Goal: Task Accomplishment & Management: Manage account settings

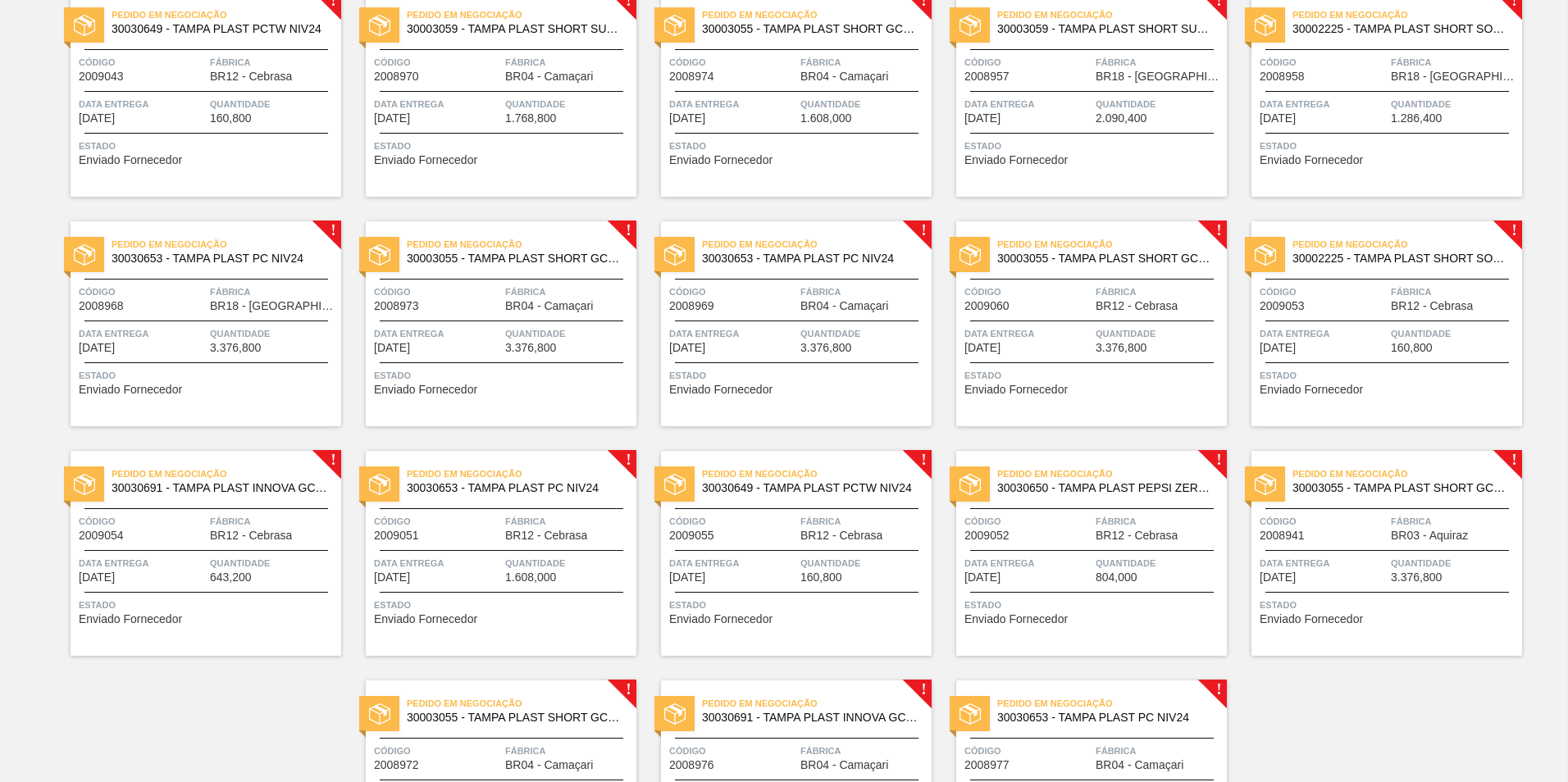
scroll to position [777, 0]
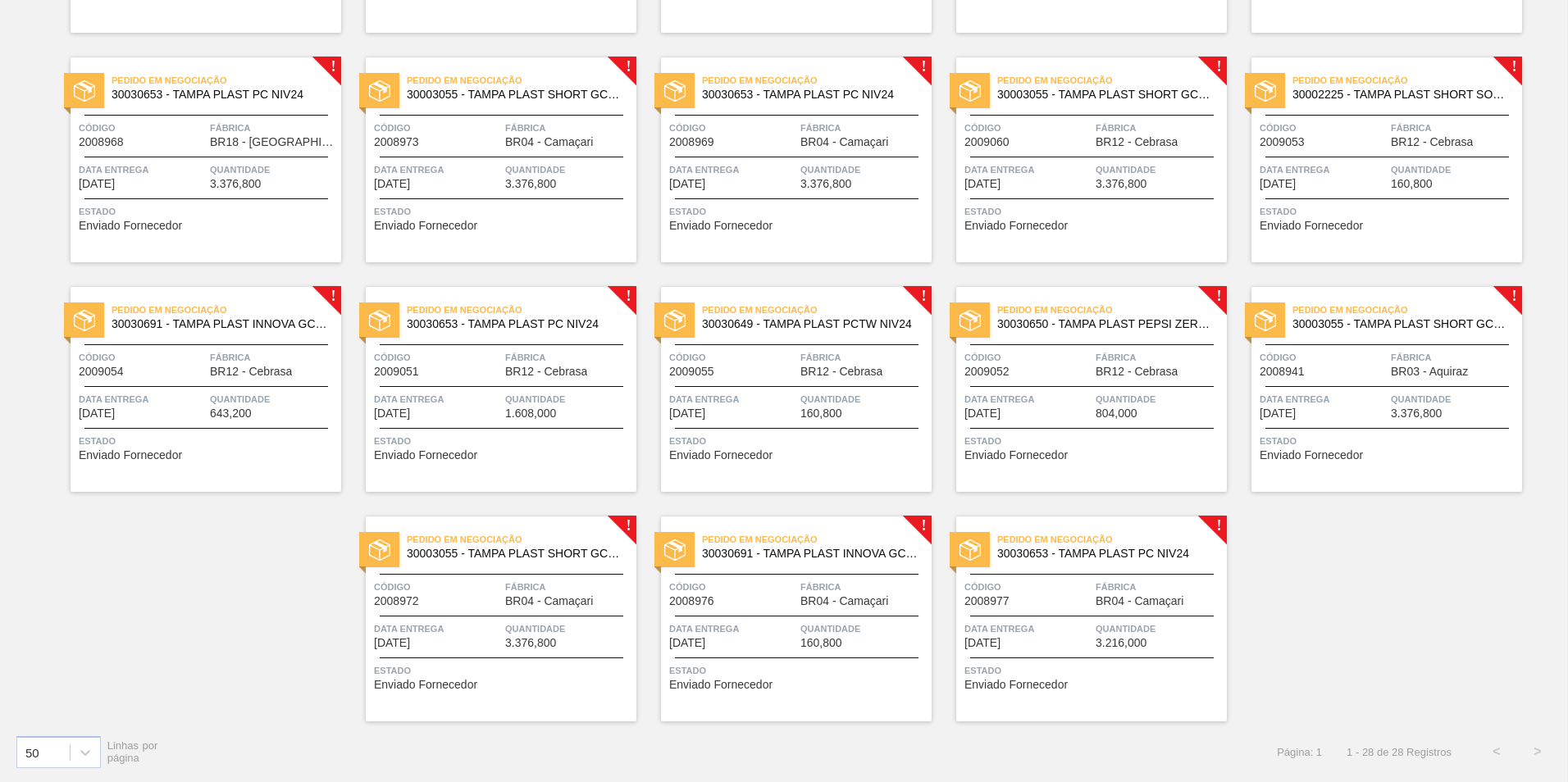
click at [1252, 439] on span "Estado" at bounding box center [1388, 441] width 258 height 16
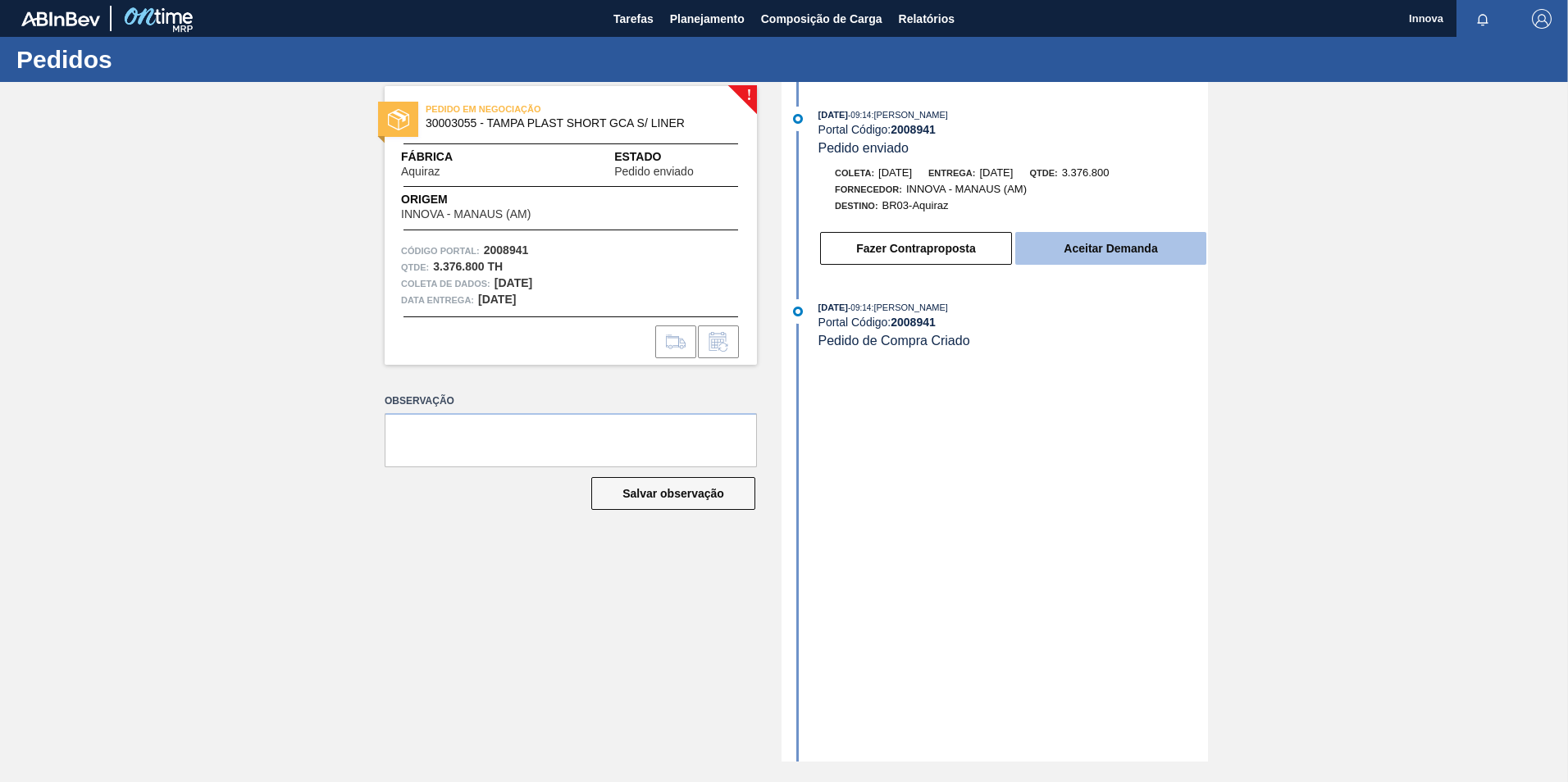
click at [1083, 248] on button "Aceitar Demanda" at bounding box center [1111, 248] width 191 height 33
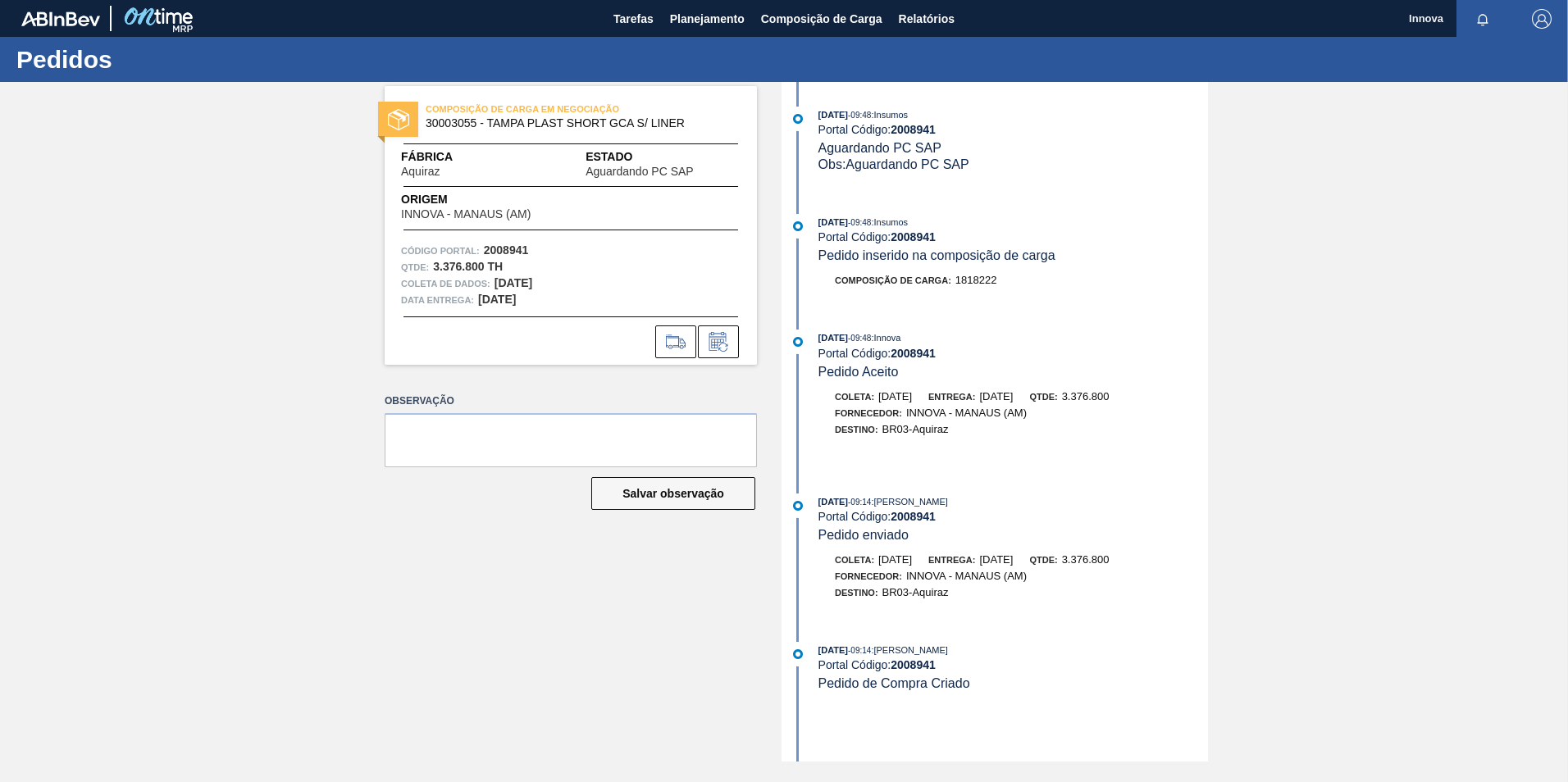
click at [925, 229] on div "15/08/2025 - 09:48 : Insumos" at bounding box center [1013, 221] width 389 height 16
click at [924, 233] on strong "2008941" at bounding box center [913, 237] width 45 height 13
copy strong "2008941"
click at [913, 236] on strong "2008941" at bounding box center [913, 237] width 45 height 13
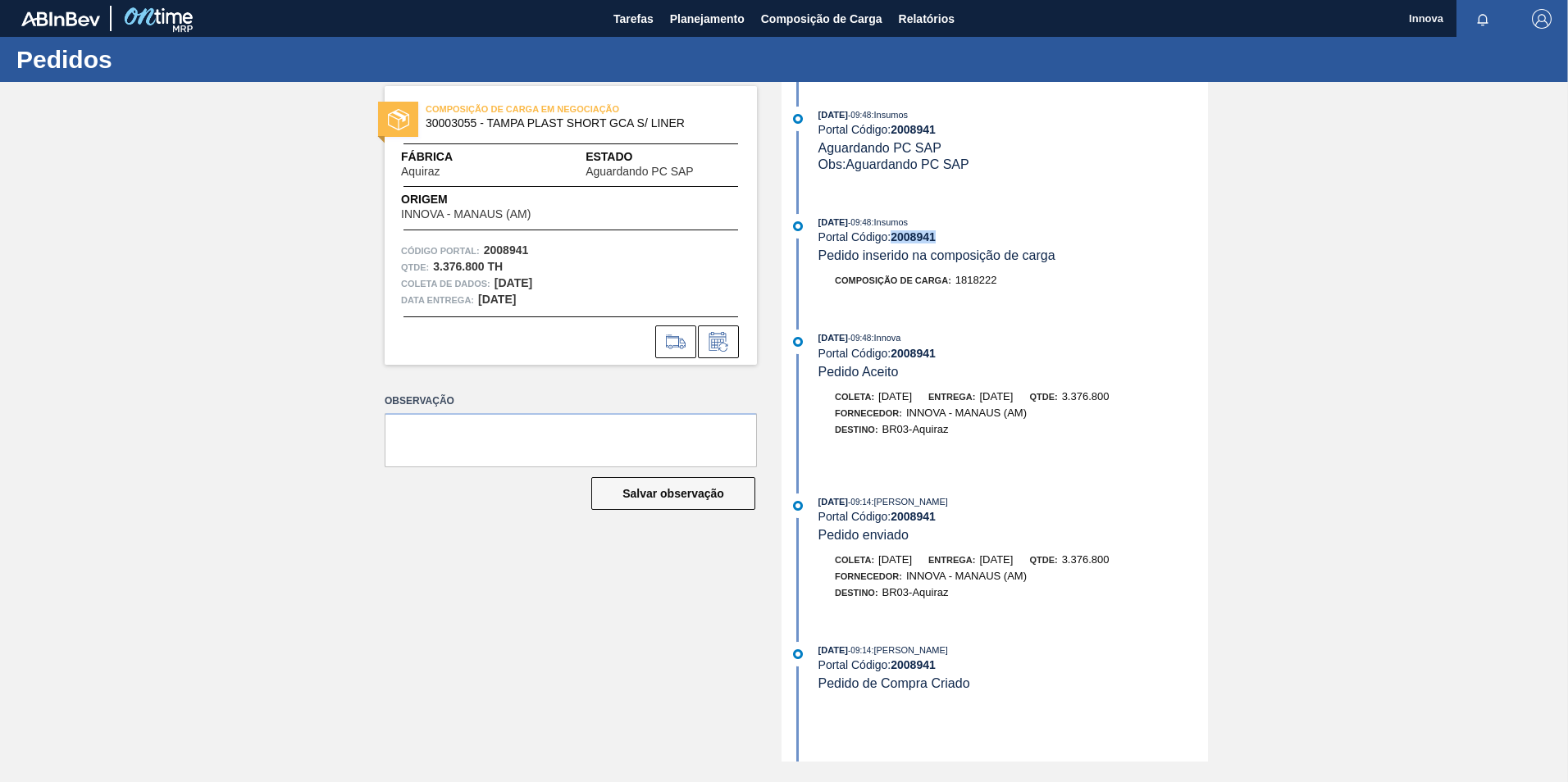
click at [913, 236] on strong "2008941" at bounding box center [913, 237] width 45 height 13
copy strong "2008941"
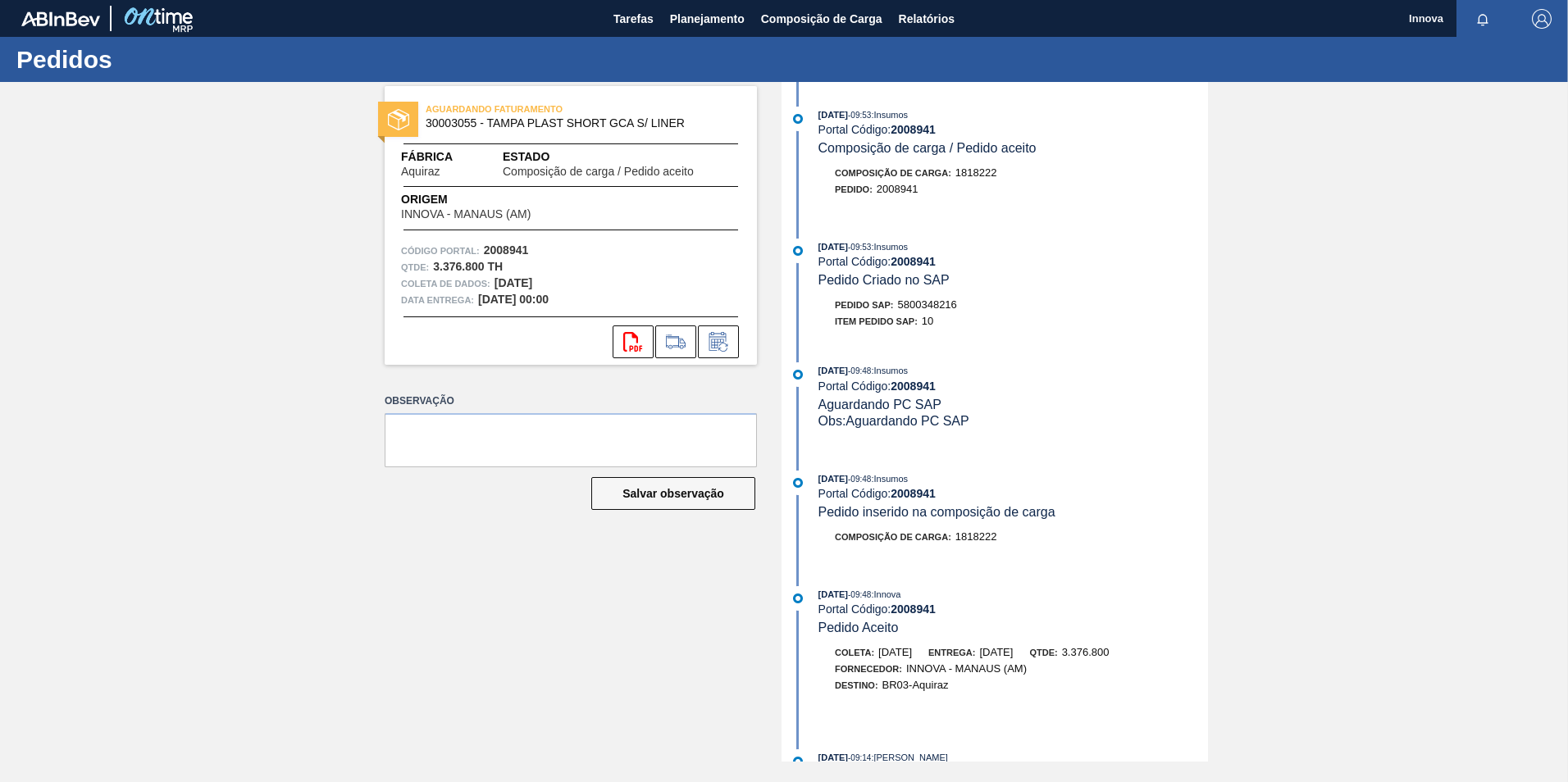
click at [949, 306] on span "5800348216" at bounding box center [927, 304] width 59 height 12
copy span "5800348216"
click at [297, 189] on div "AGUARDANDO FATURAMENTO 30003055 - TAMPA PLAST SHORT GCA S/ LINER Fábrica Aquira…" at bounding box center [784, 421] width 1568 height 680
click at [706, 16] on span "Planejamento" at bounding box center [708, 19] width 75 height 20
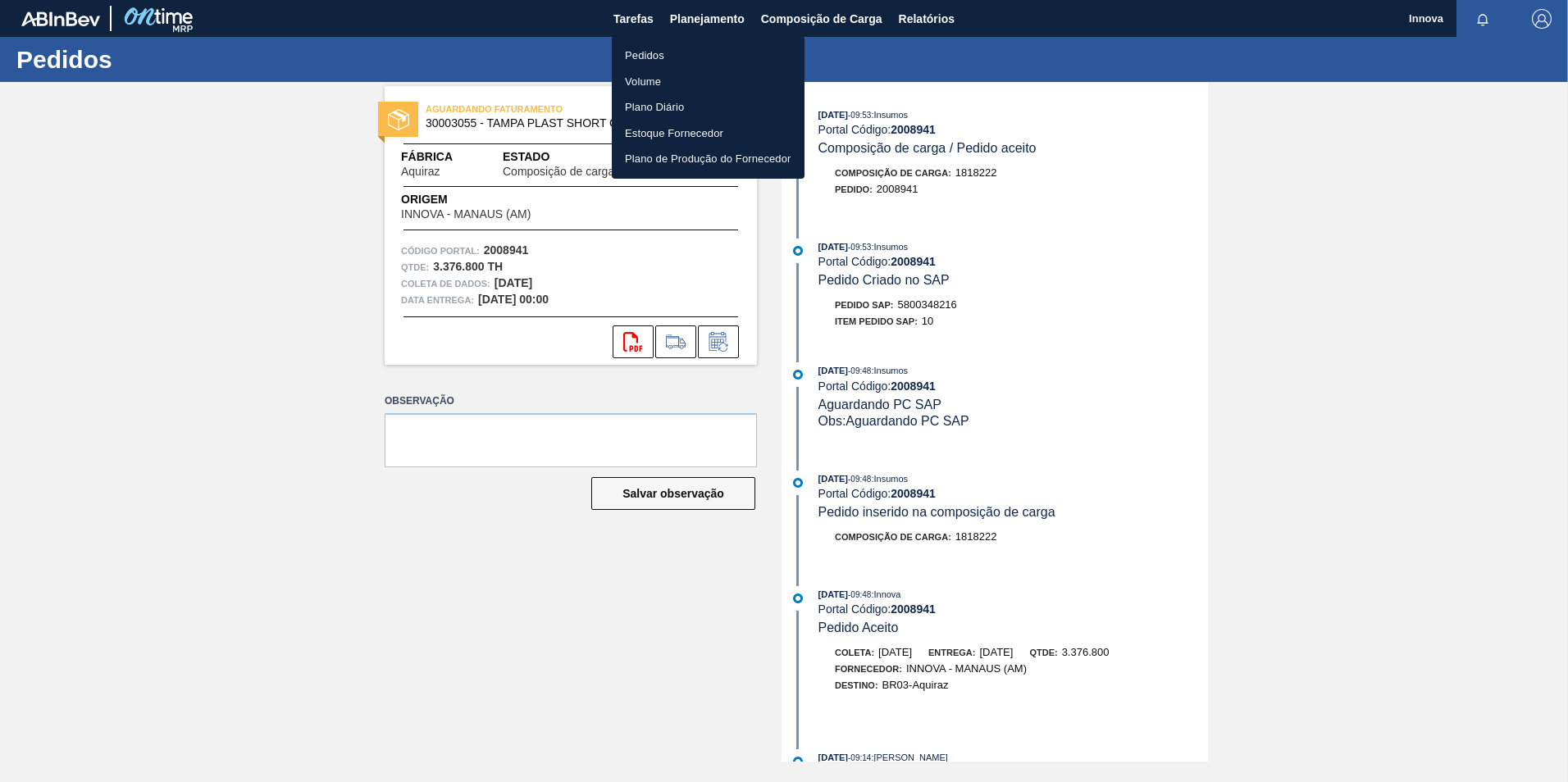
click at [663, 53] on li "Pedidos" at bounding box center [708, 55] width 193 height 26
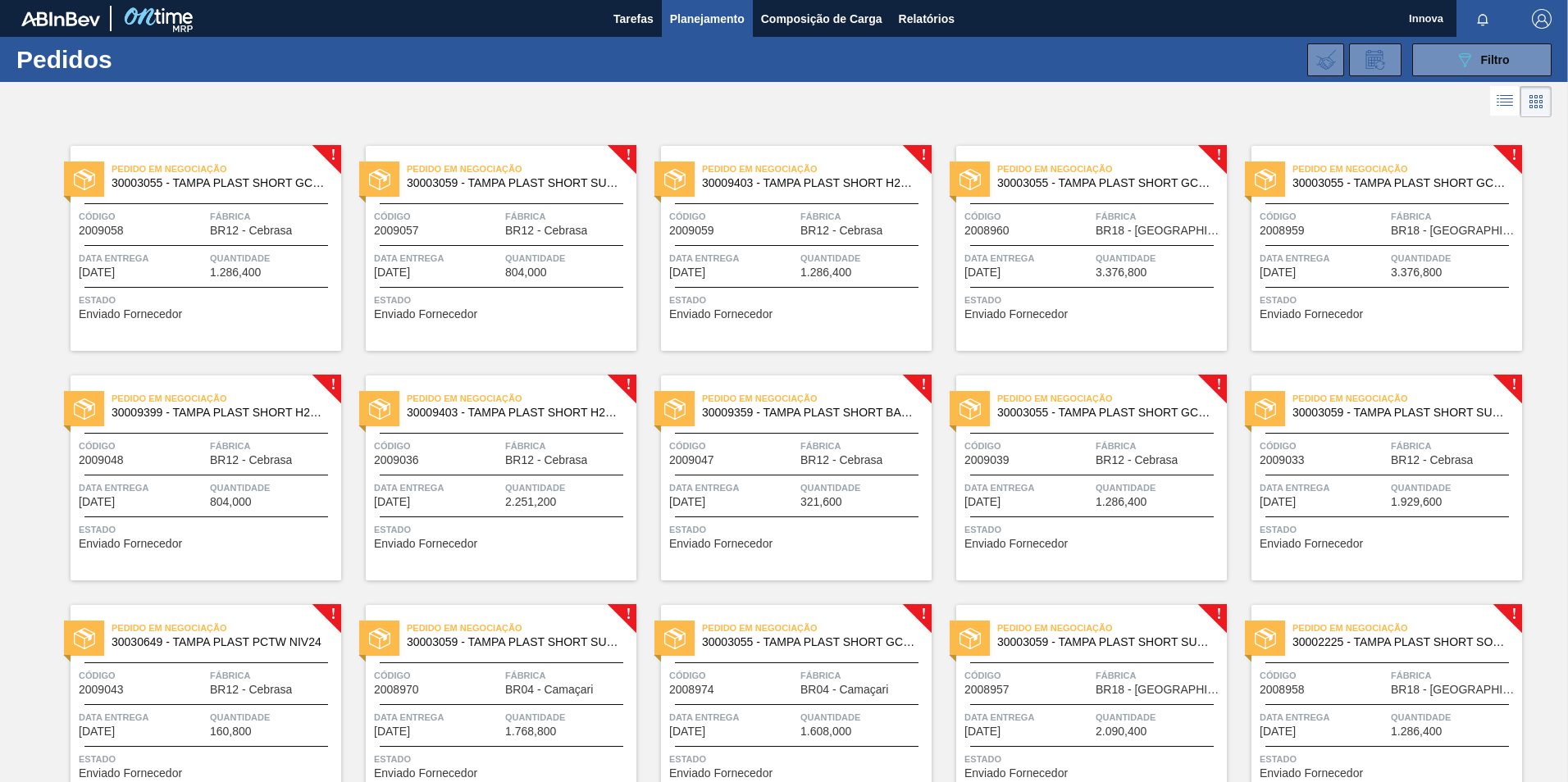
scroll to position [82, 0]
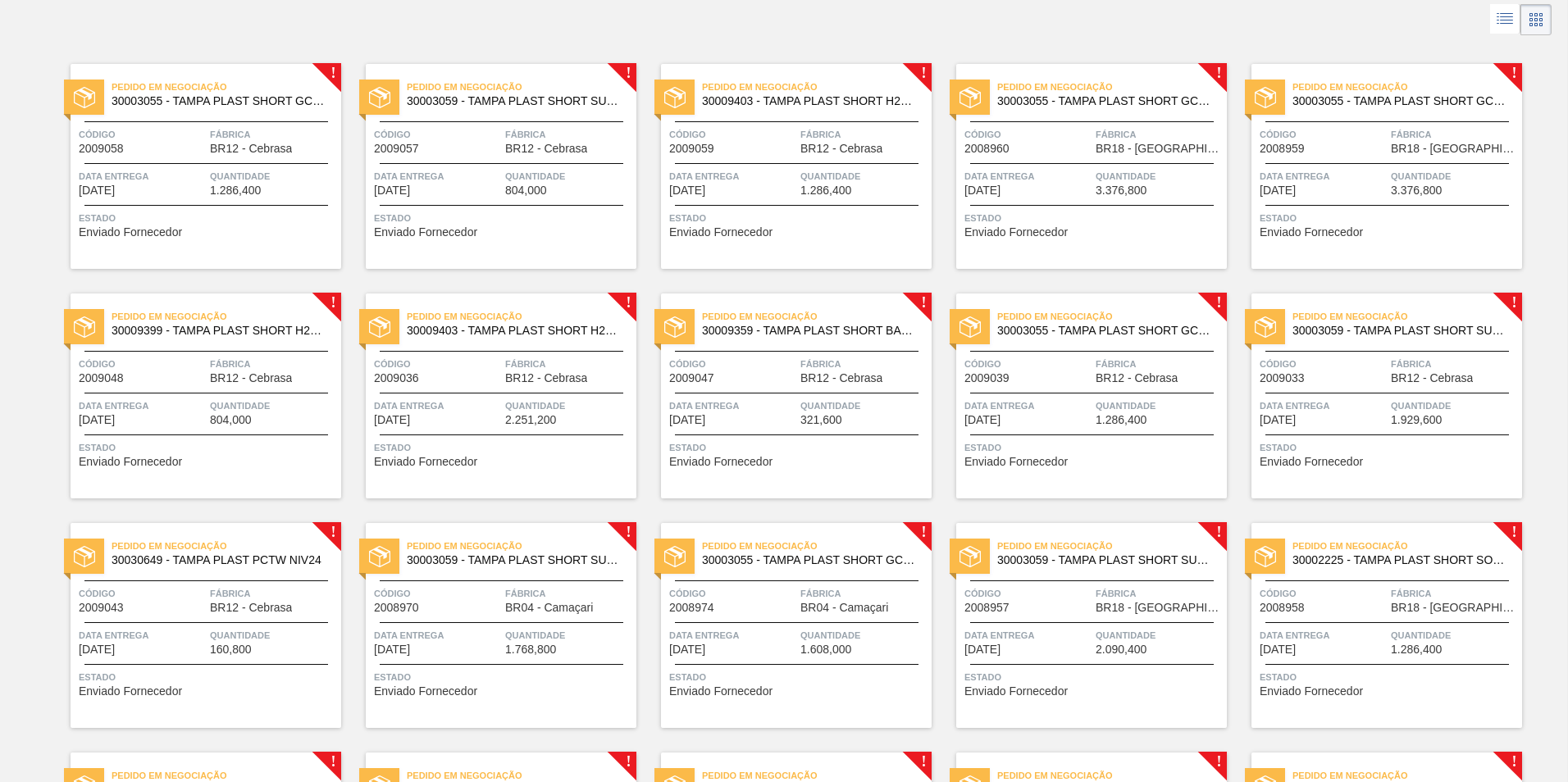
click at [463, 595] on span "Código" at bounding box center [438, 593] width 128 height 16
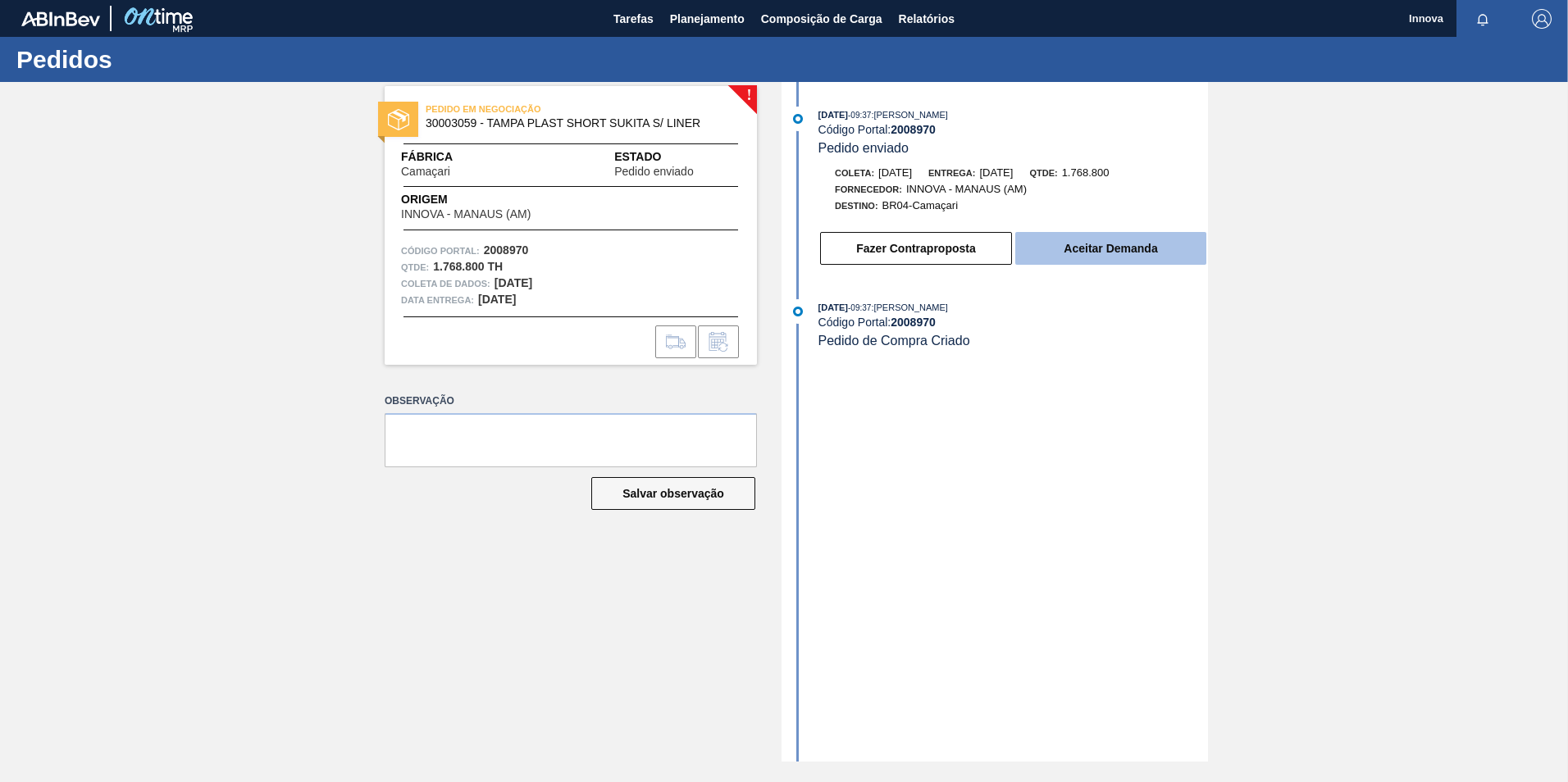
click at [1131, 244] on button "Aceitar Demanda" at bounding box center [1111, 248] width 191 height 33
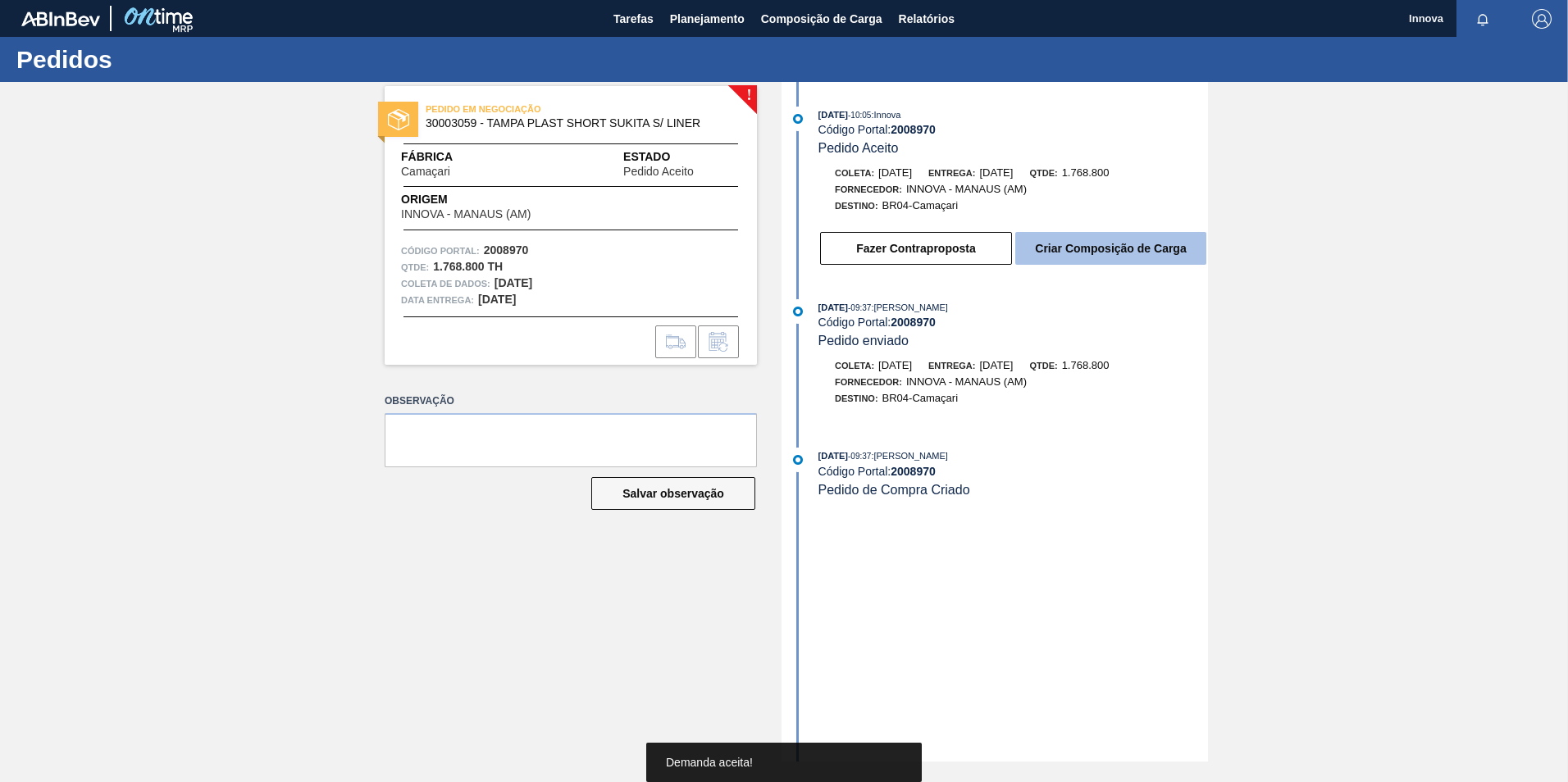
click at [1122, 248] on button "Criar Composição de Carga" at bounding box center [1111, 248] width 191 height 33
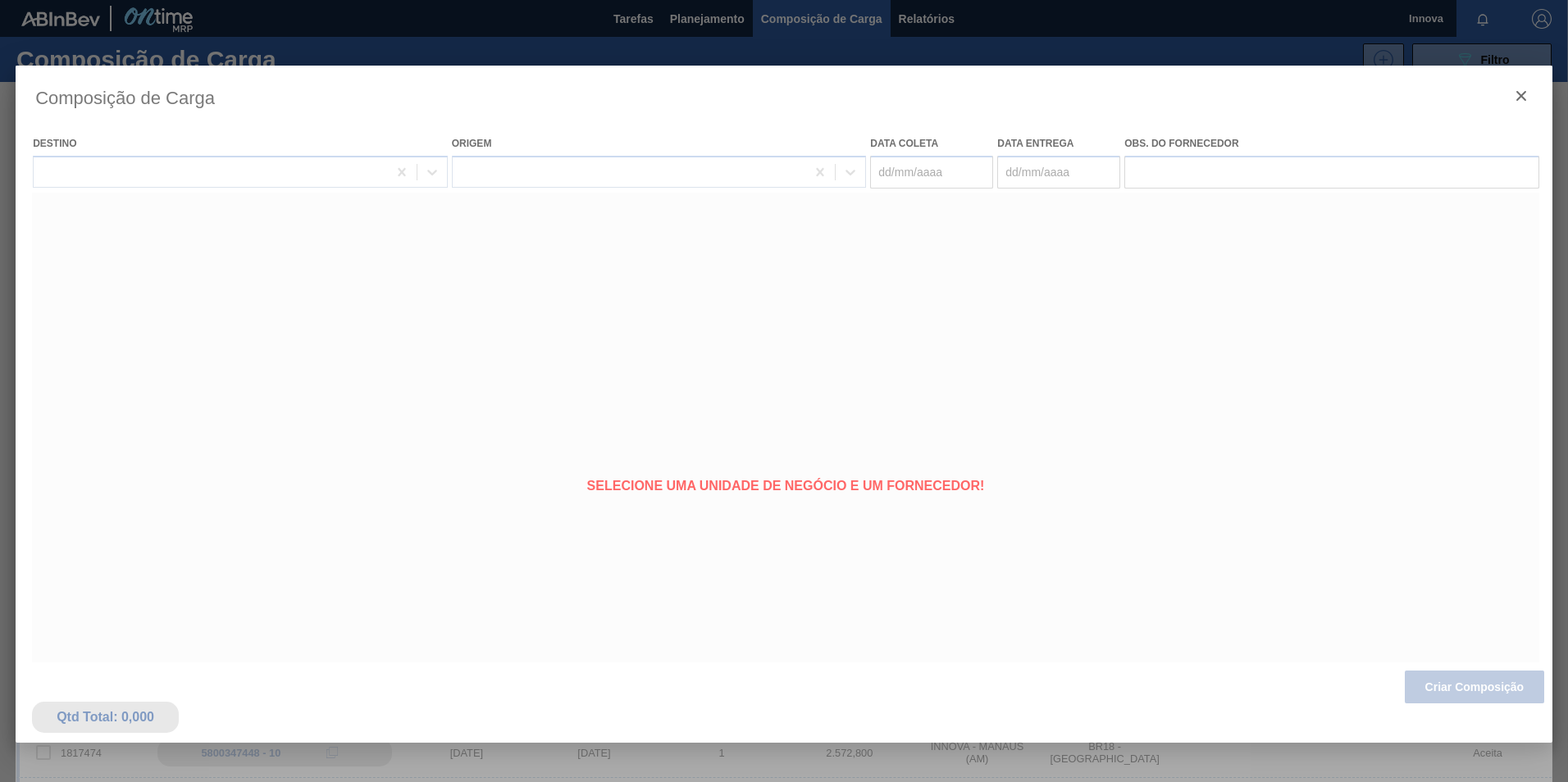
type coleta "[DATE]"
type entrega "[DATE]"
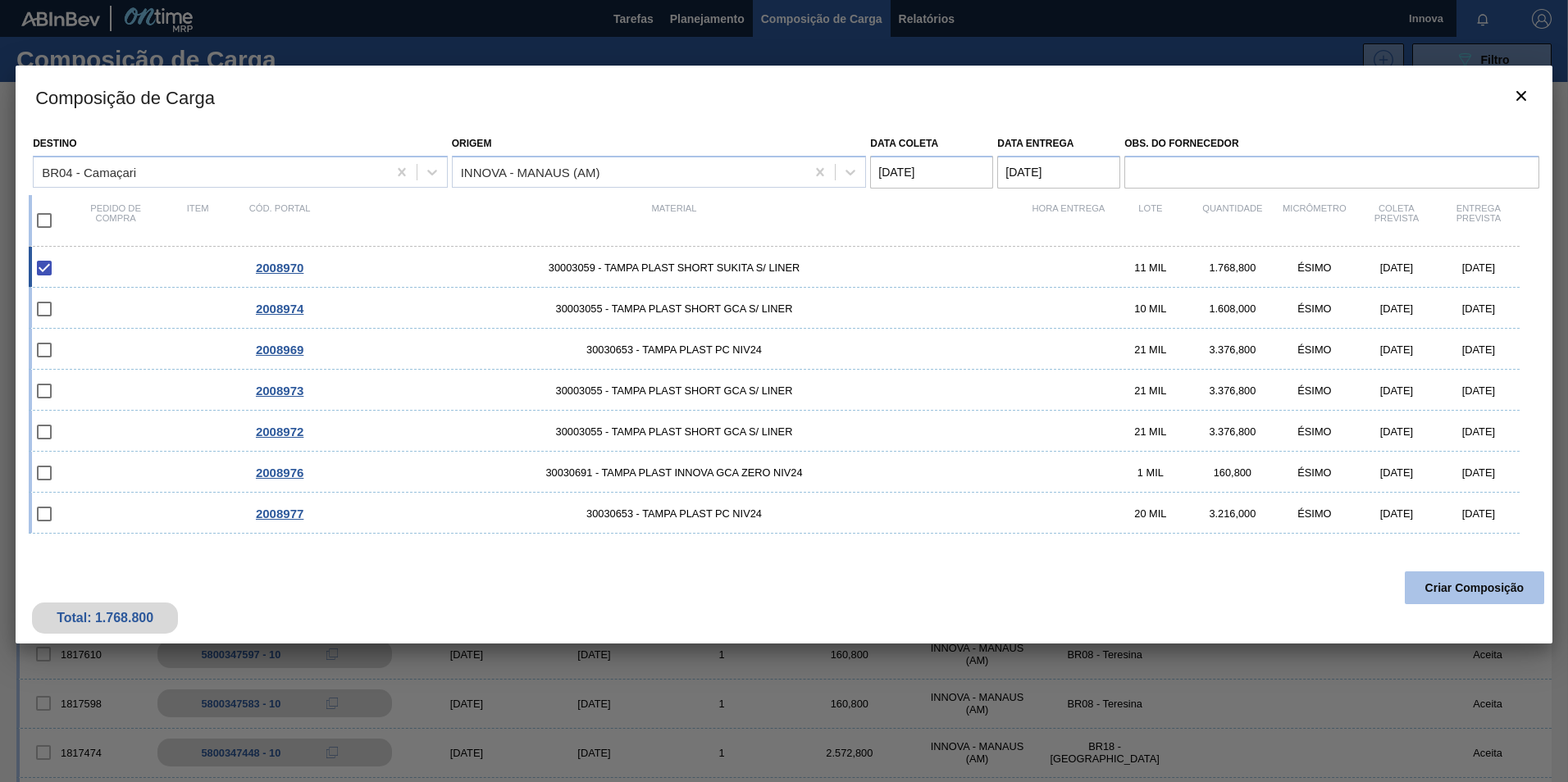
click at [1476, 594] on button "Criar Composição" at bounding box center [1474, 588] width 140 height 33
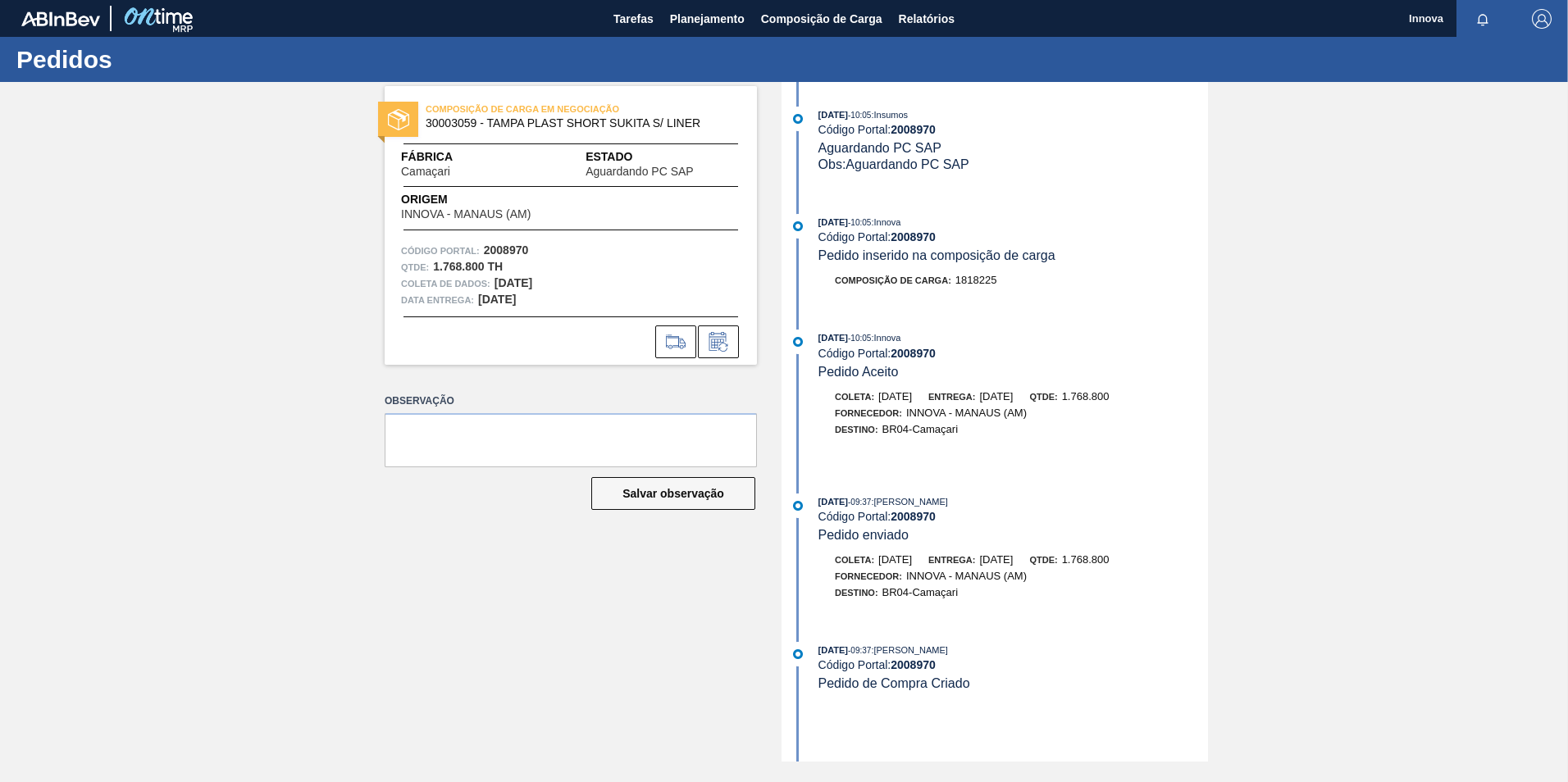
click at [932, 235] on strong "2008970" at bounding box center [913, 237] width 45 height 13
copy strong "2008970"
click at [926, 235] on strong "2008970" at bounding box center [913, 237] width 45 height 13
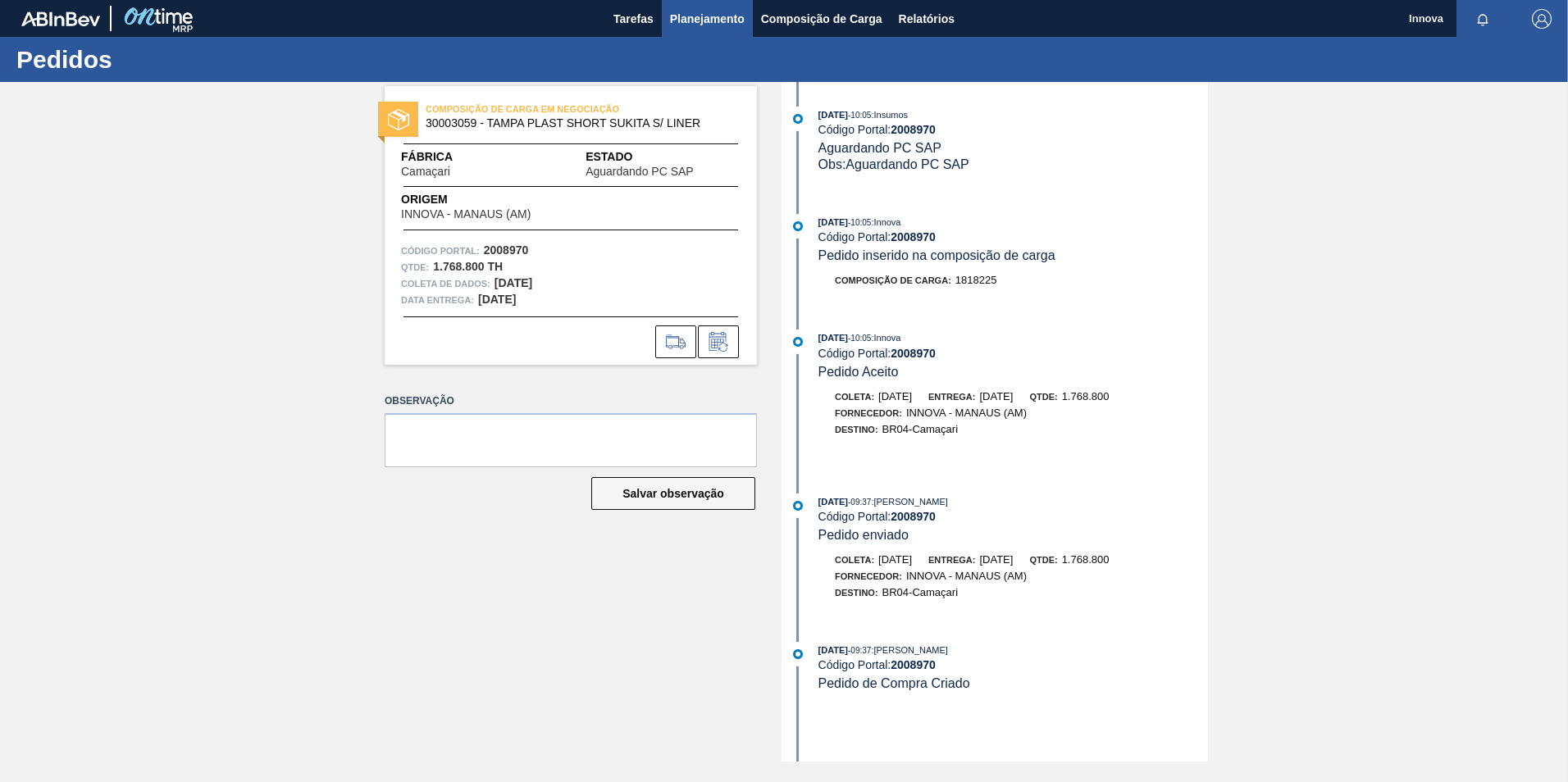
click at [710, 21] on span "Planejamento" at bounding box center [708, 19] width 75 height 20
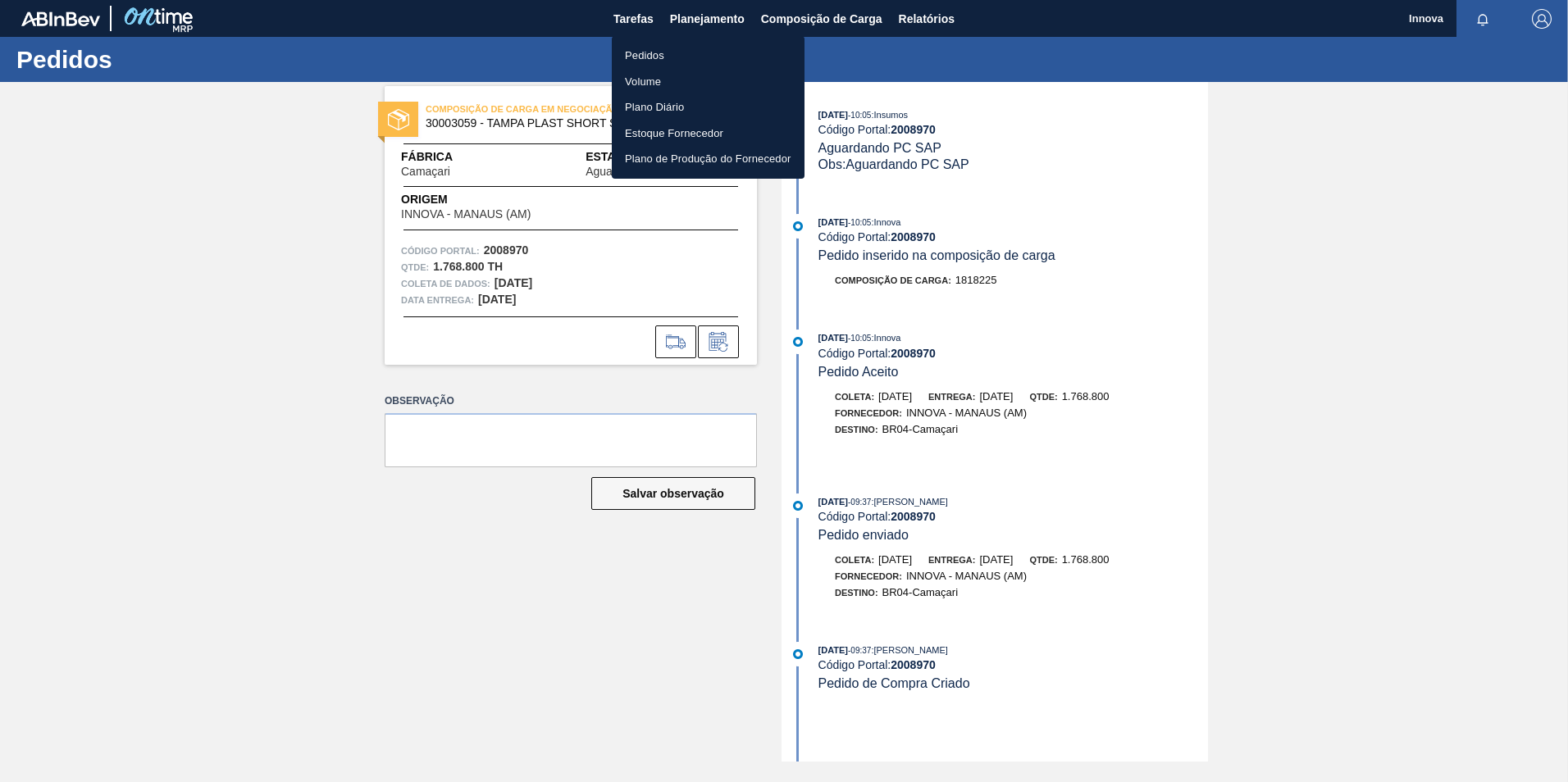
click at [641, 53] on li "Pedidos" at bounding box center [708, 55] width 193 height 26
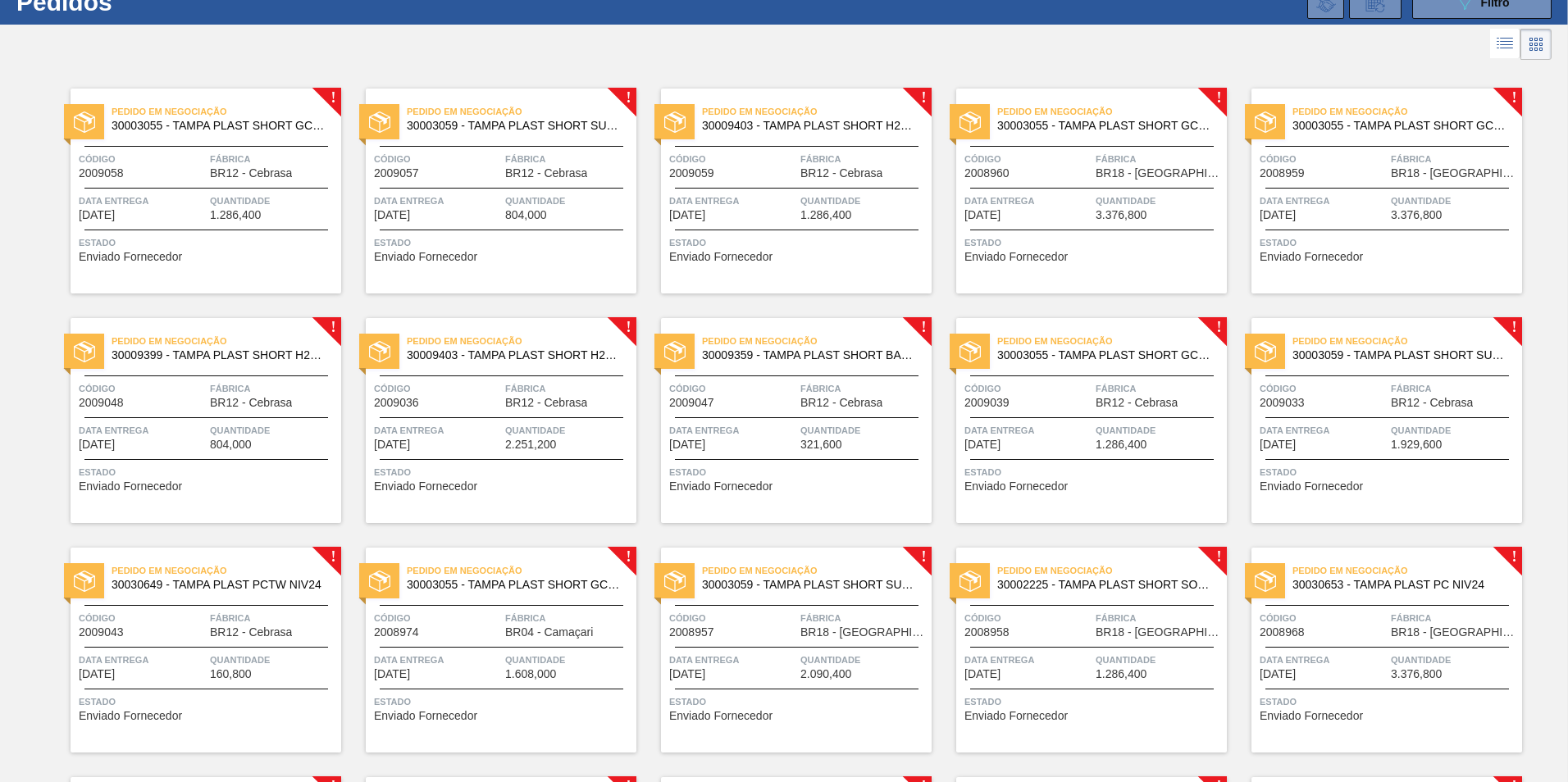
scroll to position [82, 0]
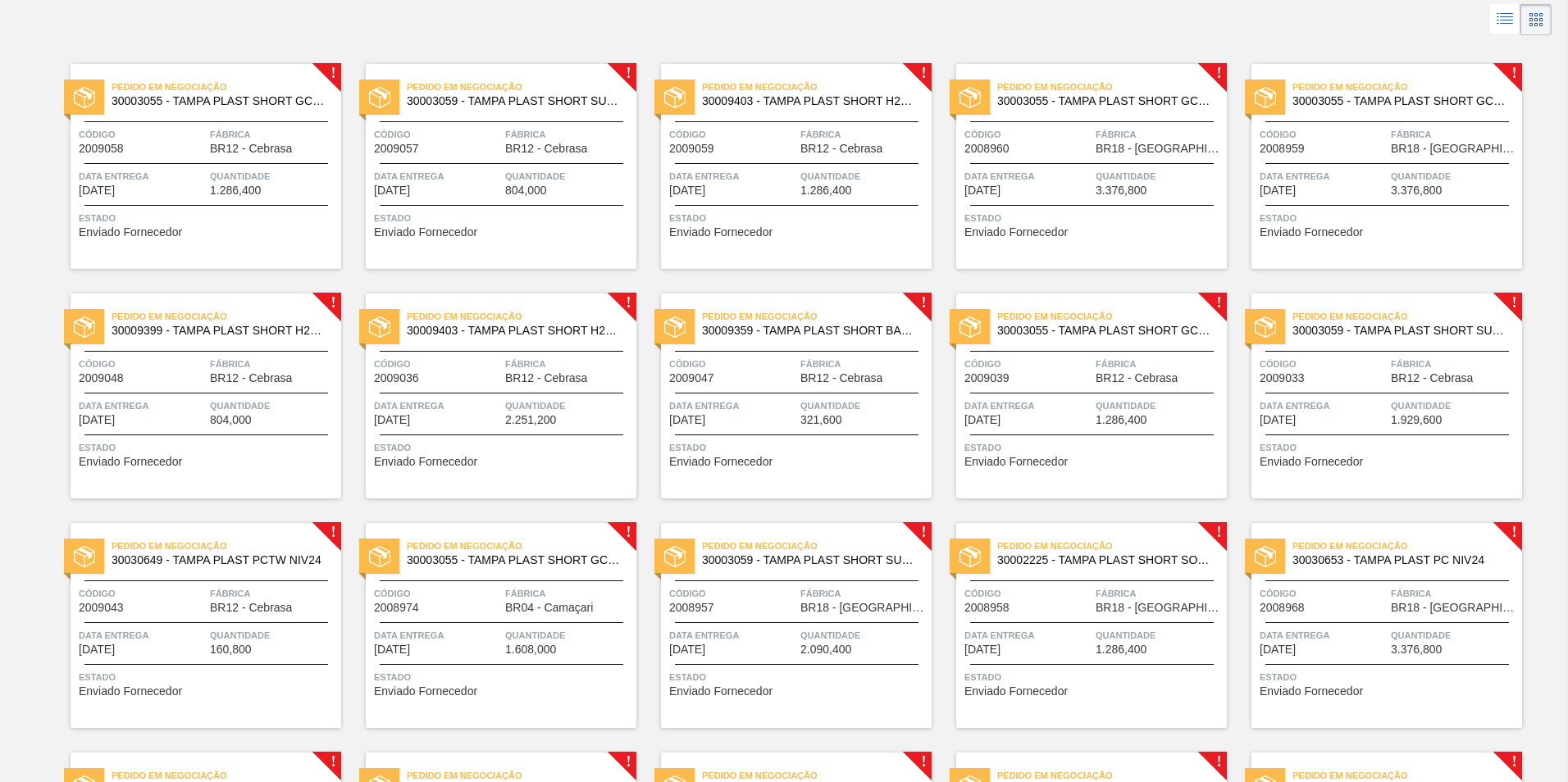
click at [467, 641] on span "Data entrega" at bounding box center [438, 635] width 128 height 16
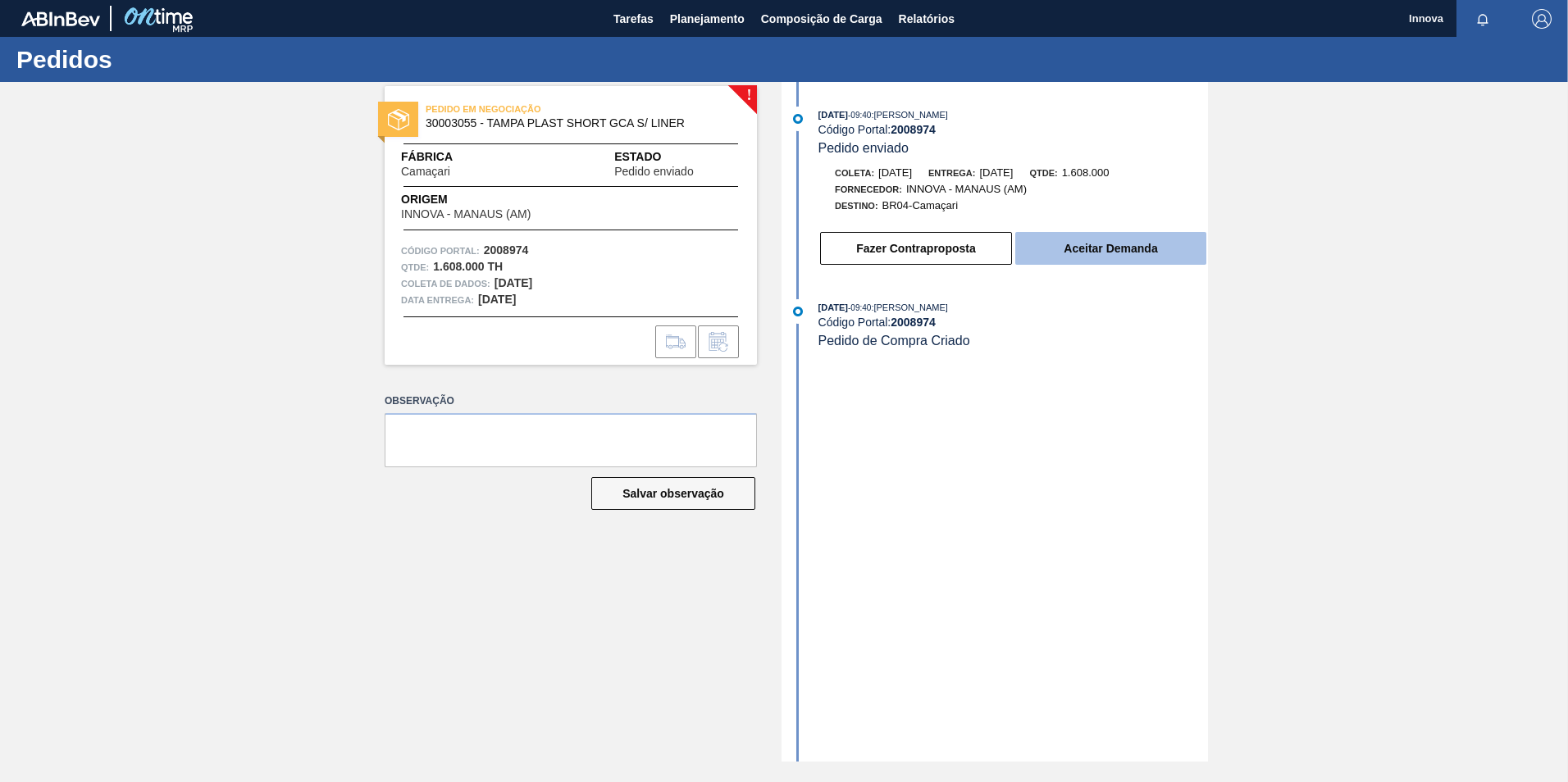
click at [1082, 241] on button "Aceitar Demanda" at bounding box center [1111, 248] width 191 height 33
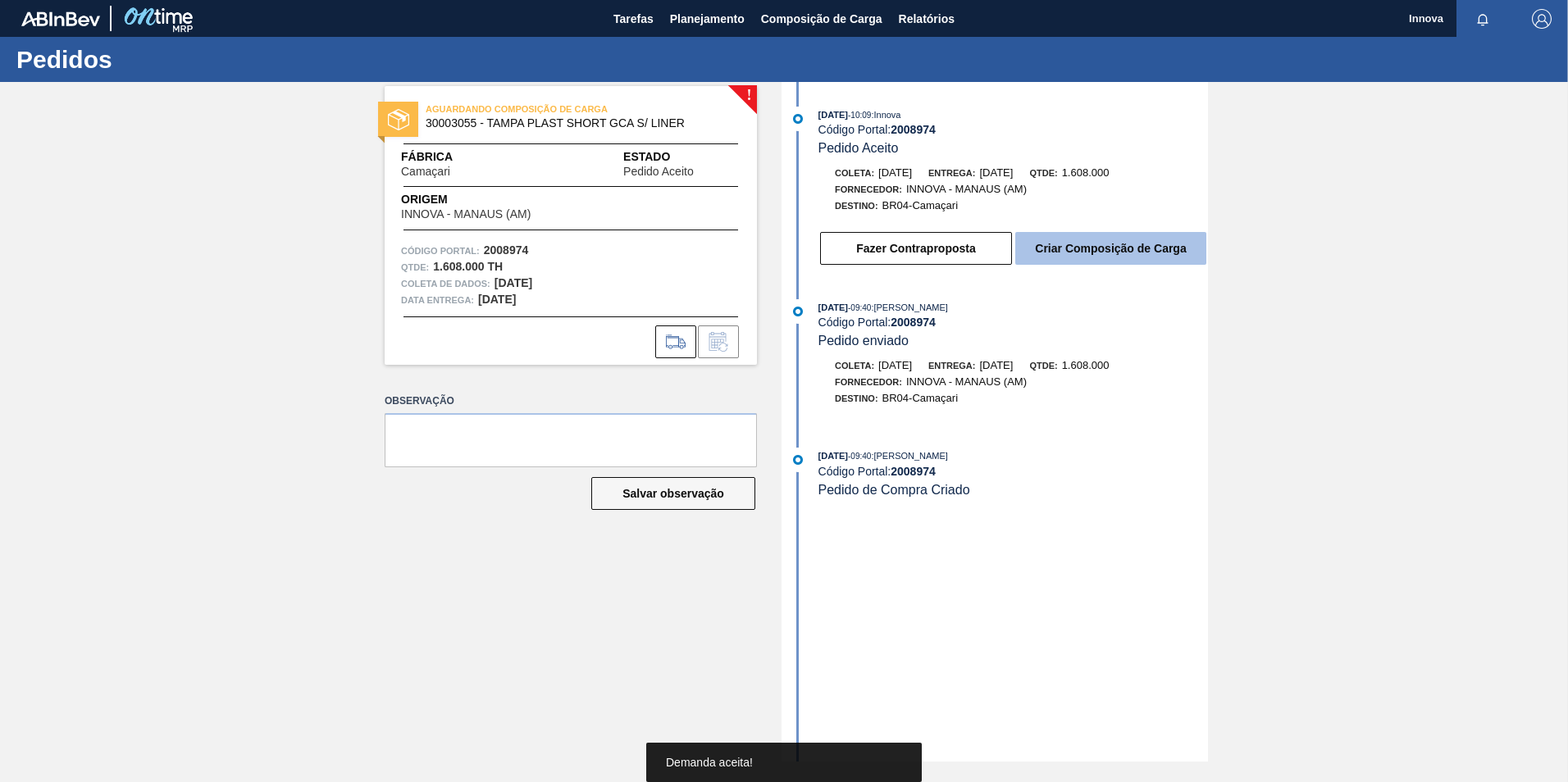
click at [1120, 249] on button "Criar Composição de Carga" at bounding box center [1111, 248] width 191 height 33
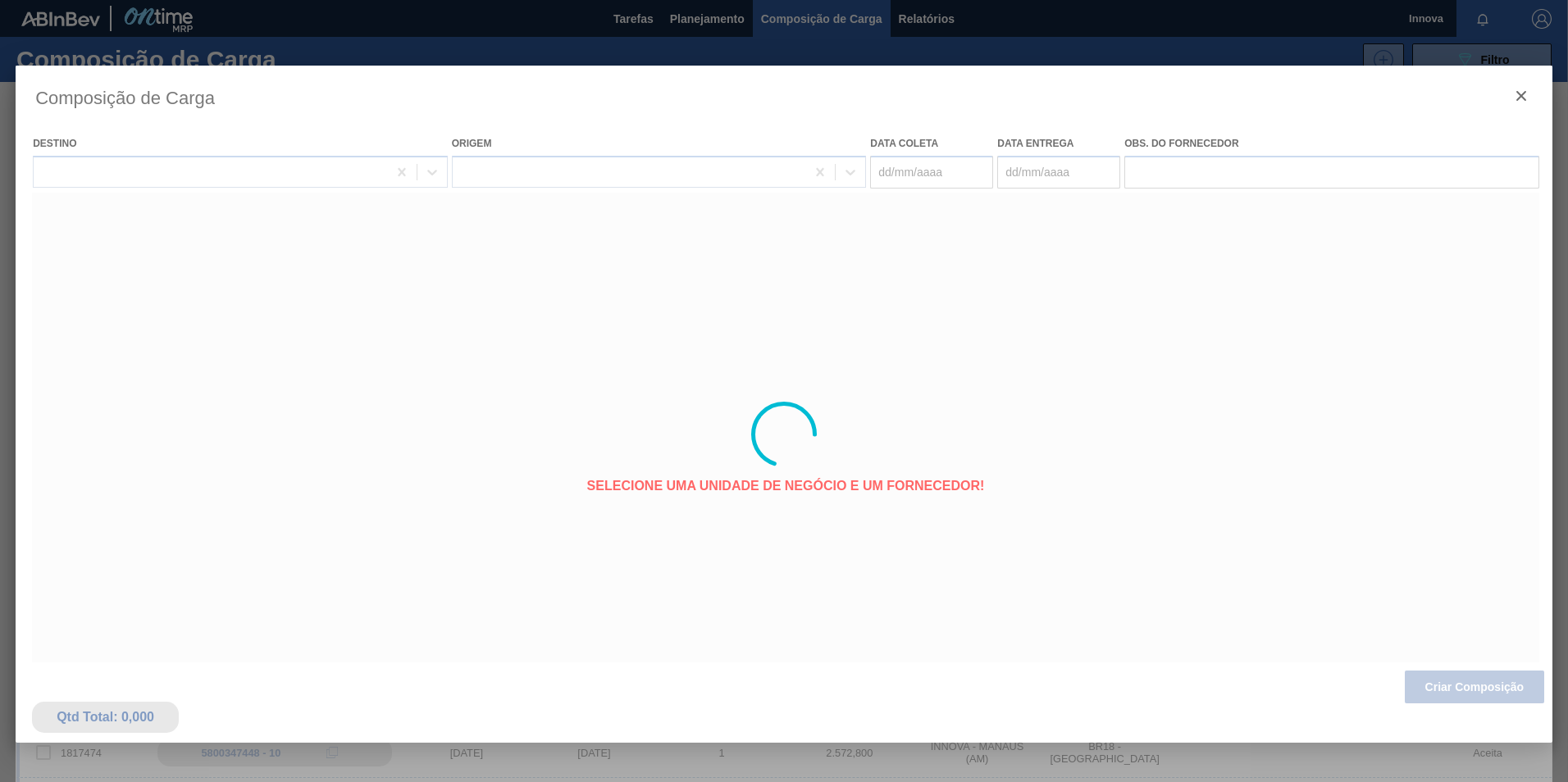
type coleta "[DATE]"
type entrega "[DATE]"
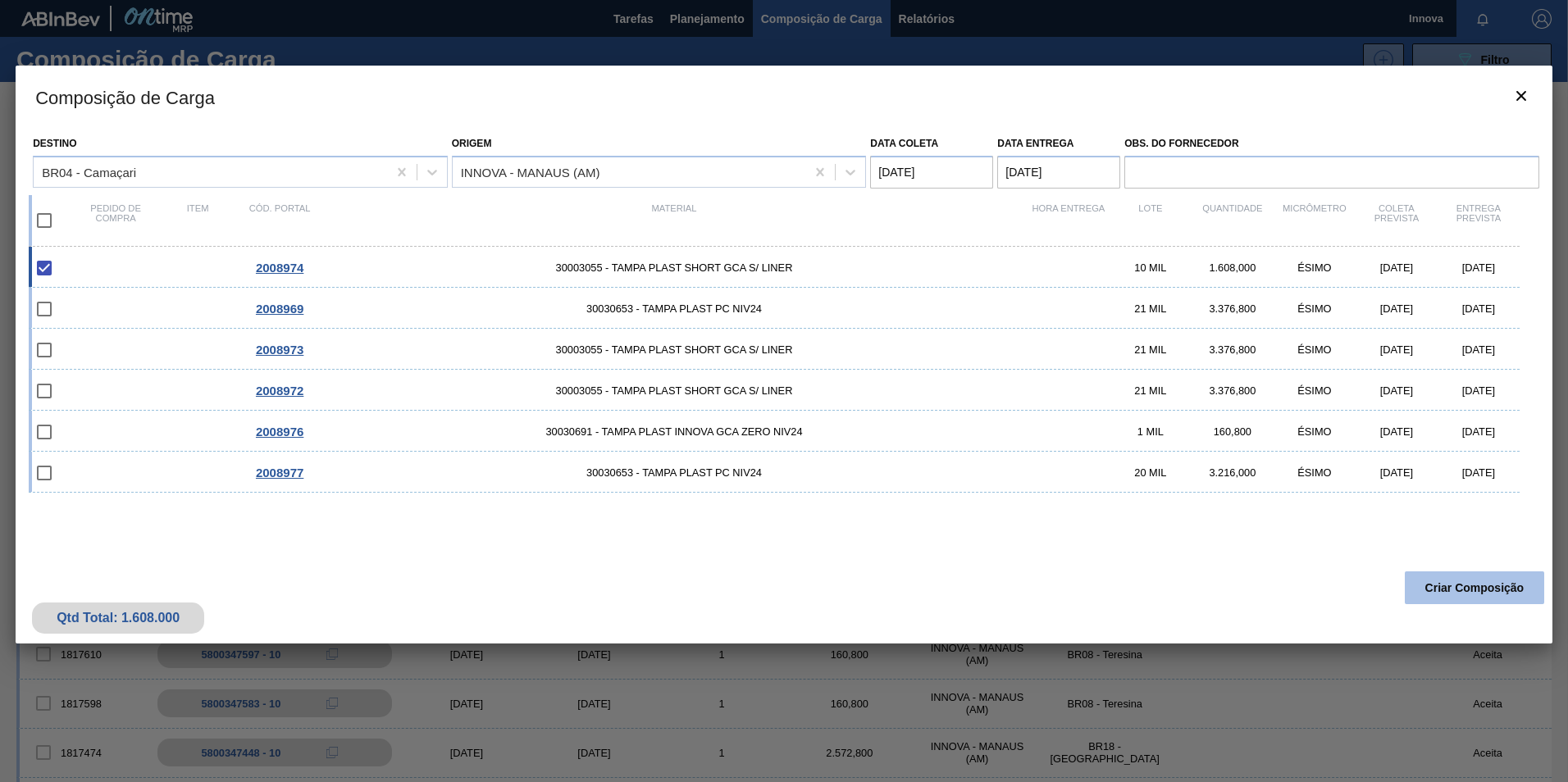
click at [1485, 592] on button "Criar Composição" at bounding box center [1474, 588] width 140 height 33
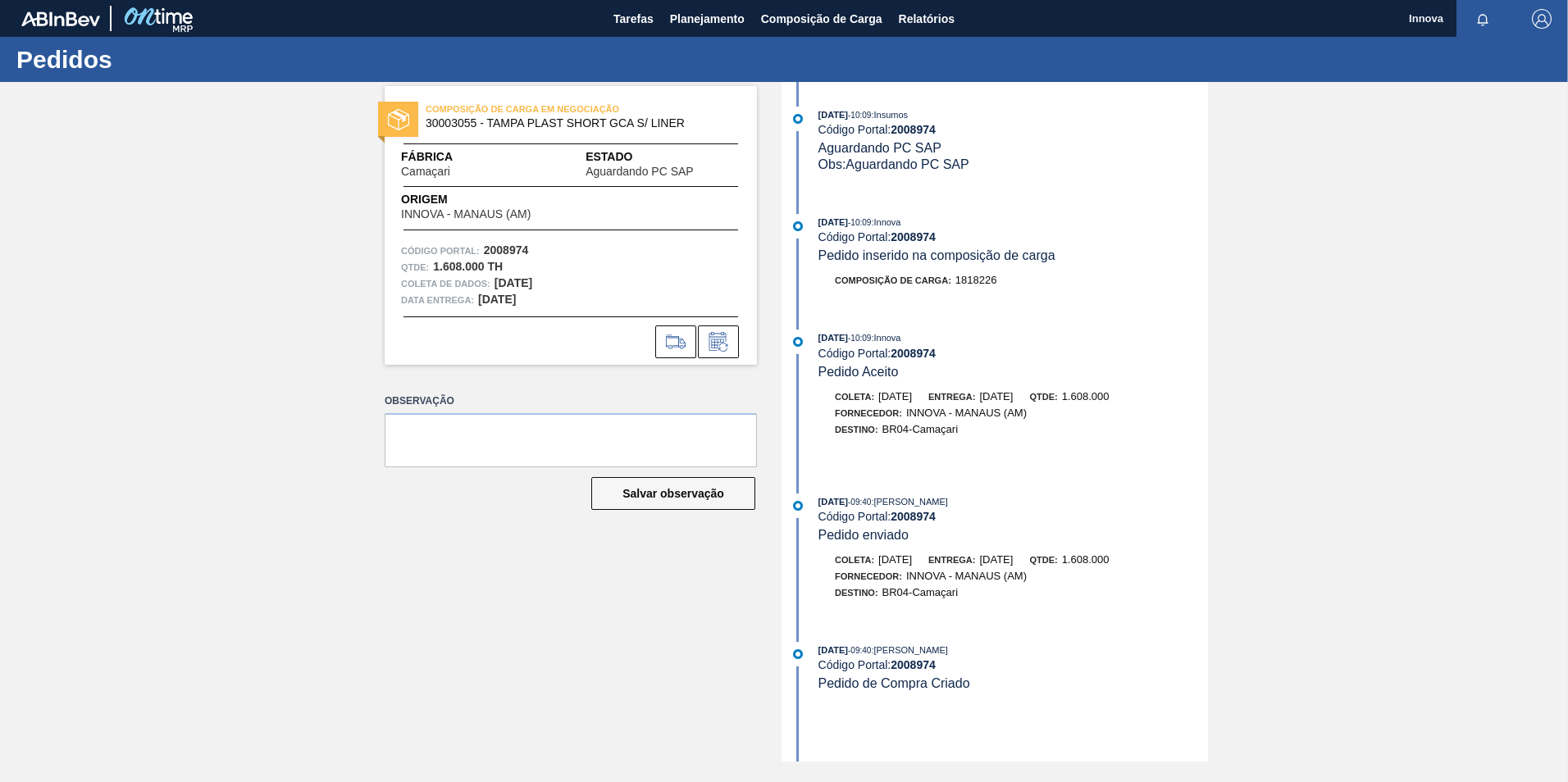
click at [901, 128] on strong "2008974" at bounding box center [913, 129] width 45 height 13
copy strong "2008974"
click at [906, 233] on strong "2008974" at bounding box center [913, 237] width 45 height 13
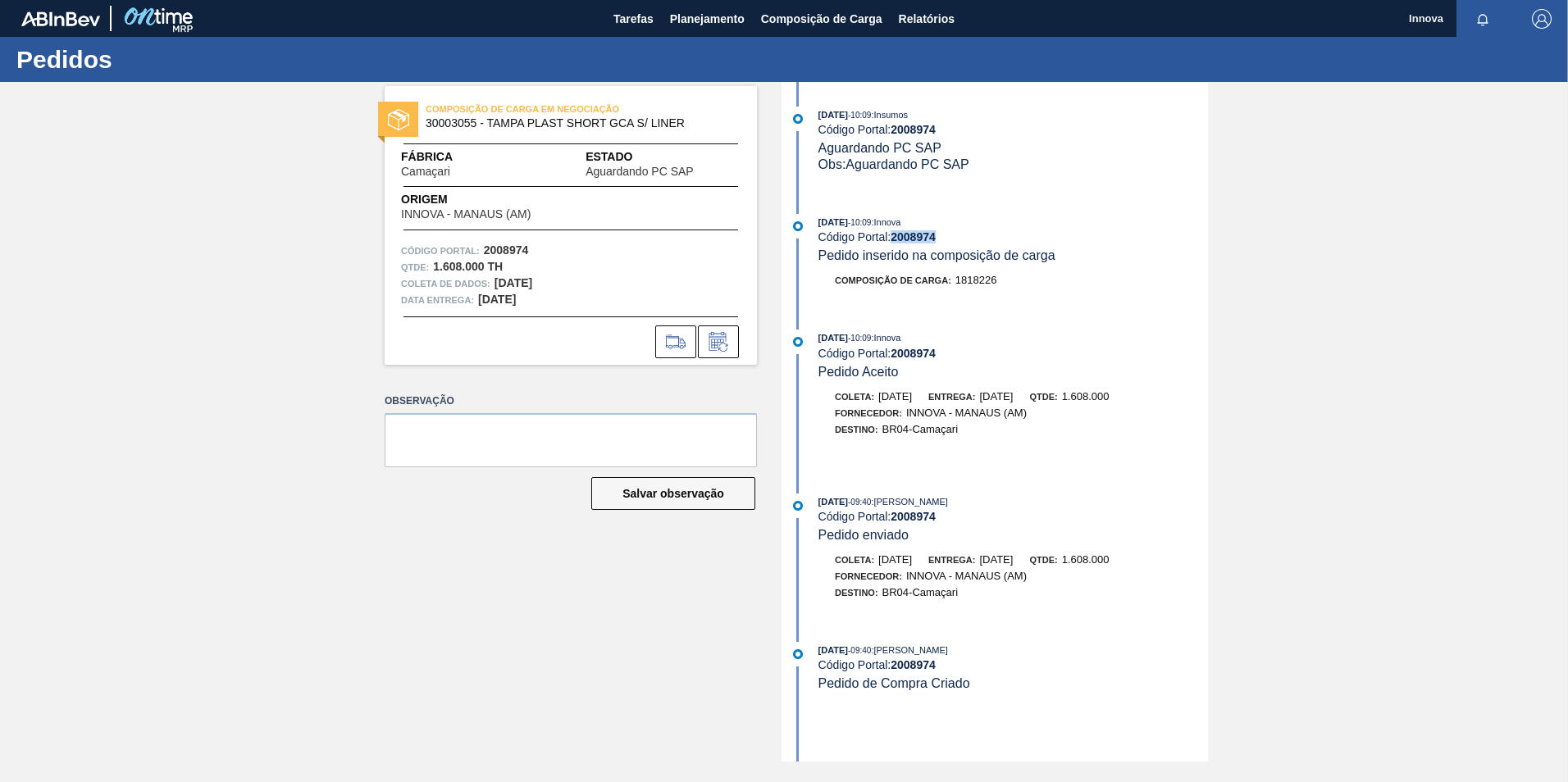
copy strong "2008974"
click at [712, 41] on div "Pedidos" at bounding box center [784, 59] width 1568 height 45
click at [708, 25] on span "Planejamento" at bounding box center [708, 19] width 75 height 20
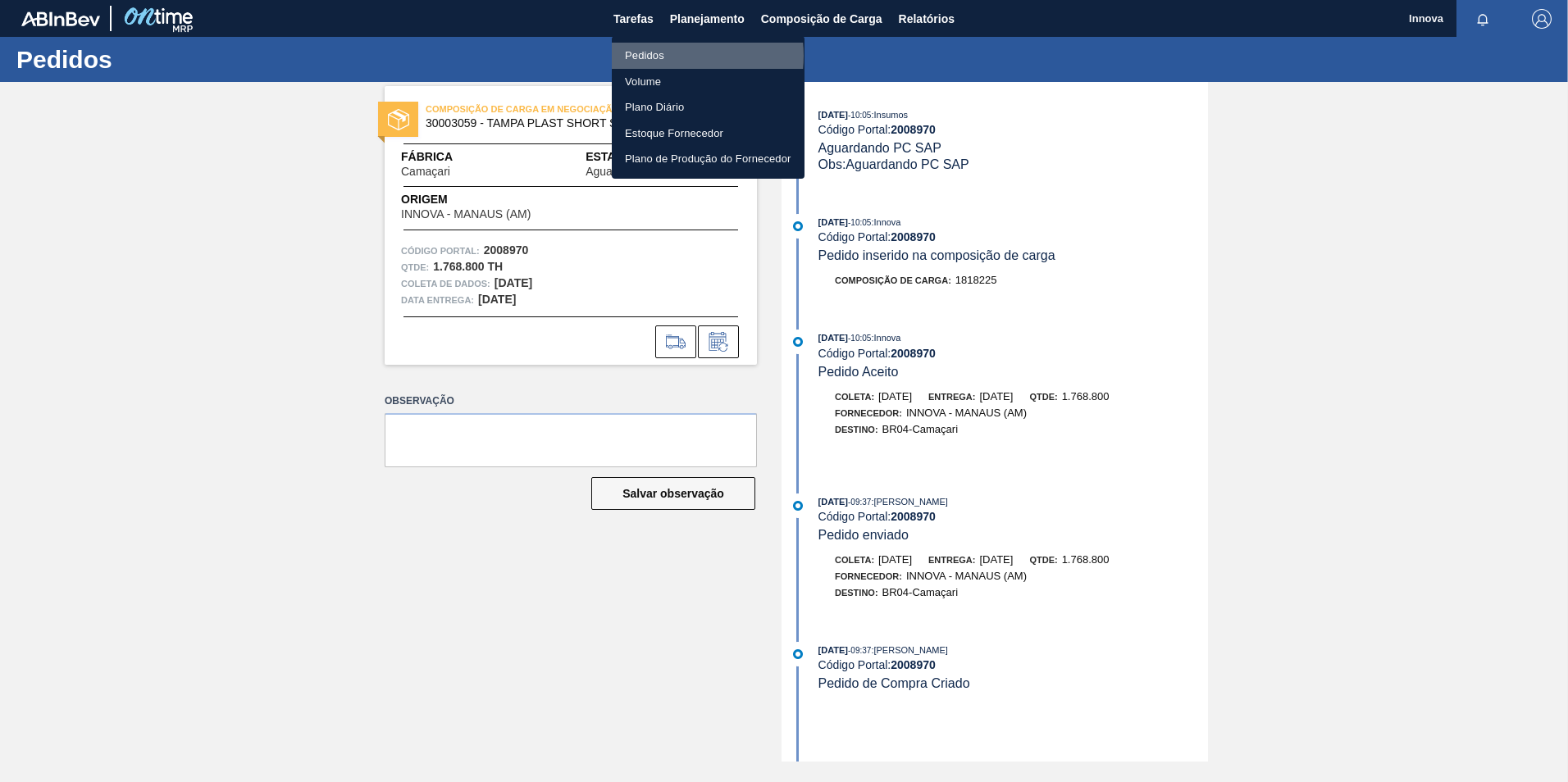
click at [669, 55] on li "Pedidos" at bounding box center [708, 55] width 193 height 26
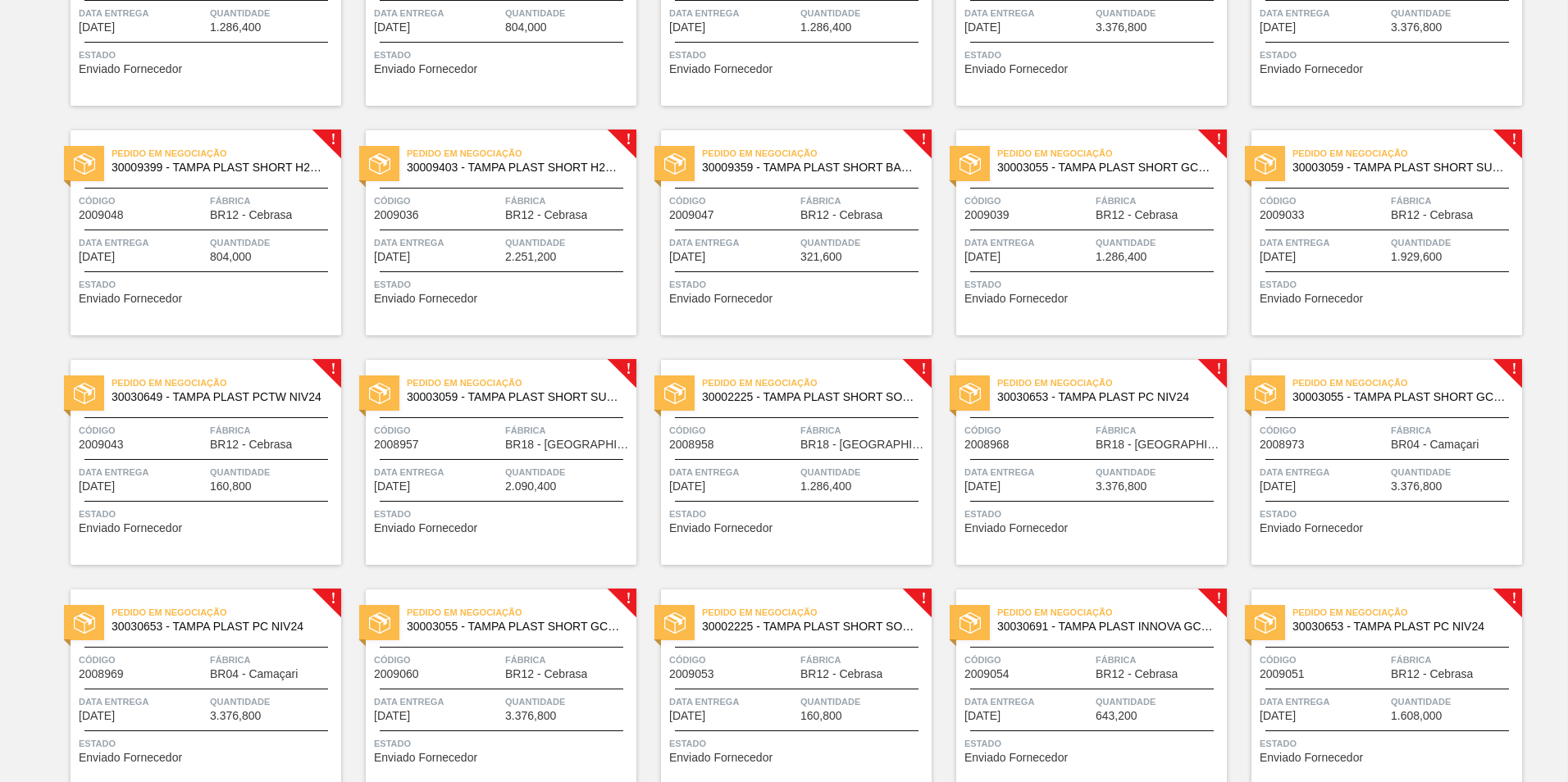
scroll to position [246, 0]
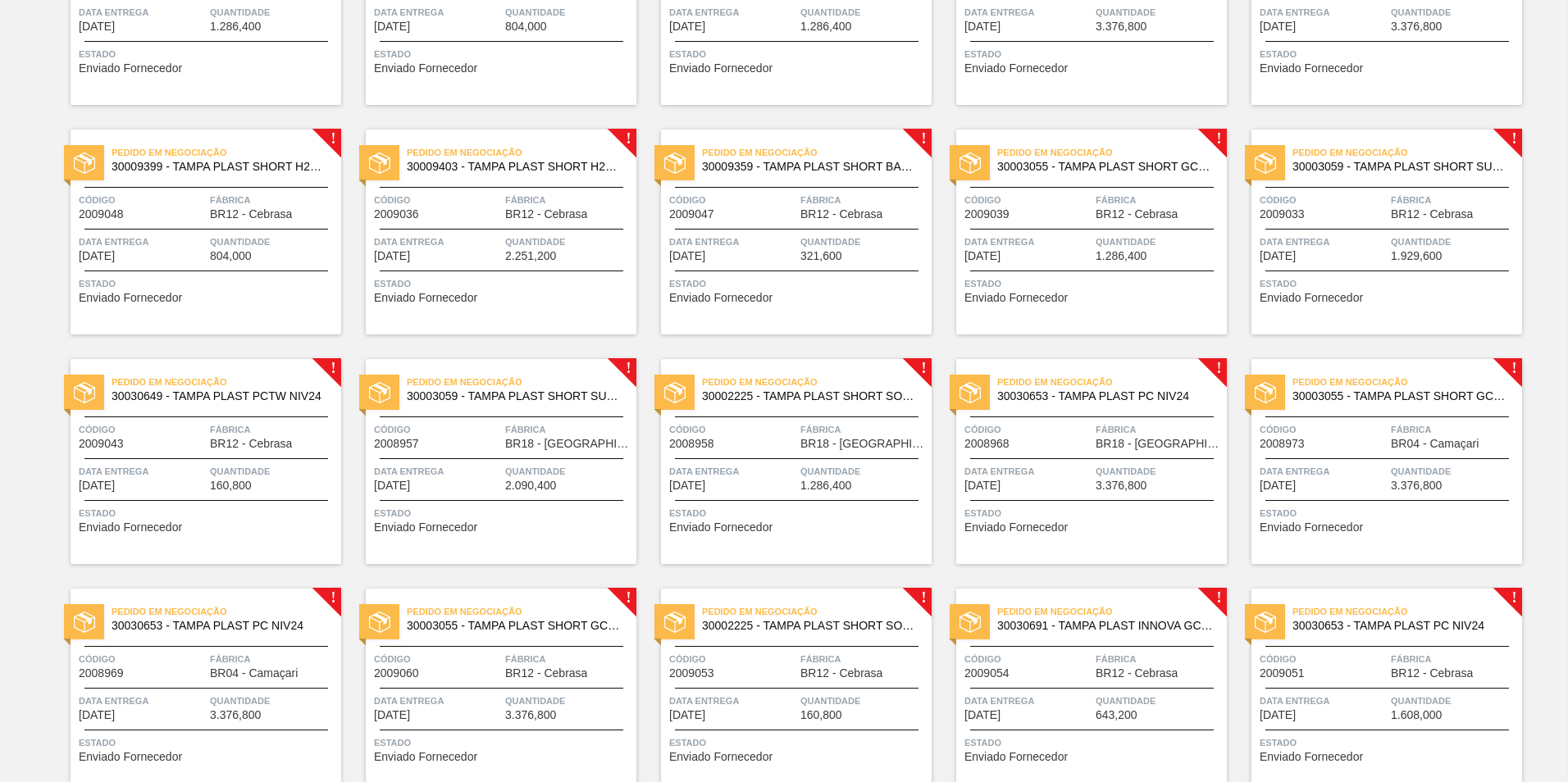
click at [1397, 477] on span "Quantidade" at bounding box center [1455, 471] width 128 height 16
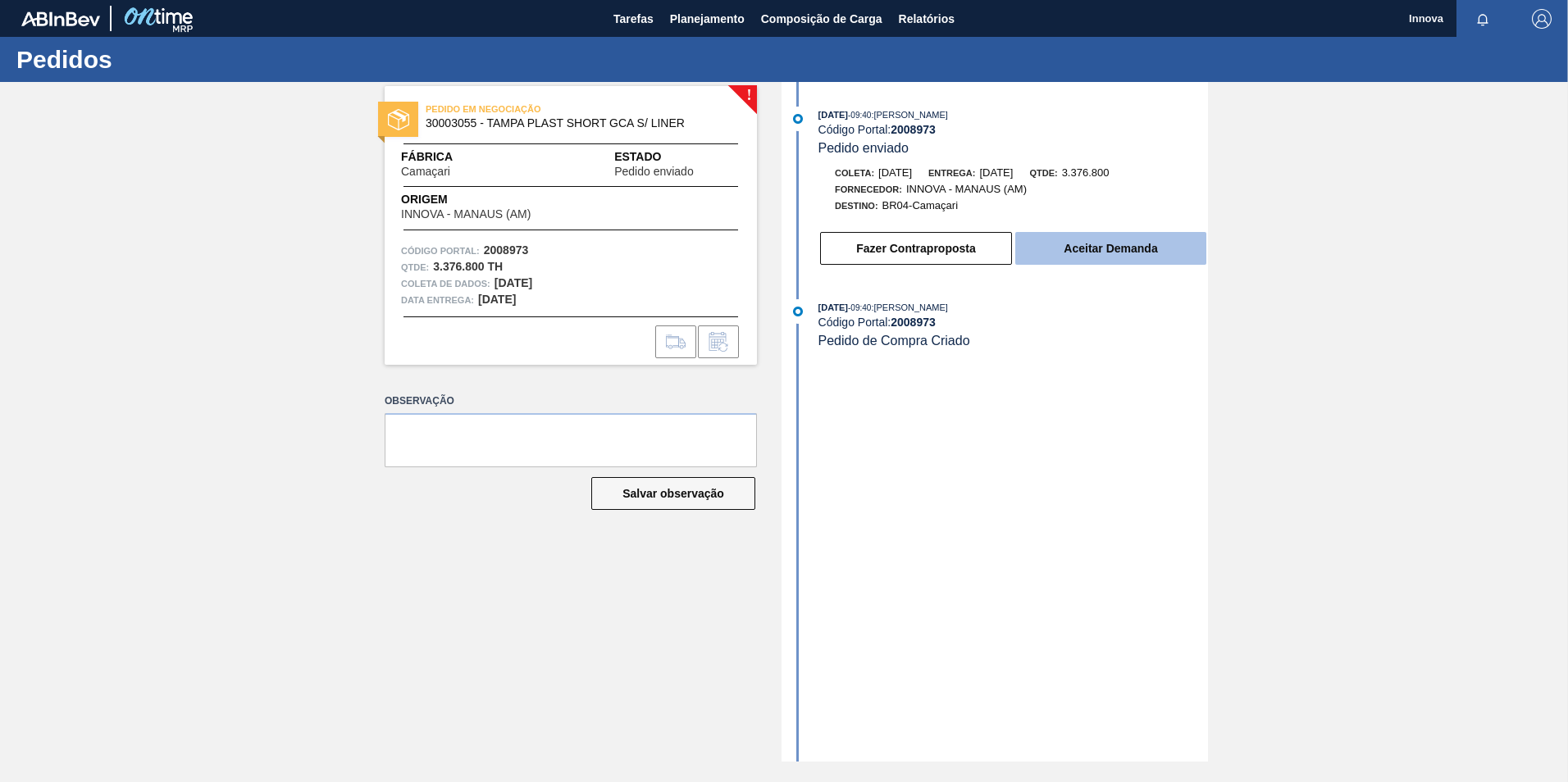
click at [1056, 246] on button "Aceitar Demanda" at bounding box center [1111, 248] width 191 height 33
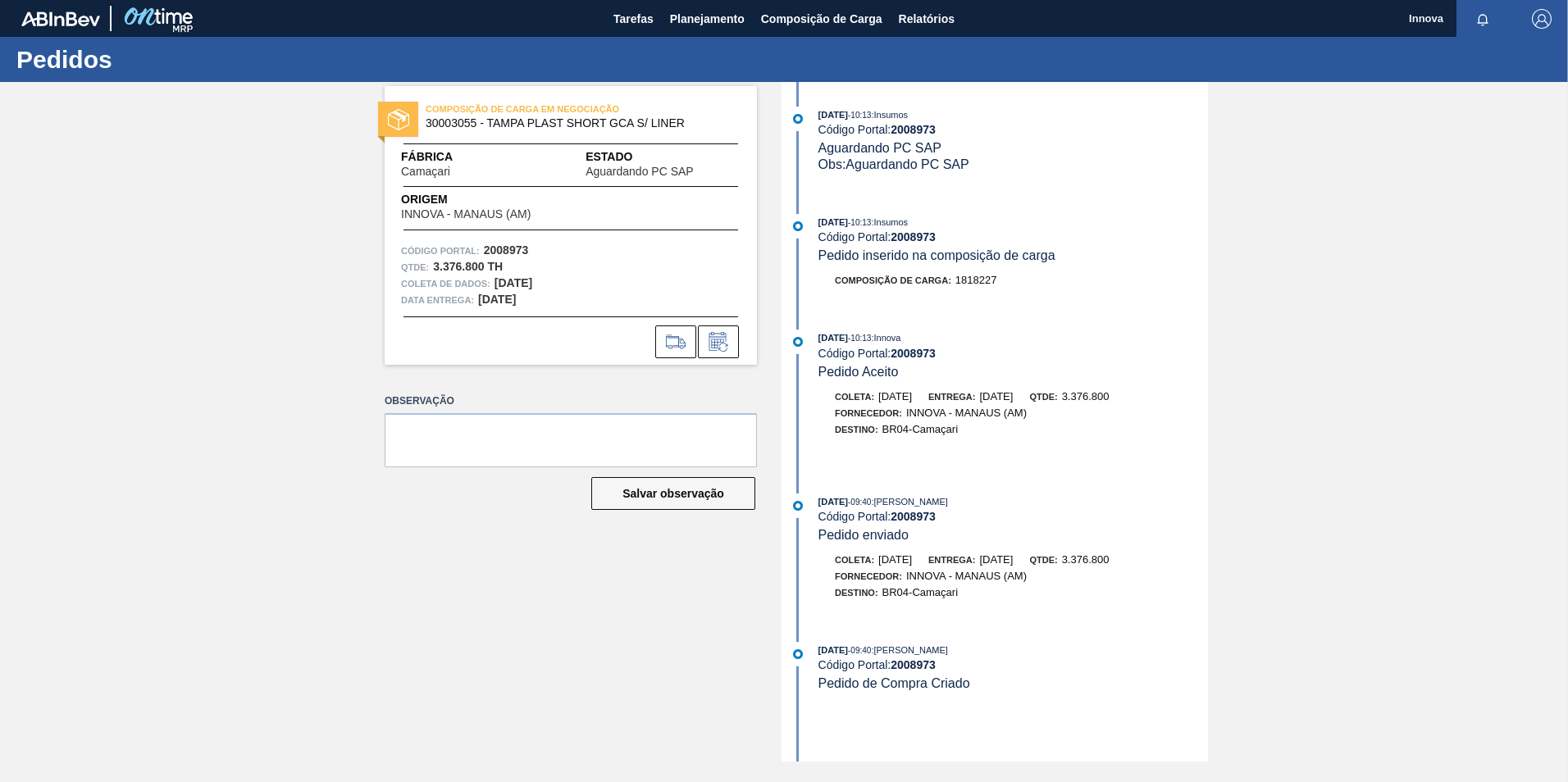
click at [927, 237] on strong "2008973" at bounding box center [913, 237] width 45 height 13
copy strong "2008973"
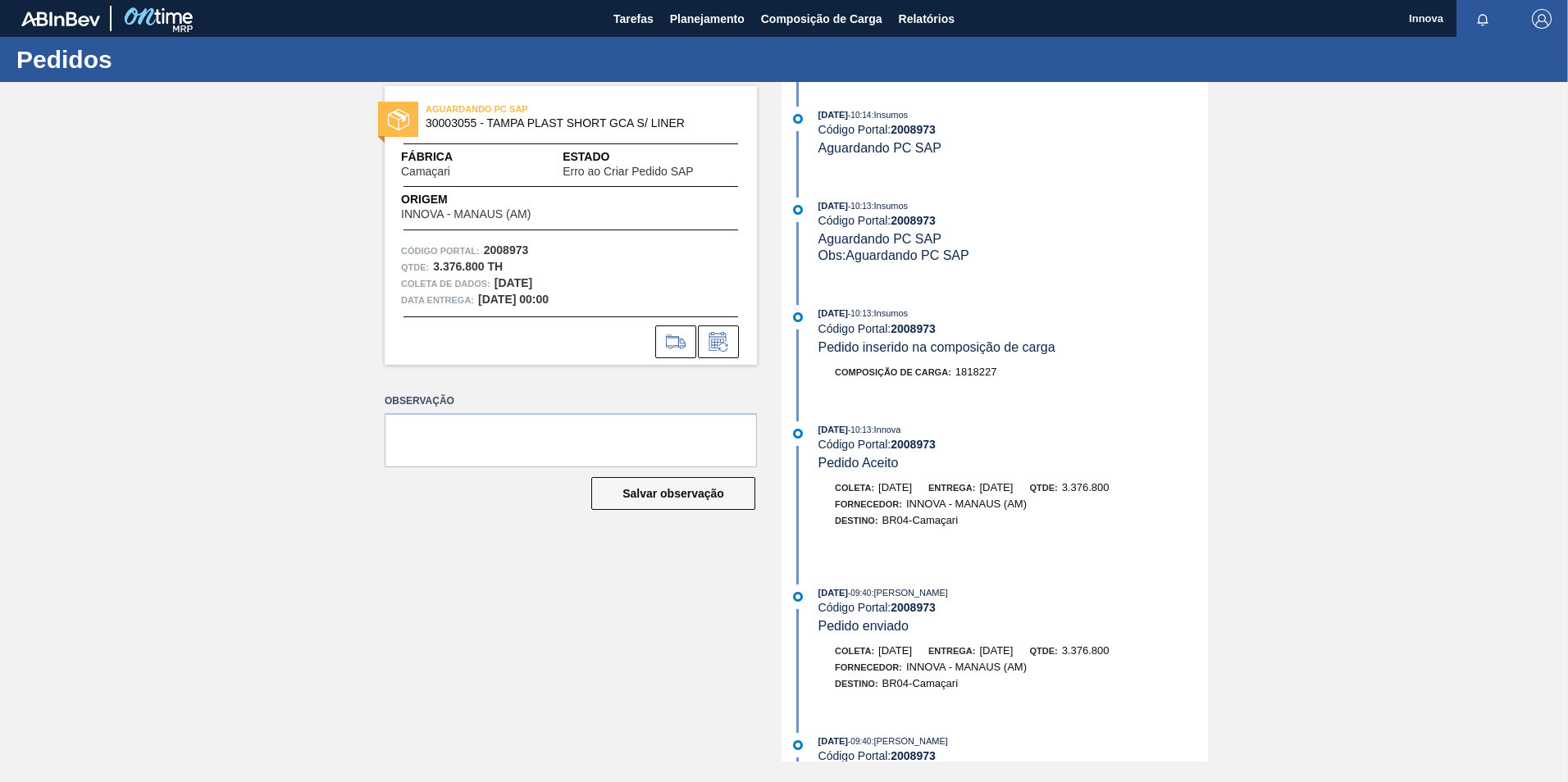
click at [912, 213] on div "15/08/2025 - 10:13 : Insumos" at bounding box center [1013, 205] width 389 height 16
click at [912, 219] on strong "2008973" at bounding box center [913, 220] width 45 height 13
copy strong "2008973"
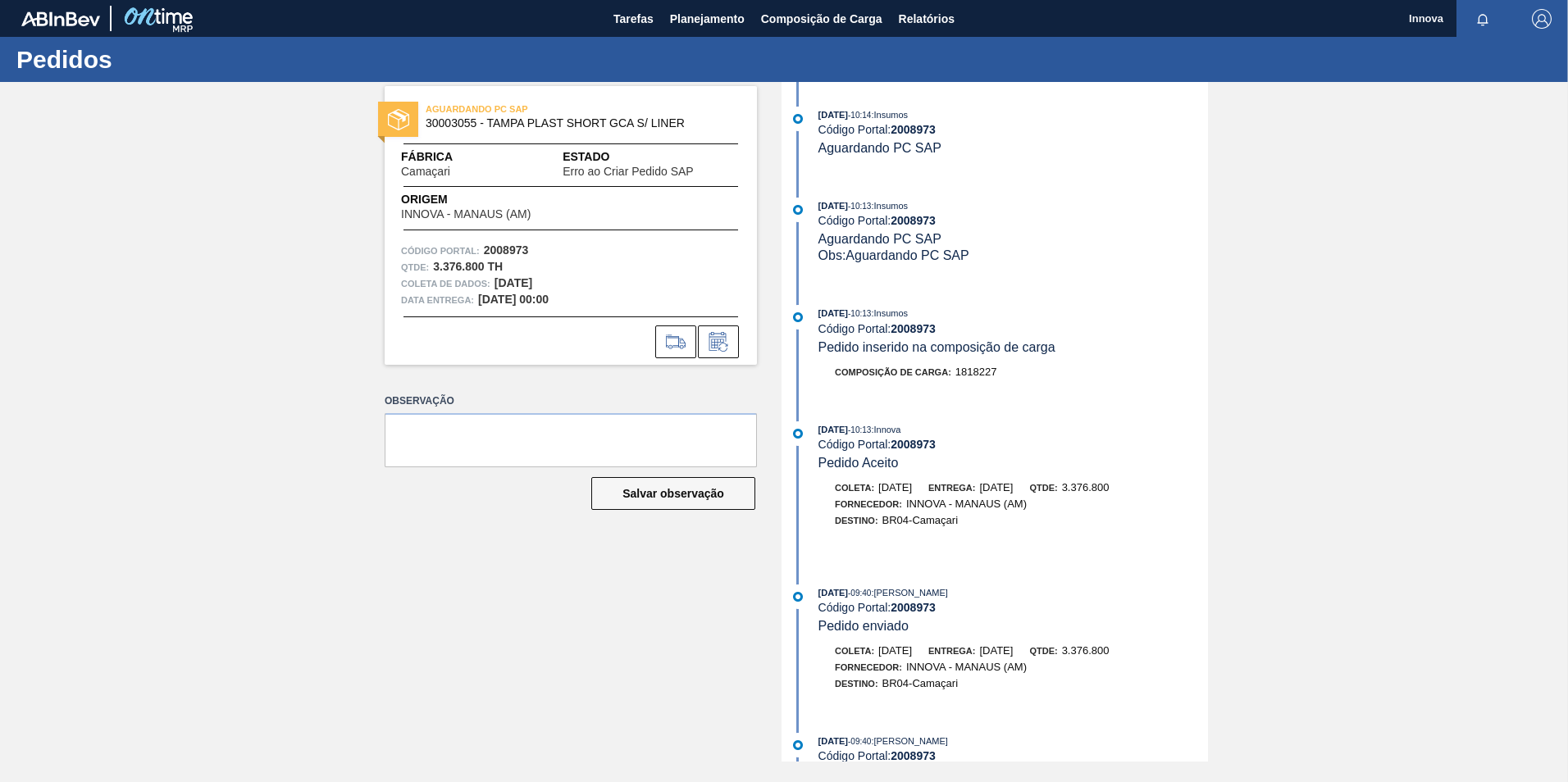
drag, startPoint x: 972, startPoint y: 384, endPoint x: 965, endPoint y: 379, distance: 8.6
click at [972, 384] on div "Composição de Carga : 1818227" at bounding box center [997, 376] width 422 height 24
click at [684, 32] on button "Planejamento" at bounding box center [707, 18] width 91 height 37
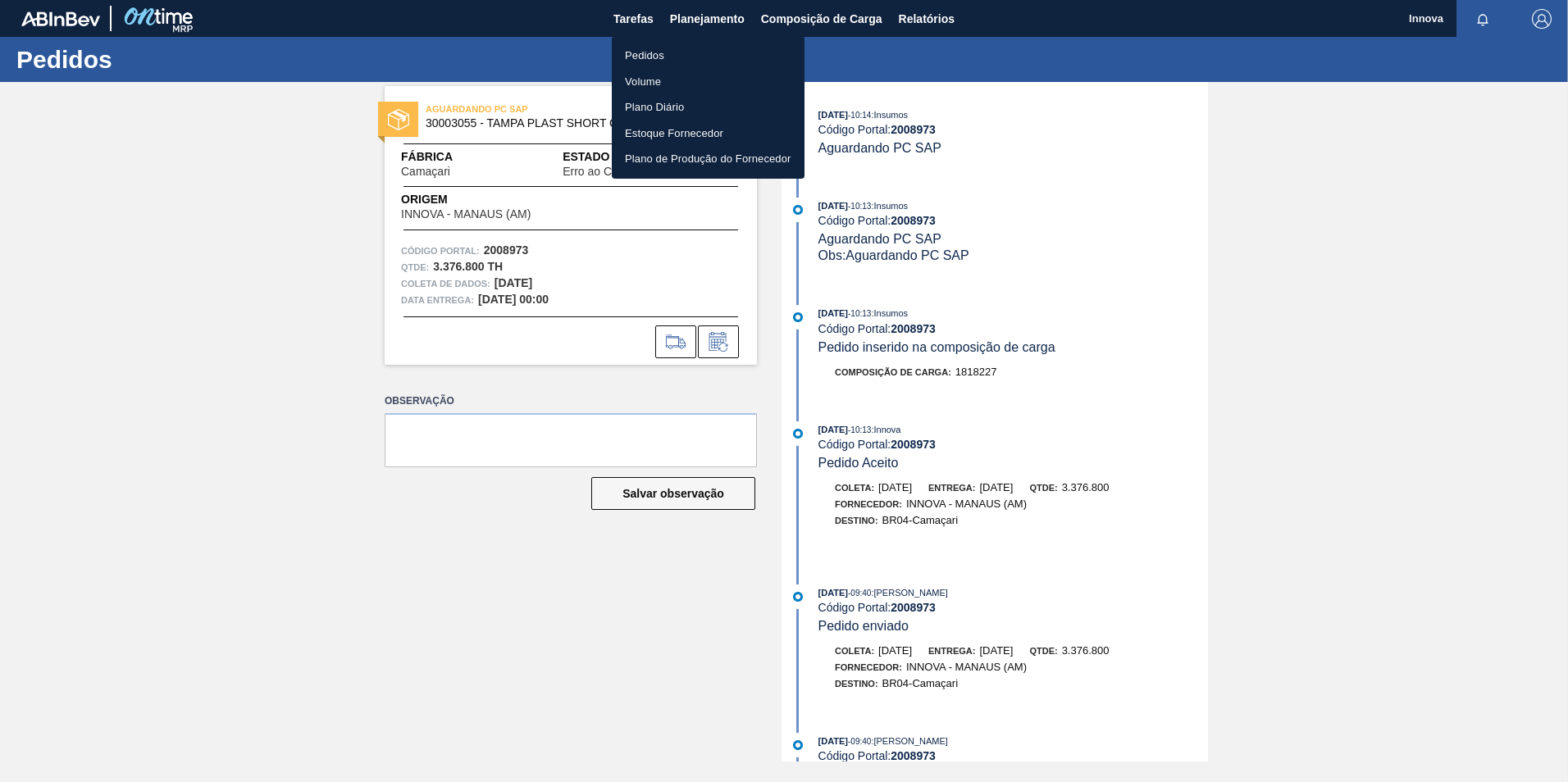
click at [656, 66] on li "Pedidos" at bounding box center [708, 55] width 193 height 26
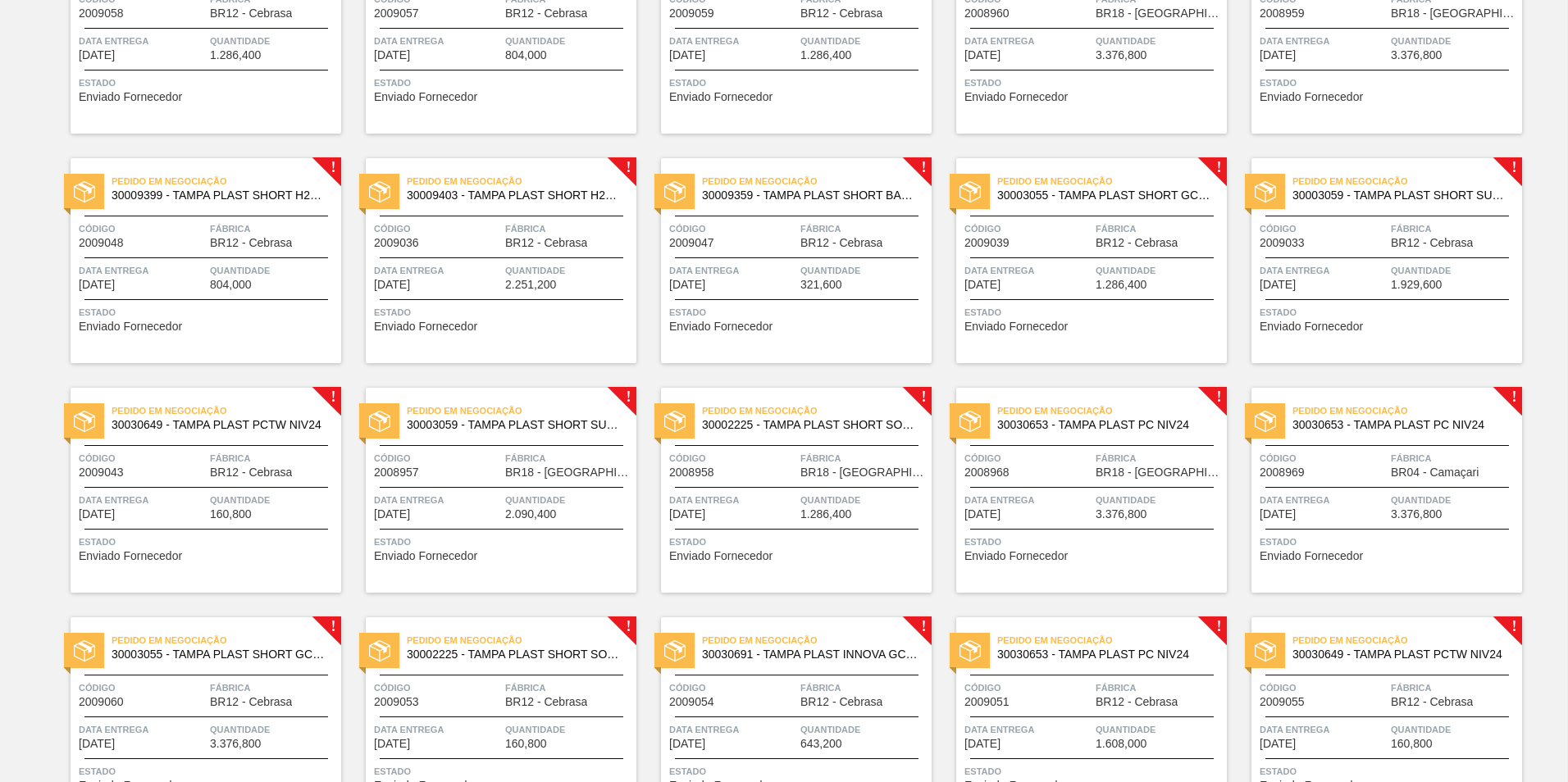
scroll to position [246, 0]
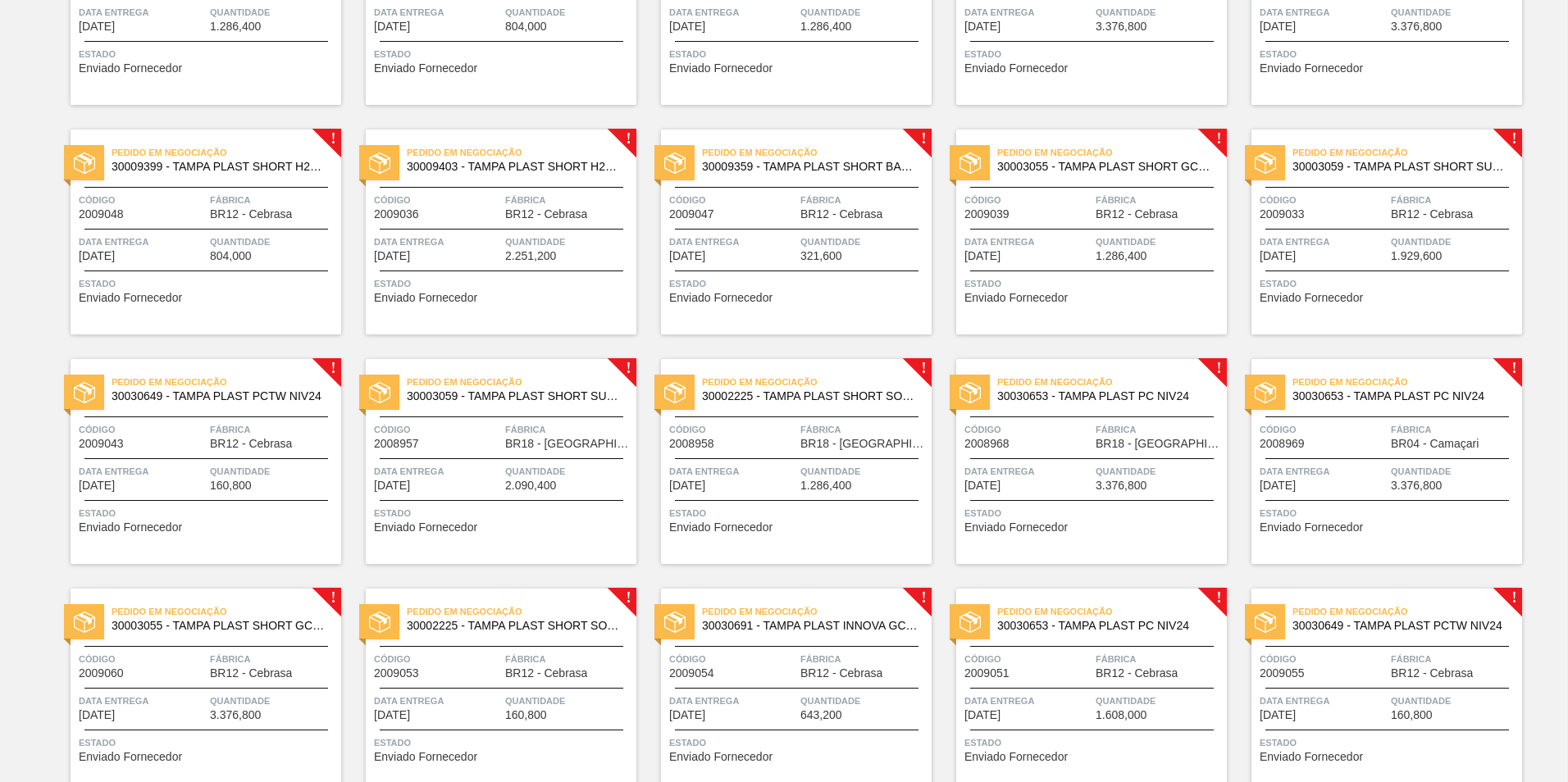
click at [1357, 446] on div "Código 2008969" at bounding box center [1323, 436] width 128 height 29
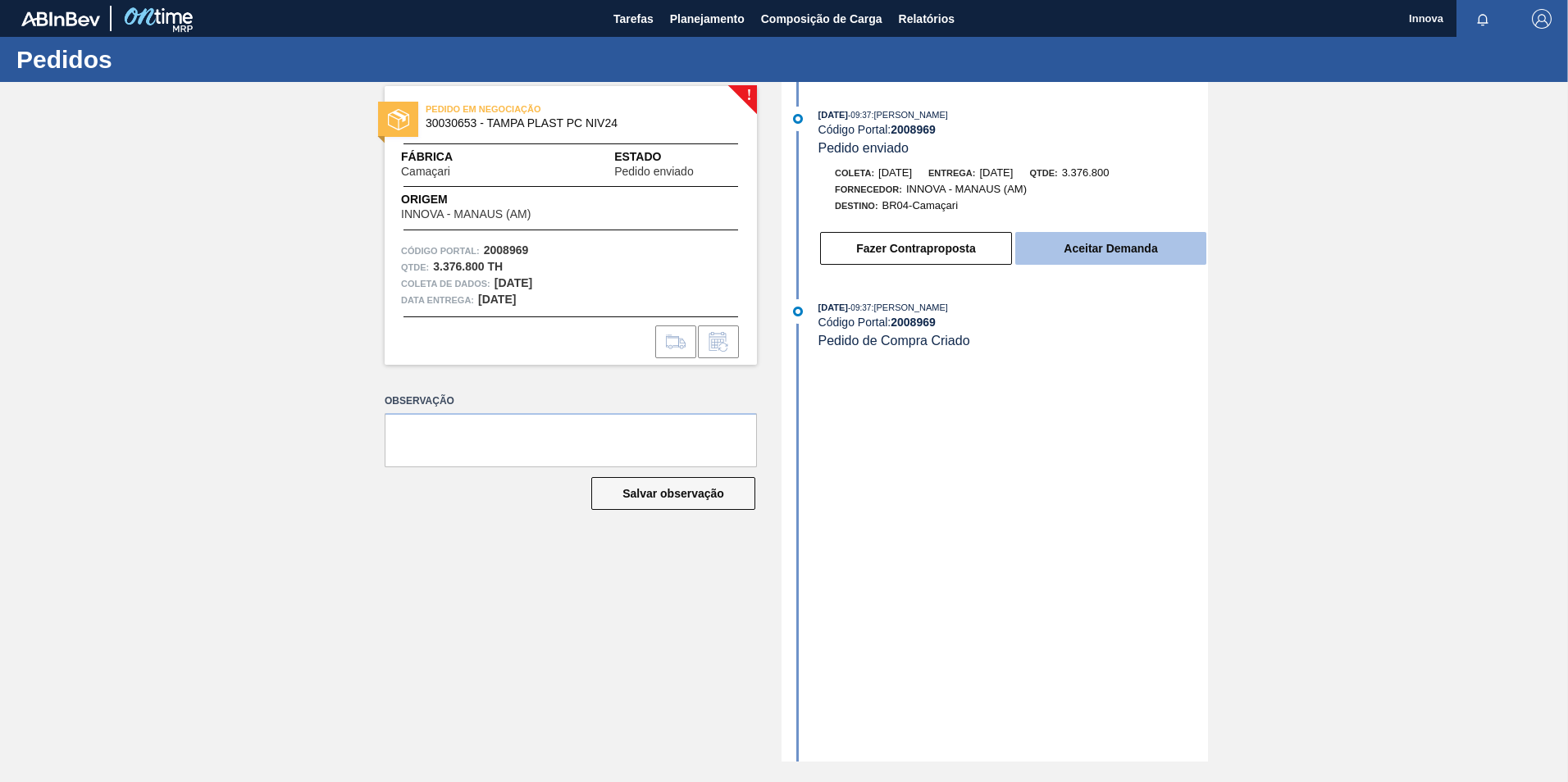
click at [1056, 251] on button "Aceitar Demanda" at bounding box center [1111, 248] width 191 height 33
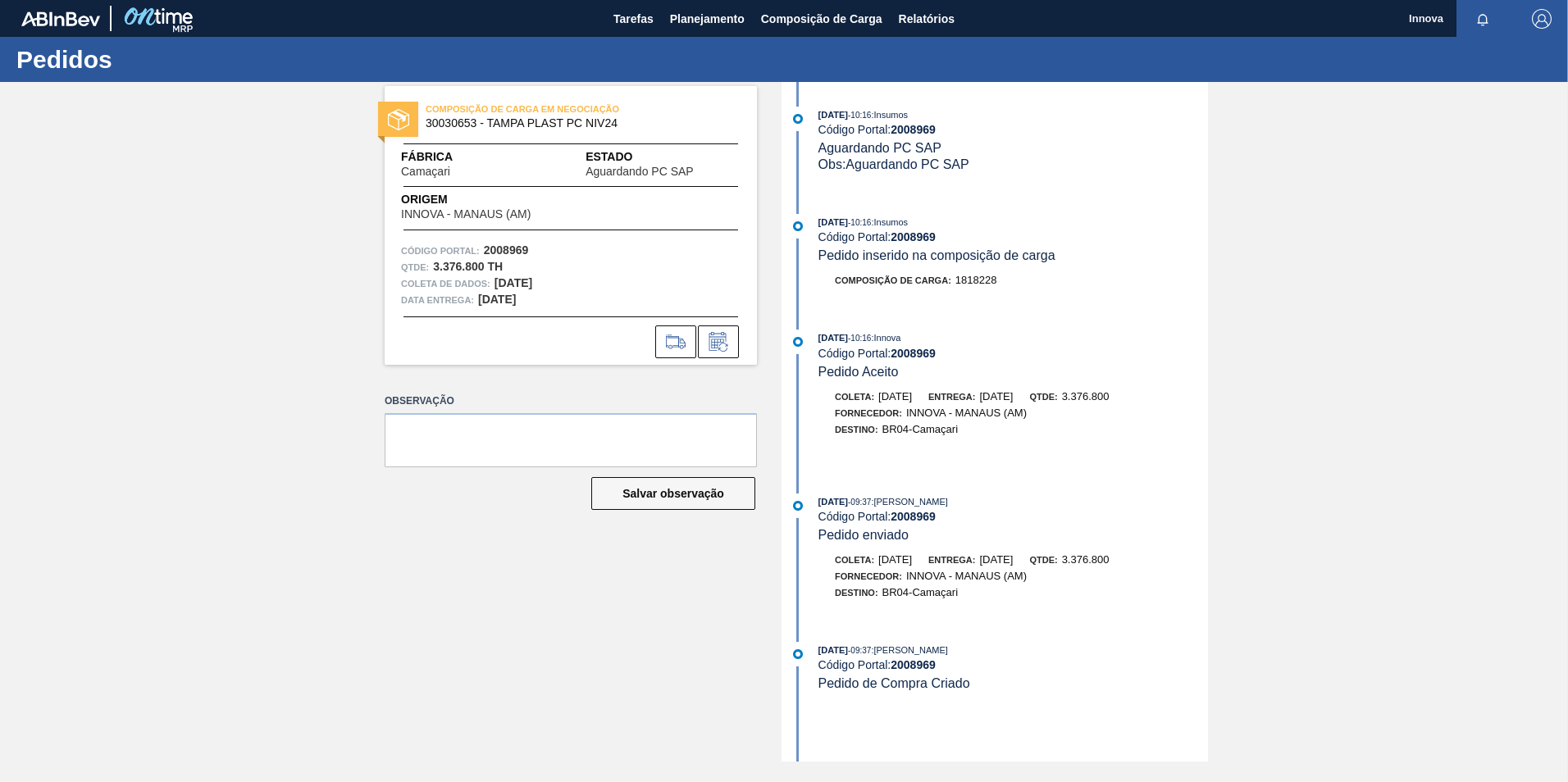
click at [927, 237] on strong "2008969" at bounding box center [913, 237] width 45 height 13
copy strong "2008969"
drag, startPoint x: 978, startPoint y: 231, endPoint x: 966, endPoint y: 233, distance: 12.2
click at [978, 231] on div "Código Portal: 2008969" at bounding box center [1013, 237] width 389 height 13
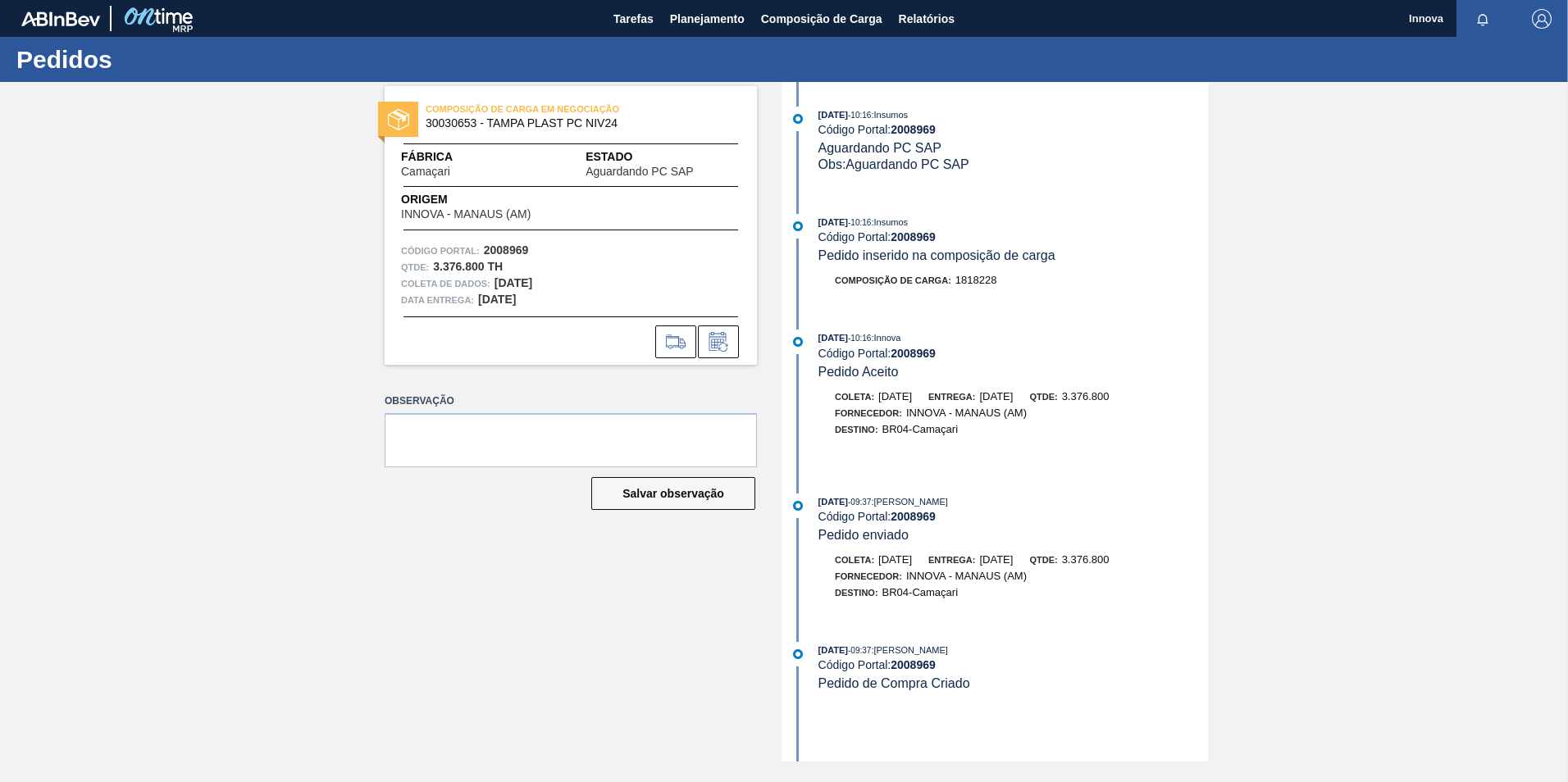
click at [927, 234] on strong "2008969" at bounding box center [913, 237] width 45 height 13
copy strong "2008969"
click at [730, 20] on span "Planejamento" at bounding box center [708, 19] width 75 height 20
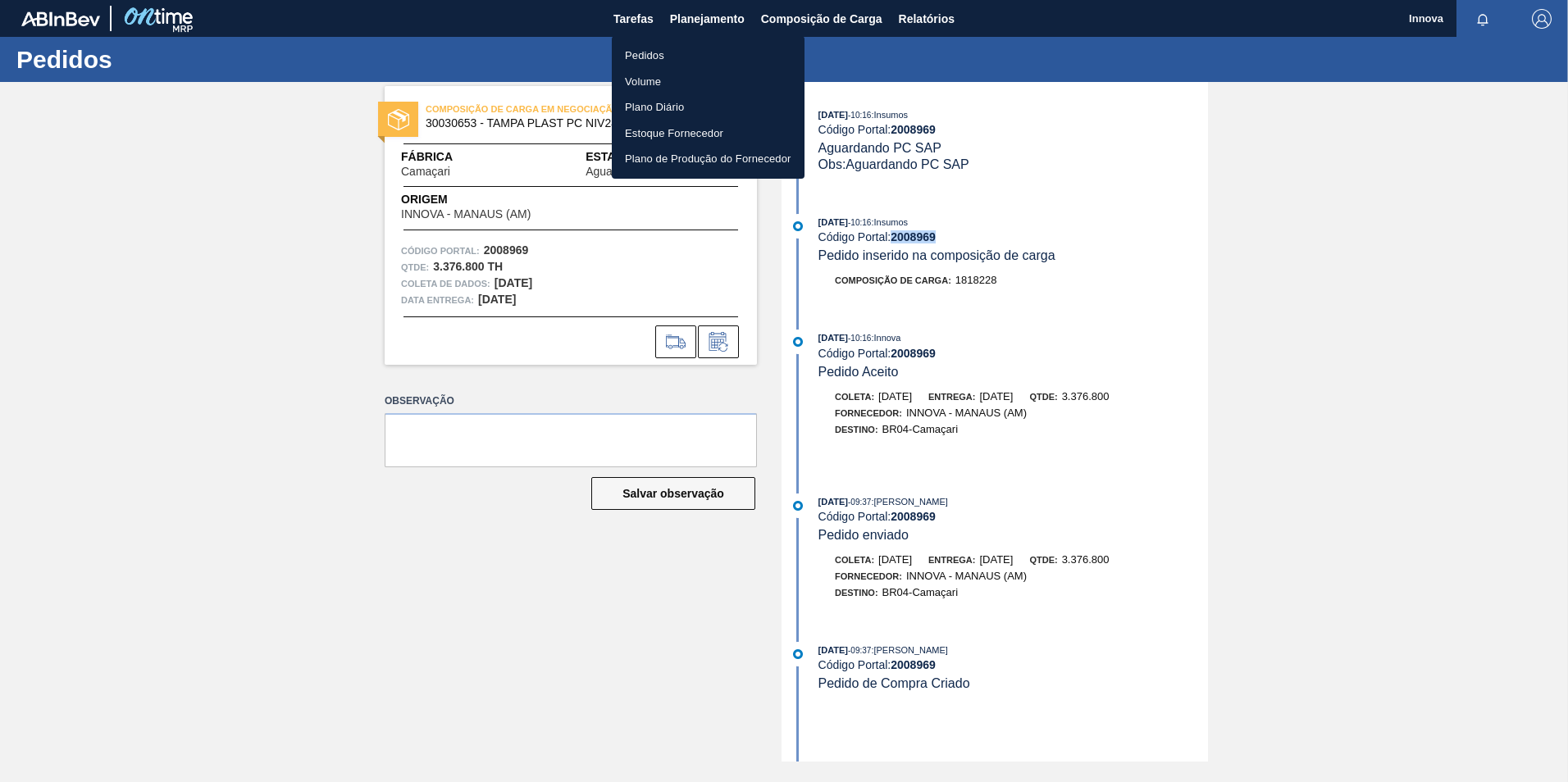
click at [653, 49] on li "Pedidos" at bounding box center [708, 55] width 193 height 26
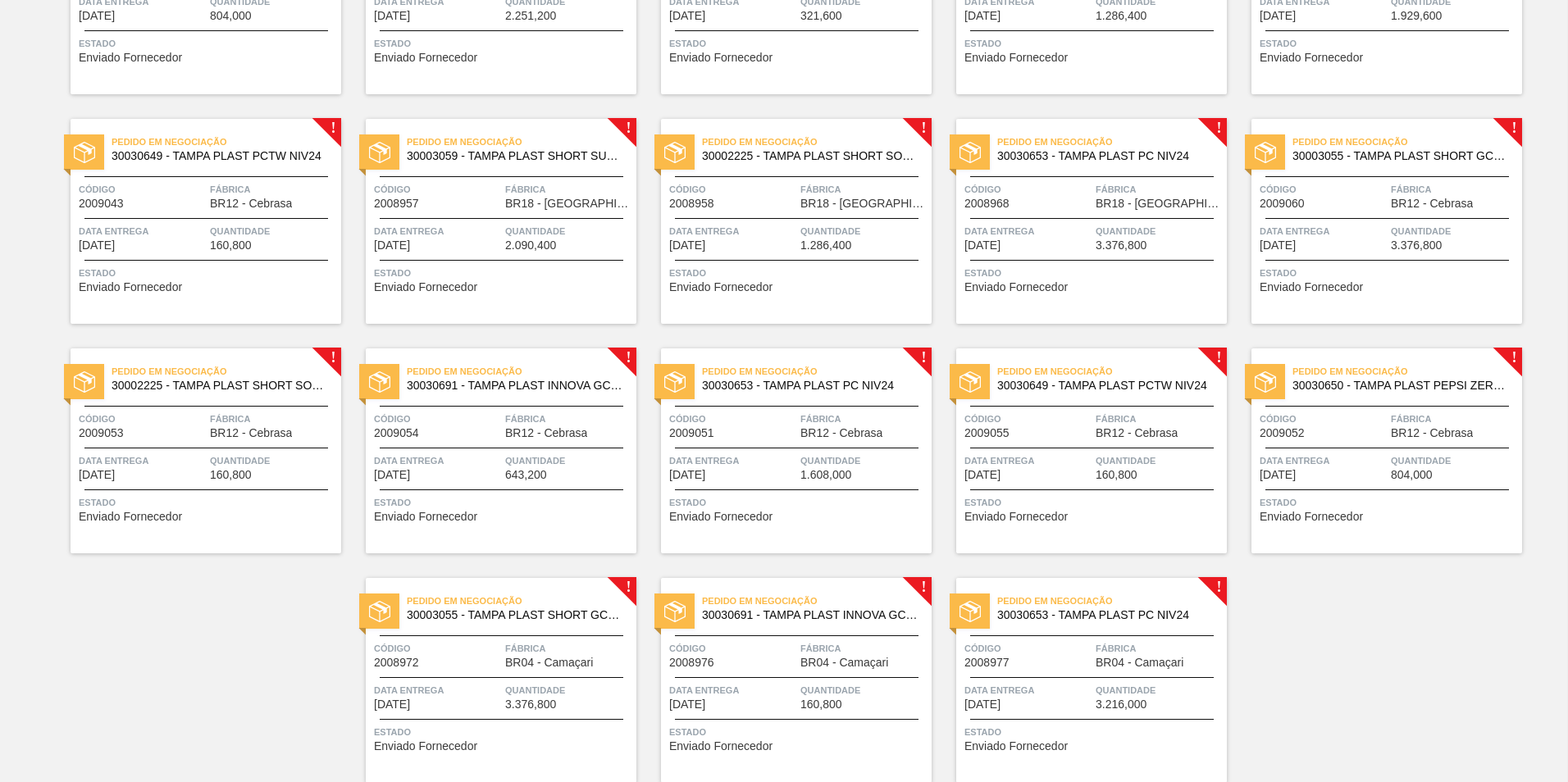
scroll to position [548, 0]
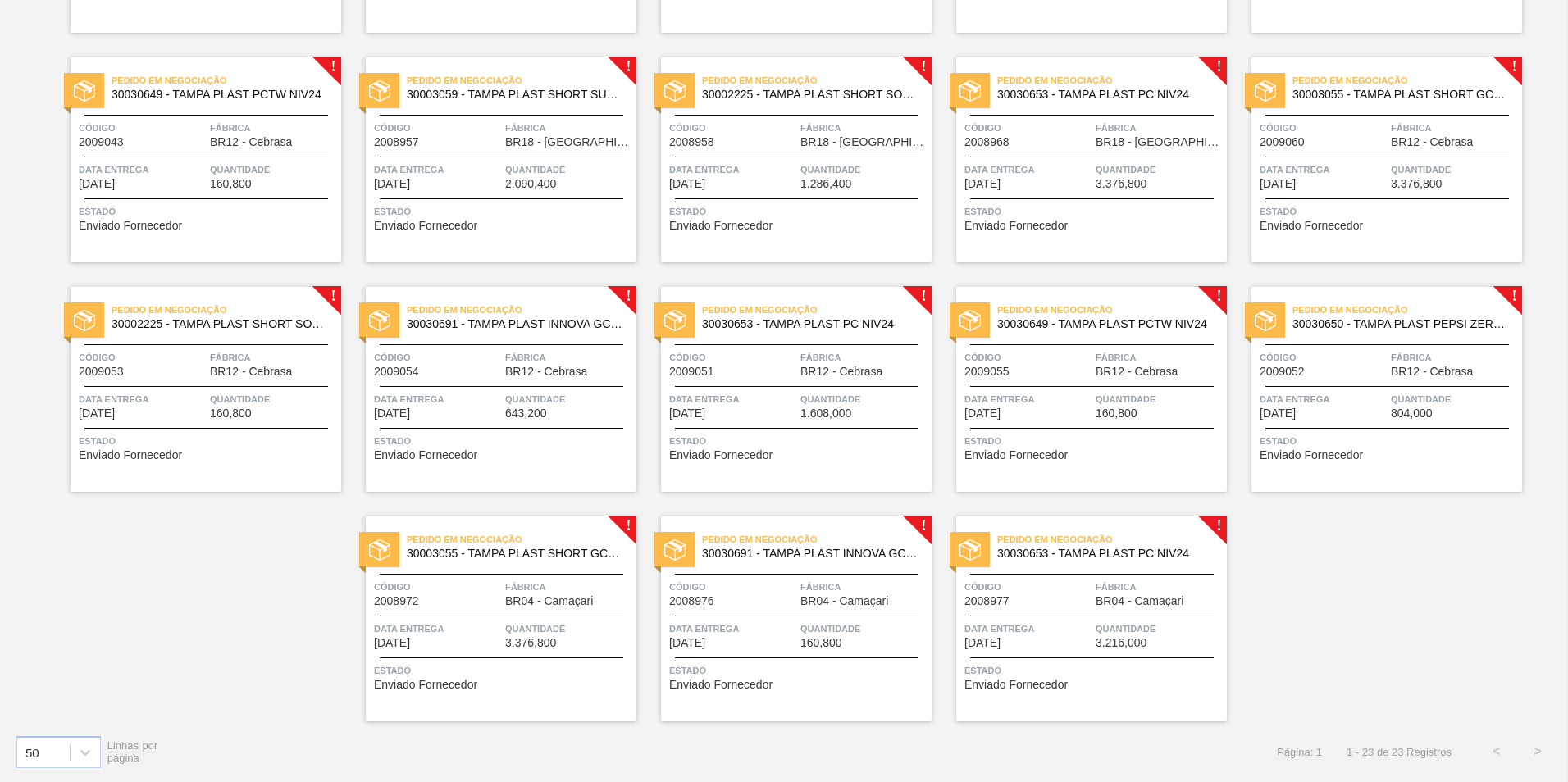
click at [492, 610] on div "Pedido em Negociação 30003055 - TAMPA PLAST SHORT GCA S/ LINER Código 2008972 F…" at bounding box center [501, 619] width 271 height 205
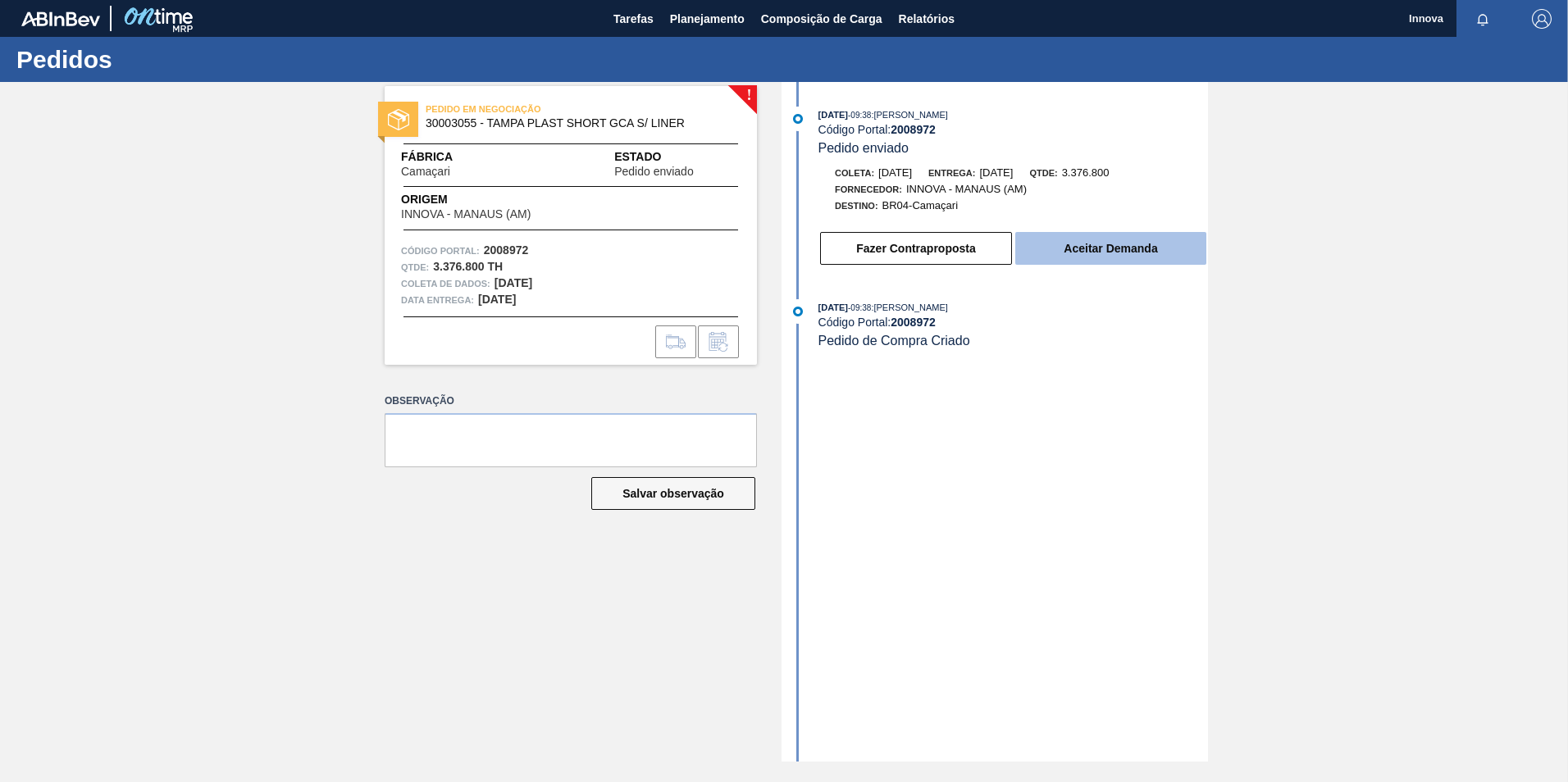
click at [1088, 237] on button "Aceitar Demanda" at bounding box center [1111, 248] width 191 height 33
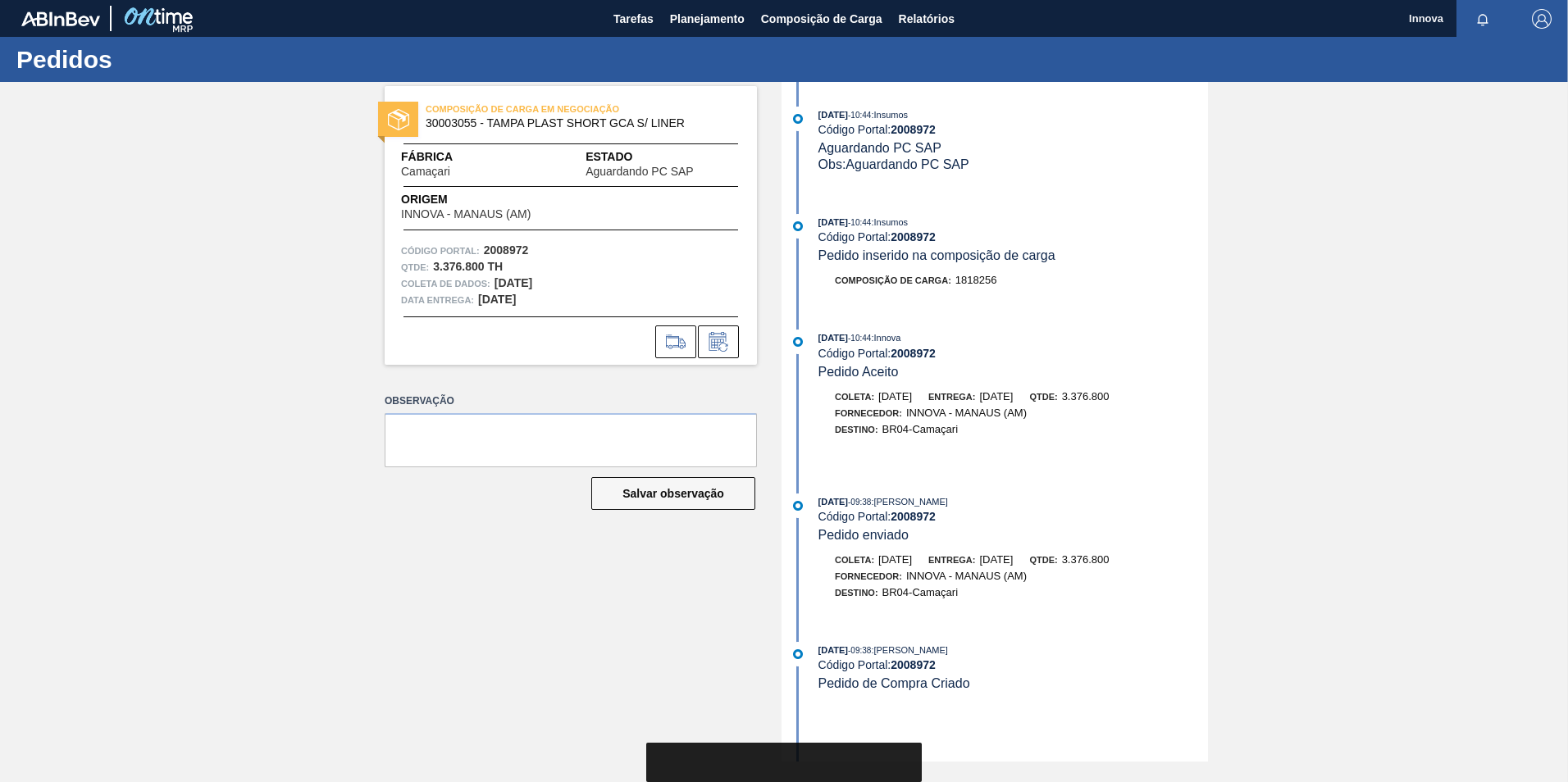
click at [907, 237] on strong "2008972" at bounding box center [913, 237] width 45 height 13
copy strong "2008972"
click at [900, 239] on strong "2008972" at bounding box center [913, 237] width 45 height 13
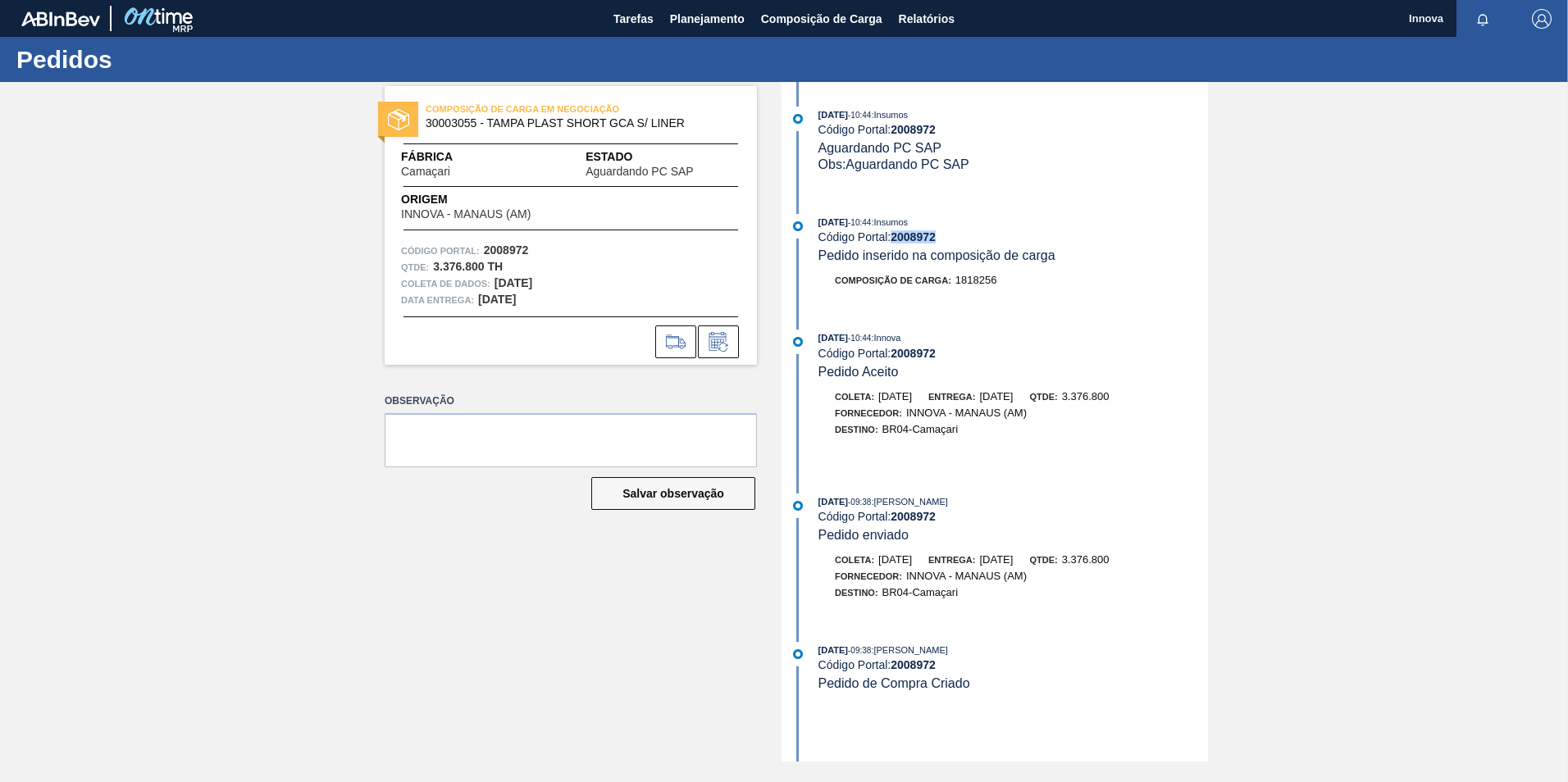
copy strong "2008972"
click at [713, 14] on span "Planejamento" at bounding box center [708, 19] width 75 height 20
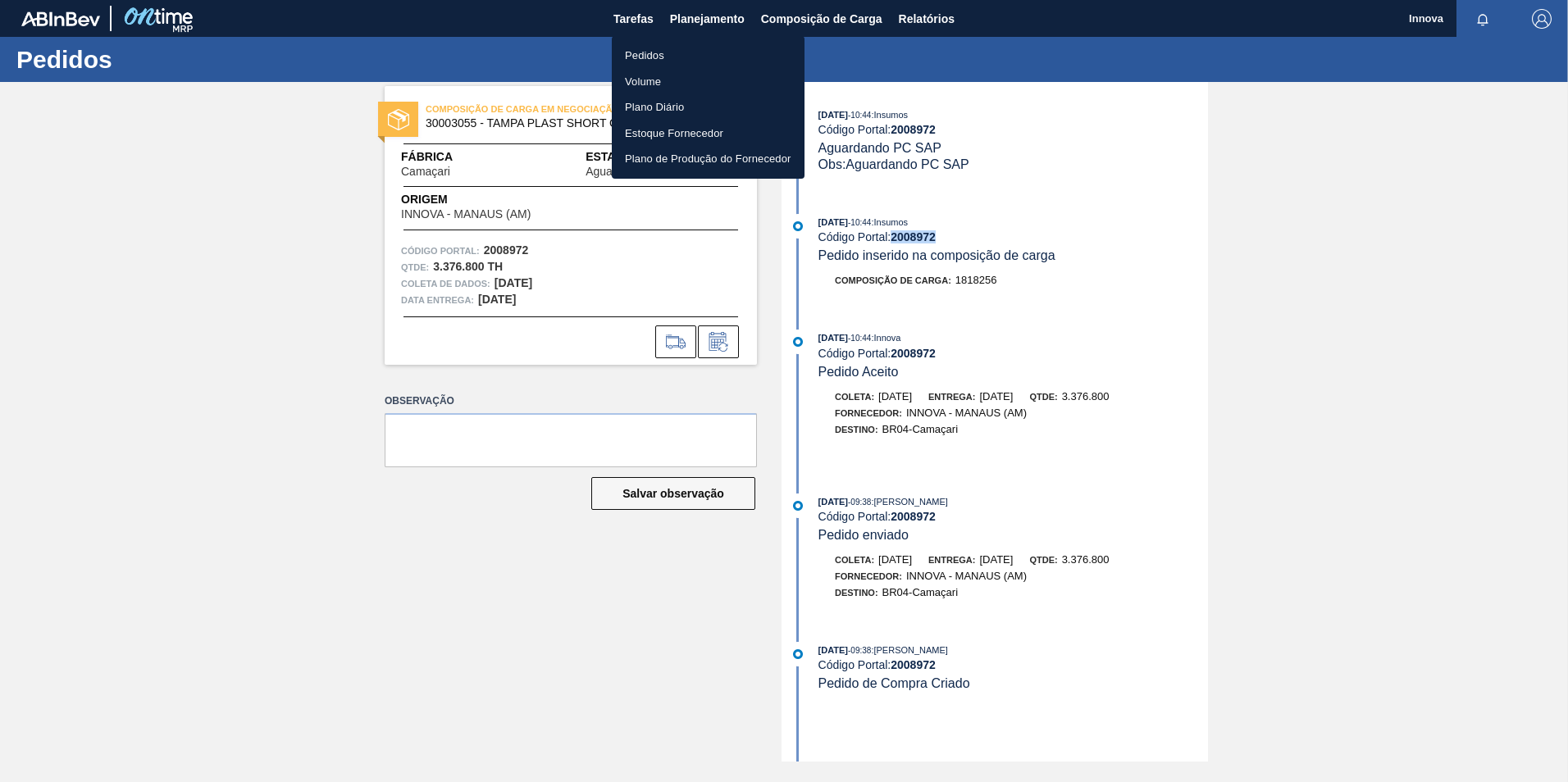
click at [672, 49] on li "Pedidos" at bounding box center [708, 55] width 193 height 26
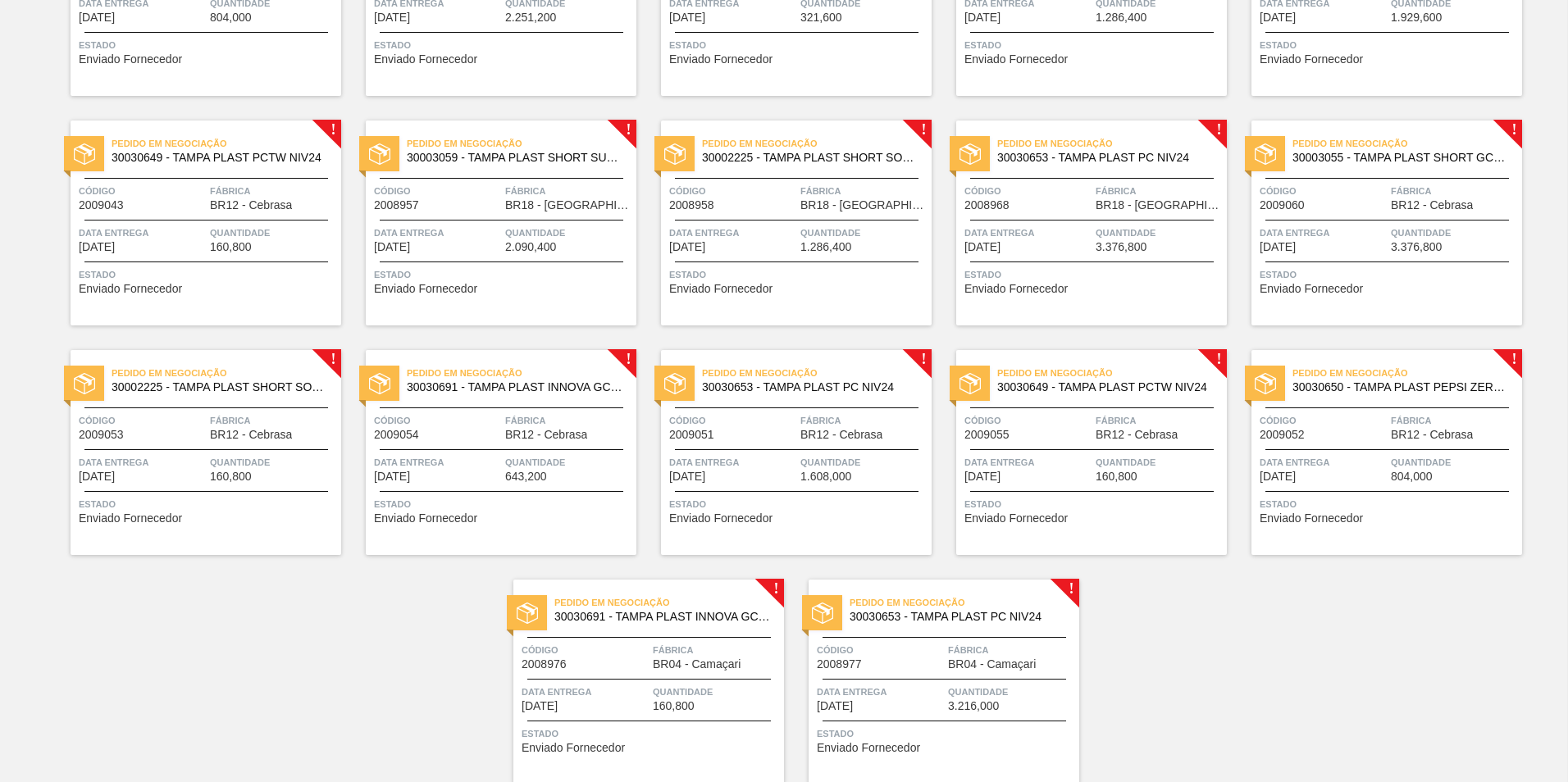
scroll to position [548, 0]
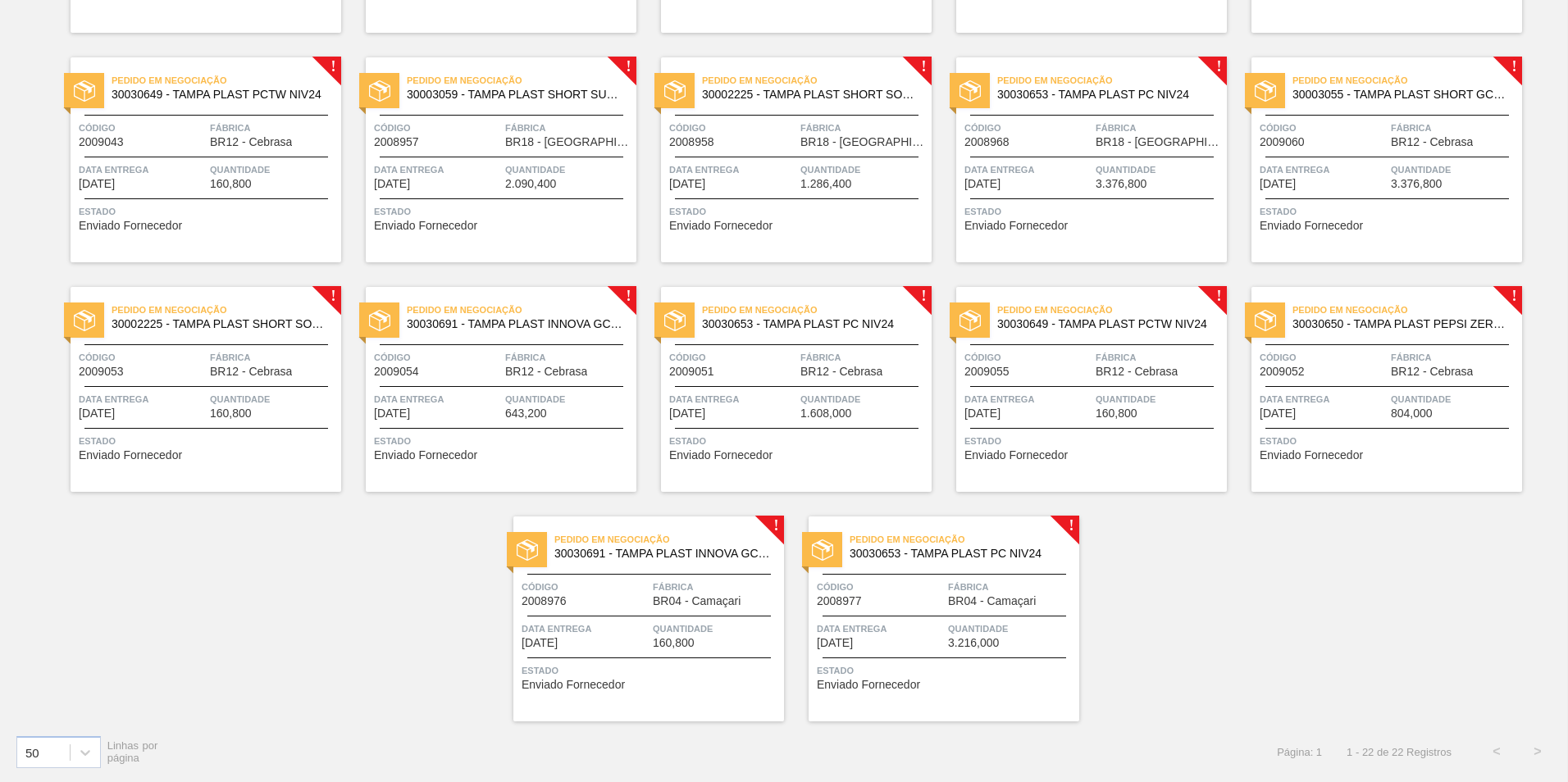
click at [904, 607] on div "Código 2008977" at bounding box center [881, 593] width 128 height 29
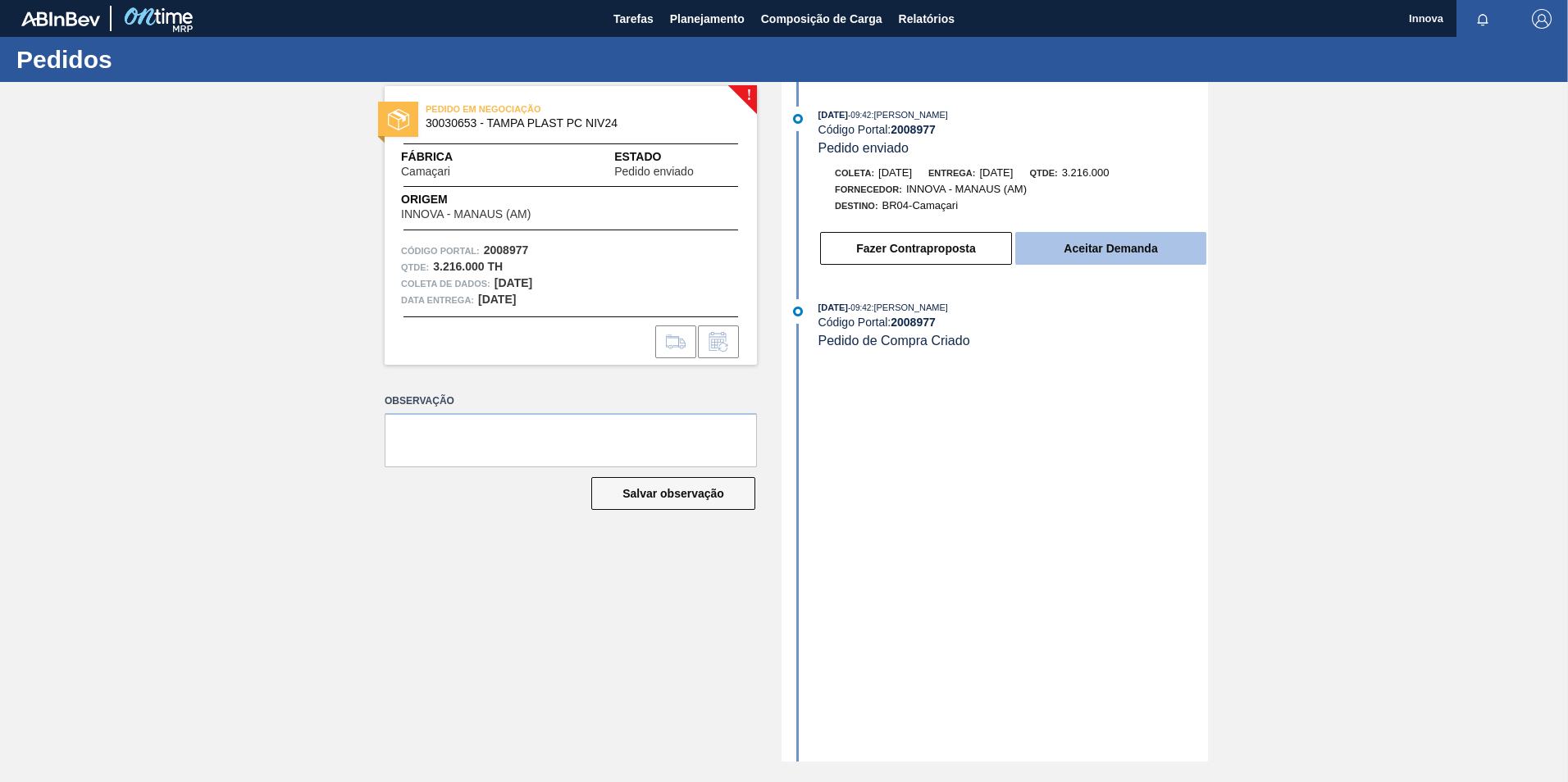
click at [1034, 254] on button "Aceitar Demanda" at bounding box center [1111, 248] width 191 height 33
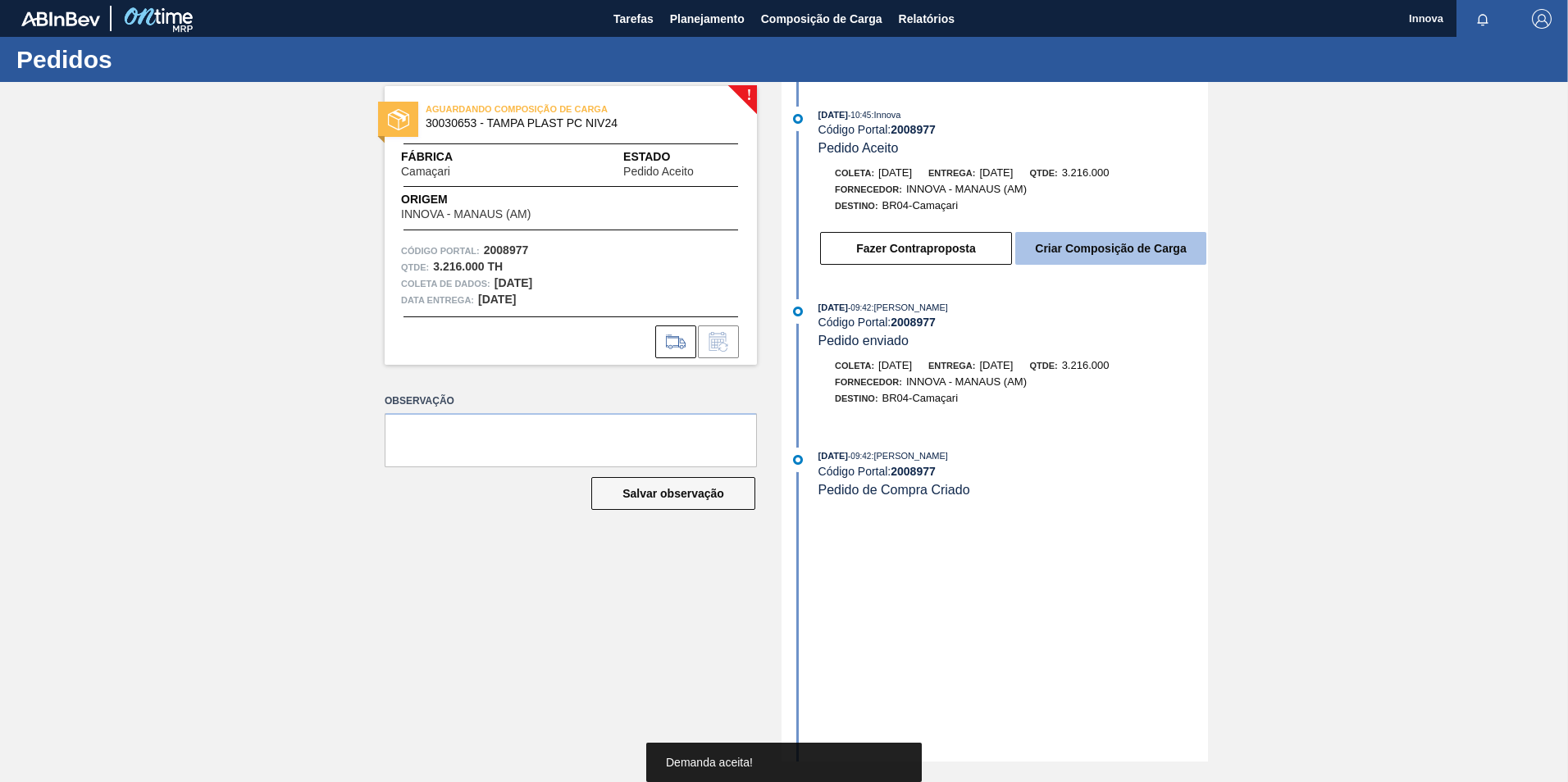
click at [1107, 240] on button "Criar Composição de Carga" at bounding box center [1111, 248] width 191 height 33
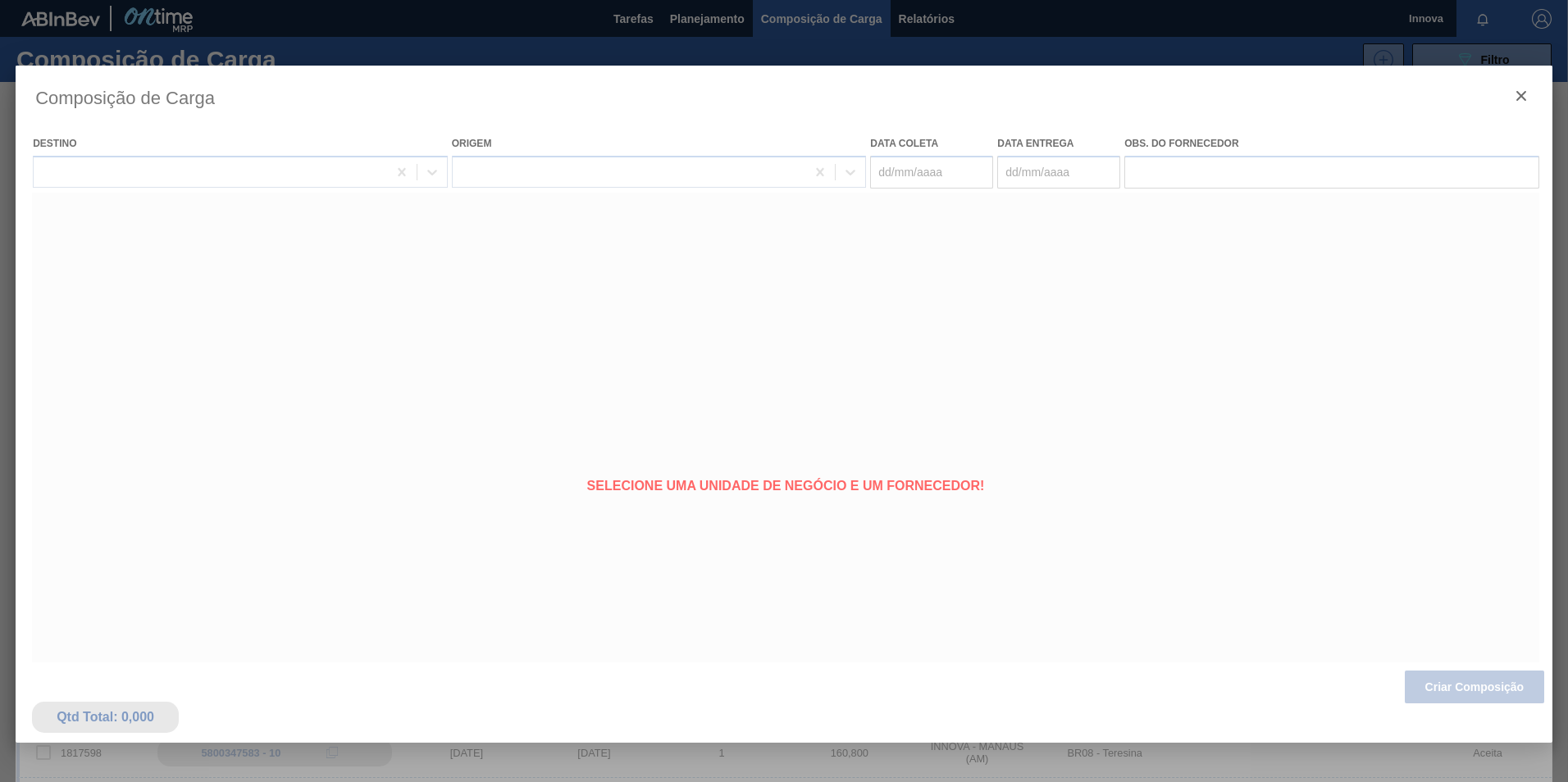
type coleta "22/09/2025"
type entrega "22/10/2025"
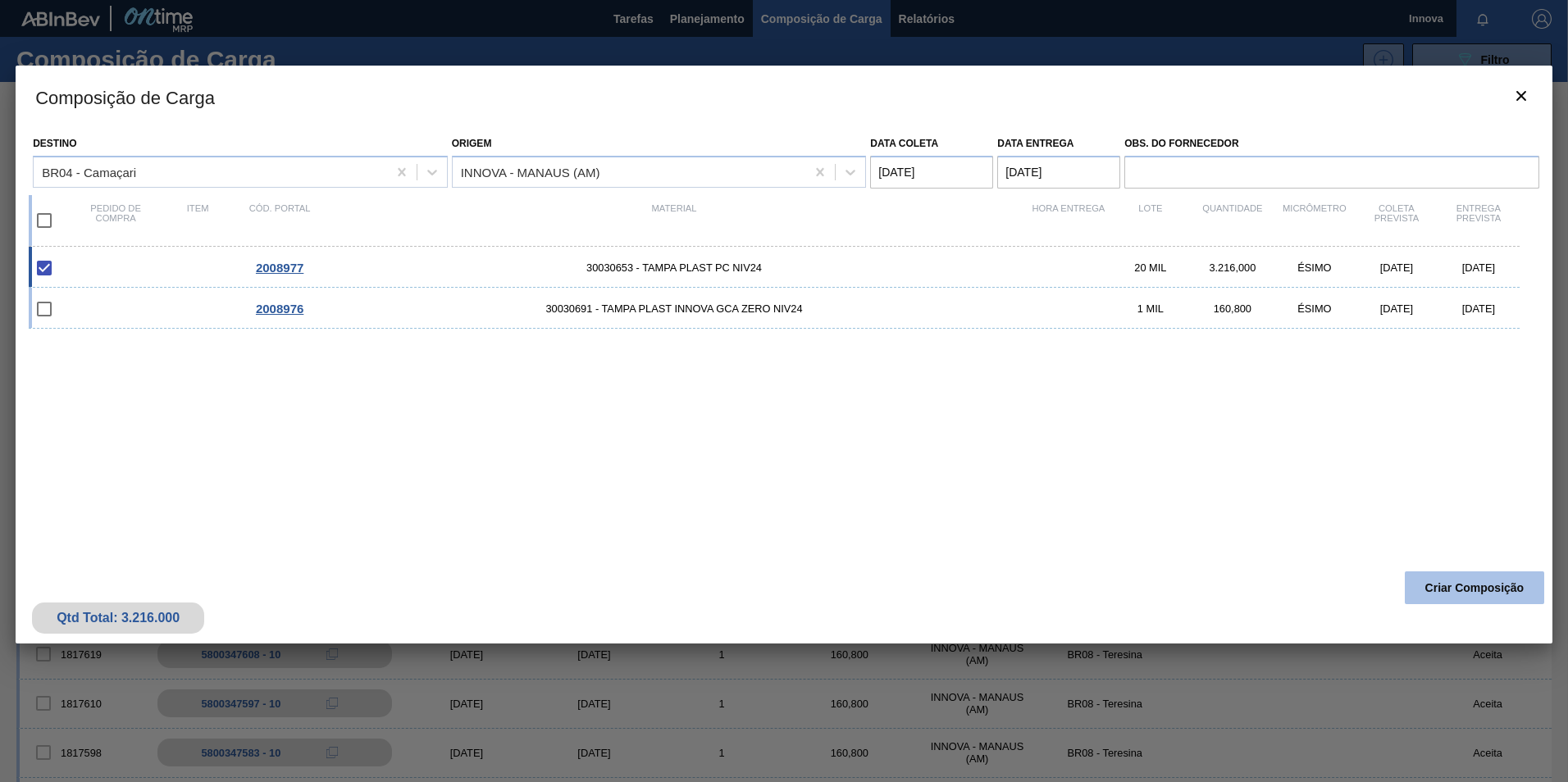
click at [1466, 597] on button "Criar Composição" at bounding box center [1474, 588] width 140 height 33
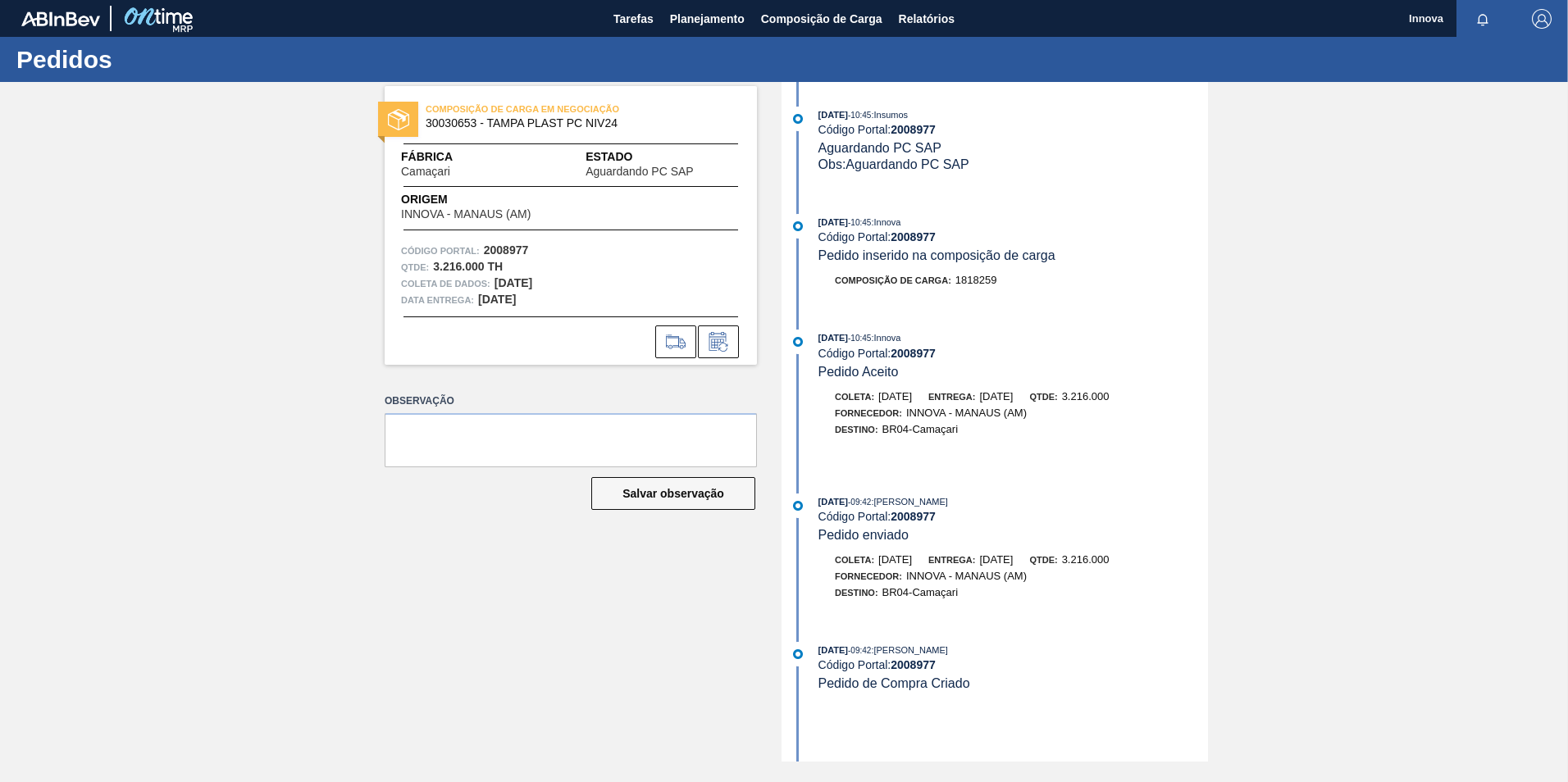
click at [927, 242] on strong "2008977" at bounding box center [913, 237] width 45 height 13
copy strong "2008977"
click at [942, 255] on span "Pedido inserido na composição de carga" at bounding box center [937, 255] width 237 height 14
click at [927, 235] on strong "2008977" at bounding box center [913, 237] width 45 height 13
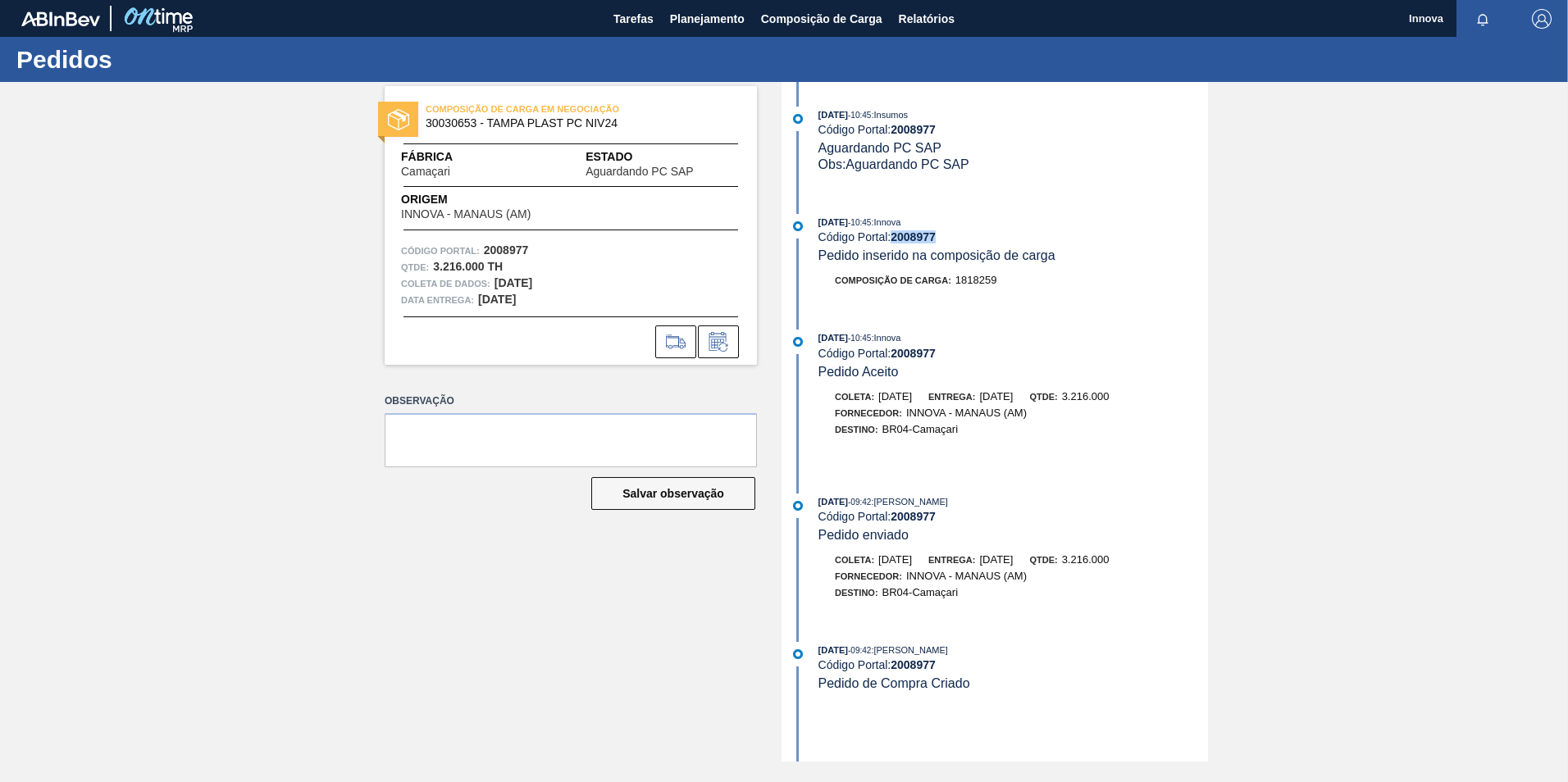
click at [927, 235] on strong "2008977" at bounding box center [913, 237] width 45 height 13
copy strong "2008977"
click at [724, 17] on span "Planejamento" at bounding box center [708, 19] width 75 height 20
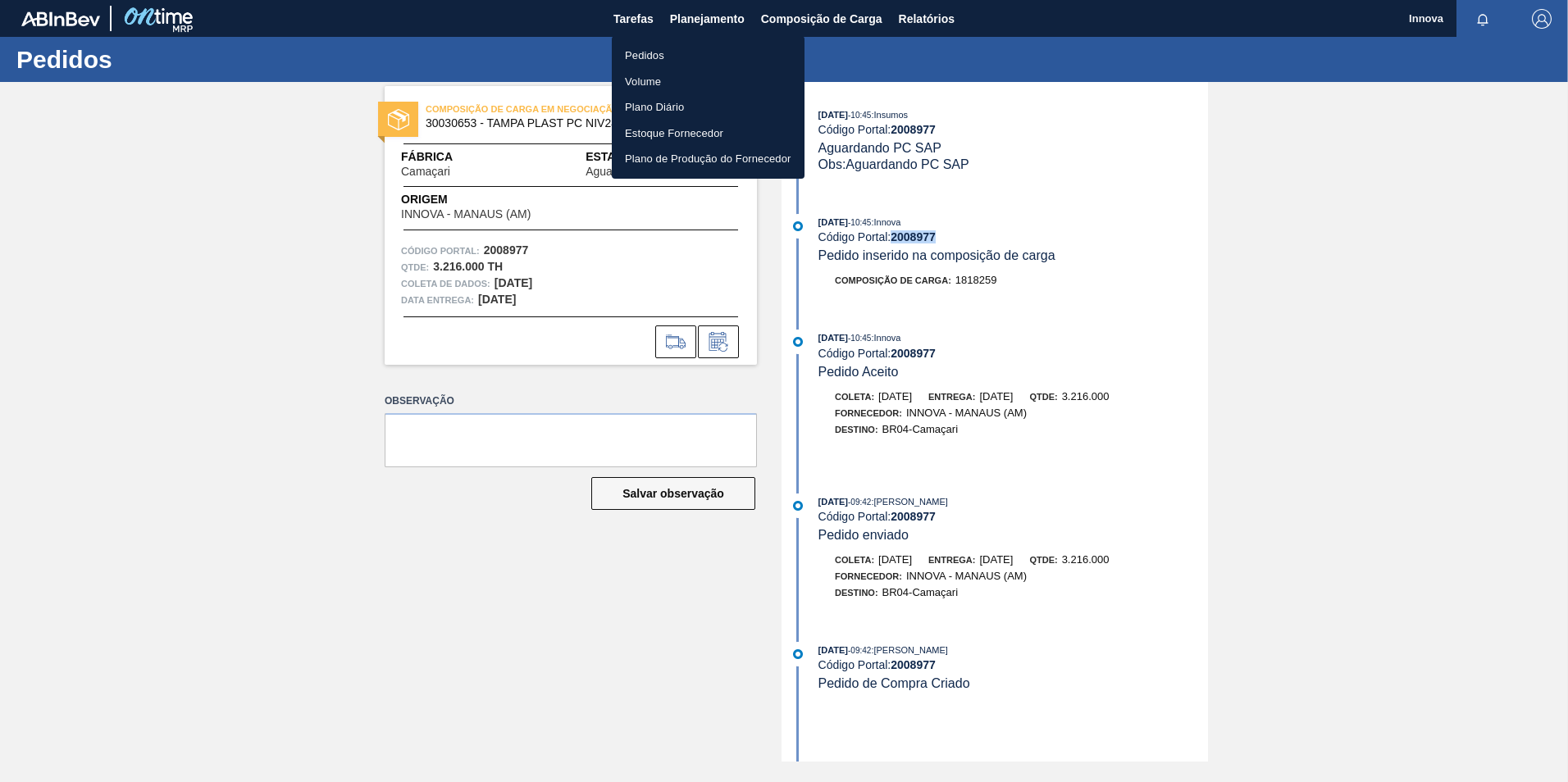
click at [668, 50] on li "Pedidos" at bounding box center [708, 55] width 193 height 26
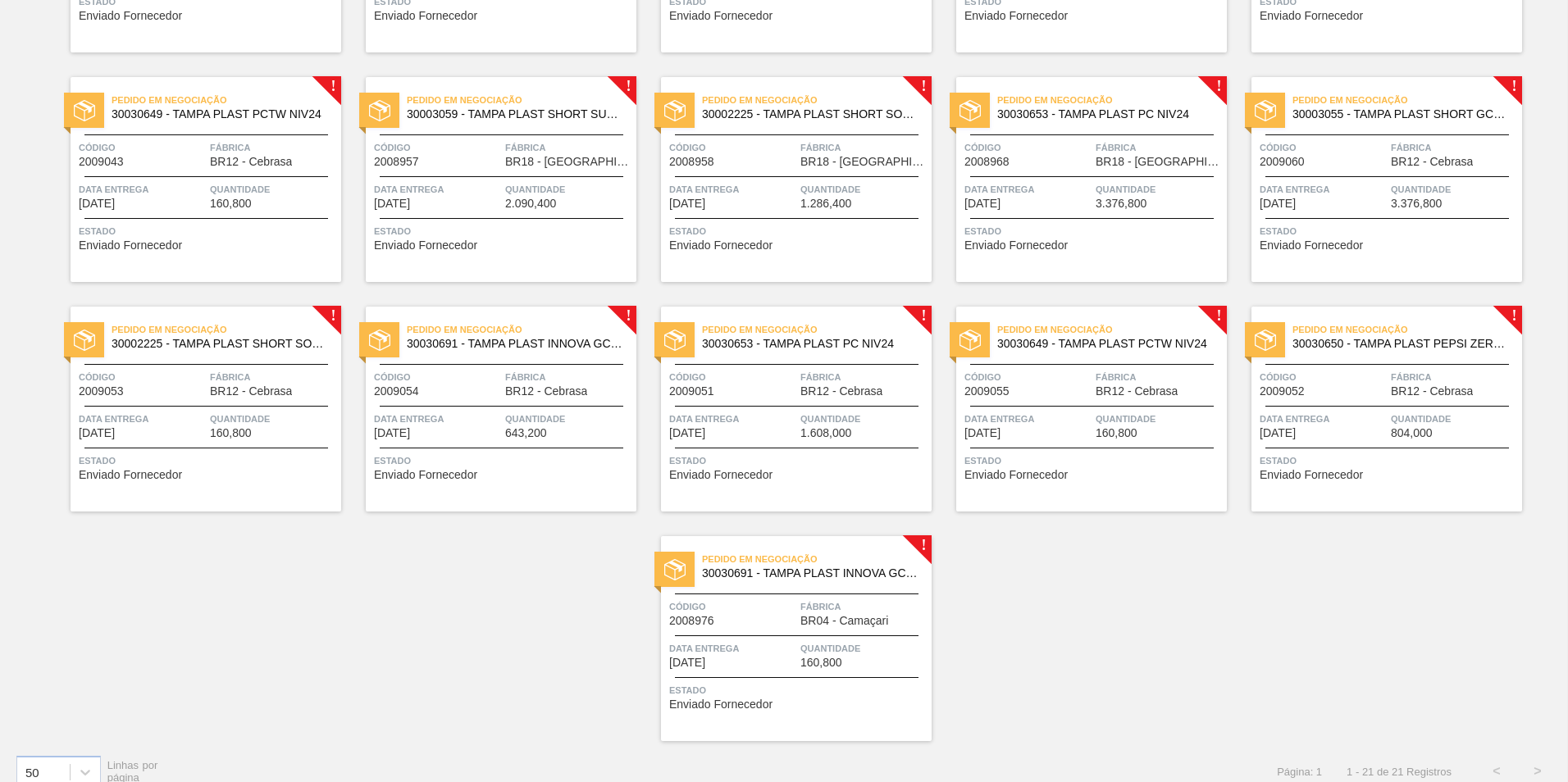
scroll to position [548, 0]
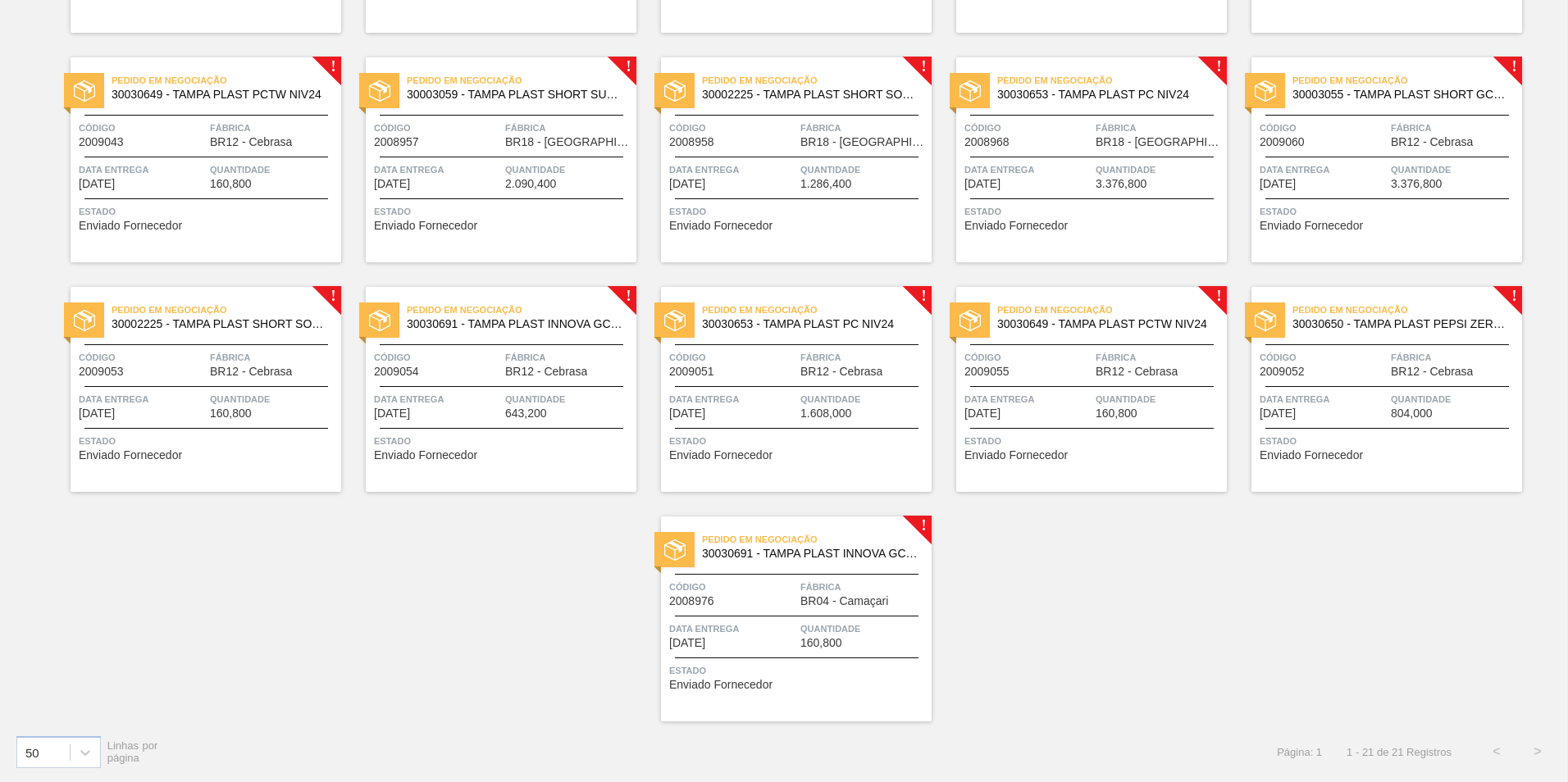
click at [818, 622] on span "Quantidade" at bounding box center [865, 628] width 128 height 16
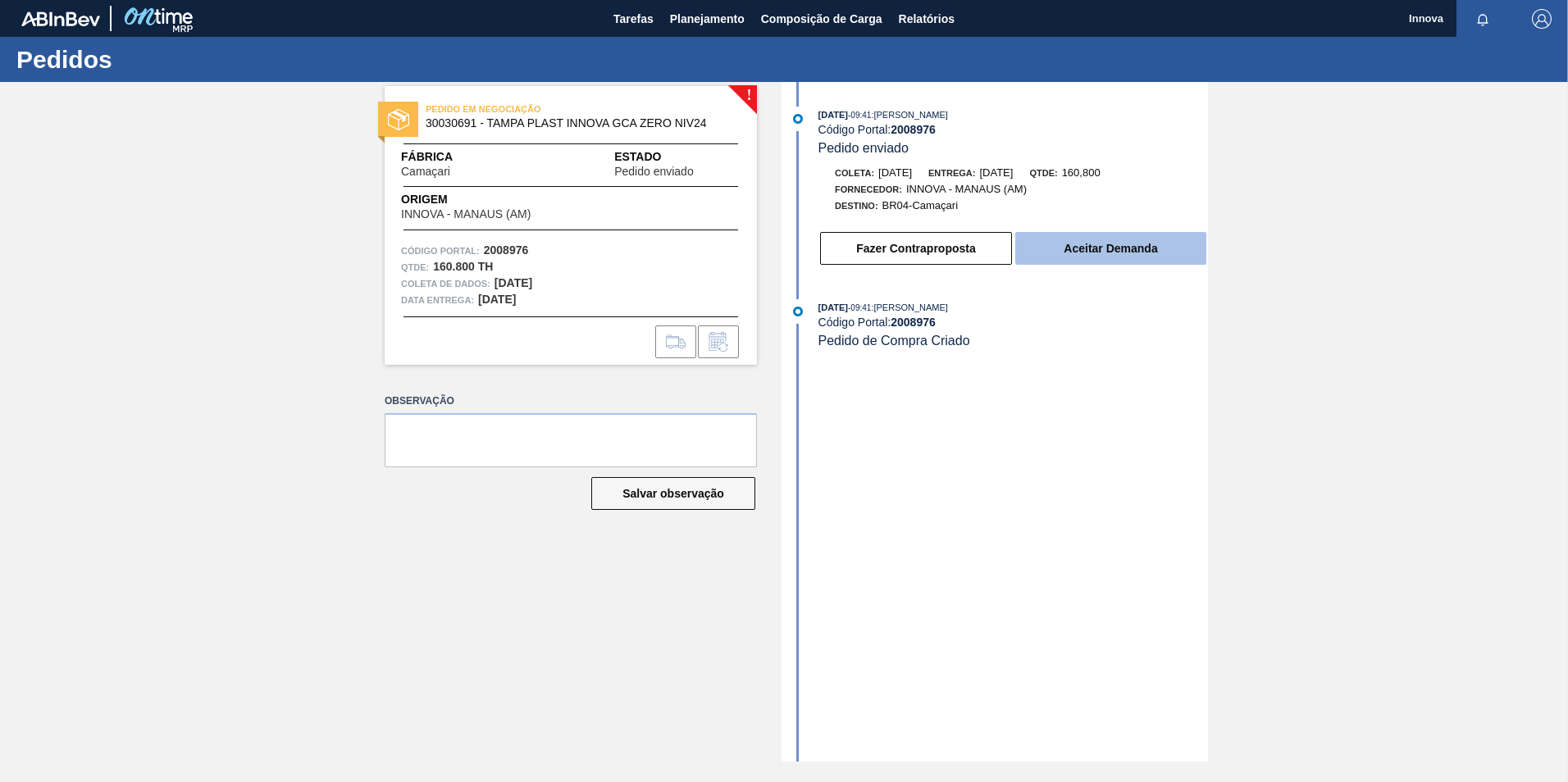
click at [1122, 248] on button "Aceitar Demanda" at bounding box center [1111, 248] width 191 height 33
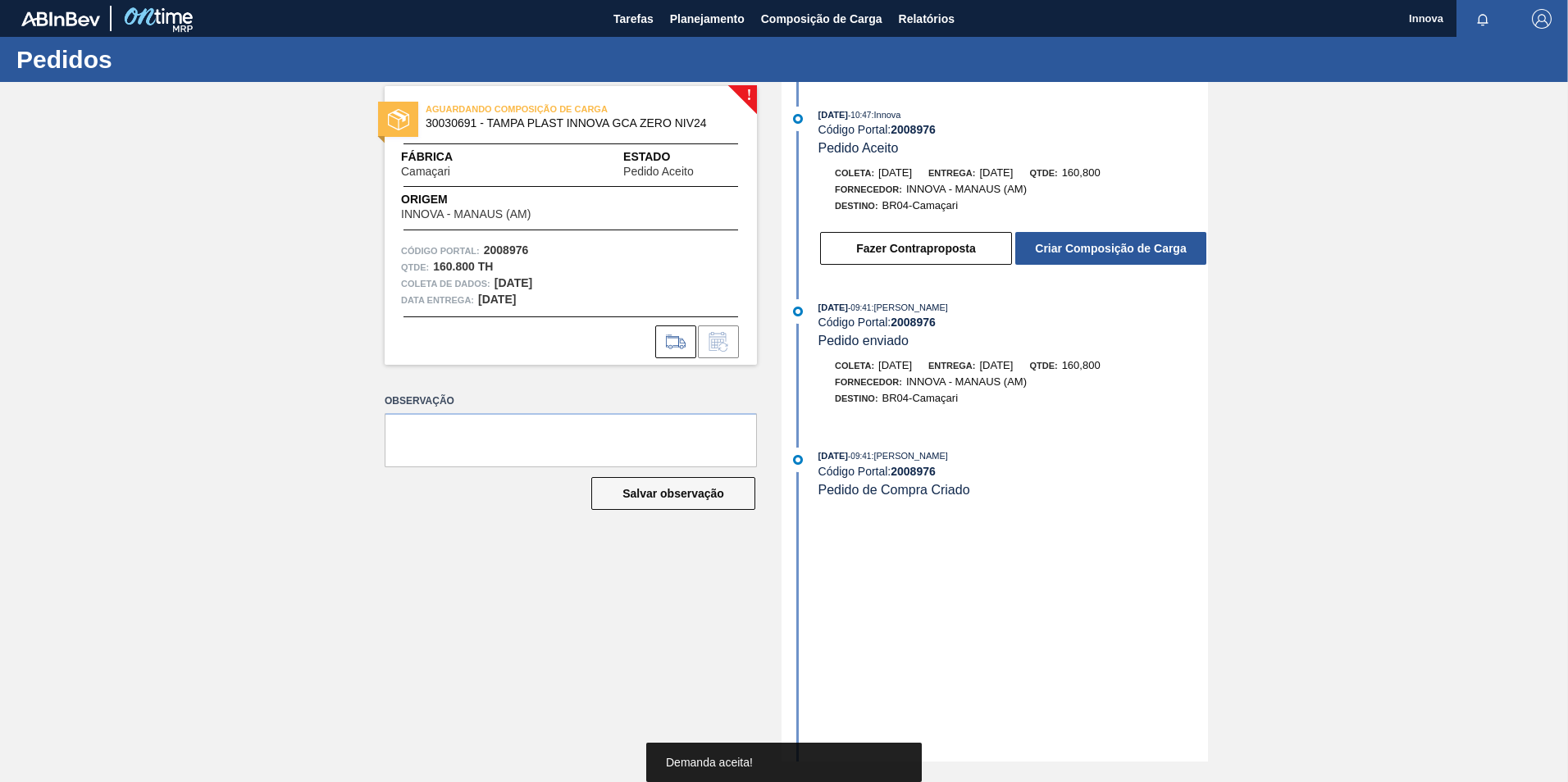
click at [1122, 247] on button "Criar Composição de Carga" at bounding box center [1111, 248] width 191 height 33
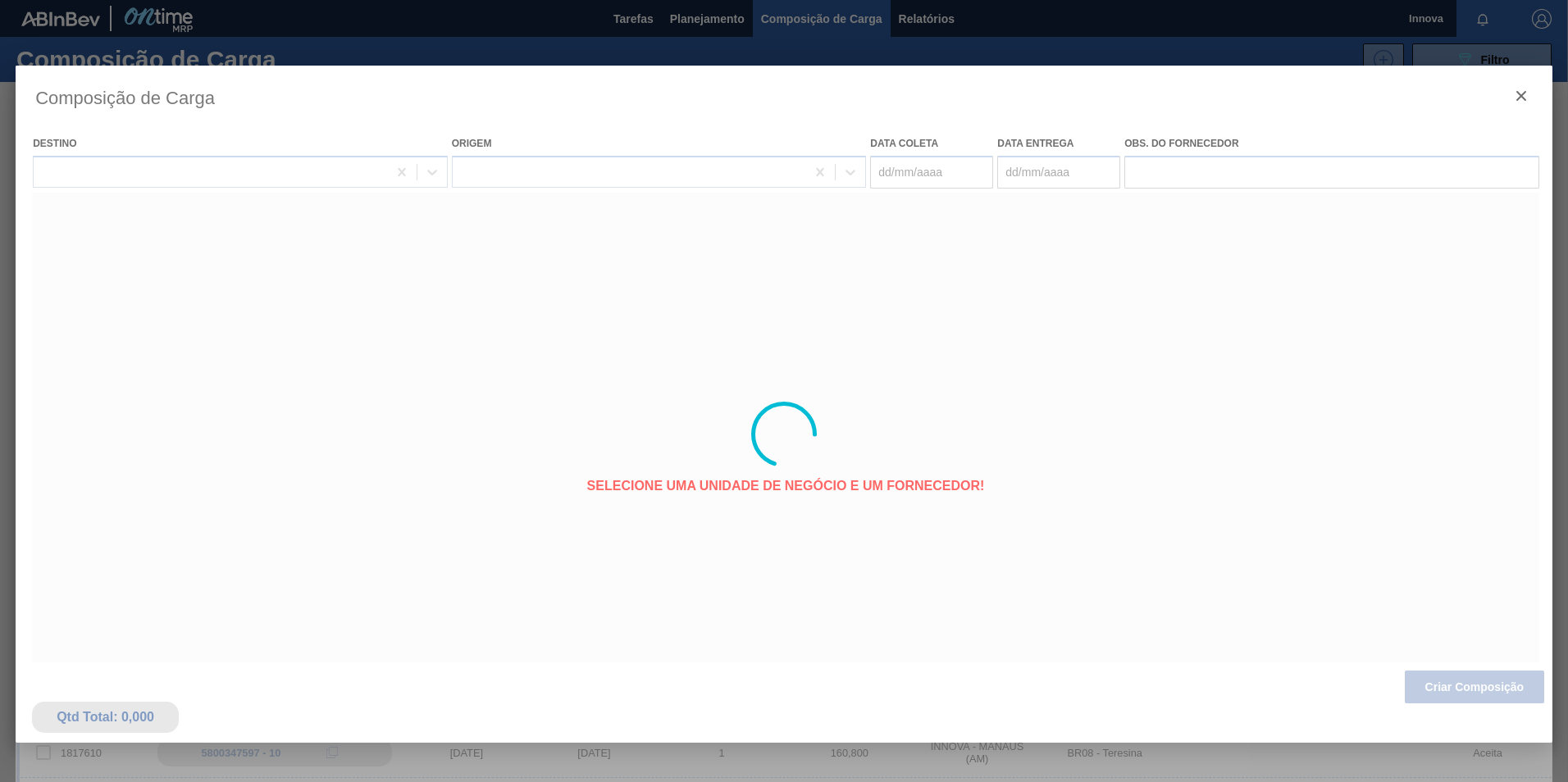
type coleta "[DATE]"
type entrega "[DATE]"
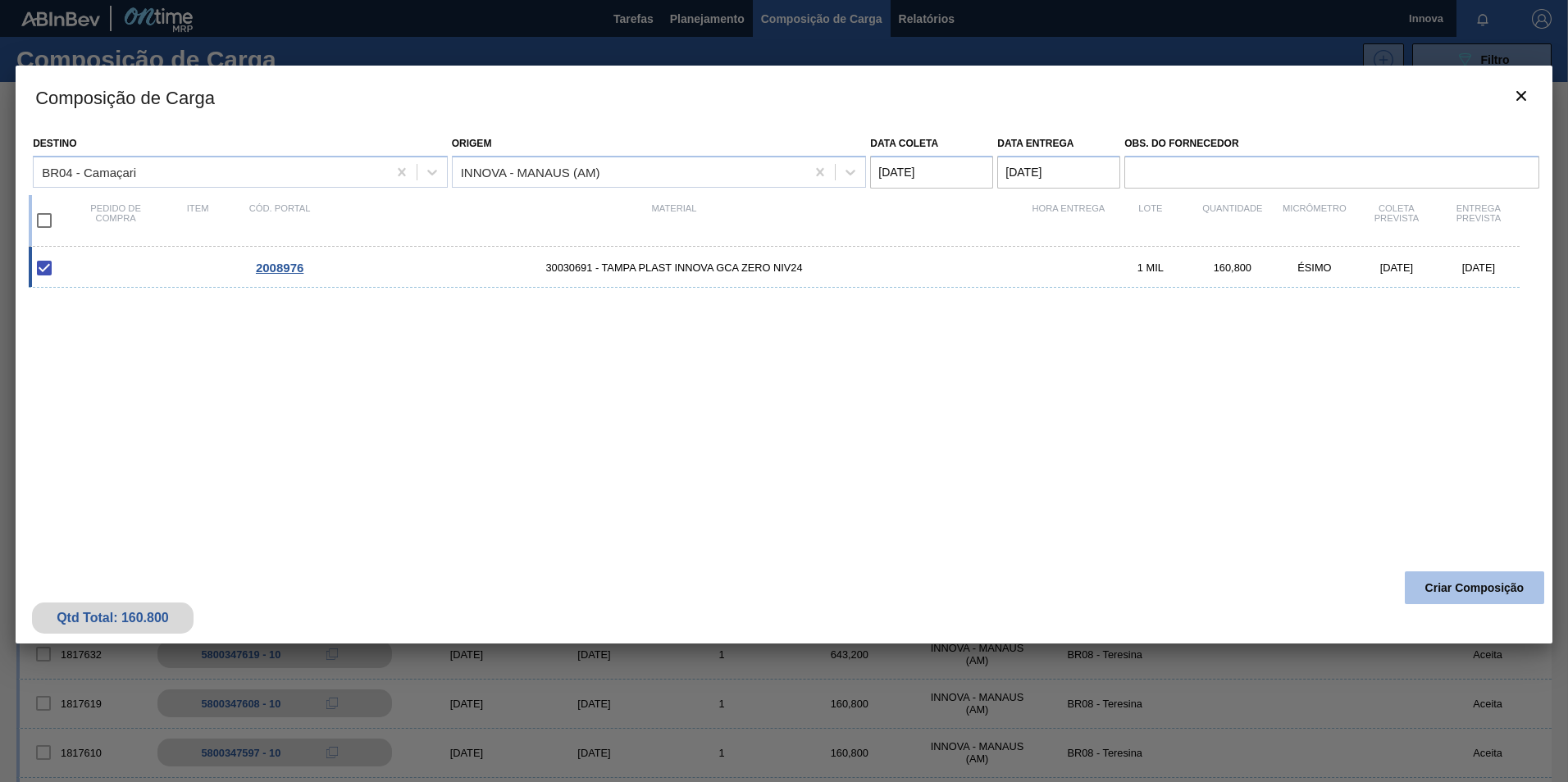
click at [1474, 582] on button "Criar Composição" at bounding box center [1474, 588] width 140 height 33
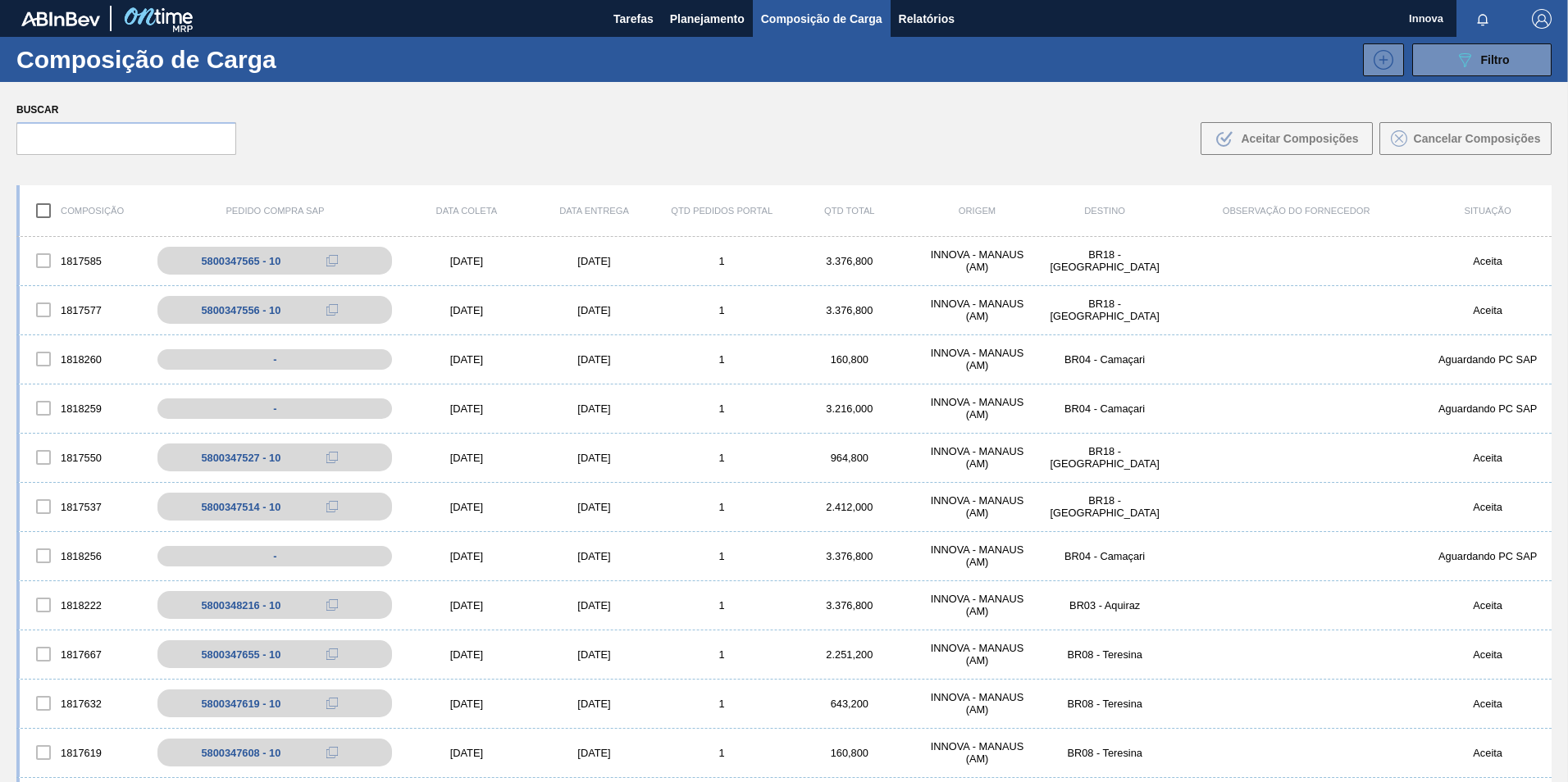
click at [464, 173] on div "Composição Pedido Compra SAP Data coleta Data entrega Qtd Pedidos Portal Qtd To…" at bounding box center [784, 536] width 1568 height 729
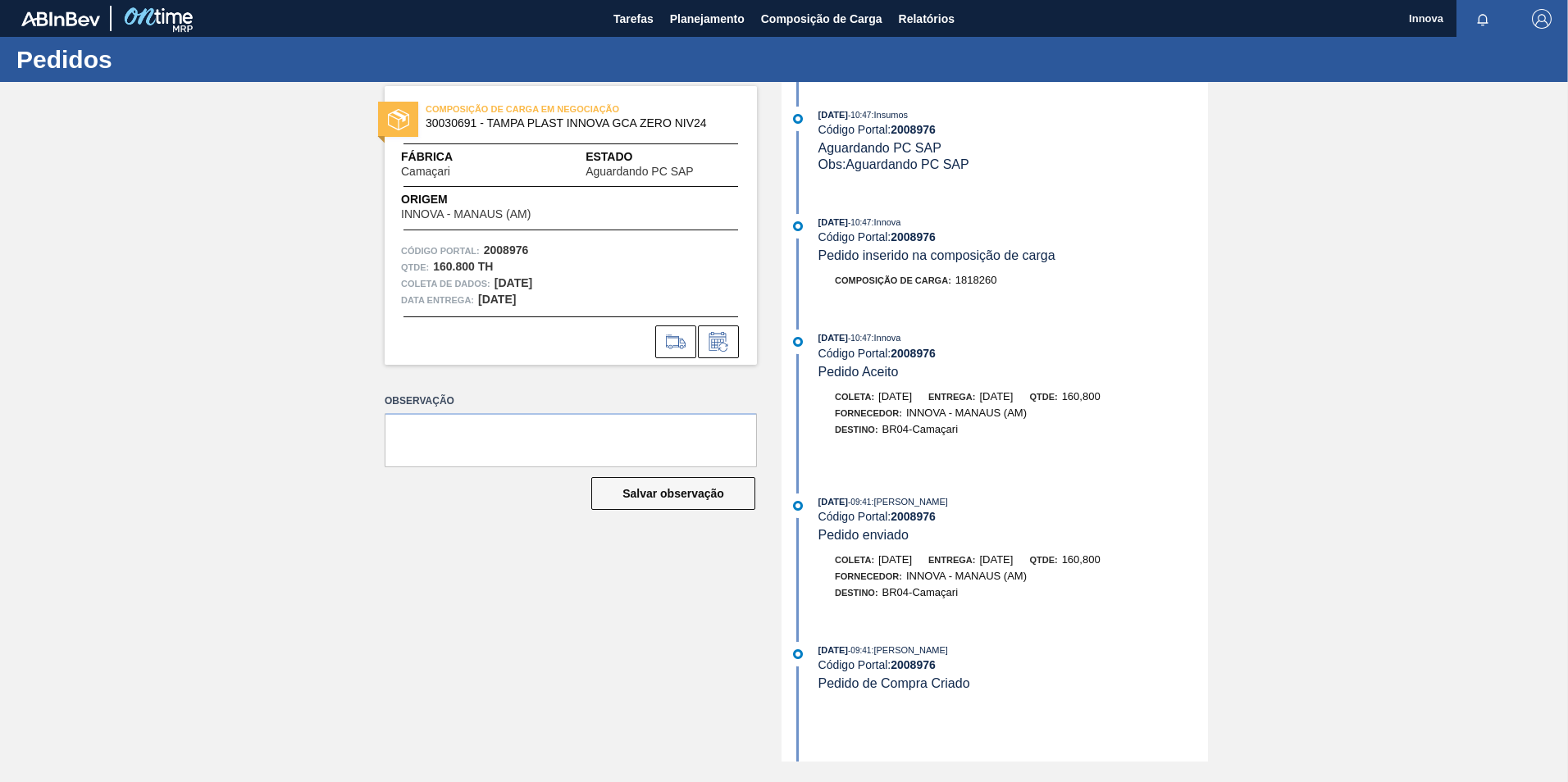
click at [910, 130] on strong "2008976" at bounding box center [913, 129] width 45 height 13
copy strong "2008976"
click at [911, 239] on strong "2008976" at bounding box center [913, 237] width 45 height 13
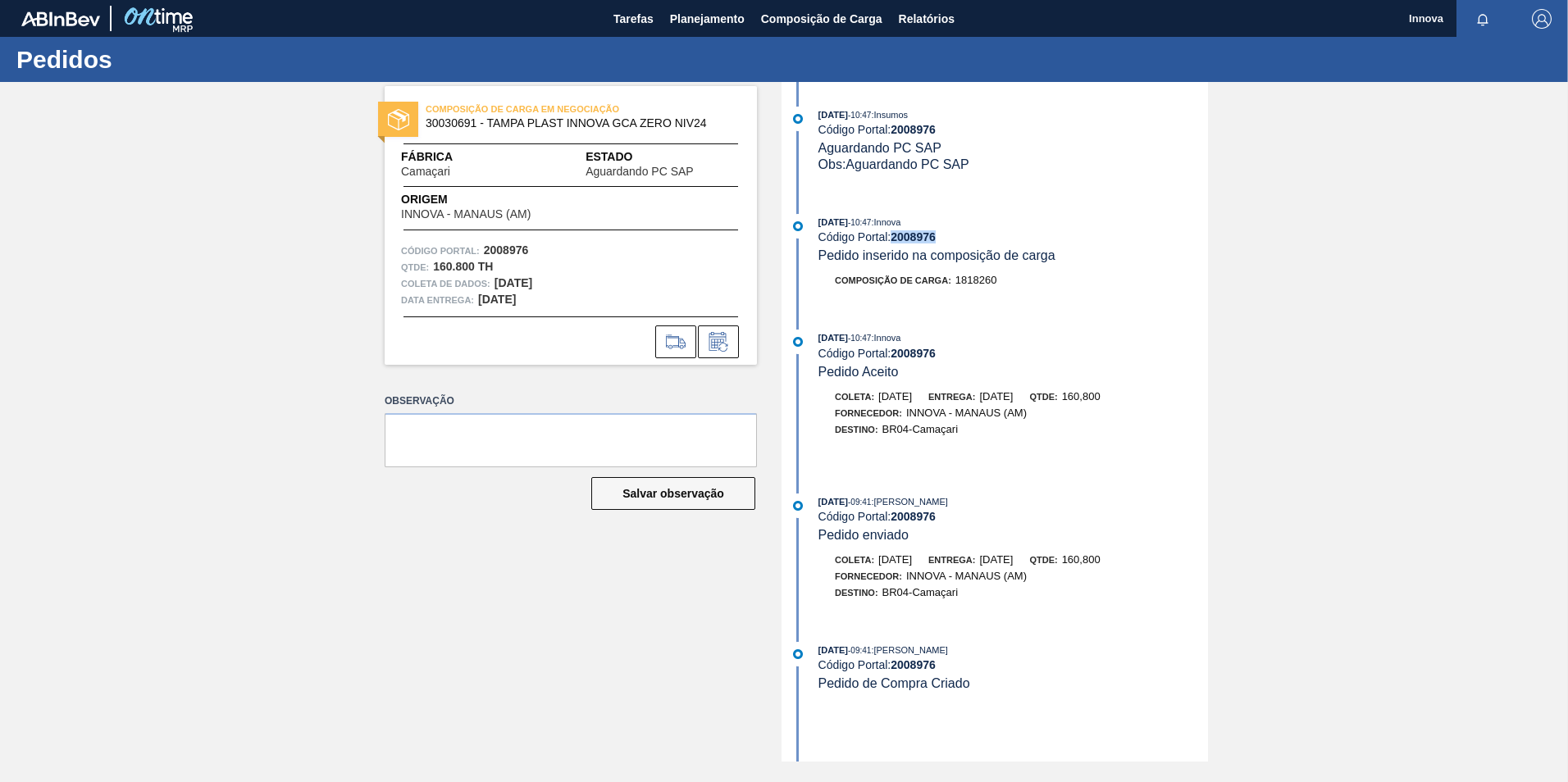
copy strong "2008976"
click at [710, 19] on span "Planejamento" at bounding box center [708, 19] width 75 height 20
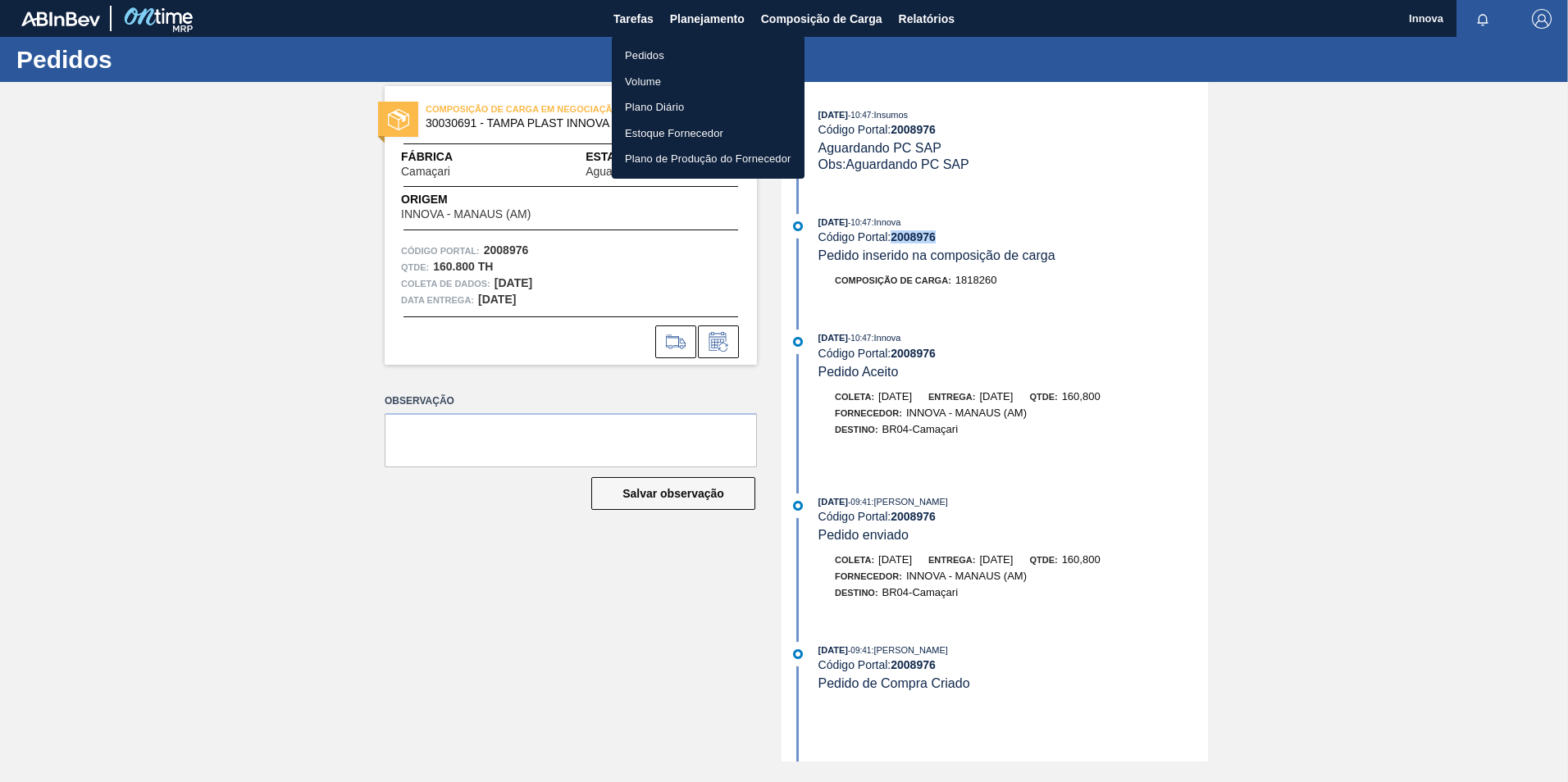
click at [644, 45] on li "Pedidos" at bounding box center [708, 55] width 193 height 26
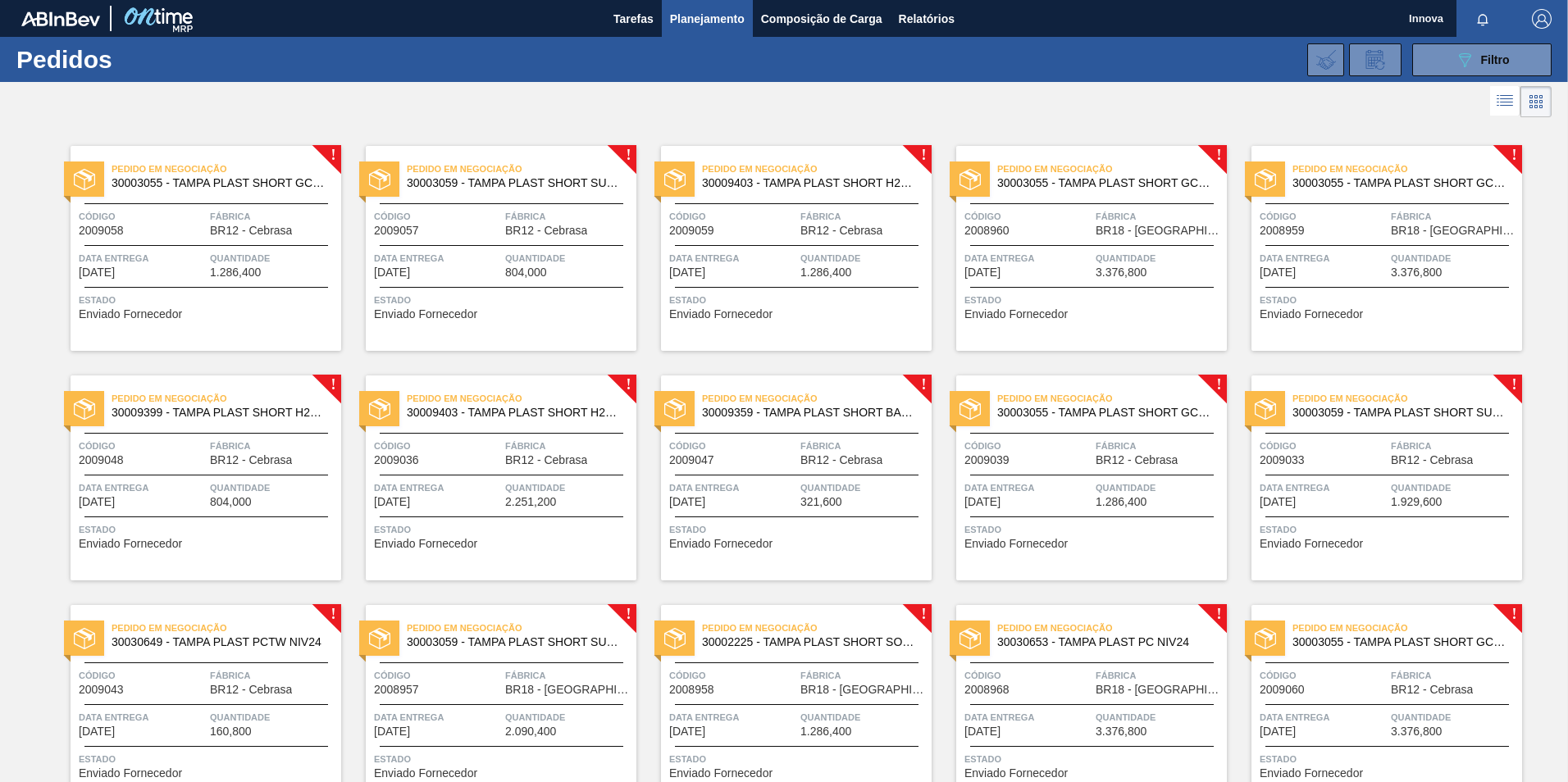
click at [1078, 262] on span "Data entrega" at bounding box center [1029, 258] width 128 height 16
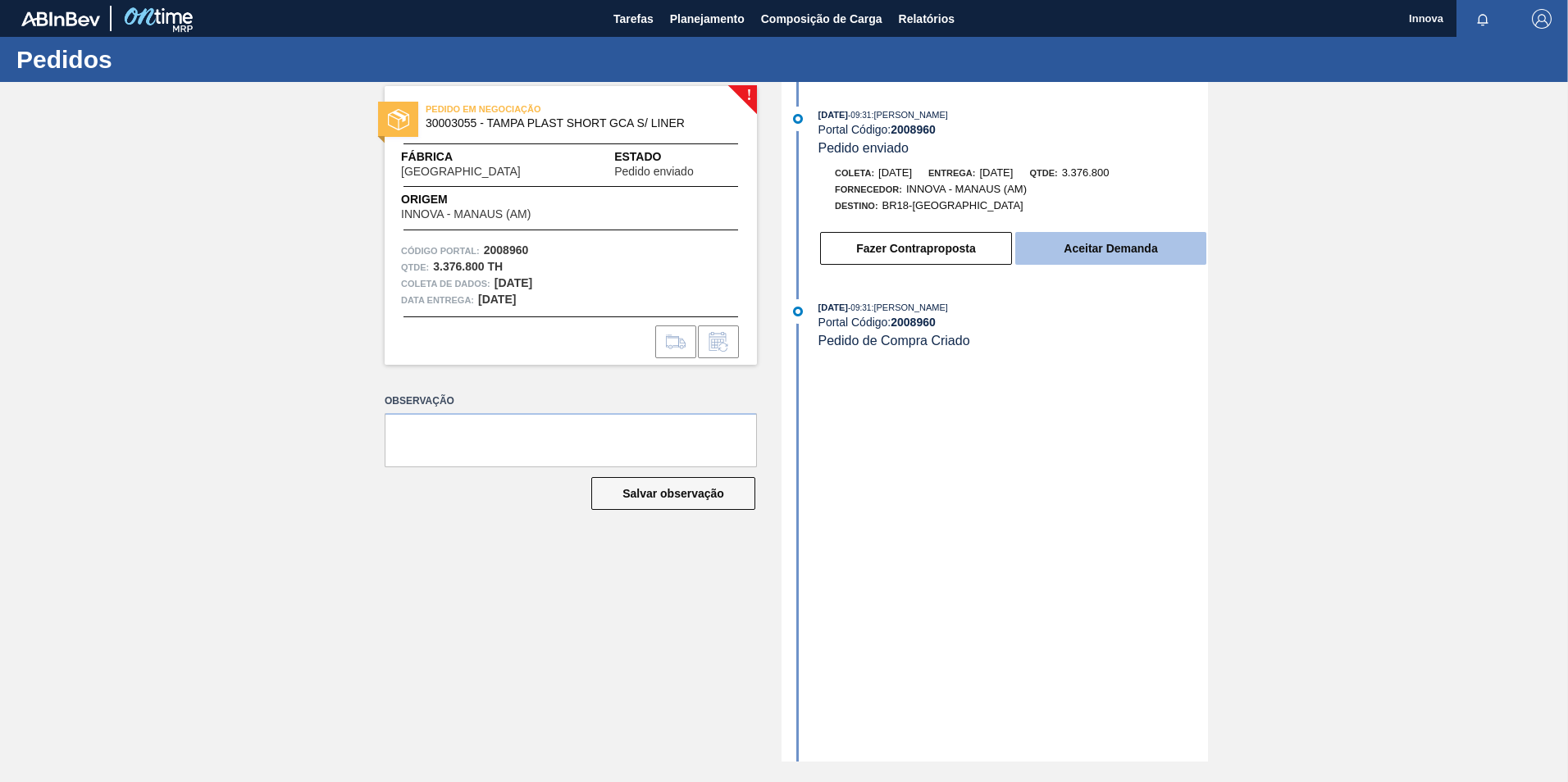
click at [1095, 238] on button "Aceitar Demanda" at bounding box center [1111, 248] width 191 height 33
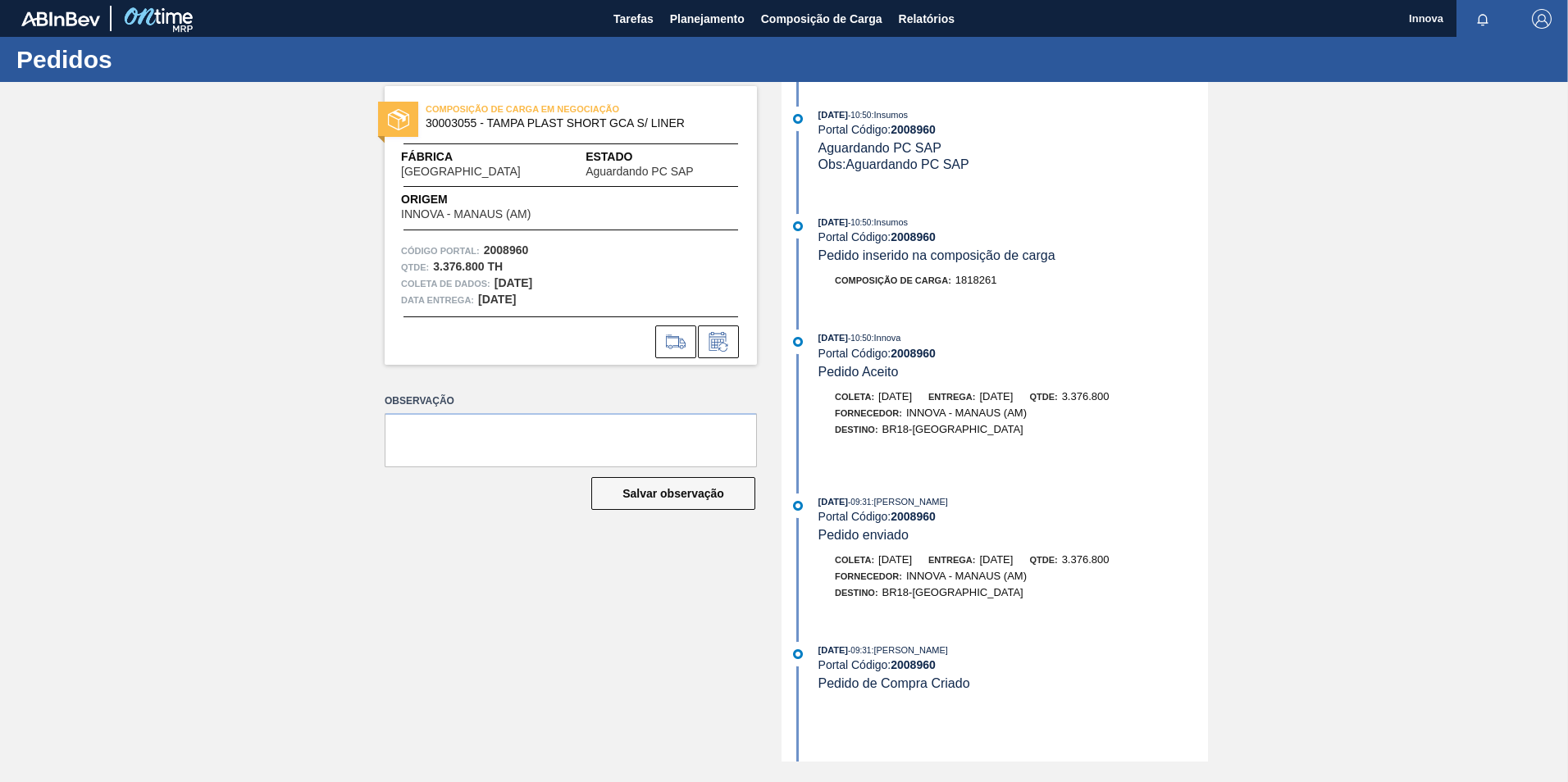
click at [906, 236] on strong "2008960" at bounding box center [913, 237] width 45 height 13
copy strong "2008960"
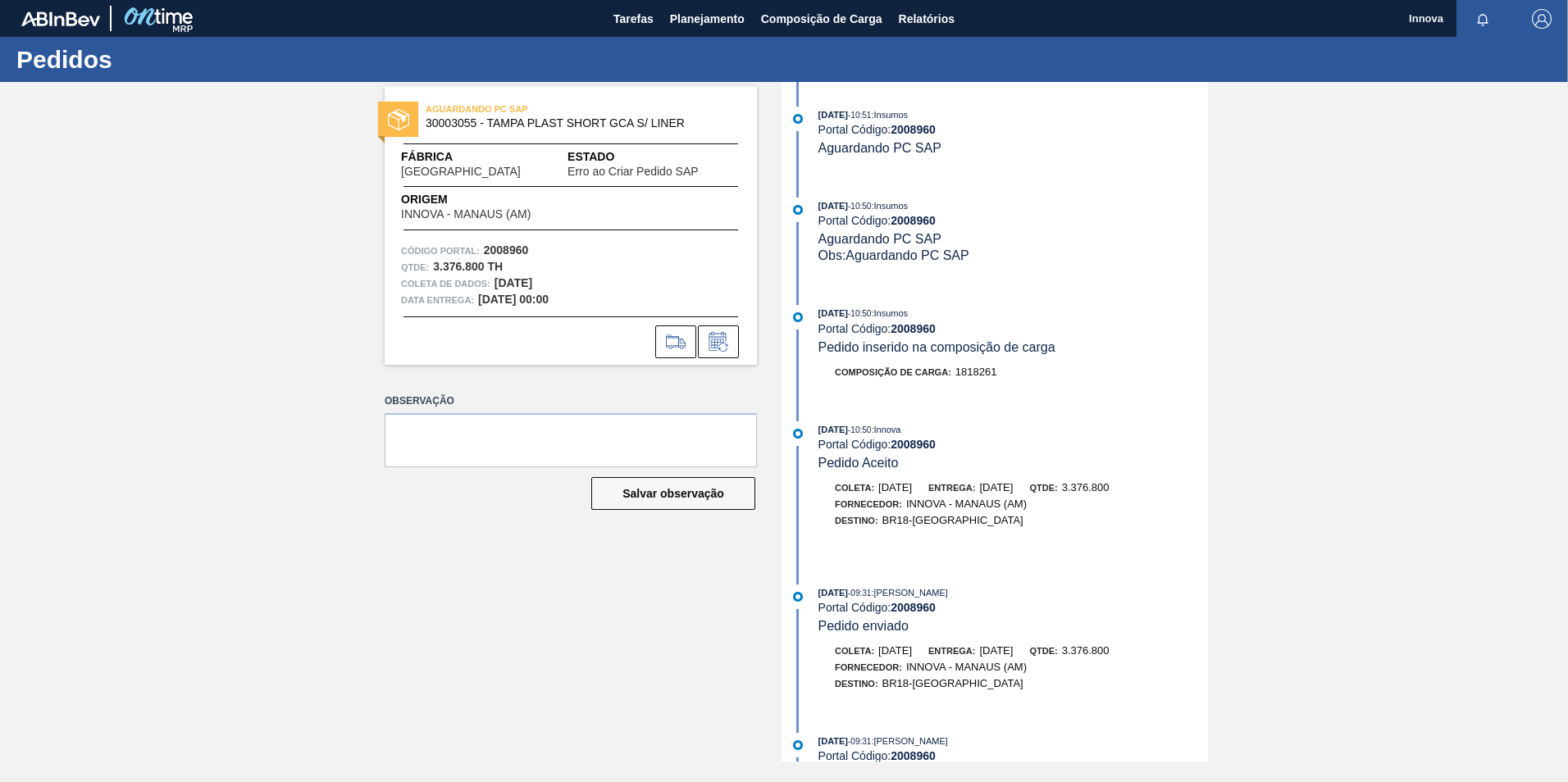
click at [926, 332] on strong "2008960" at bounding box center [913, 329] width 45 height 13
copy strong "2008960"
click at [702, 28] on span "Planejamento" at bounding box center [708, 19] width 75 height 20
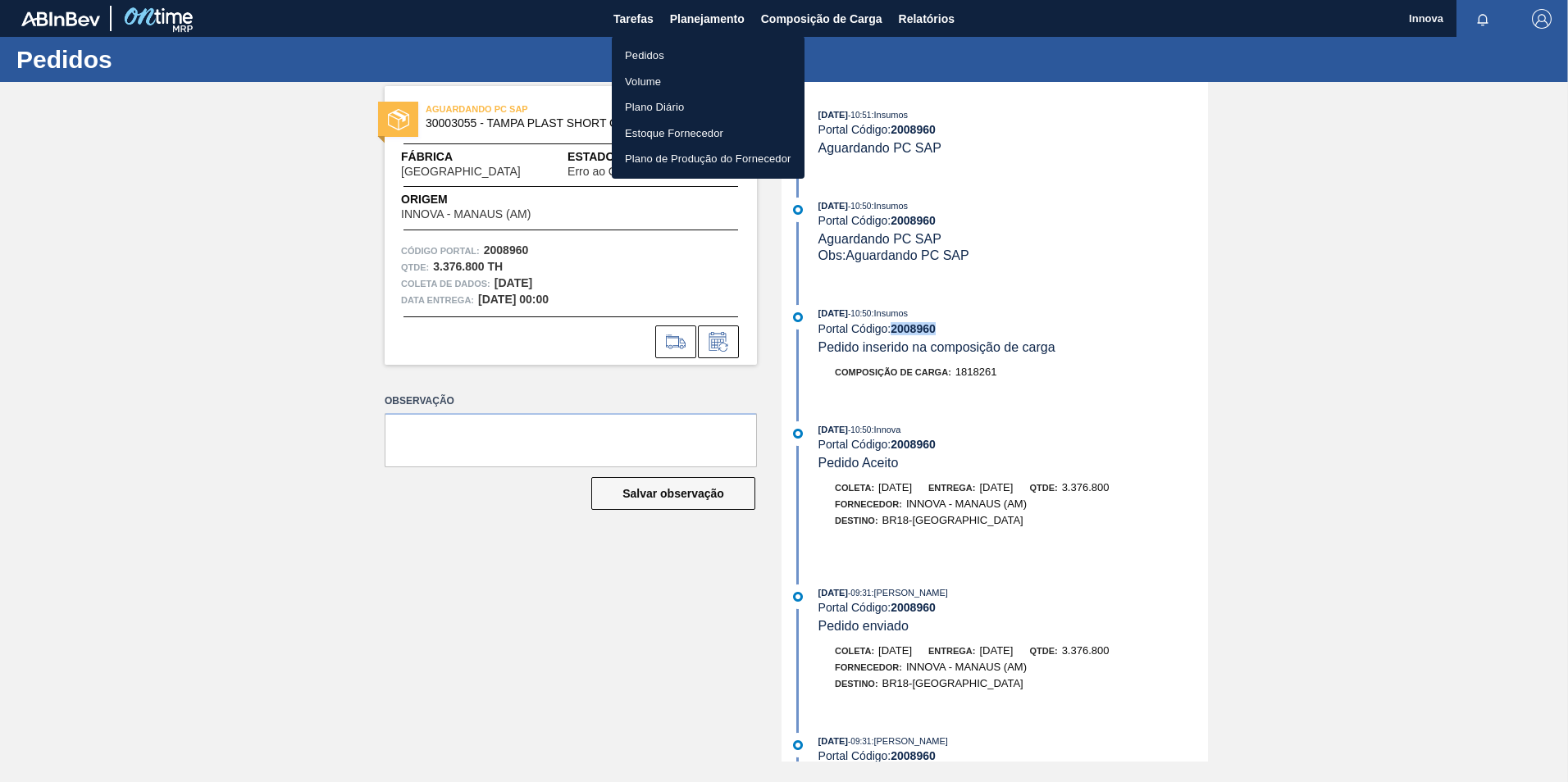
click at [685, 60] on li "Pedidos" at bounding box center [708, 55] width 193 height 26
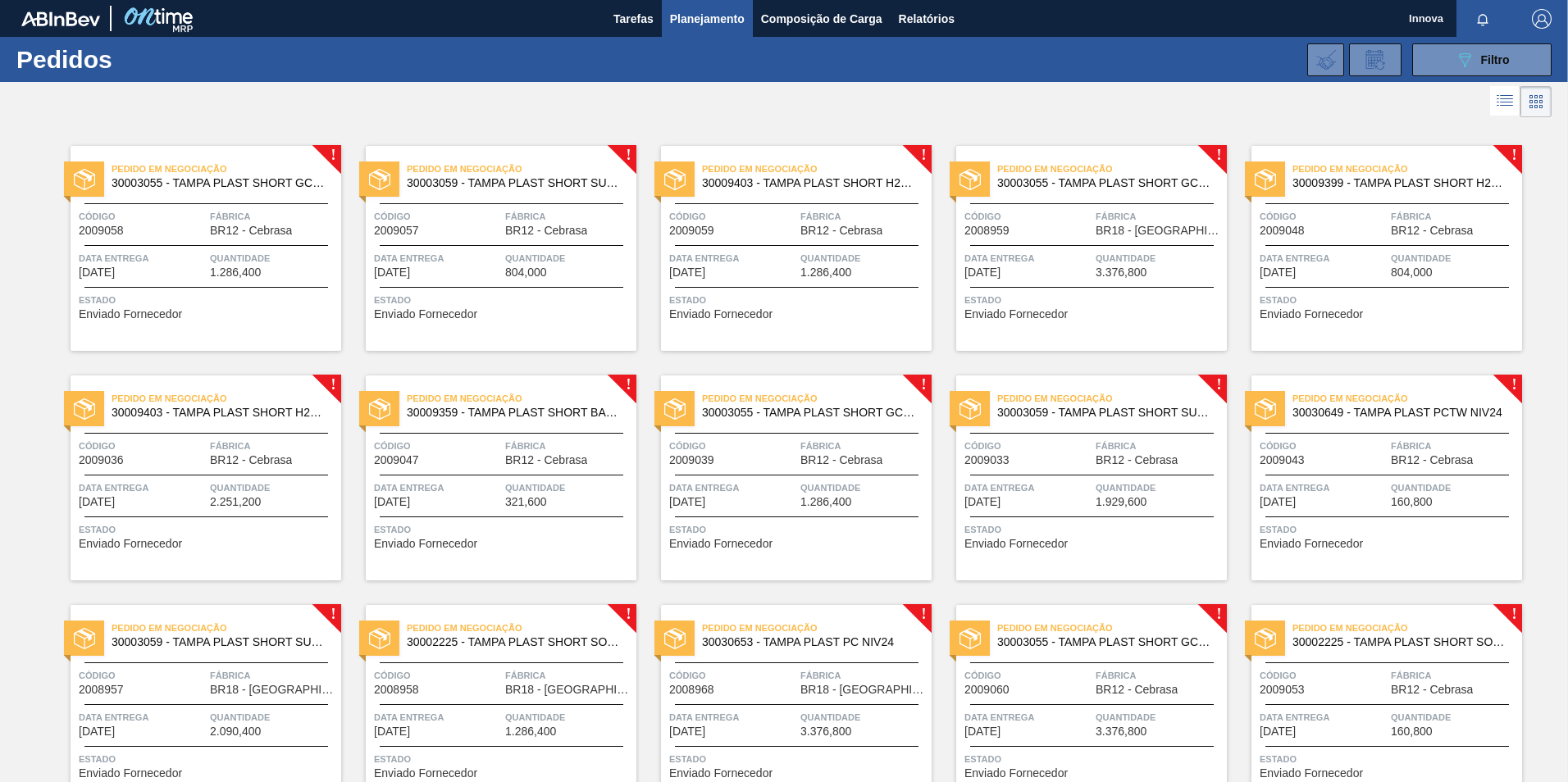
click at [1067, 246] on div at bounding box center [1093, 246] width 244 height 1
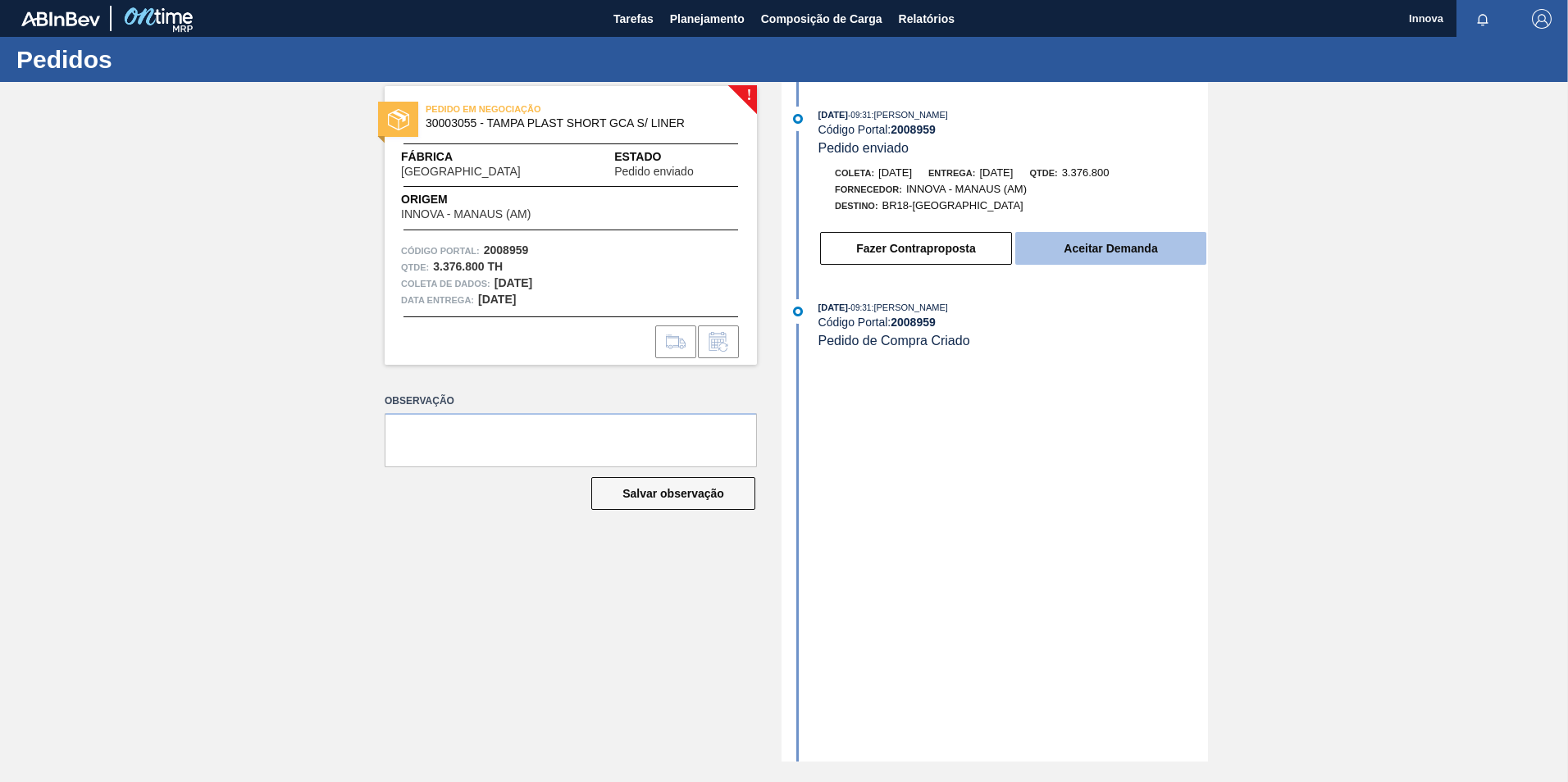
click at [1173, 233] on button "Aceitar Demanda" at bounding box center [1111, 248] width 191 height 33
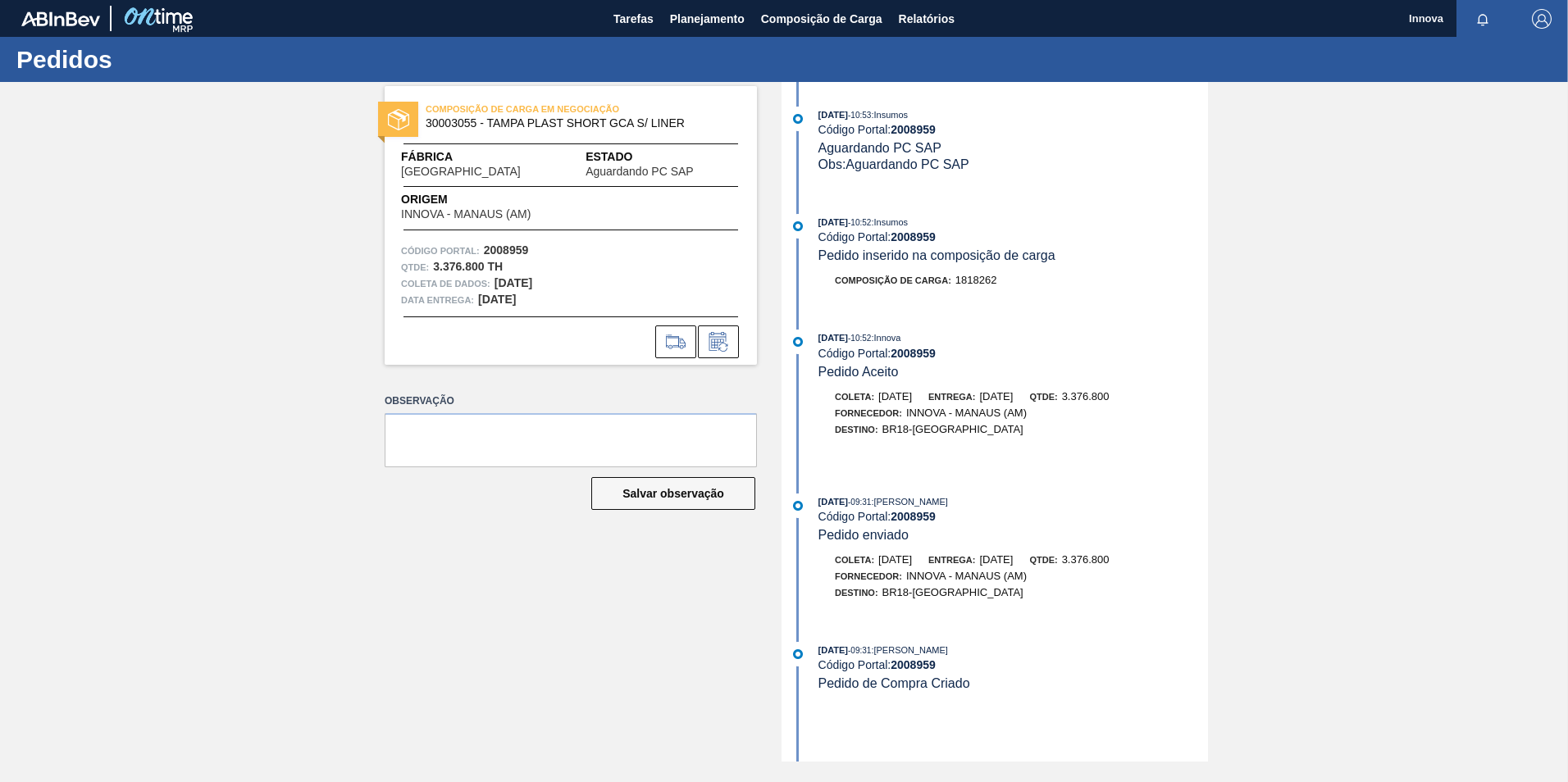
click at [910, 237] on strong "2008959" at bounding box center [913, 237] width 45 height 13
copy strong "2008959"
click at [912, 241] on strong "2008959" at bounding box center [913, 237] width 45 height 13
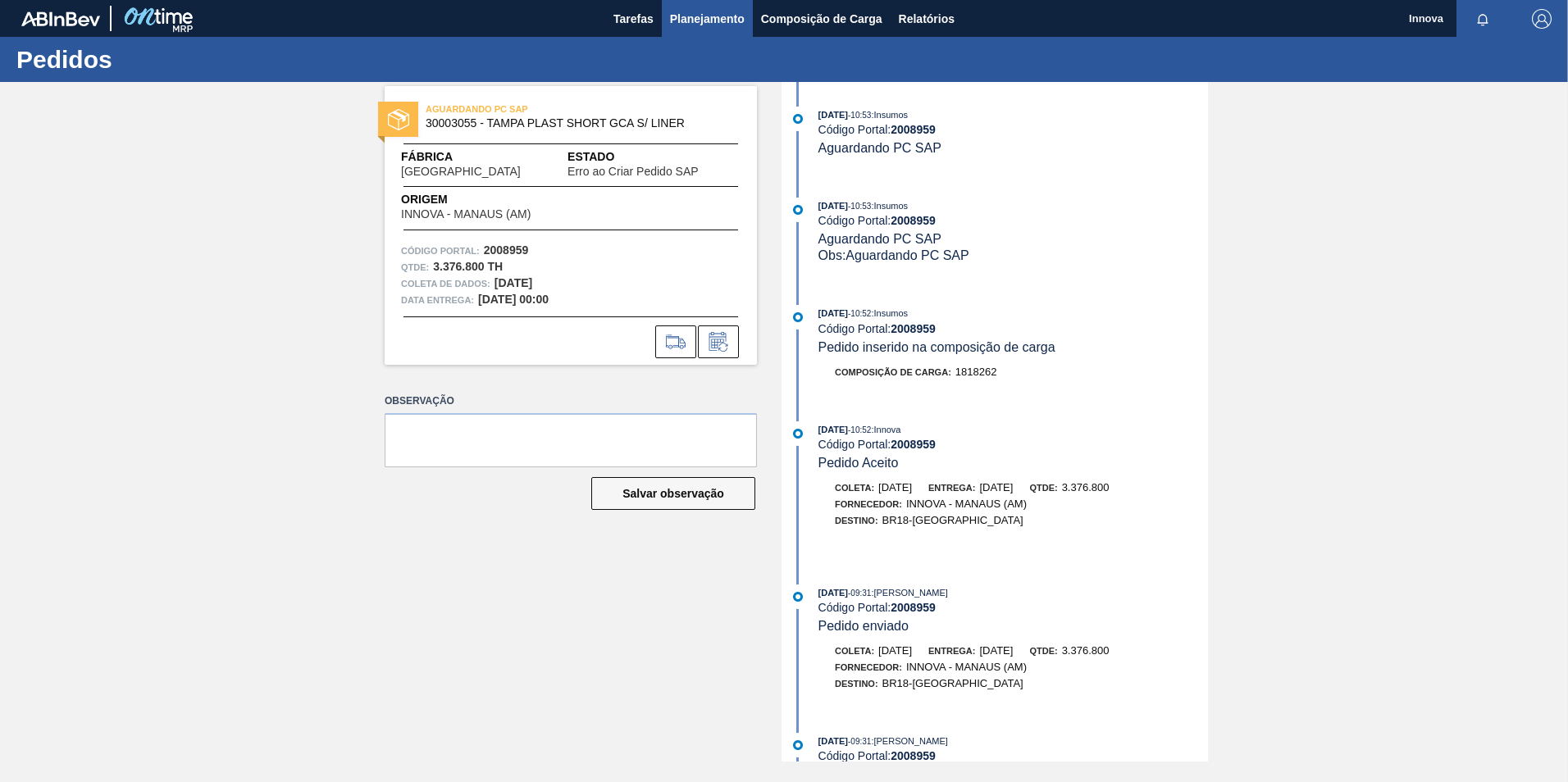
click at [701, 24] on span "Planejamento" at bounding box center [708, 19] width 75 height 20
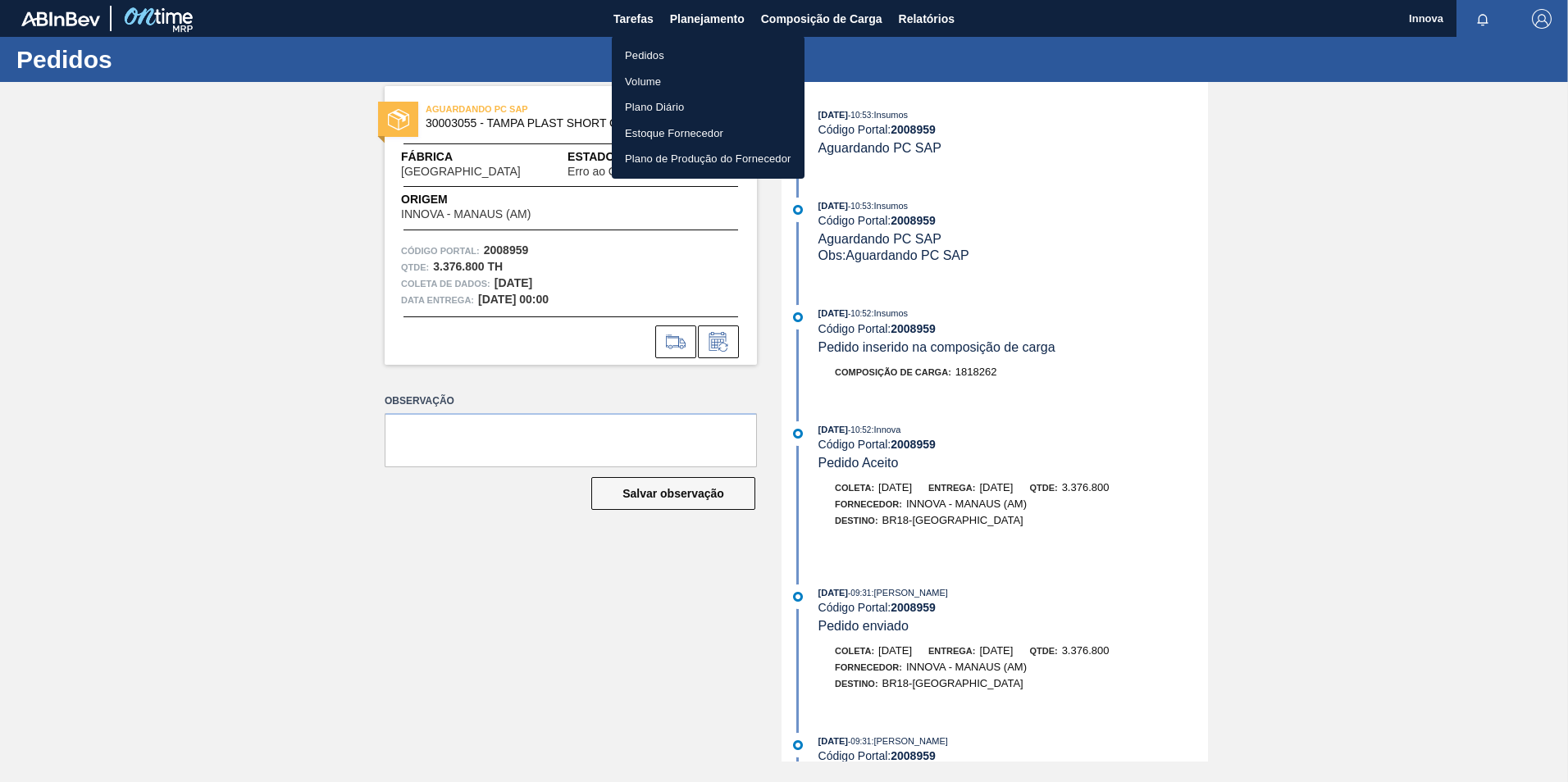
click at [666, 64] on li "Pedidos" at bounding box center [708, 55] width 193 height 26
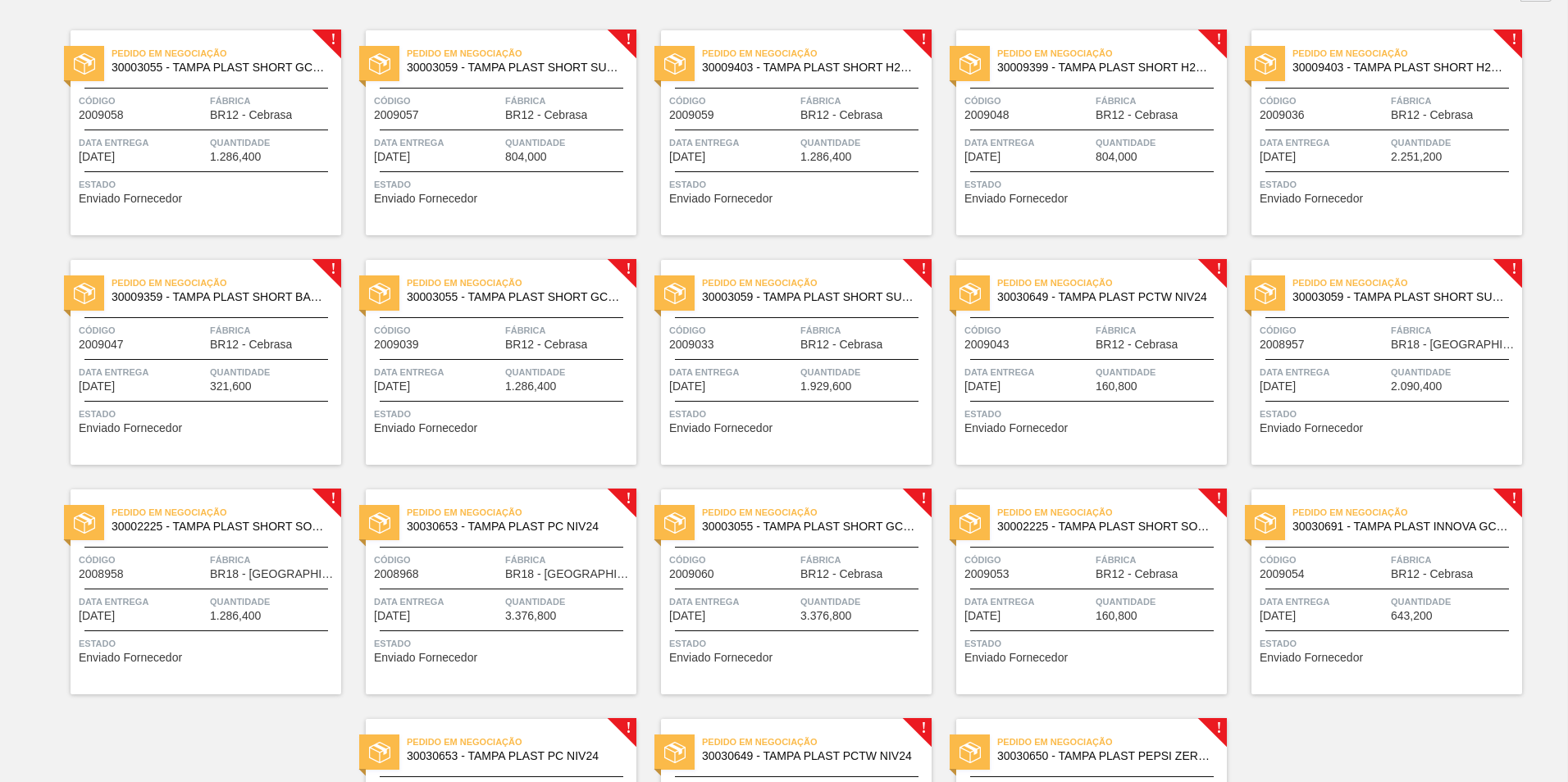
scroll to position [318, 0]
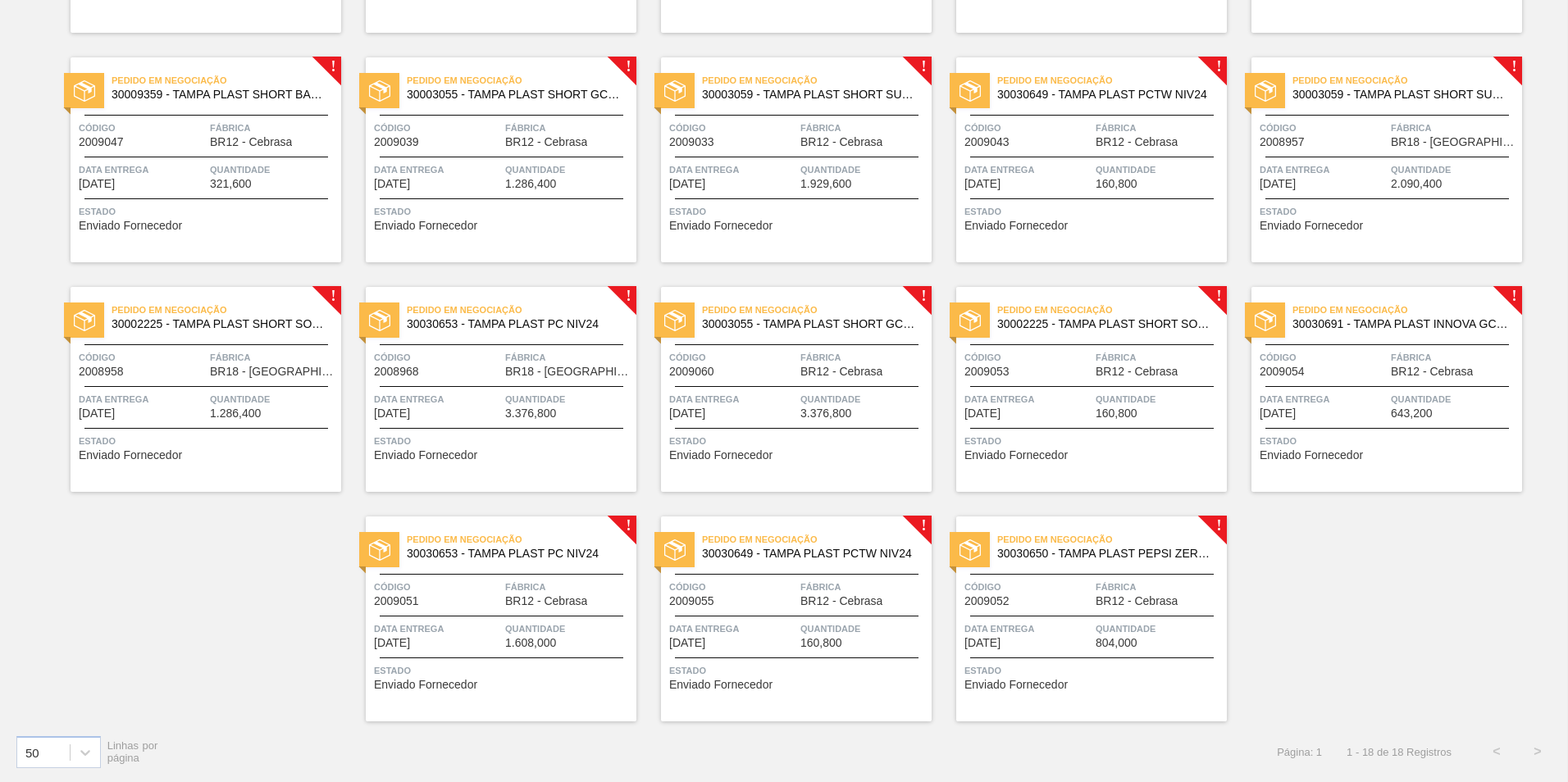
click at [509, 374] on span "BR18 - [GEOGRAPHIC_DATA]" at bounding box center [569, 371] width 128 height 12
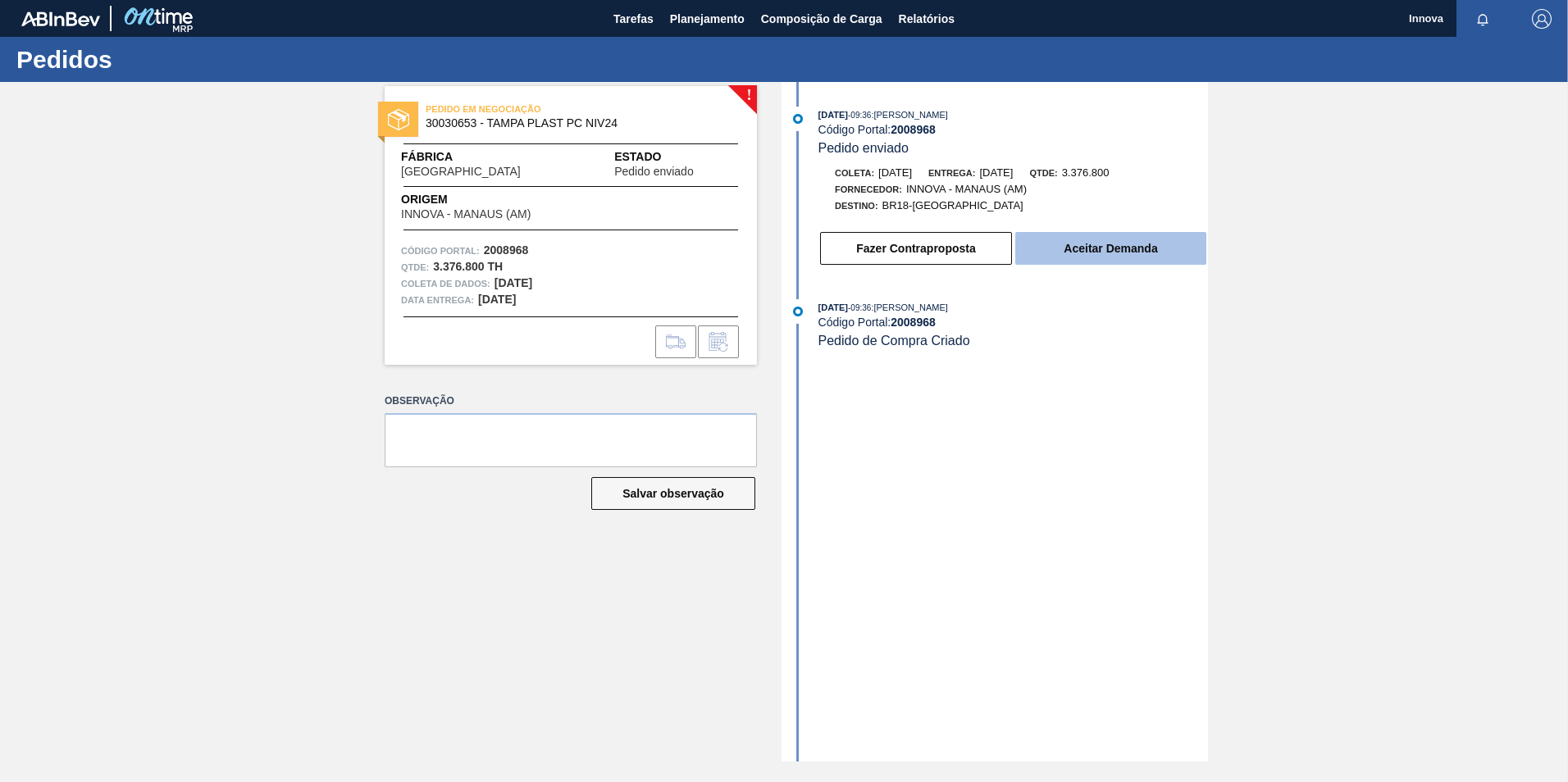
click at [1078, 247] on button "Aceitar Demanda" at bounding box center [1111, 248] width 191 height 33
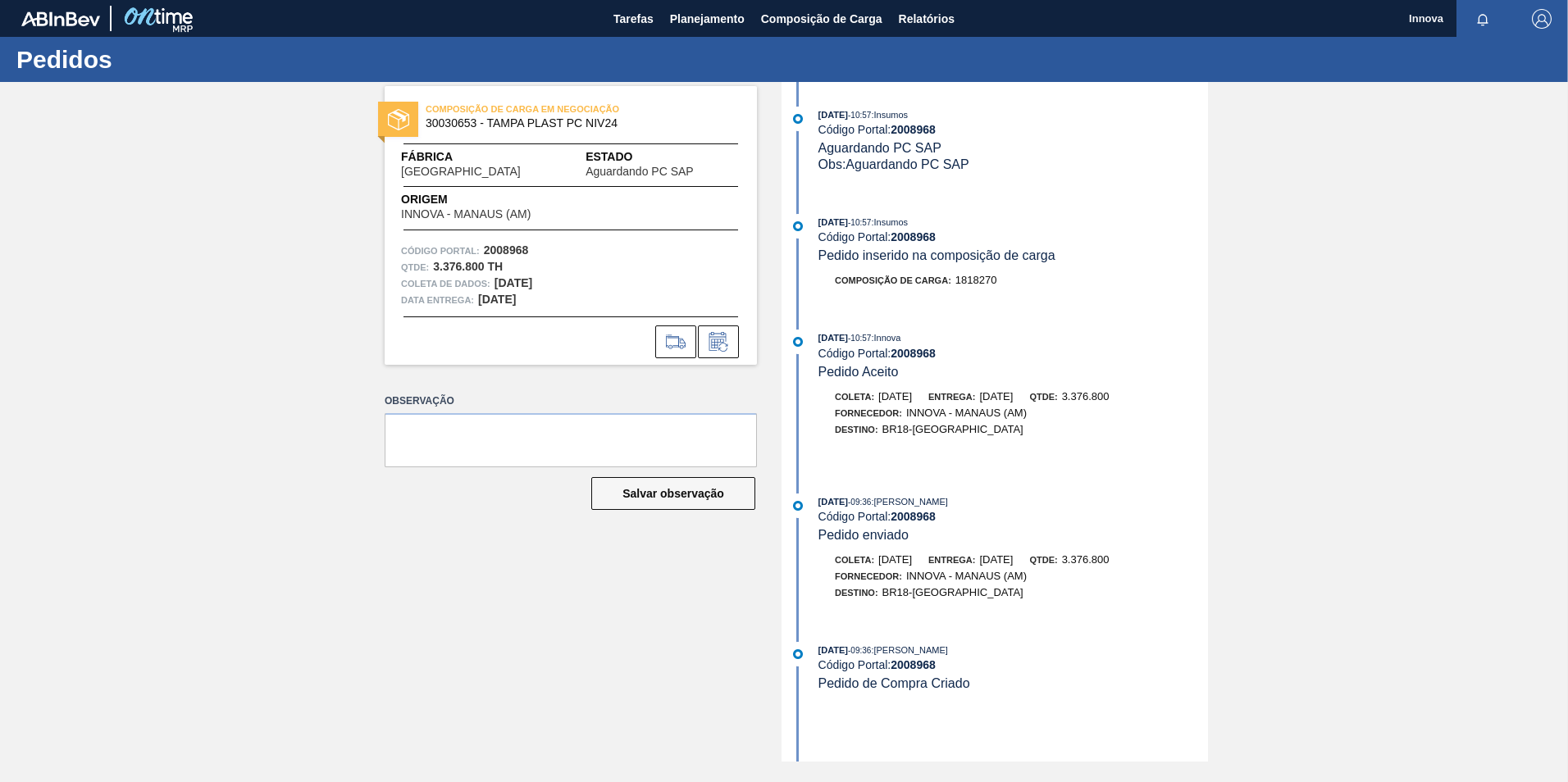
click at [906, 231] on strong "2008968" at bounding box center [913, 237] width 45 height 13
copy strong "2008968"
click at [912, 232] on strong "2008968" at bounding box center [913, 237] width 45 height 13
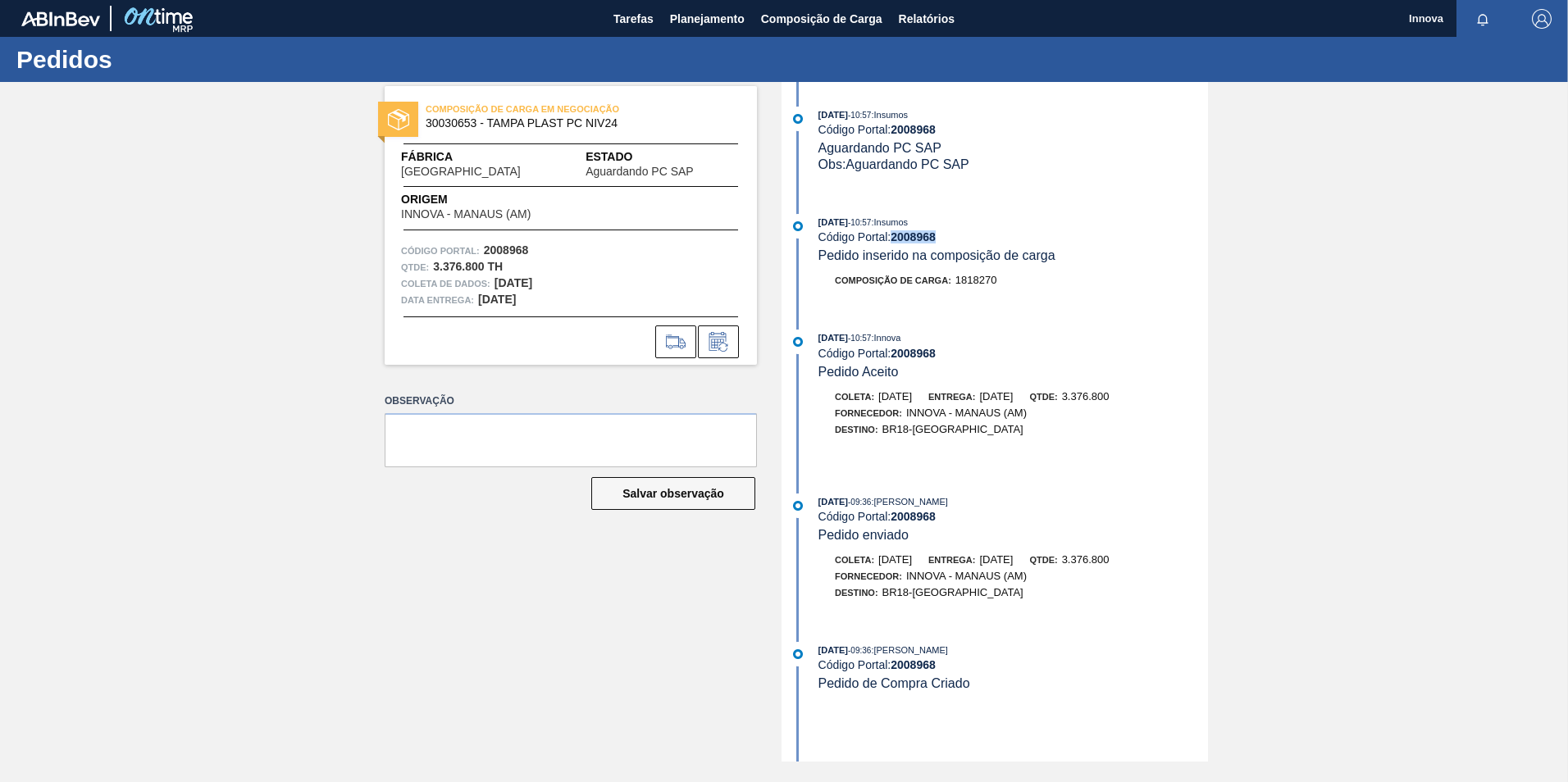
copy strong "2008968"
click at [1136, 278] on div "Composição de Carga : 1818270" at bounding box center [1013, 279] width 389 height 16
click at [680, 29] on button "Planejamento" at bounding box center [707, 18] width 91 height 37
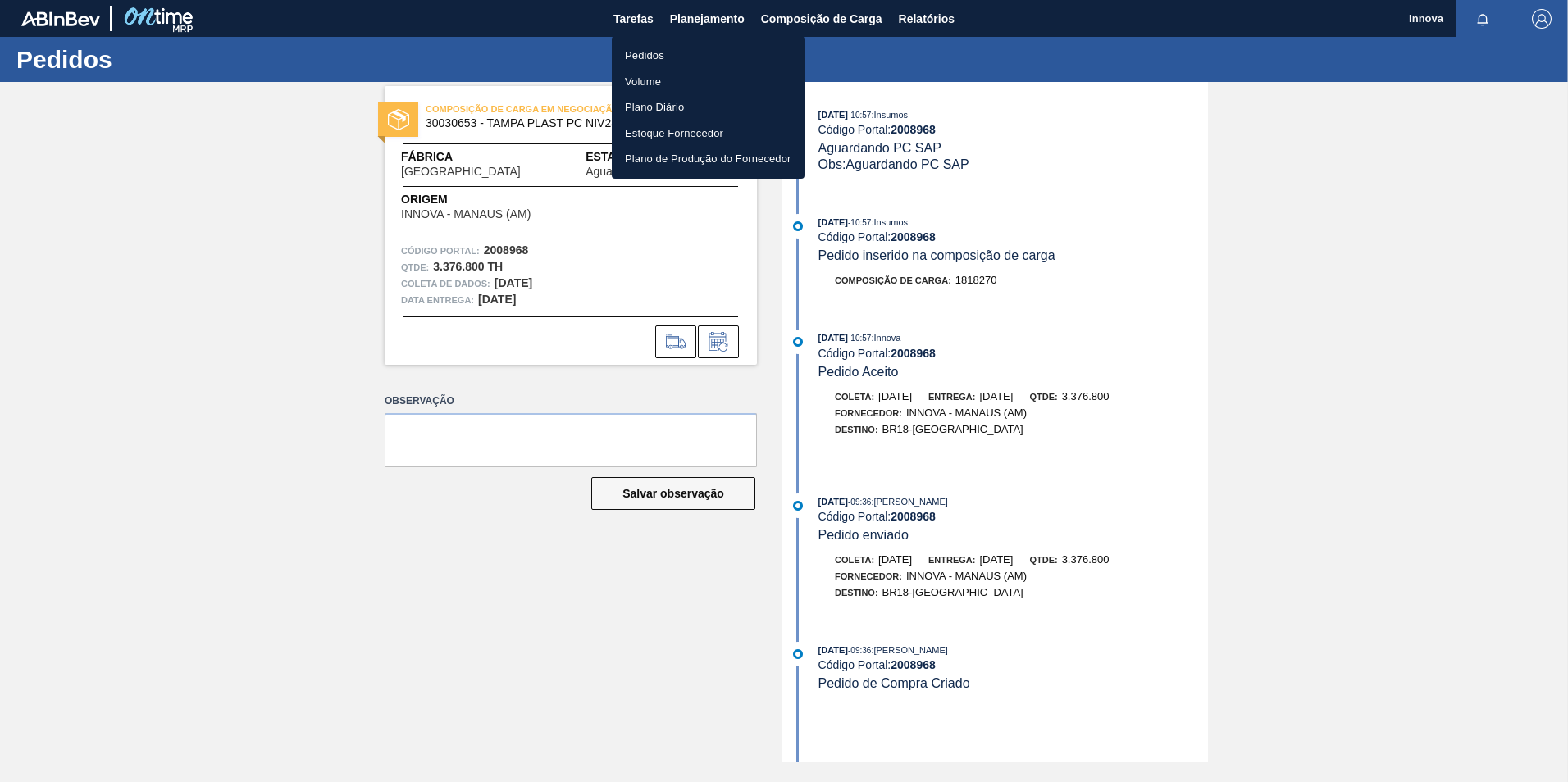
click at [649, 58] on li "Pedidos" at bounding box center [708, 55] width 193 height 26
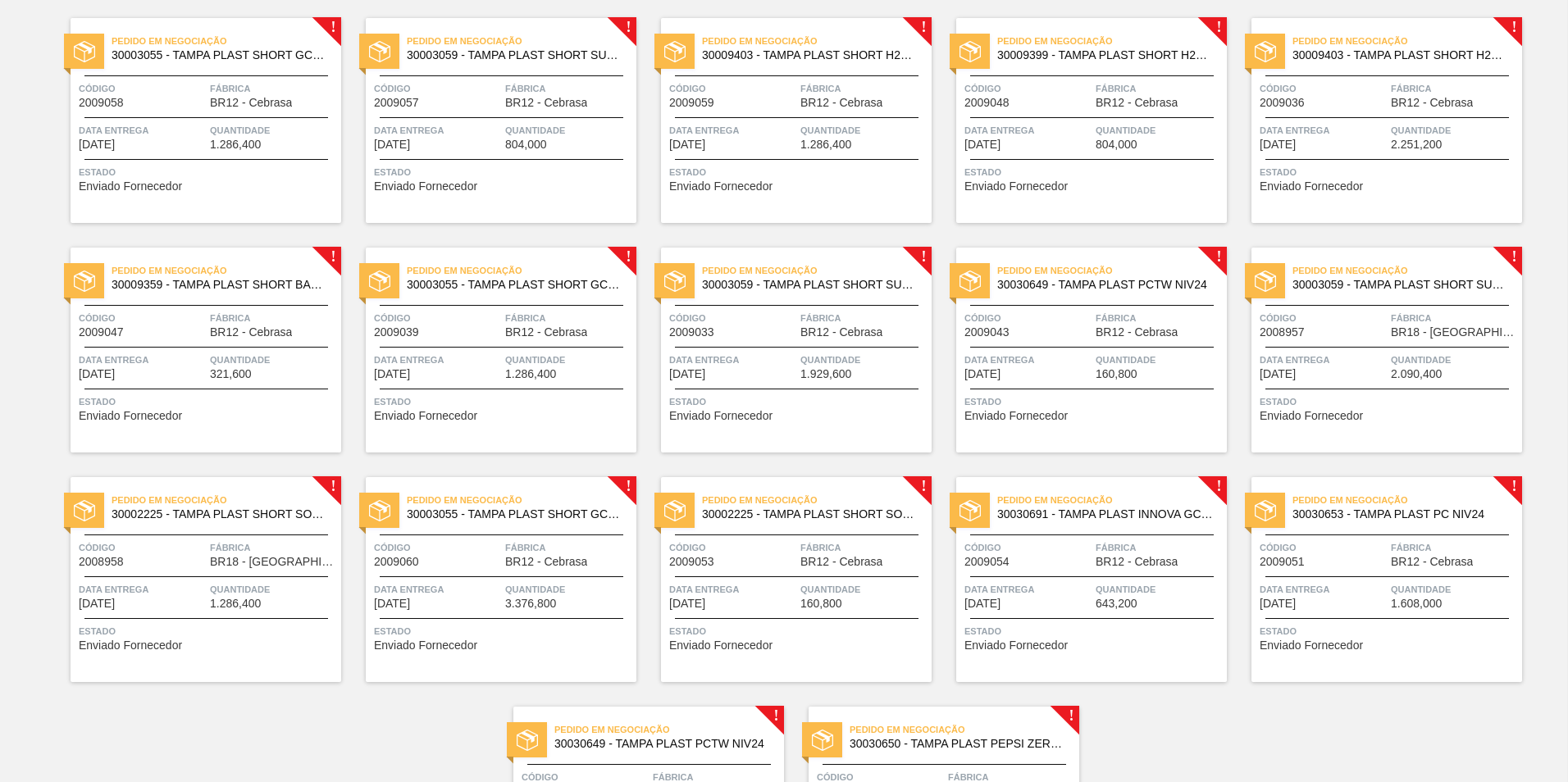
scroll to position [164, 0]
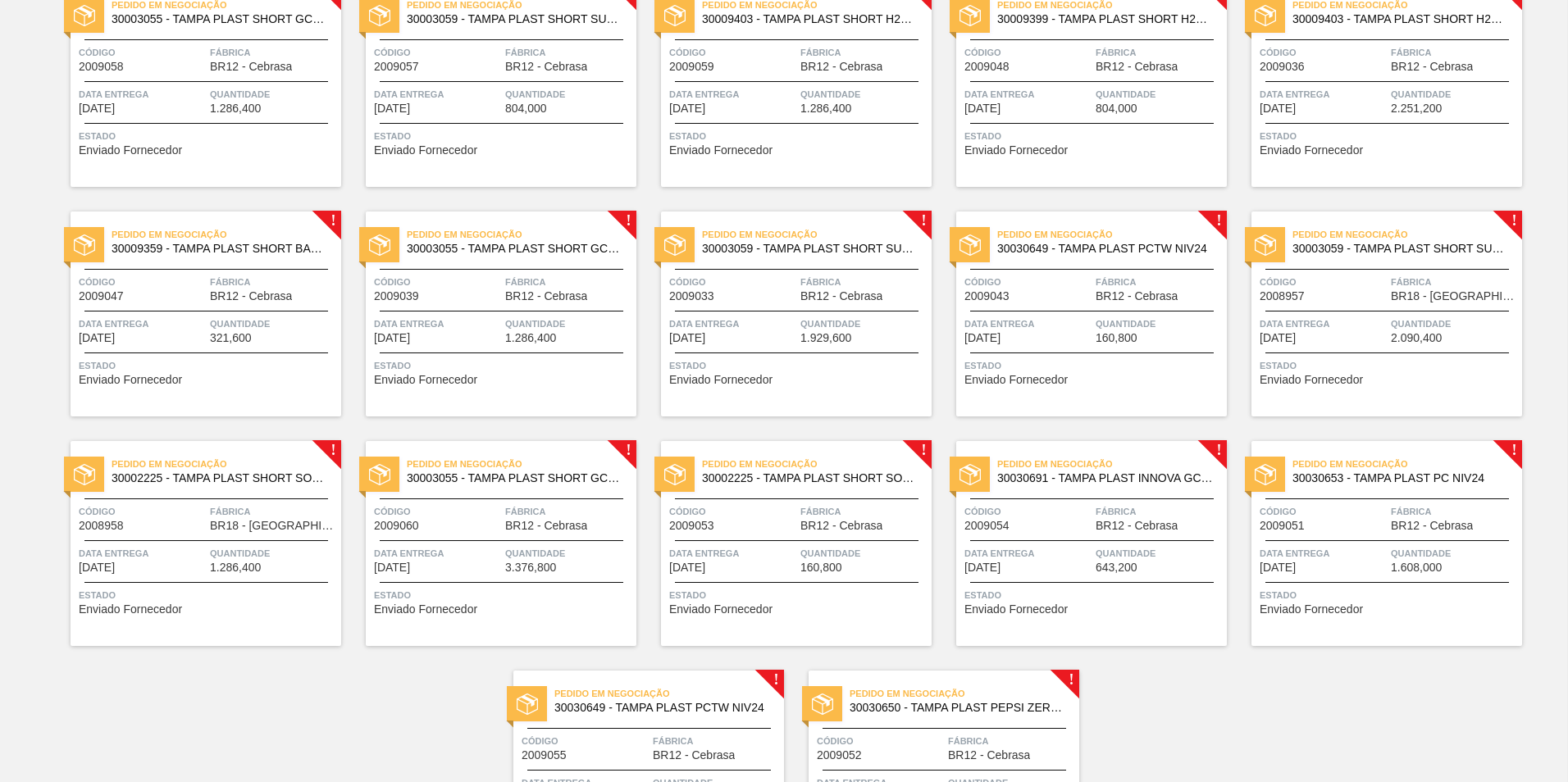
click at [866, 278] on span "Fábrica" at bounding box center [865, 281] width 128 height 16
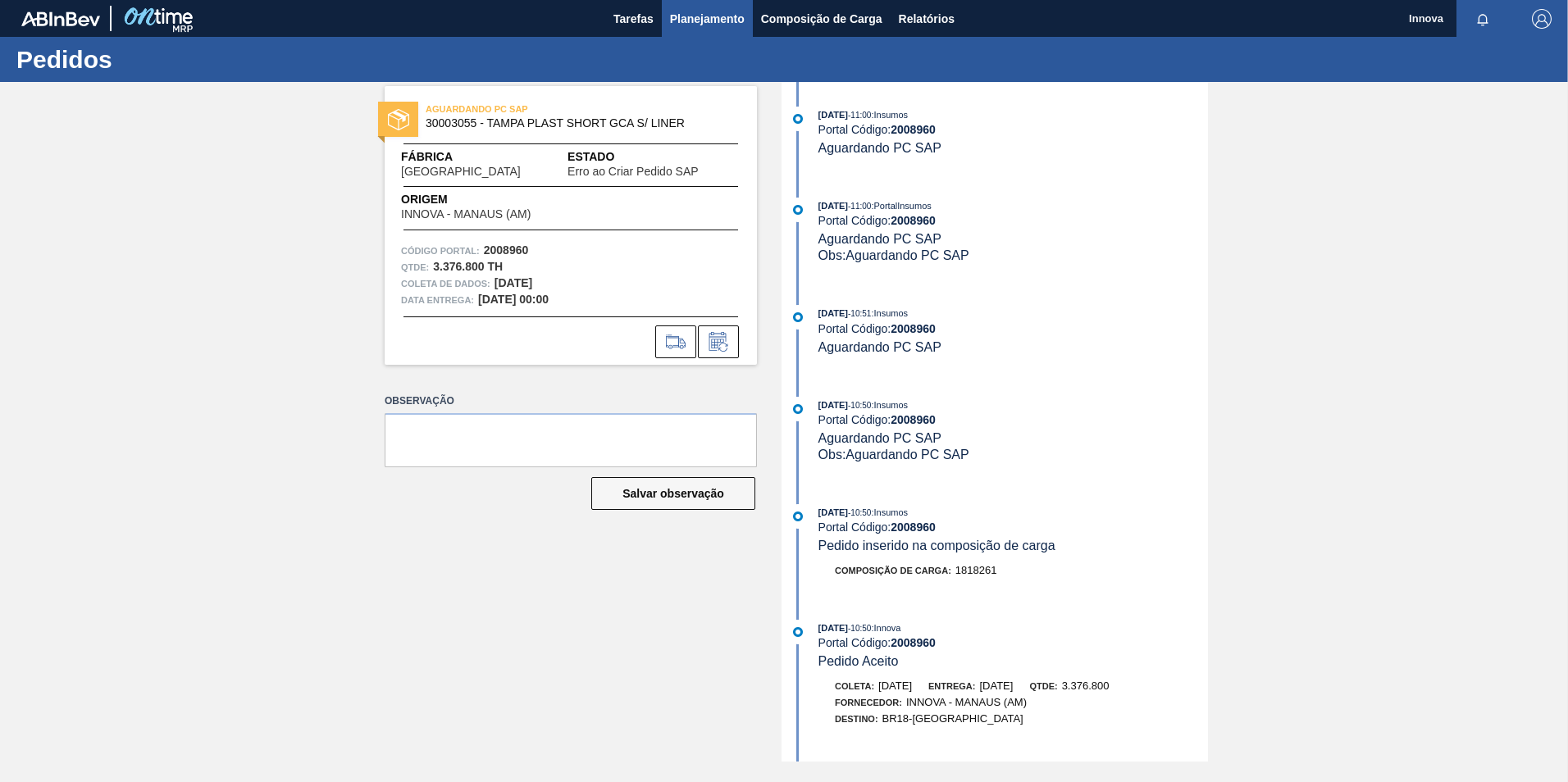
click at [697, 33] on button "Planejamento" at bounding box center [707, 18] width 91 height 37
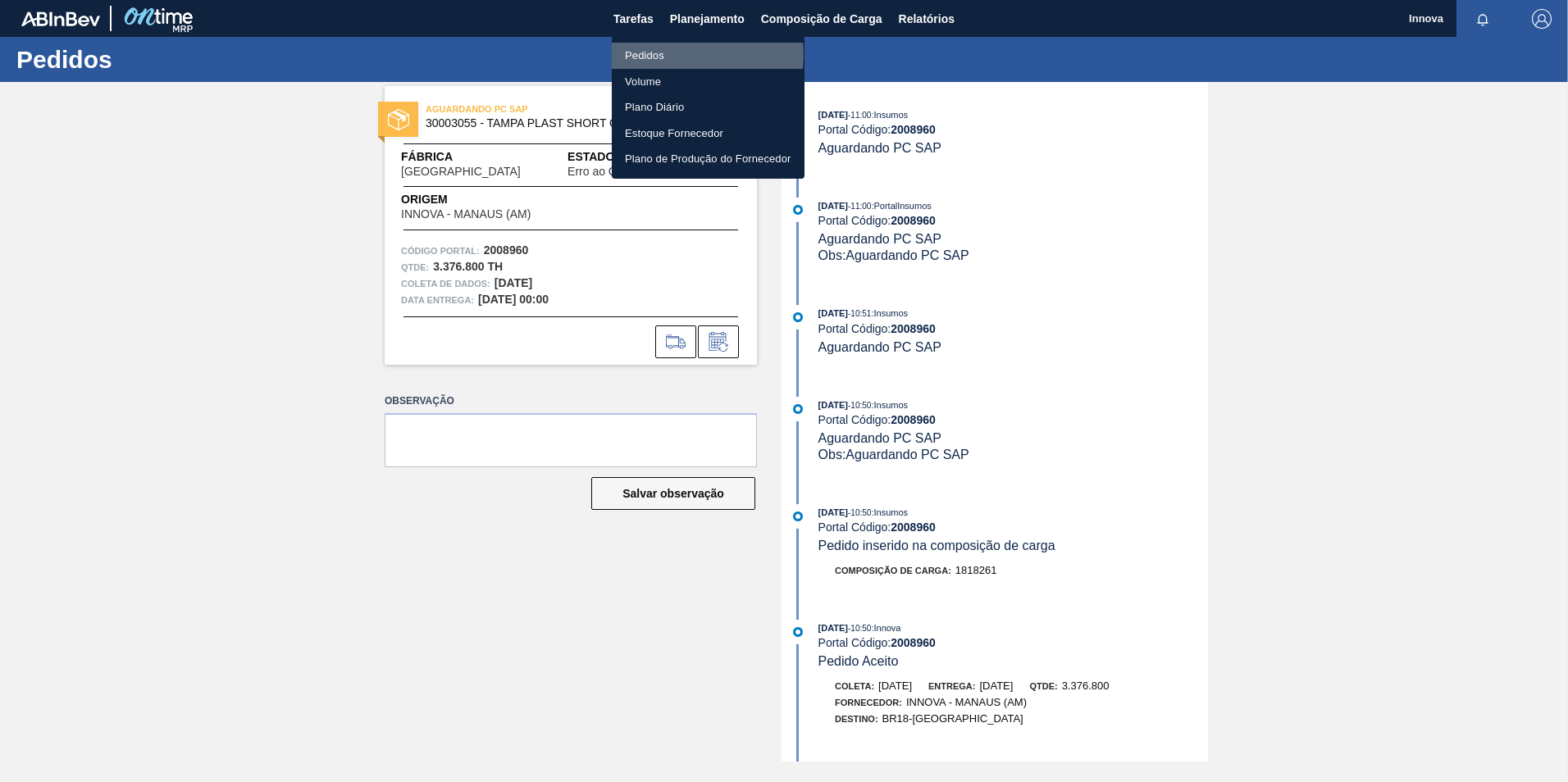
click at [676, 54] on li "Pedidos" at bounding box center [708, 55] width 193 height 26
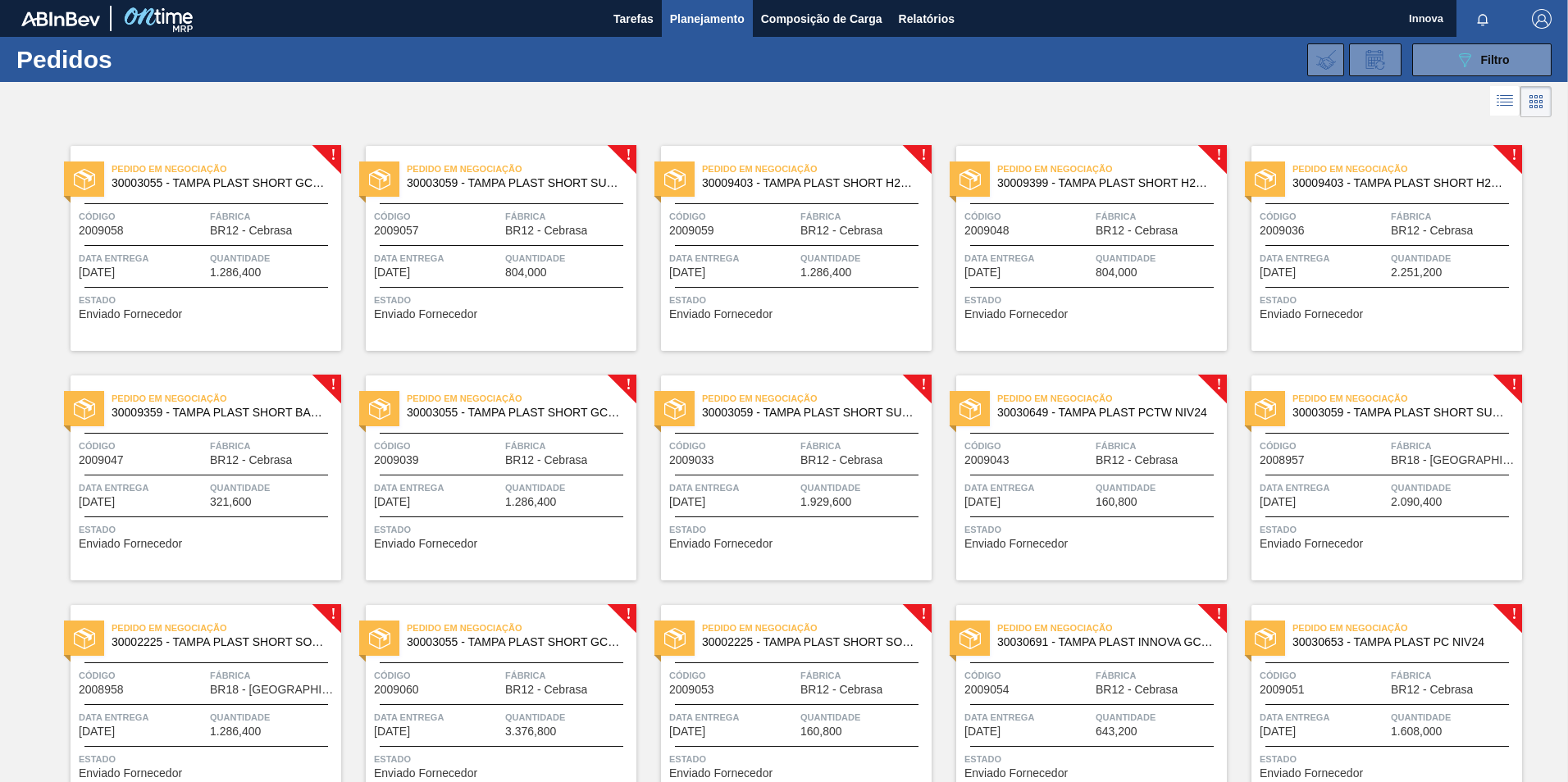
click at [1343, 233] on div "Código 2009036" at bounding box center [1323, 222] width 128 height 29
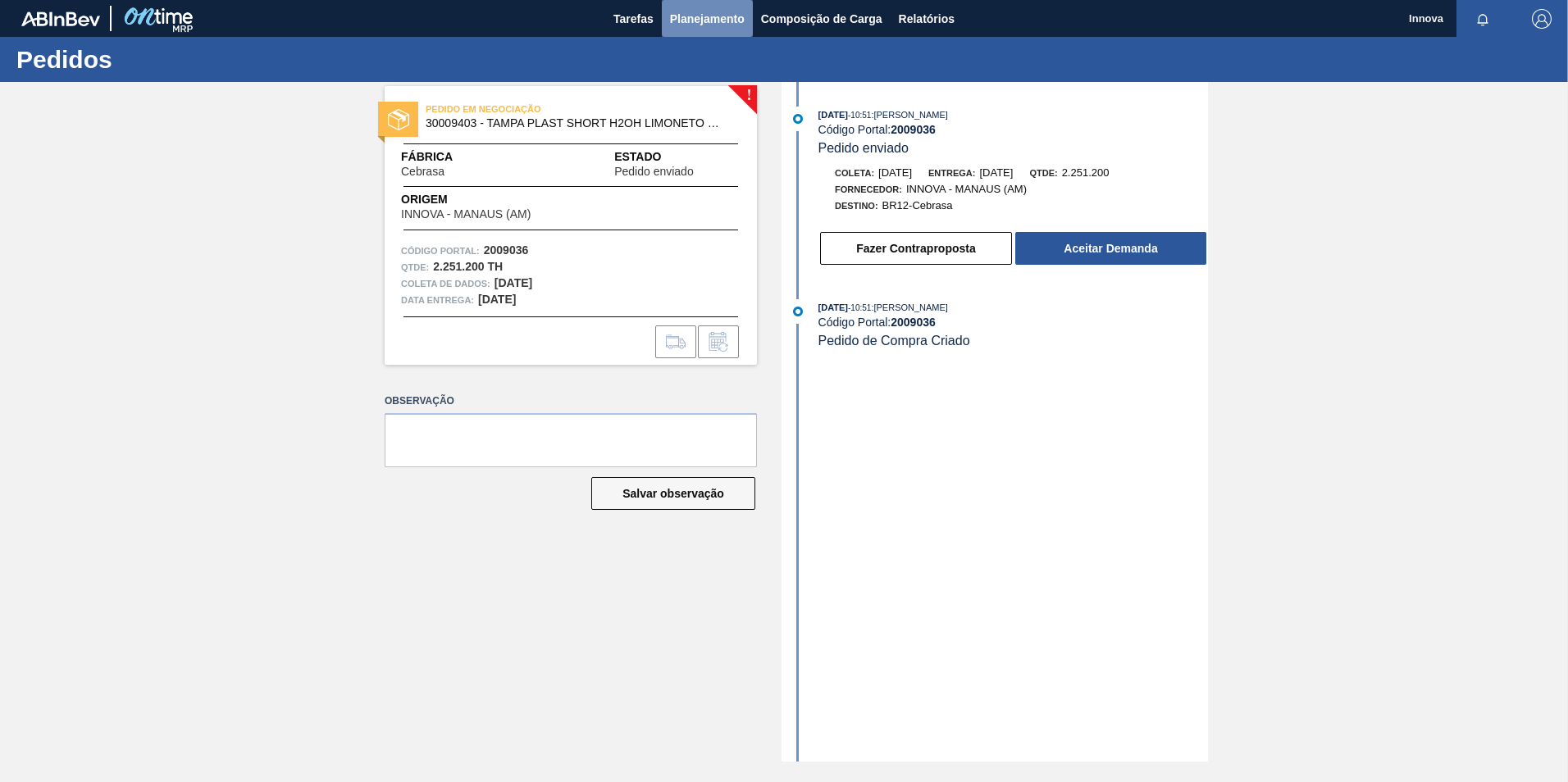
click at [693, 20] on span "Planejamento" at bounding box center [708, 19] width 75 height 20
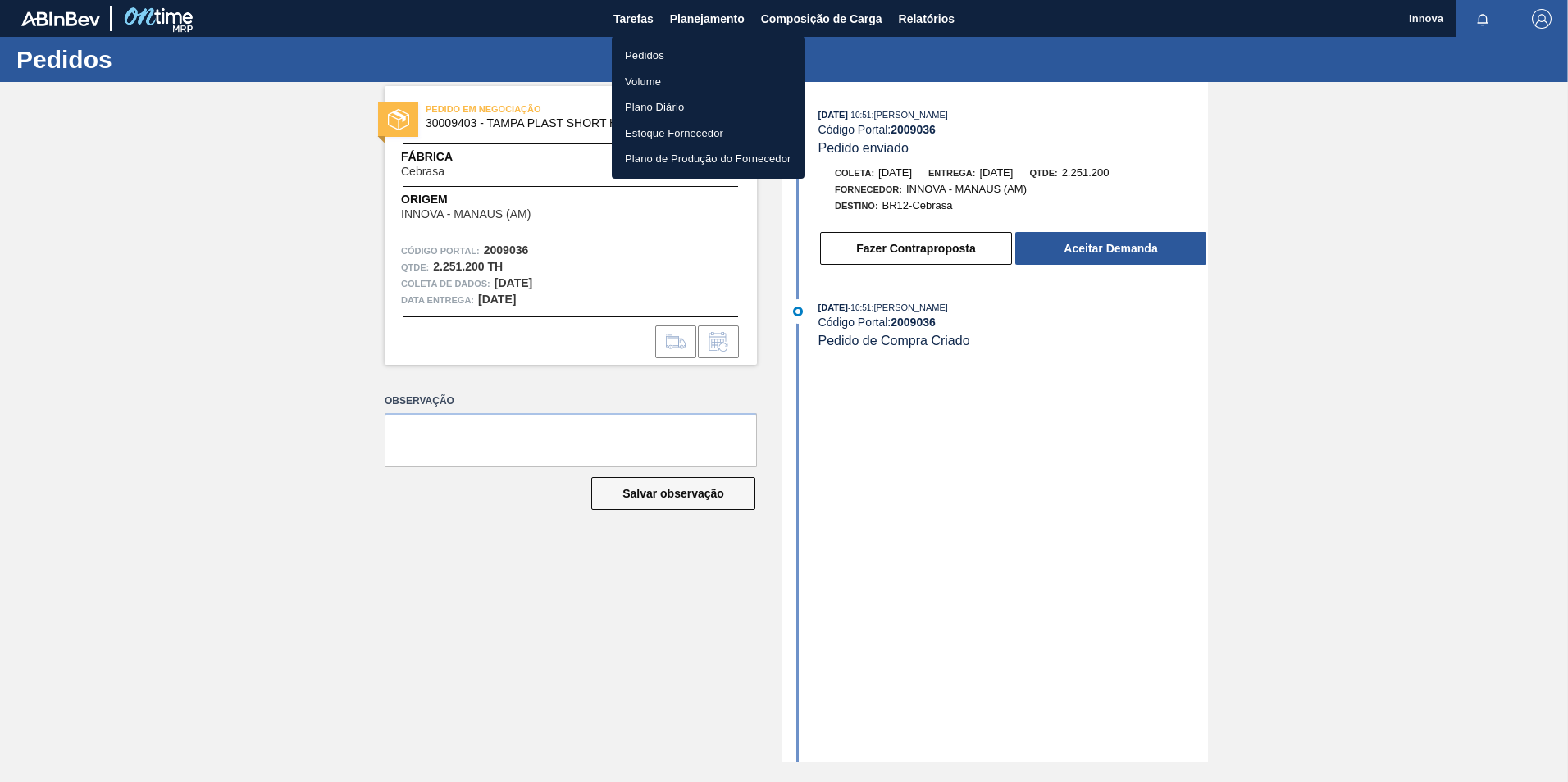
click at [661, 53] on li "Pedidos" at bounding box center [708, 55] width 193 height 26
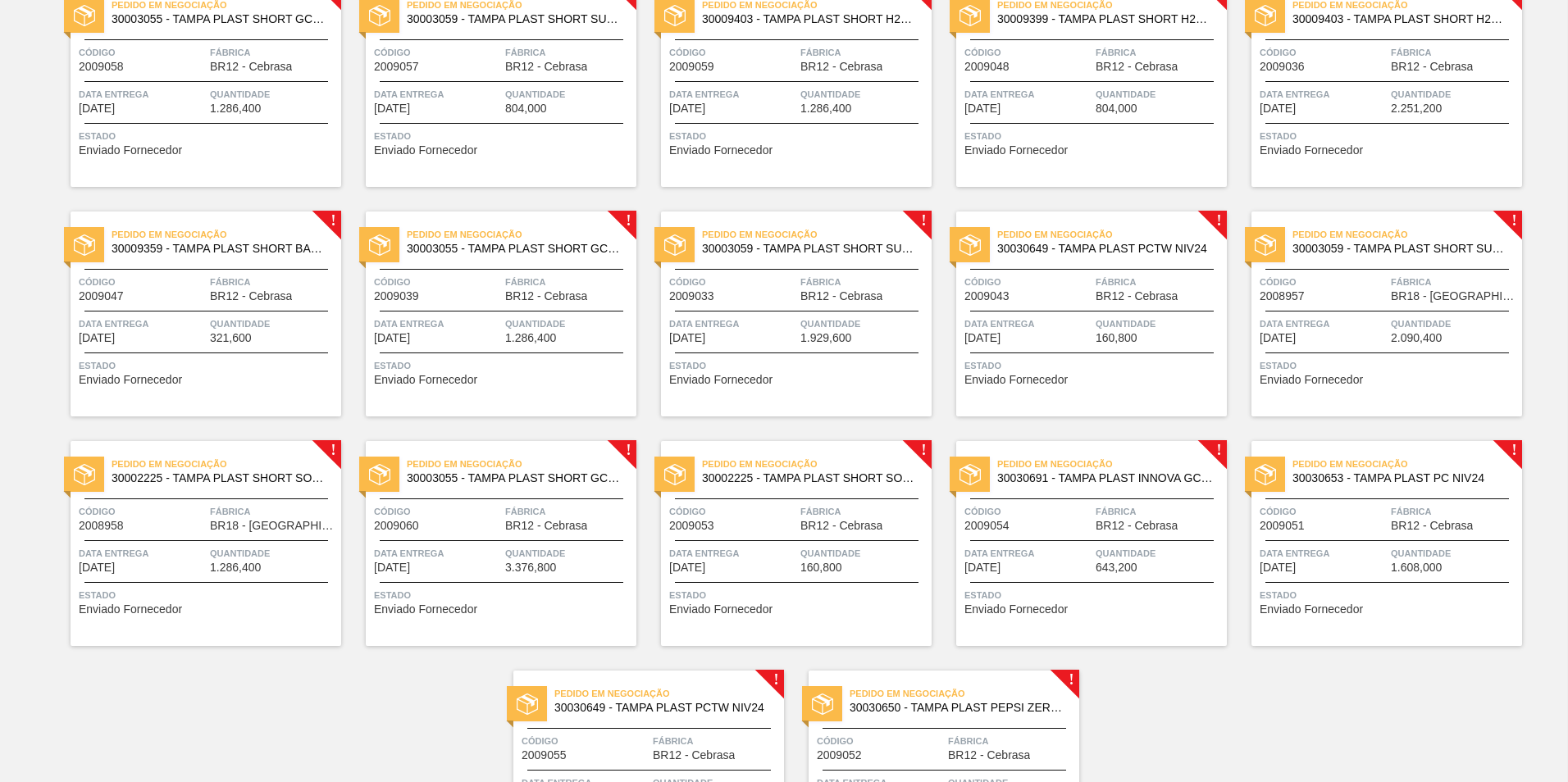
scroll to position [82, 0]
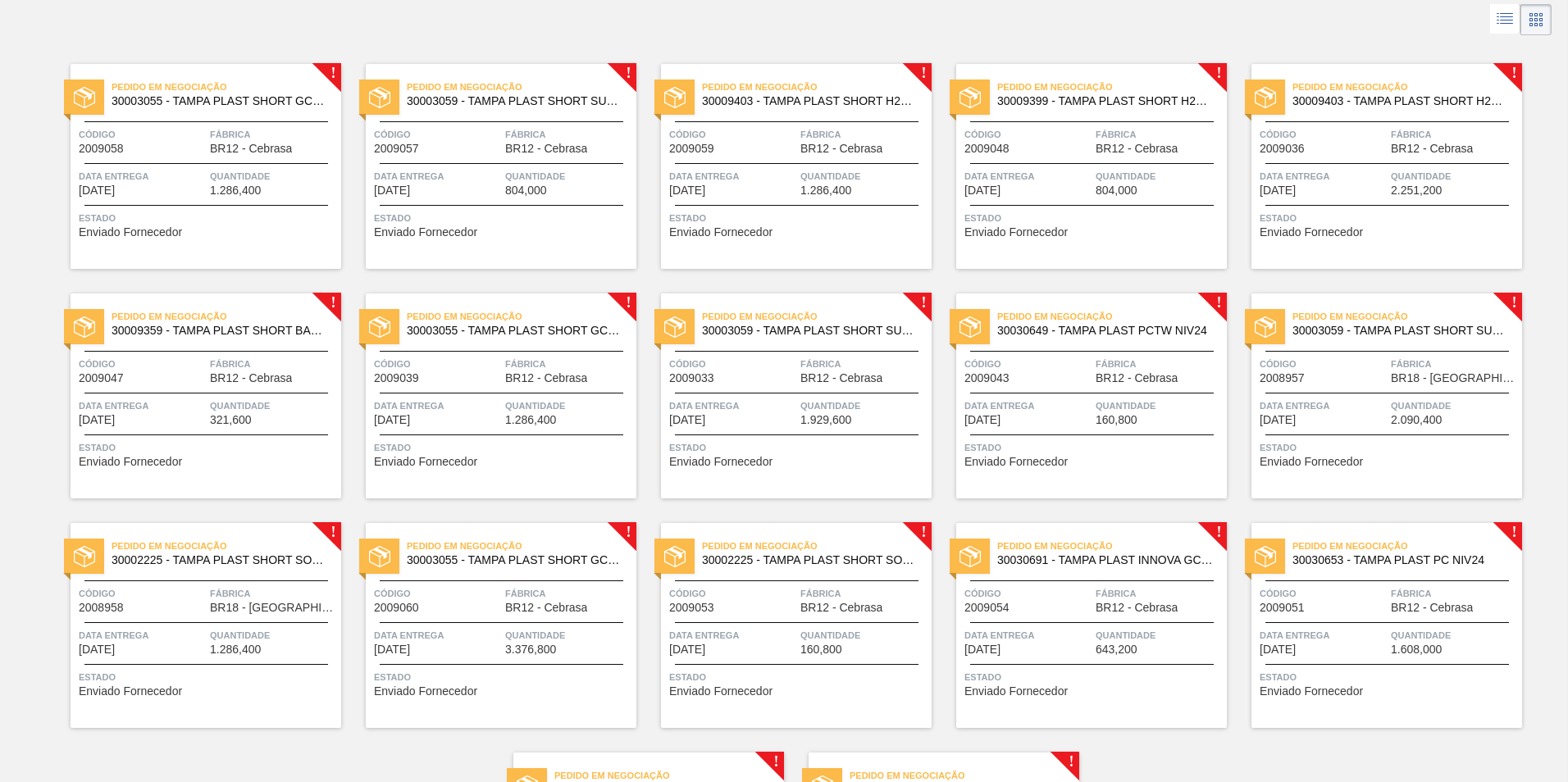
click at [1438, 366] on span "Fábrica" at bounding box center [1455, 364] width 128 height 16
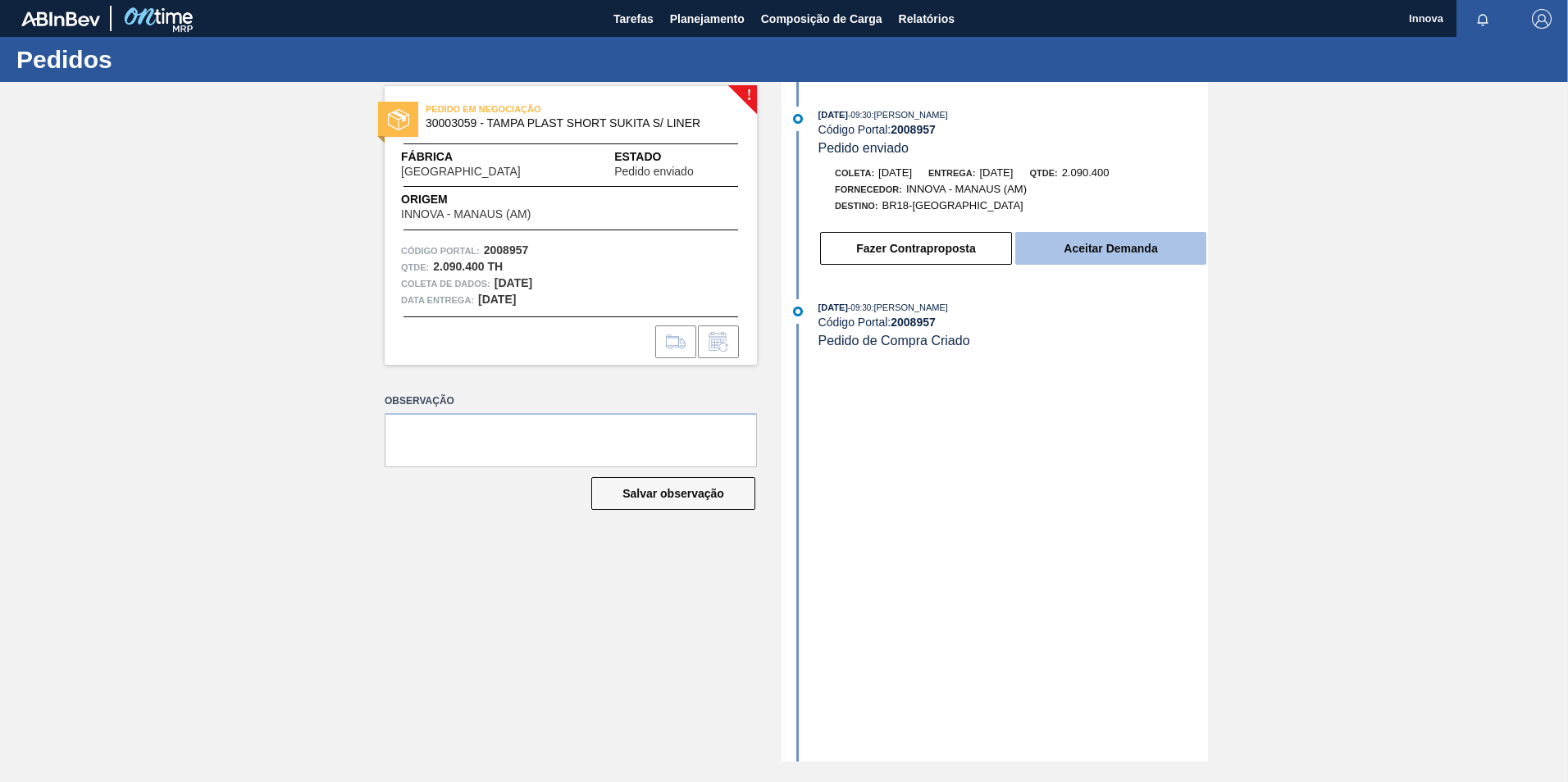
click at [1097, 251] on button "Aceitar Demanda" at bounding box center [1111, 248] width 191 height 33
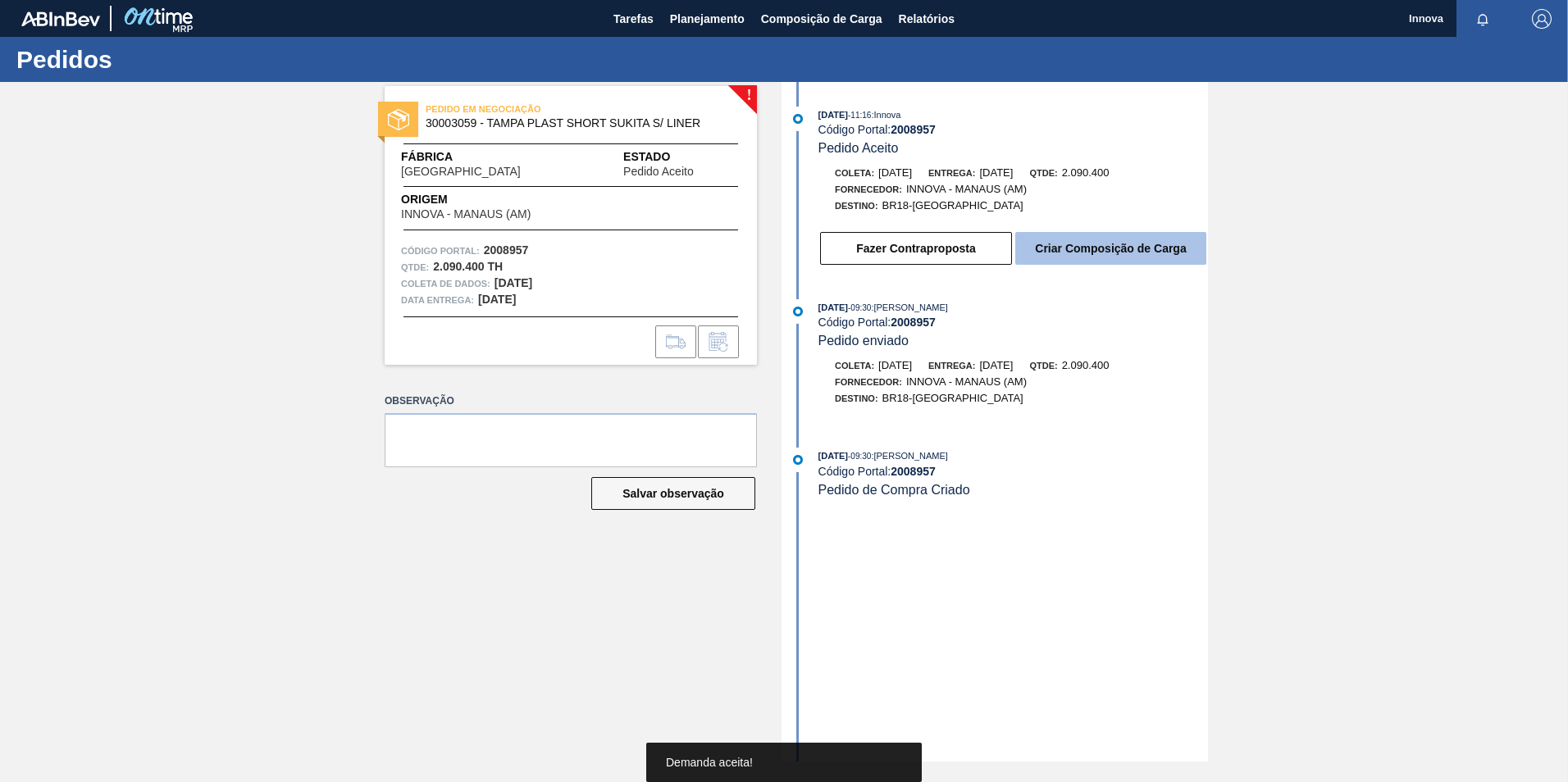
click at [1084, 250] on button "Criar Composição de Carga" at bounding box center [1111, 248] width 191 height 33
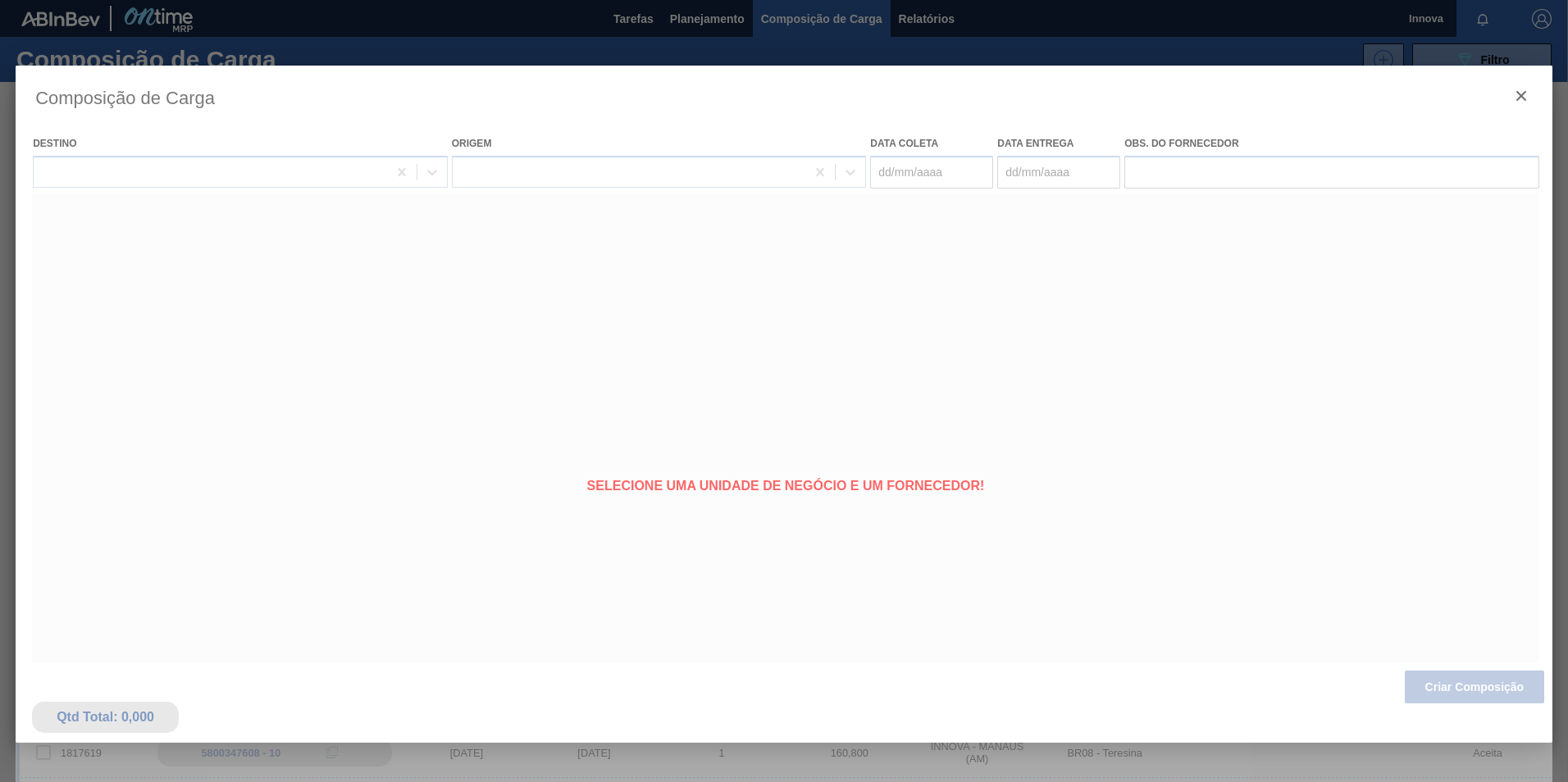
type coleta "[DATE]"
type entrega "[DATE]"
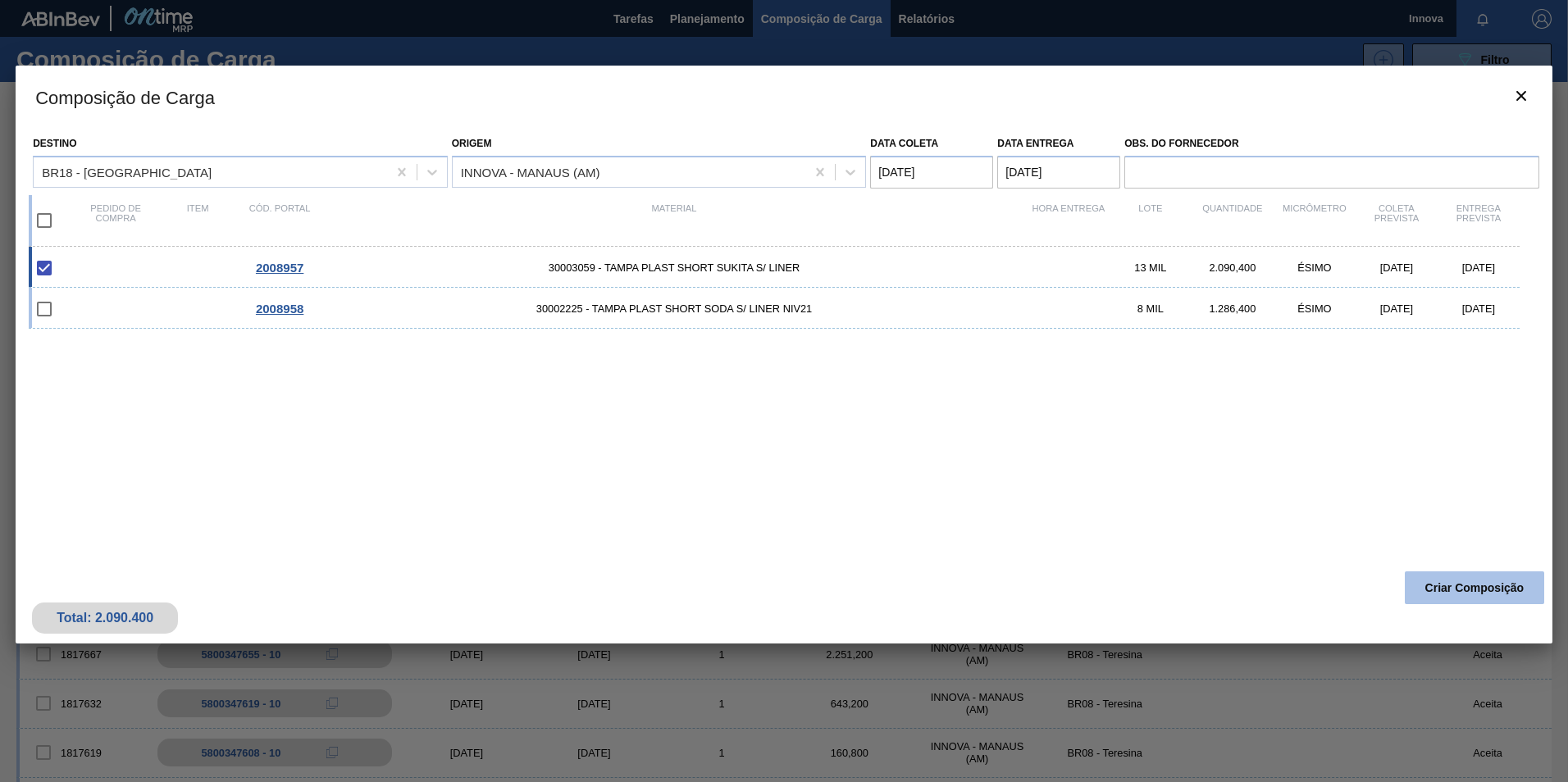
click at [1471, 584] on button "Criar Composição" at bounding box center [1474, 588] width 140 height 33
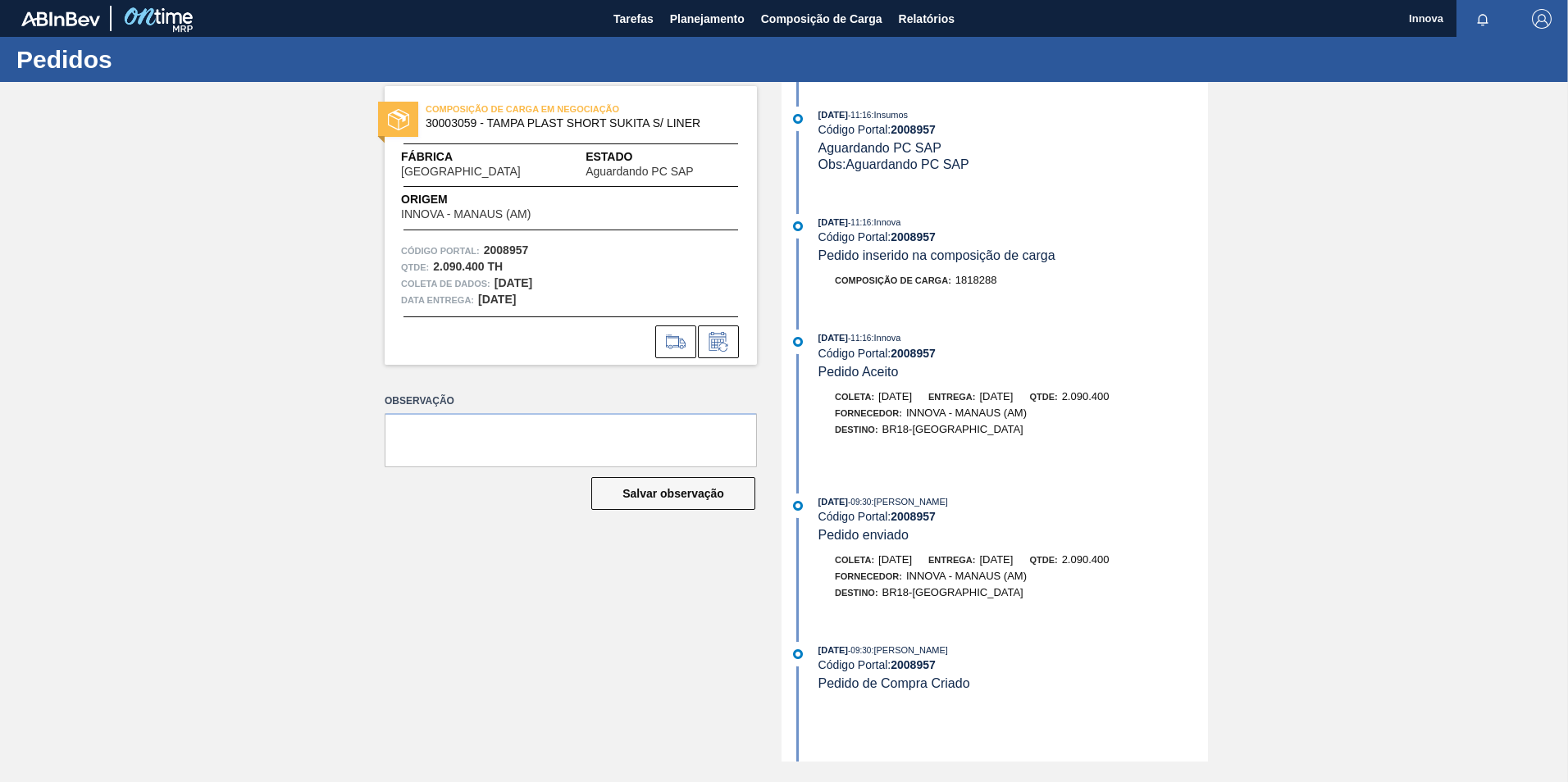
click at [900, 235] on strong "2008957" at bounding box center [913, 237] width 45 height 13
copy strong "2008957"
click at [927, 238] on strong "2008957" at bounding box center [913, 237] width 45 height 13
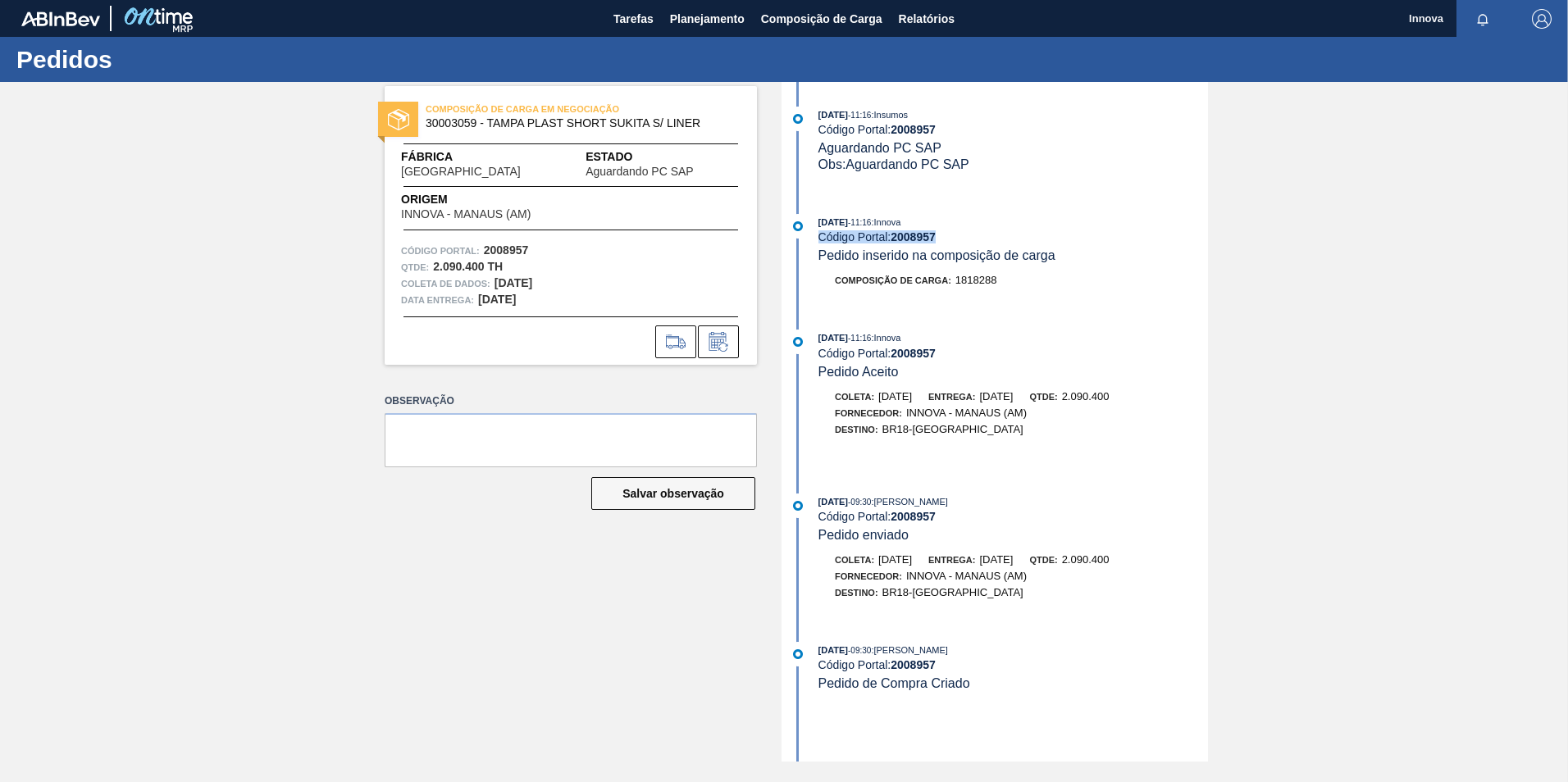
click at [927, 238] on strong "2008957" at bounding box center [913, 237] width 45 height 13
click at [927, 237] on strong "2008957" at bounding box center [913, 237] width 45 height 13
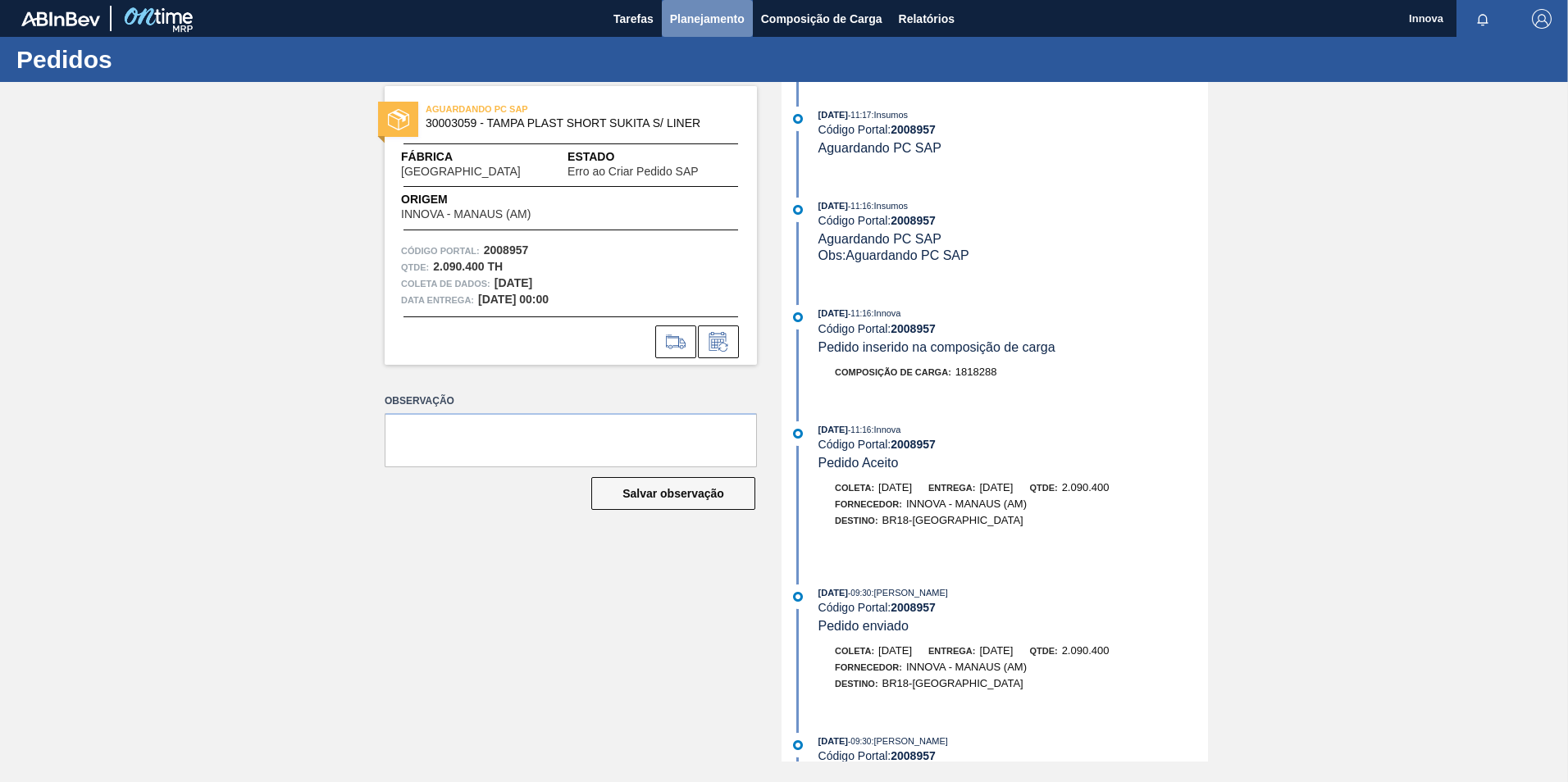
click at [671, 21] on span "Planejamento" at bounding box center [708, 19] width 75 height 20
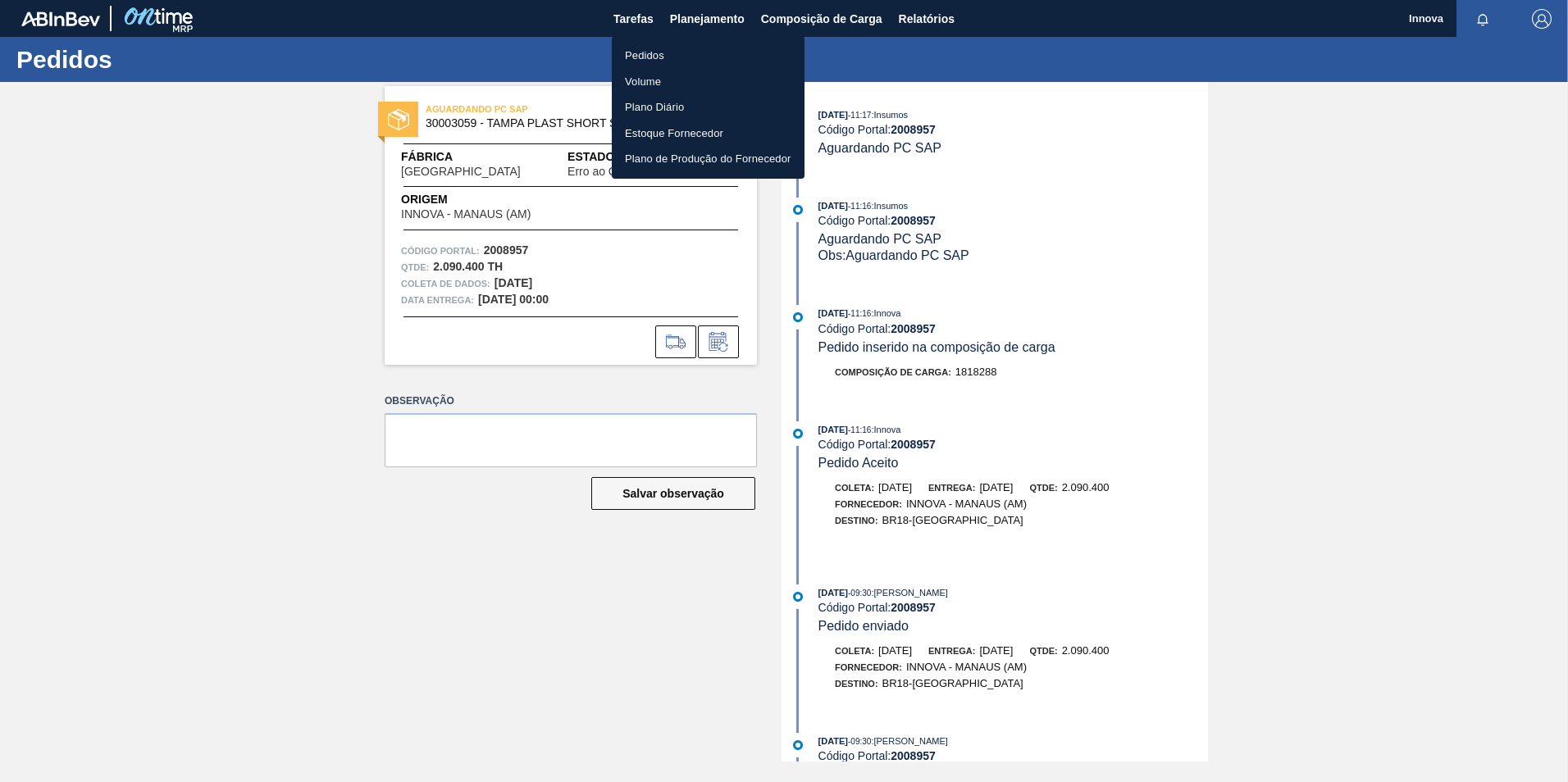
click at [671, 49] on li "Pedidos" at bounding box center [708, 55] width 193 height 26
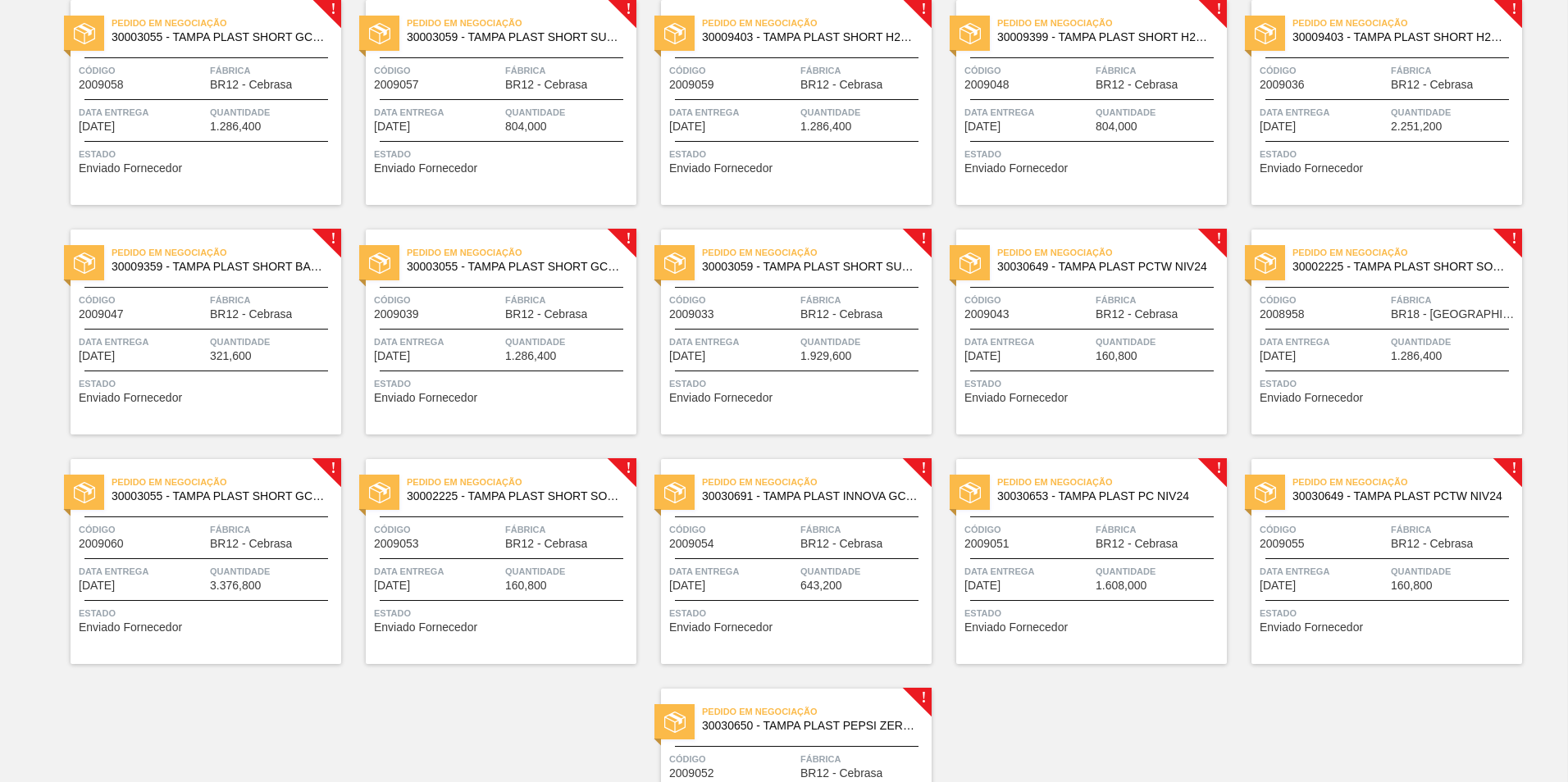
scroll to position [164, 0]
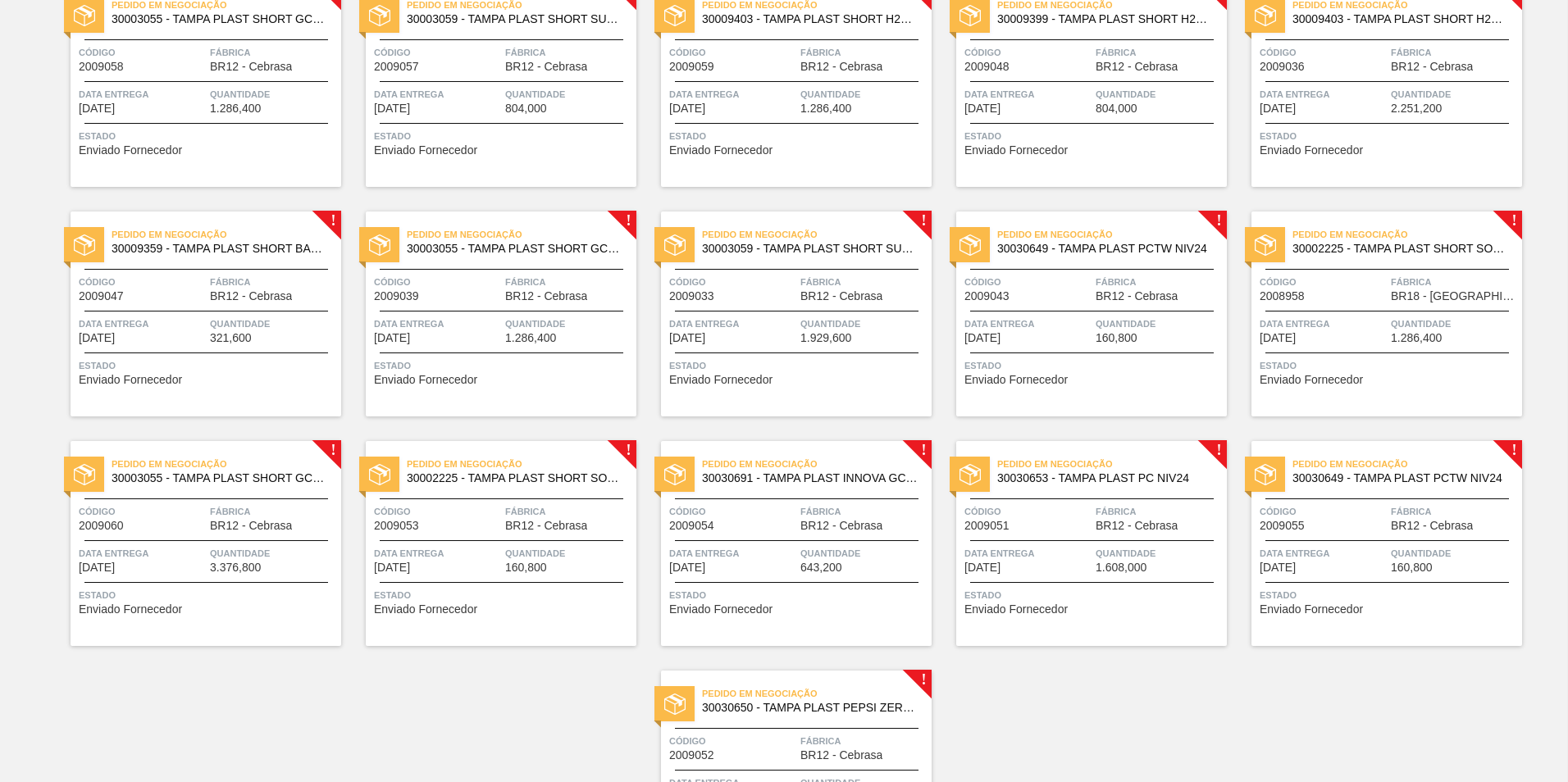
click at [1352, 305] on div "Pedido em Negociação 30002225 - TAMPA PLAST SHORT SODA S/ LINER NIV21 Código 20…" at bounding box center [1387, 314] width 271 height 205
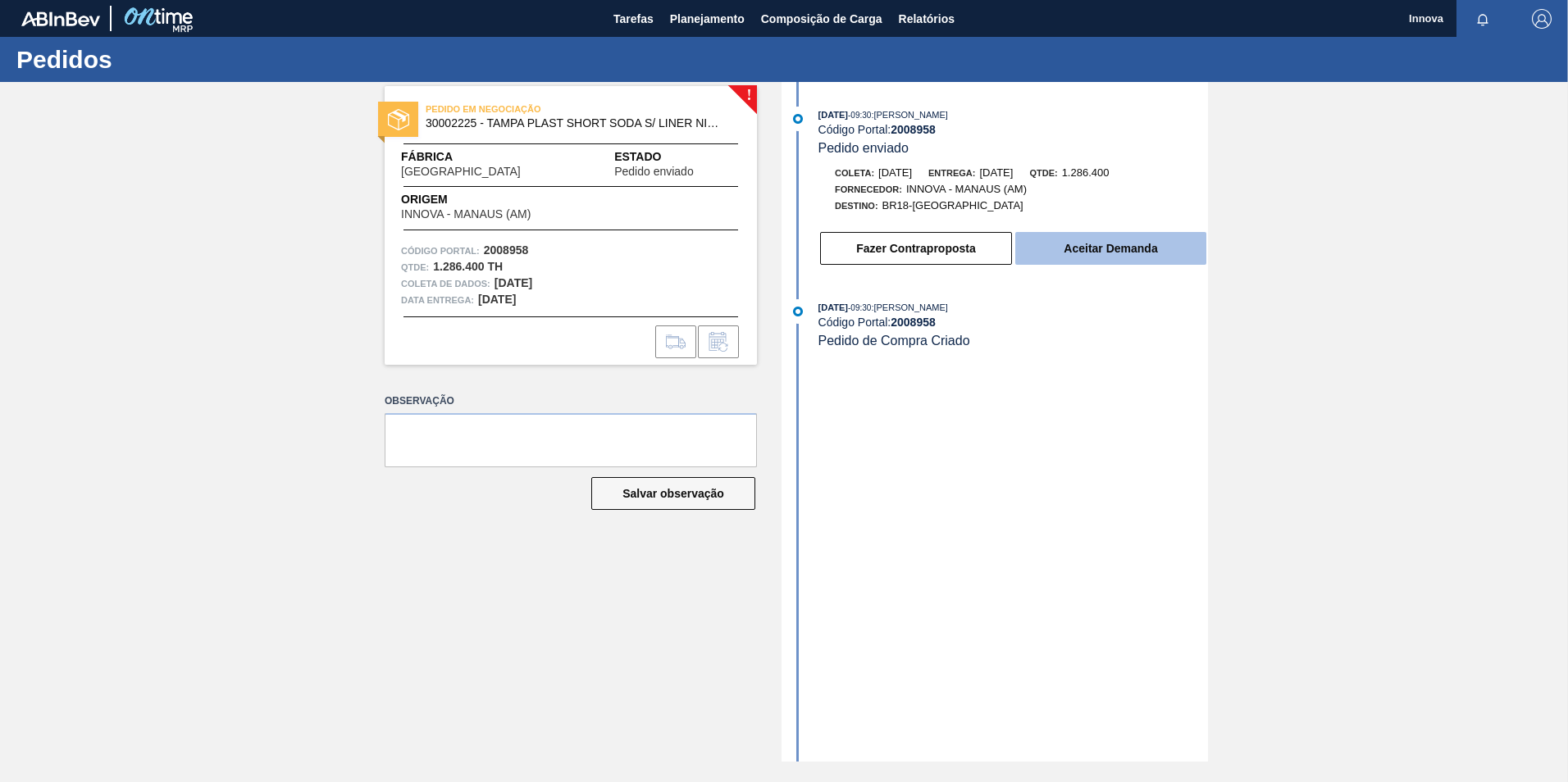
click at [1079, 247] on button "Aceitar Demanda" at bounding box center [1111, 248] width 191 height 33
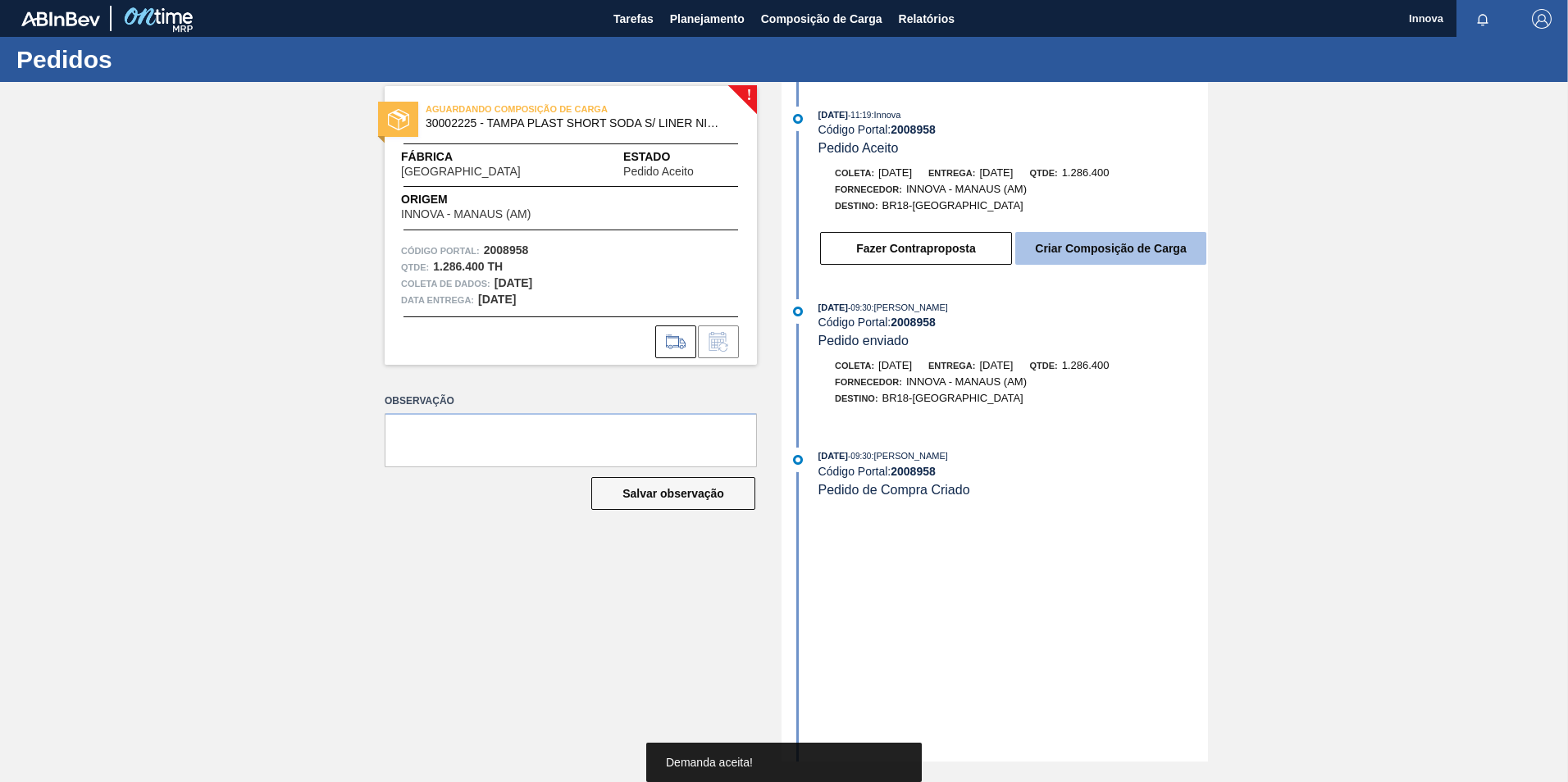
click at [1123, 254] on button "Criar Composição de Carga" at bounding box center [1111, 248] width 191 height 33
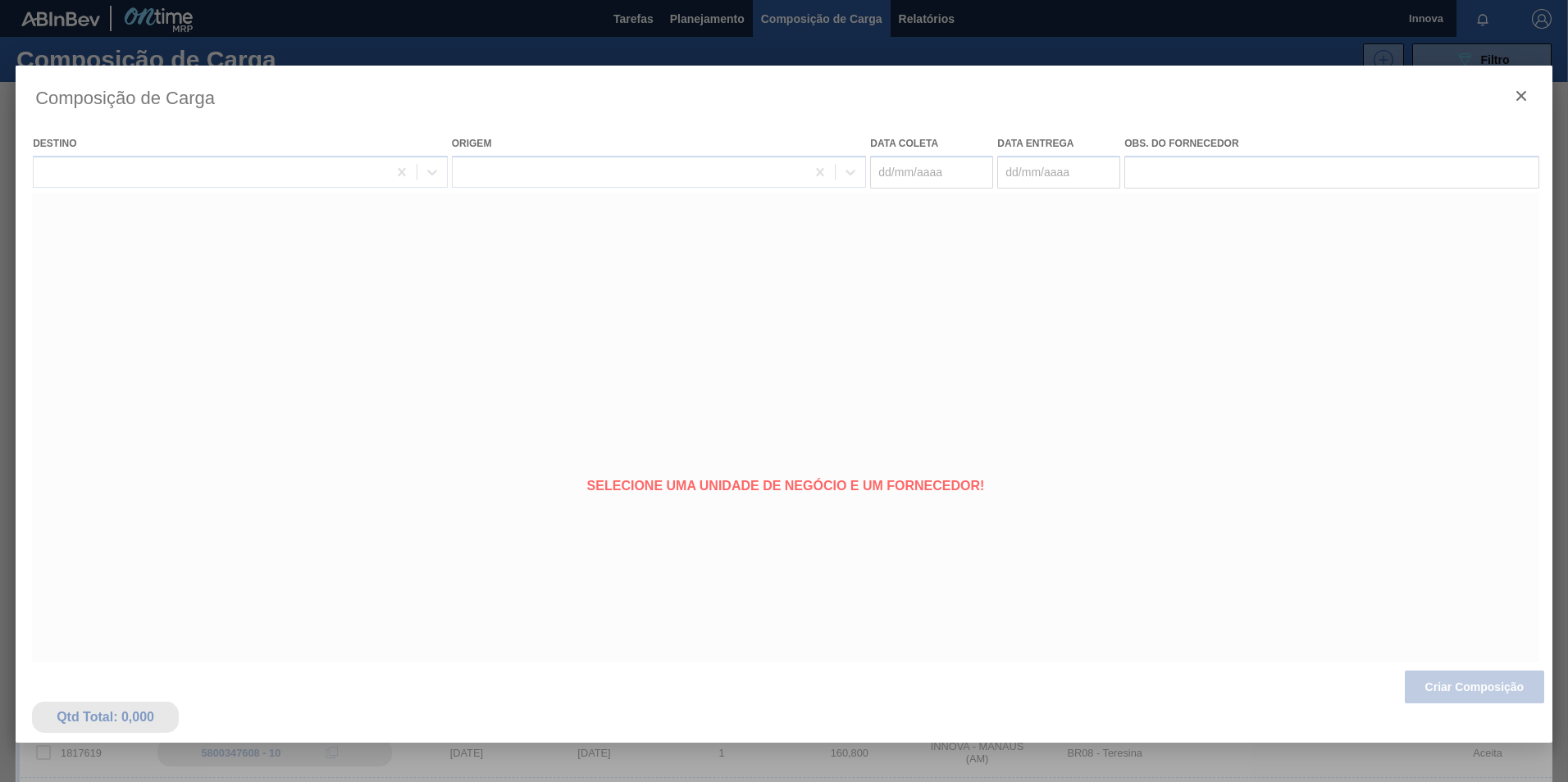
type coleta "[DATE]"
type entrega "[DATE]"
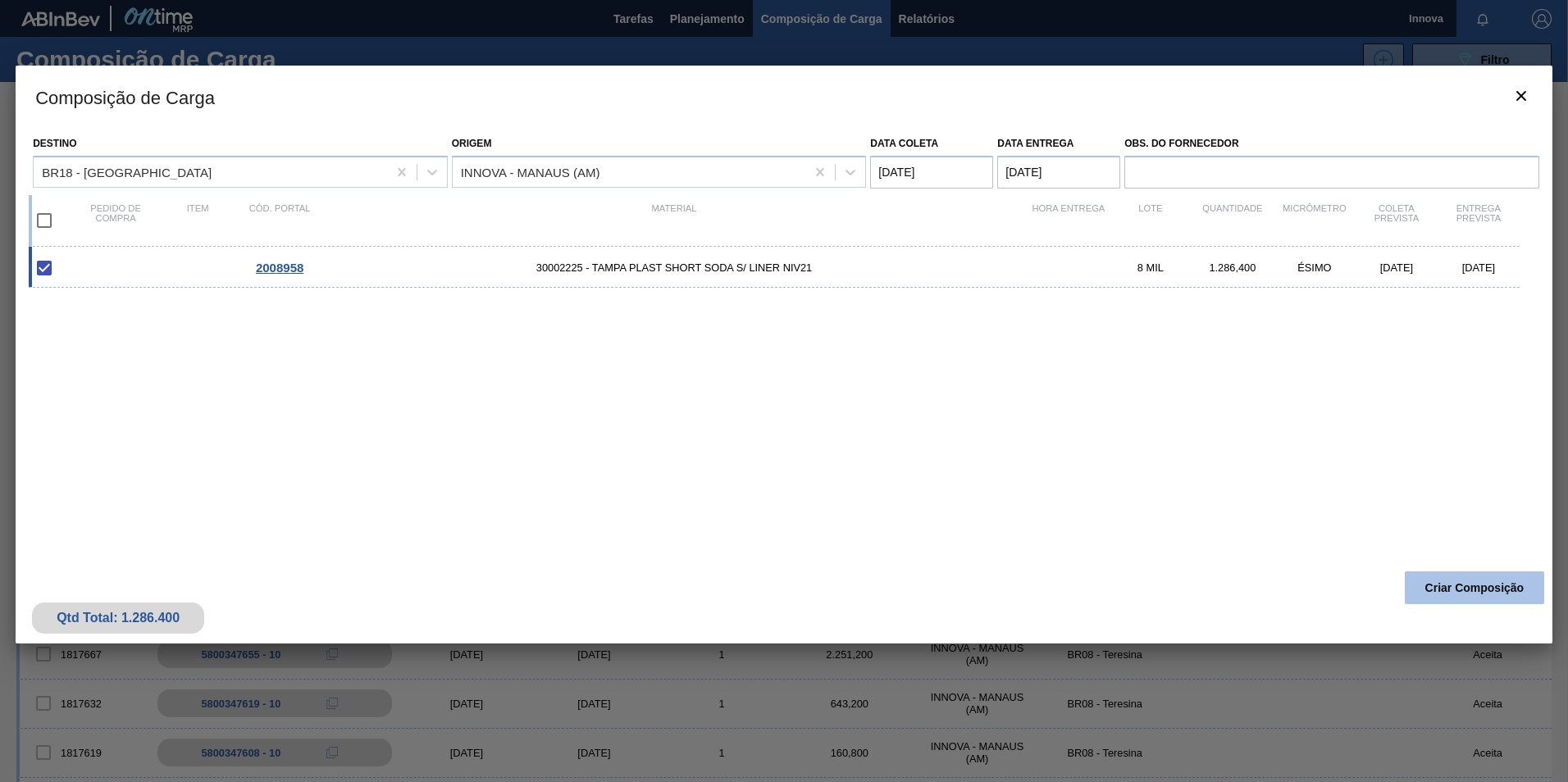
click at [1474, 581] on button "Criar Composição" at bounding box center [1474, 588] width 140 height 33
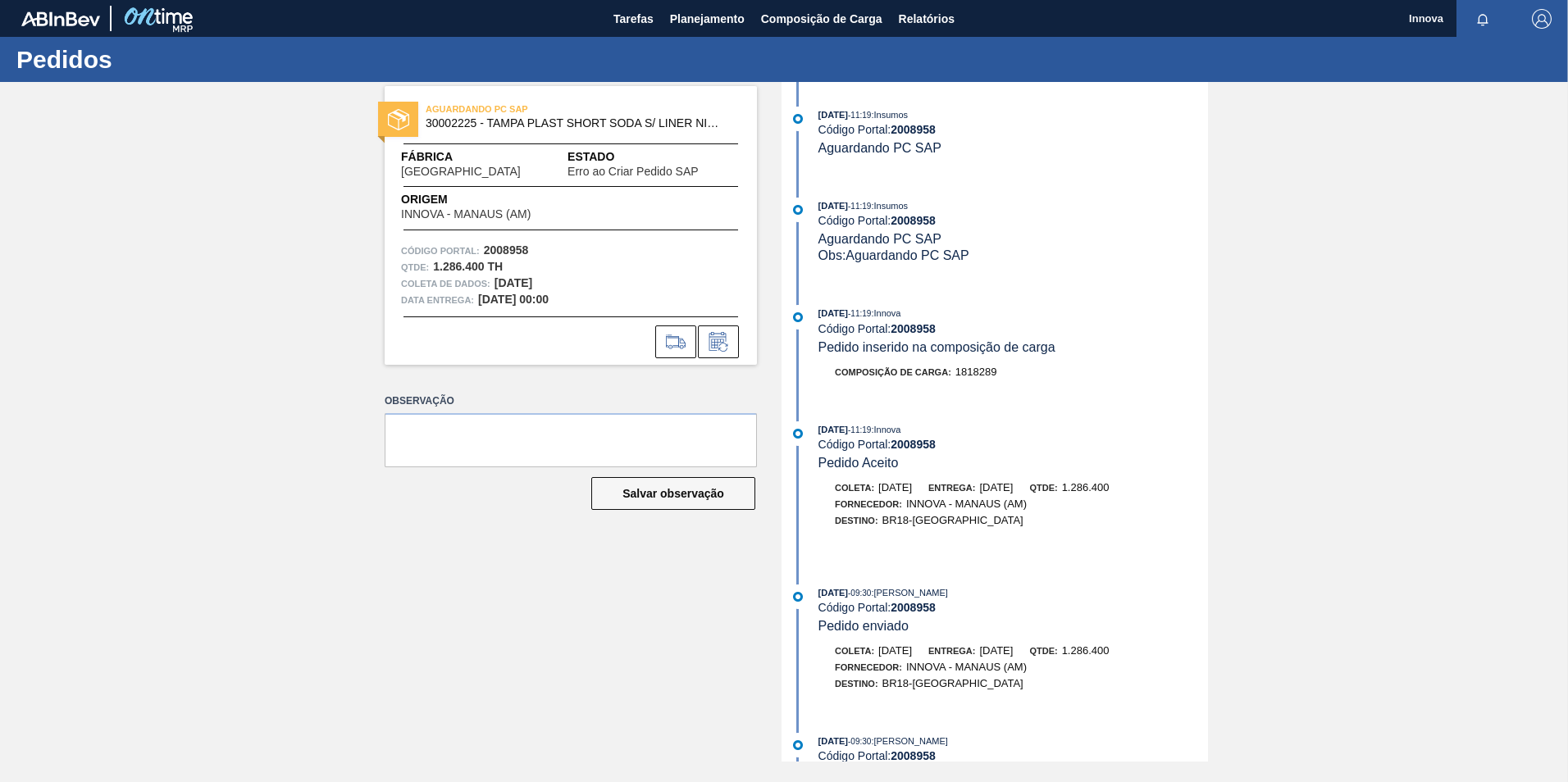
click at [913, 222] on strong "2008958" at bounding box center [913, 220] width 45 height 13
copy div "Código Portal: 2008958"
click at [929, 222] on strong "2008958" at bounding box center [913, 220] width 45 height 13
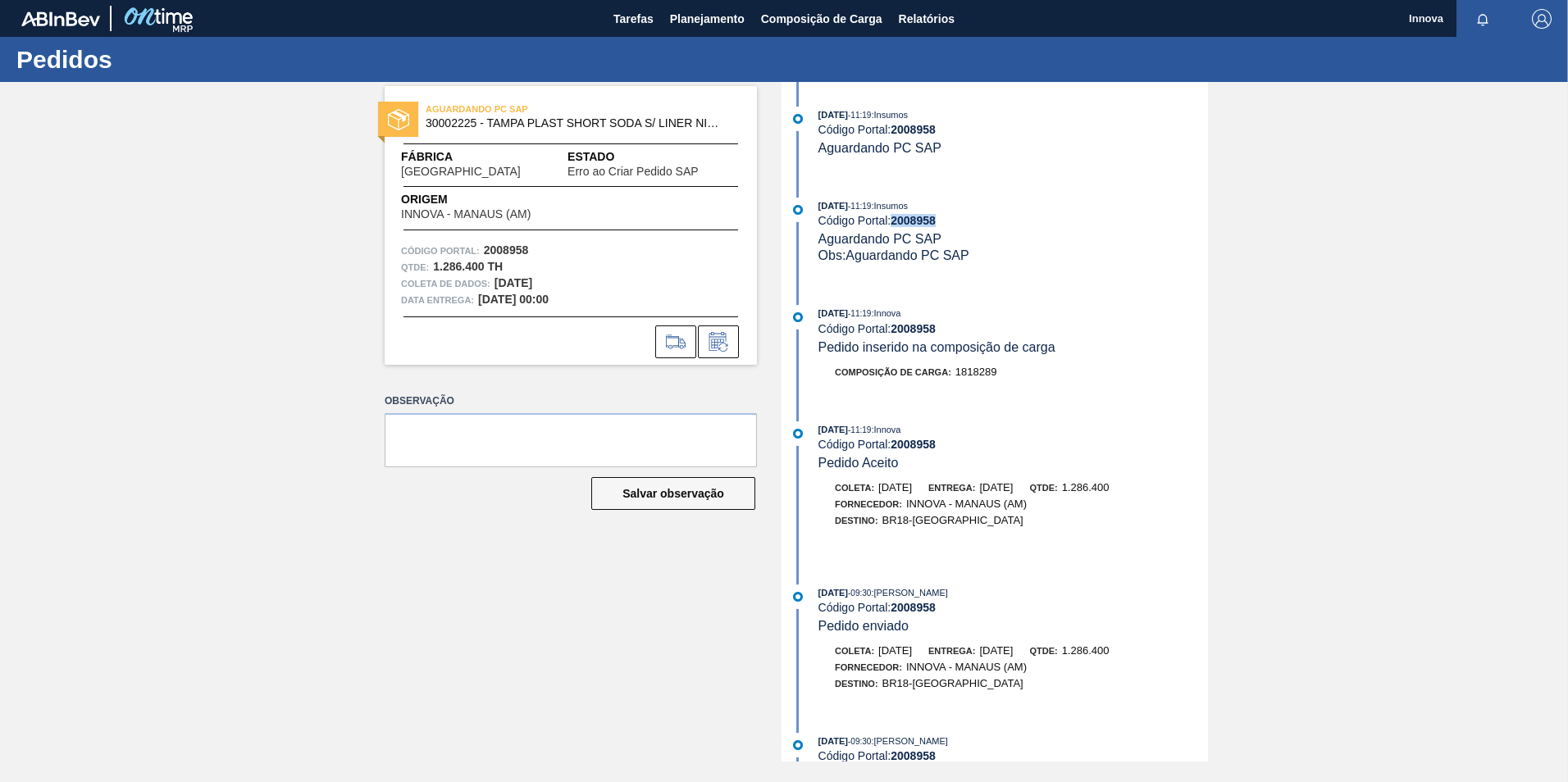
click at [929, 222] on strong "2008958" at bounding box center [913, 220] width 45 height 13
click at [912, 218] on strong "2008958" at bounding box center [913, 220] width 45 height 13
click at [1291, 275] on div "AGUARDANDO PC SAP 30002225 - TAMPA PLAST SHORT SODA S/ LINER NIV21 Fábrica Pern…" at bounding box center [784, 421] width 1568 height 680
click at [696, 16] on span "Planejamento" at bounding box center [708, 19] width 75 height 20
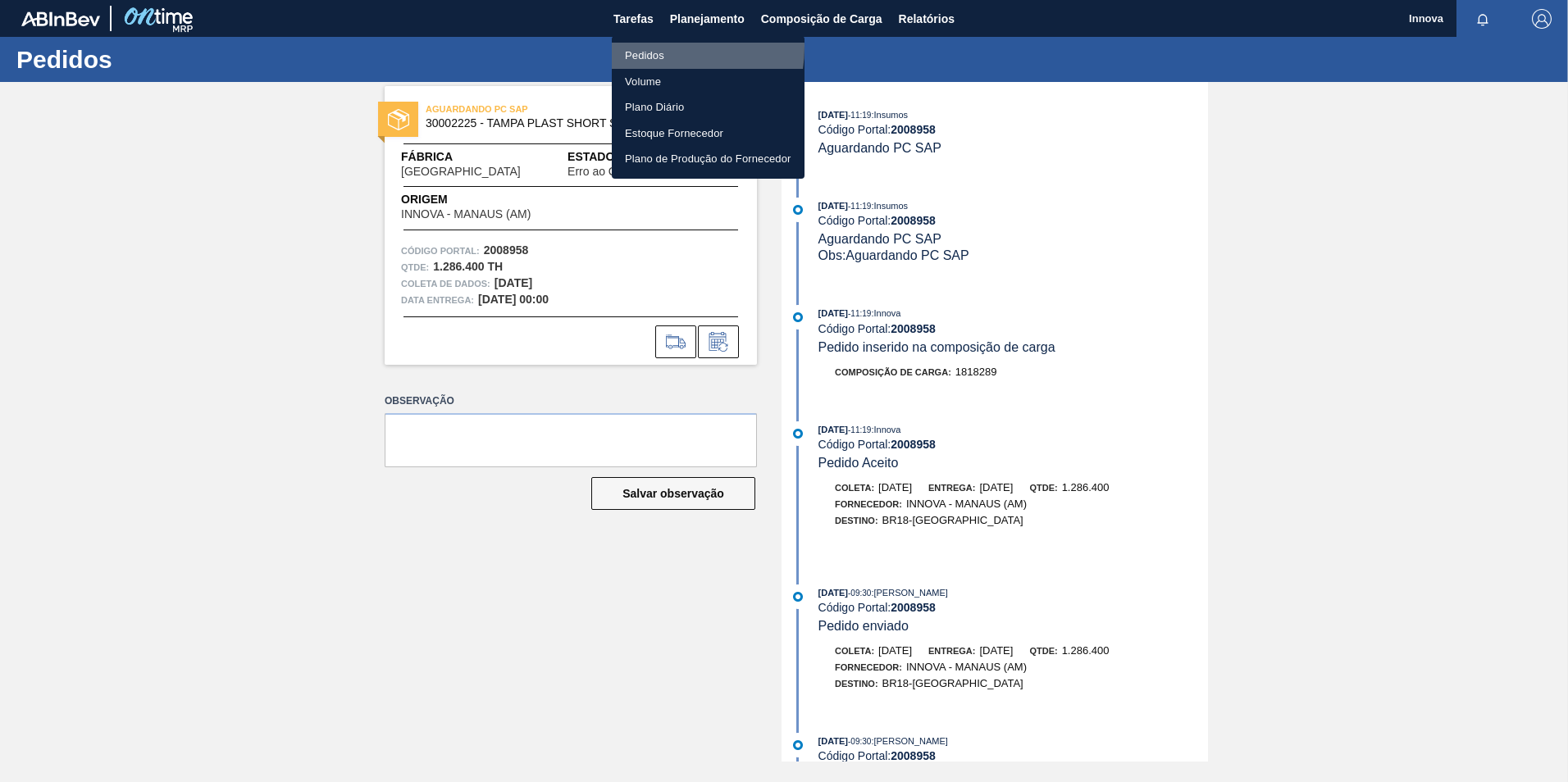
click at [643, 47] on li "Pedidos" at bounding box center [708, 55] width 193 height 26
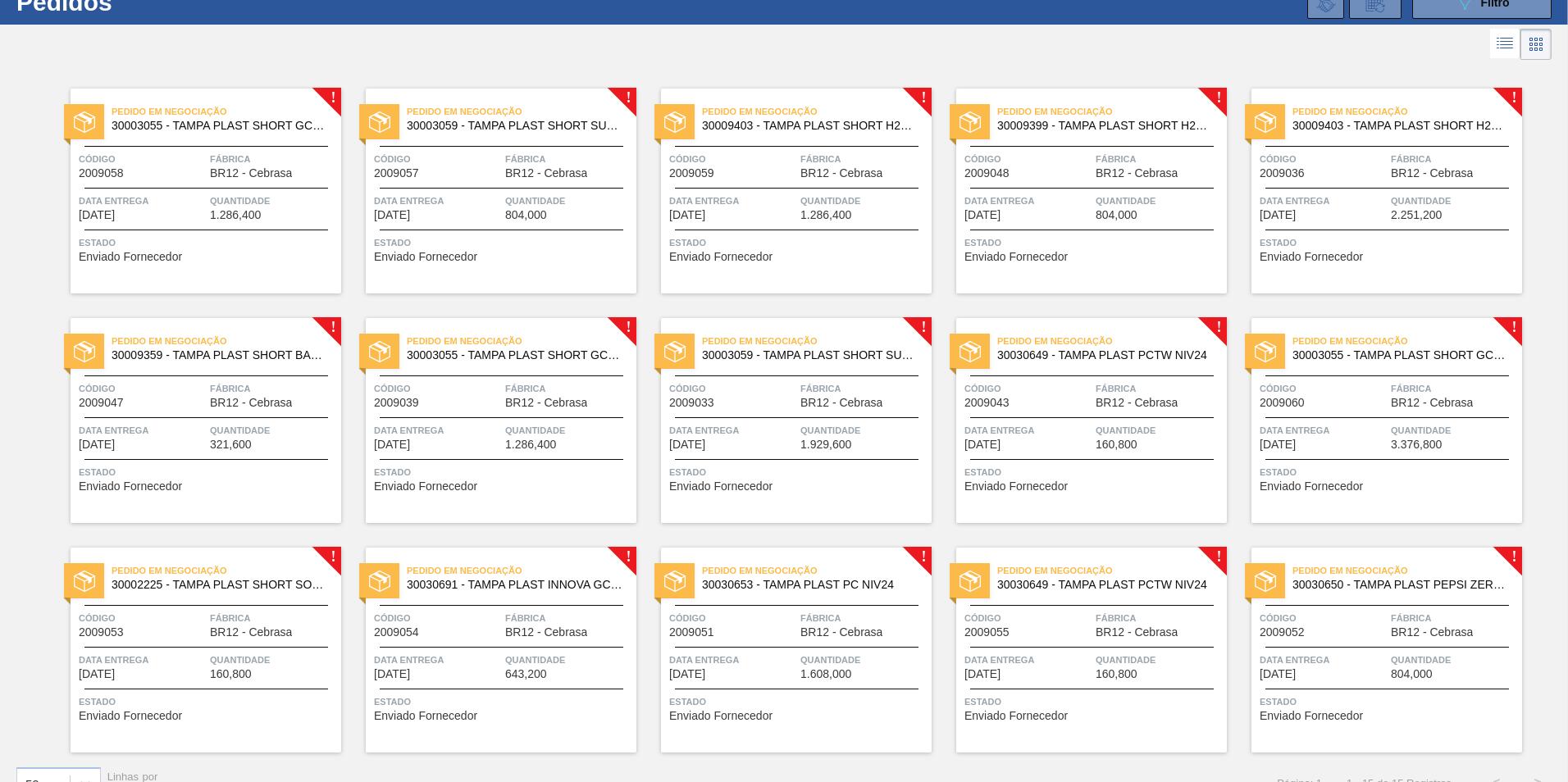
scroll to position [82, 0]
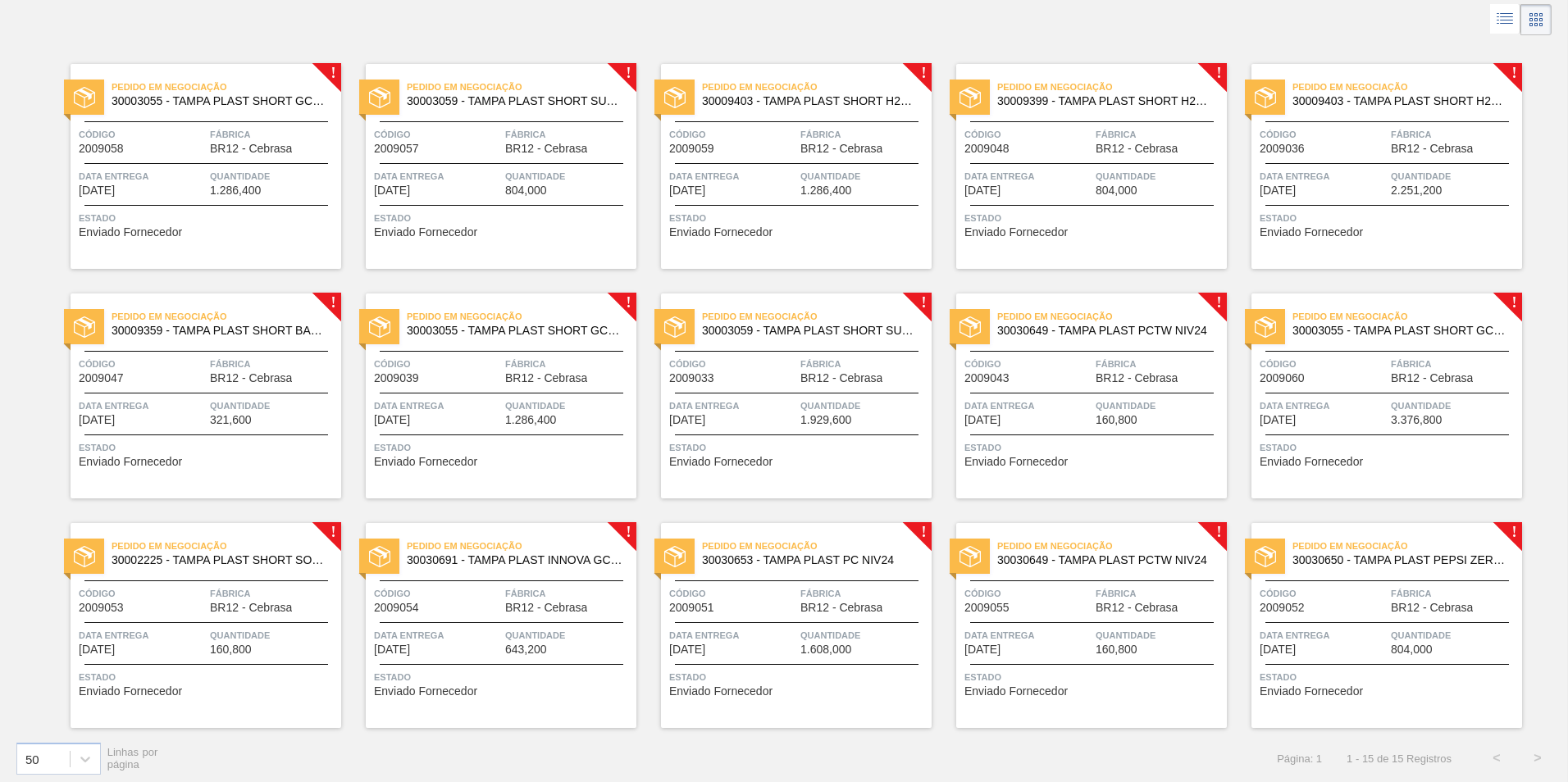
click at [1357, 376] on div "Código 2009060" at bounding box center [1323, 370] width 128 height 29
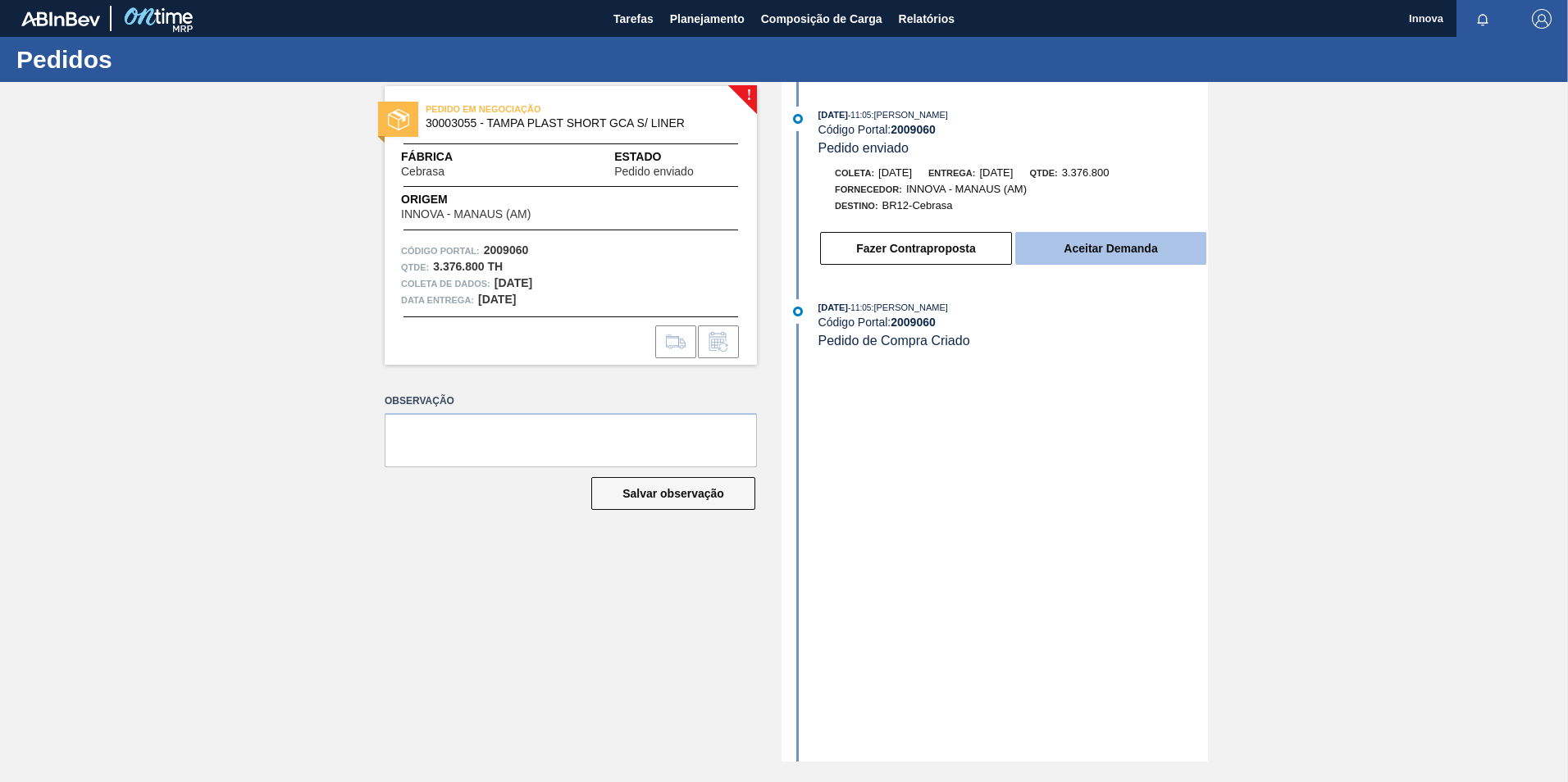
click at [1095, 251] on button "Aceitar Demanda" at bounding box center [1111, 248] width 191 height 33
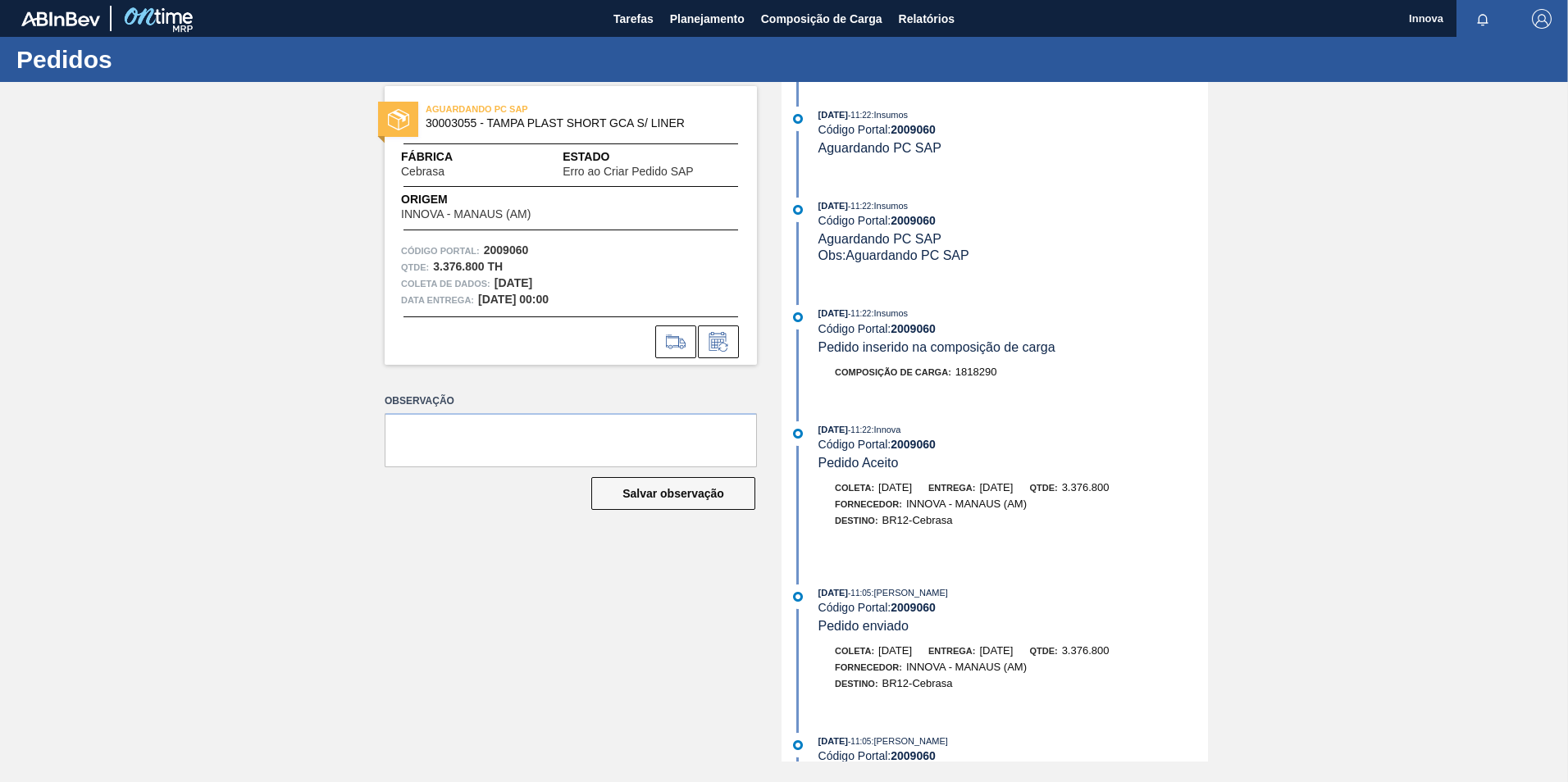
click at [934, 218] on strong "2009060" at bounding box center [913, 220] width 45 height 13
copy strong "2009060"
click at [930, 218] on strong "2009060" at bounding box center [913, 220] width 45 height 13
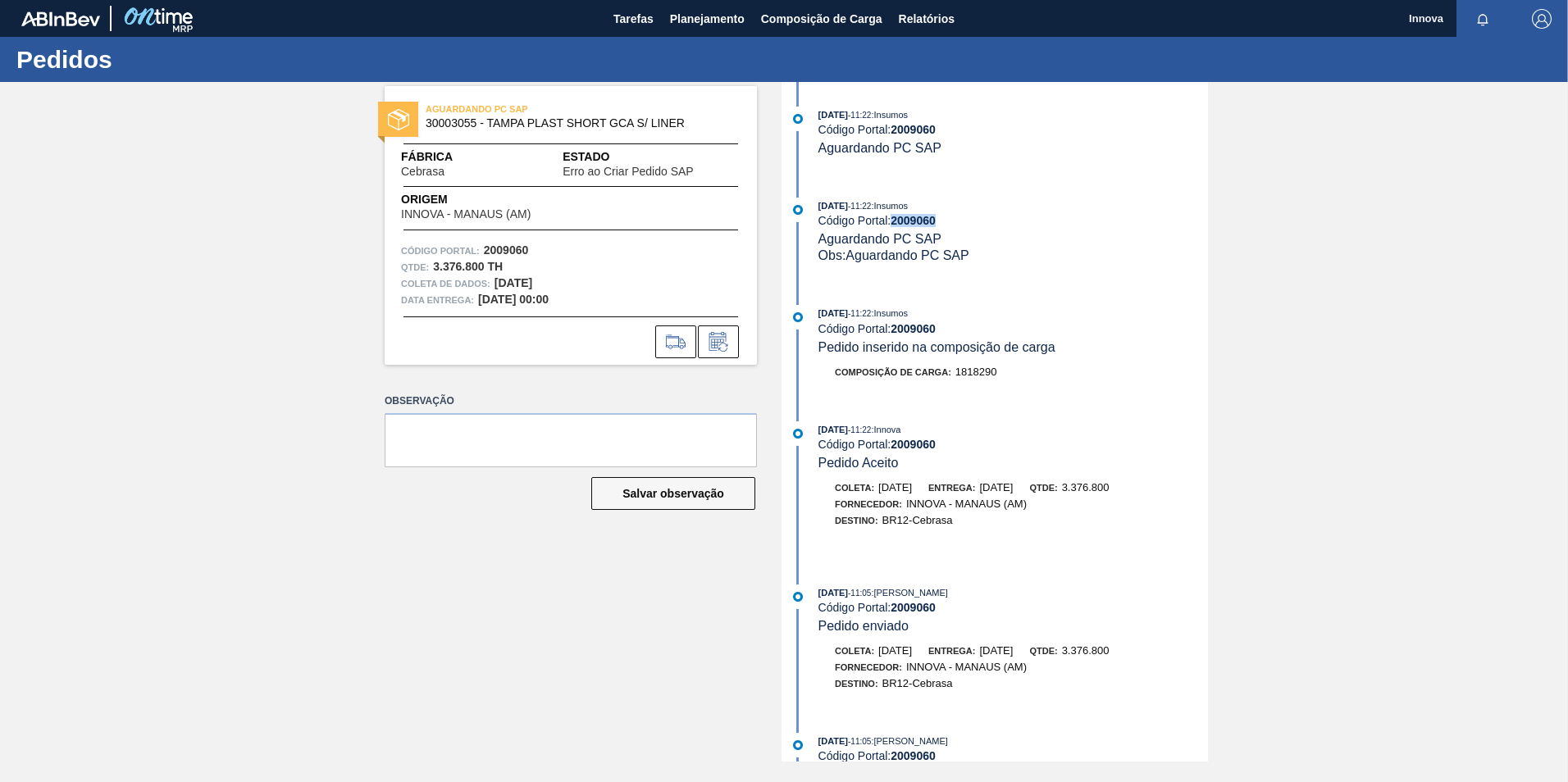
copy strong "2009060"
click at [723, 22] on span "Planejamento" at bounding box center [708, 19] width 75 height 20
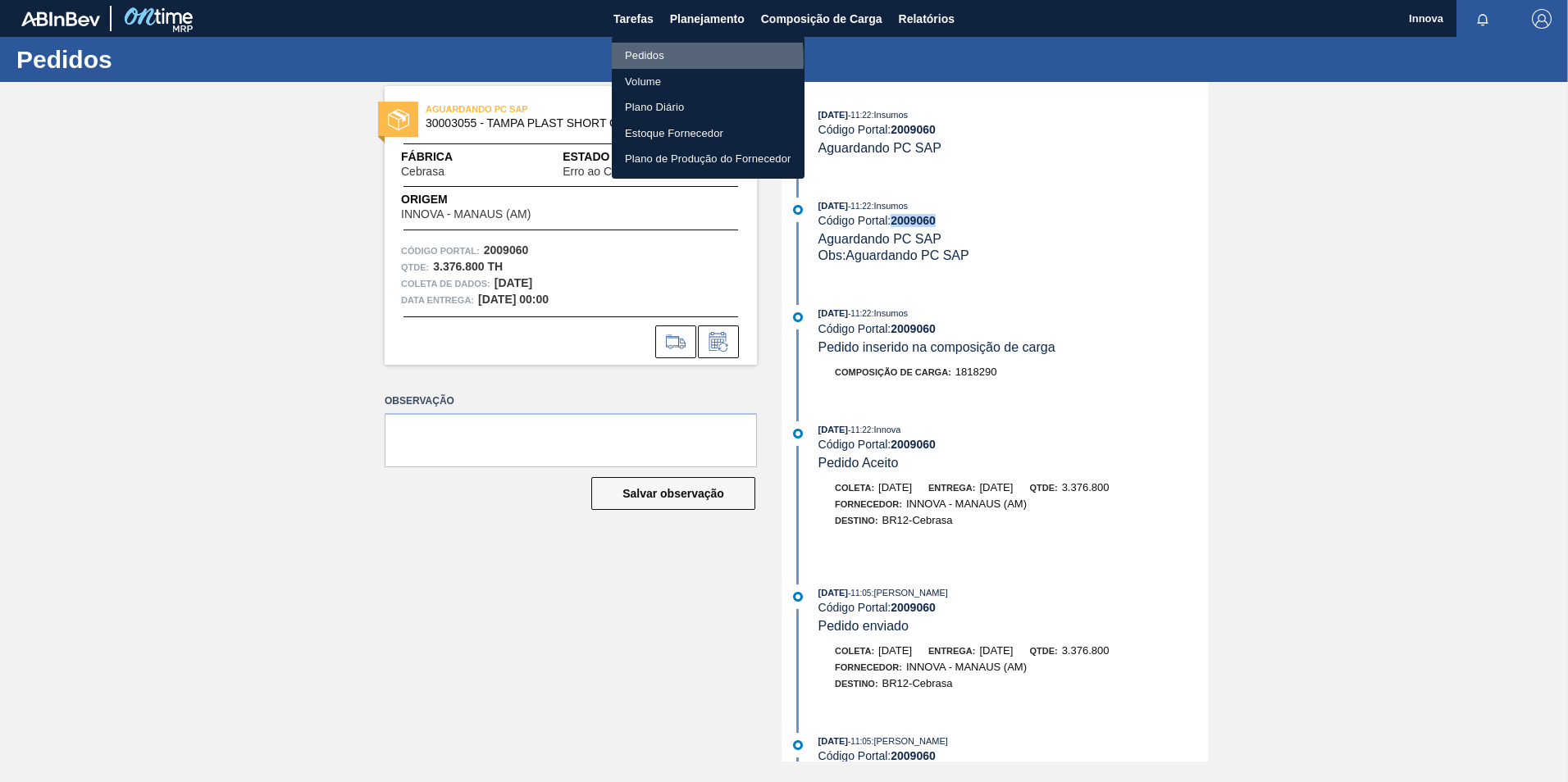
click at [658, 59] on li "Pedidos" at bounding box center [708, 55] width 193 height 26
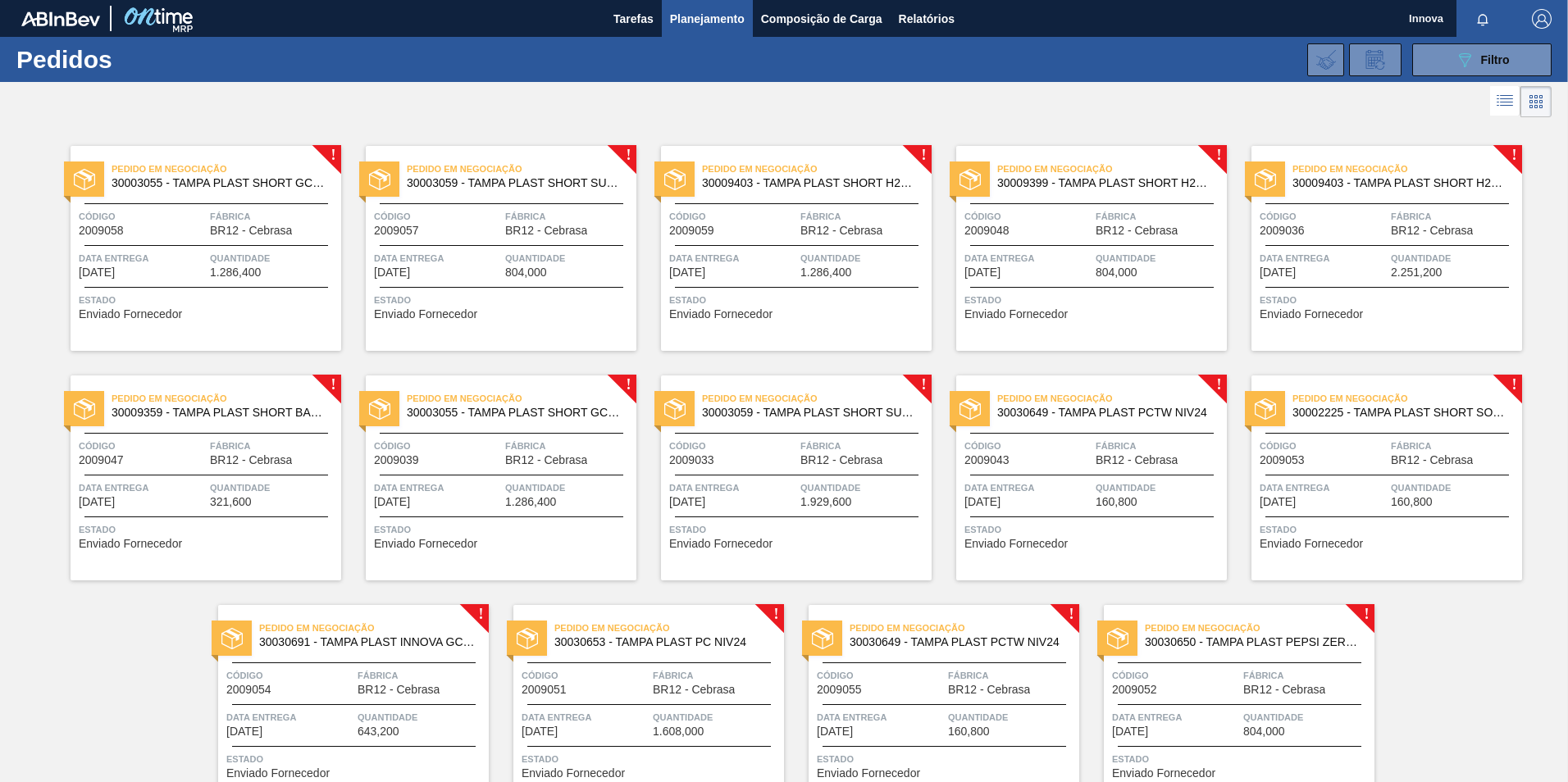
click at [175, 224] on span "Código" at bounding box center [143, 216] width 128 height 16
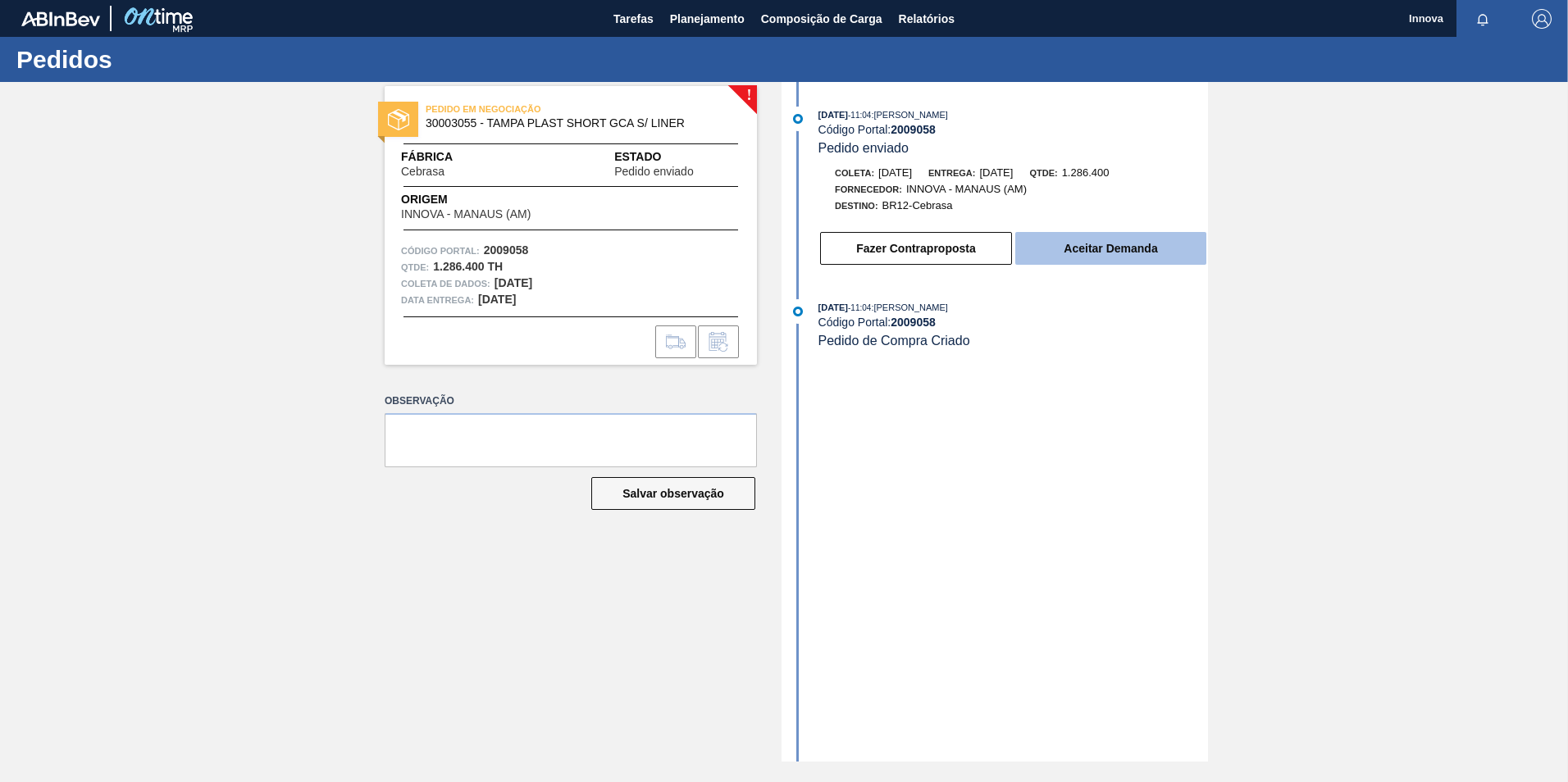
click at [1135, 234] on button "Aceitar Demanda" at bounding box center [1111, 248] width 191 height 33
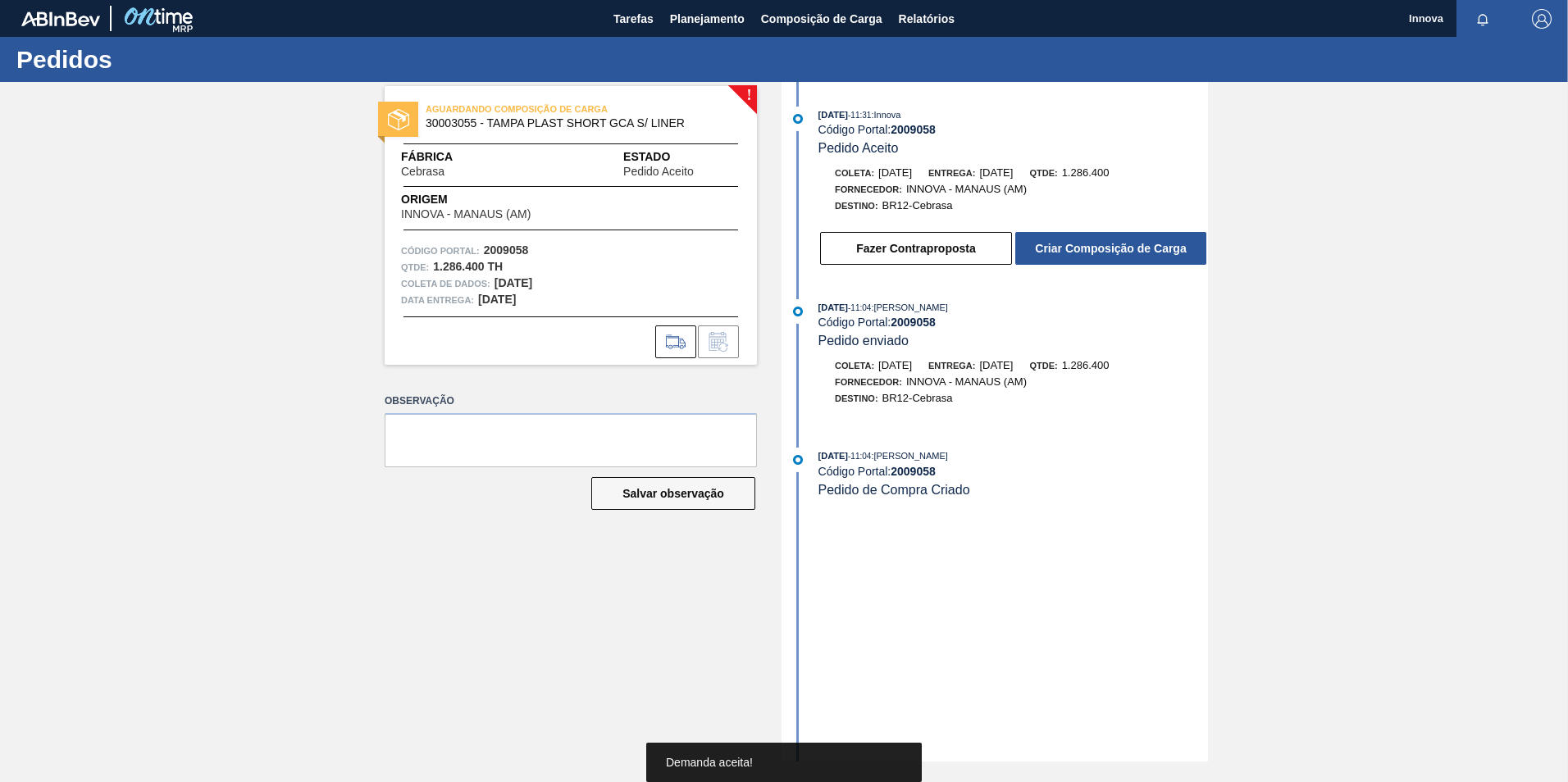
click at [1132, 253] on button "Criar Composição de Carga" at bounding box center [1111, 248] width 191 height 33
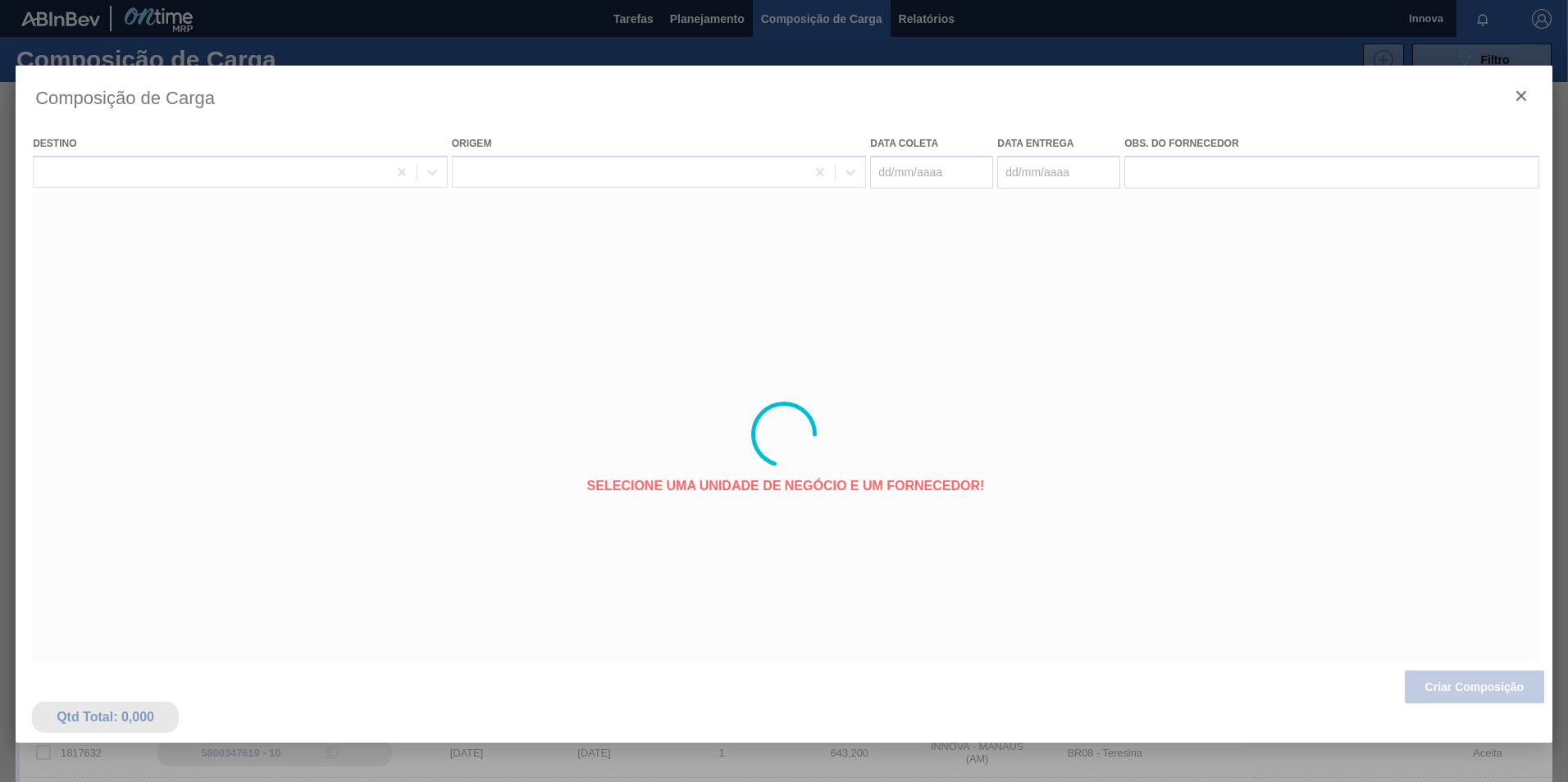
type coleta "01/09/2025"
type entrega "16/09/2025"
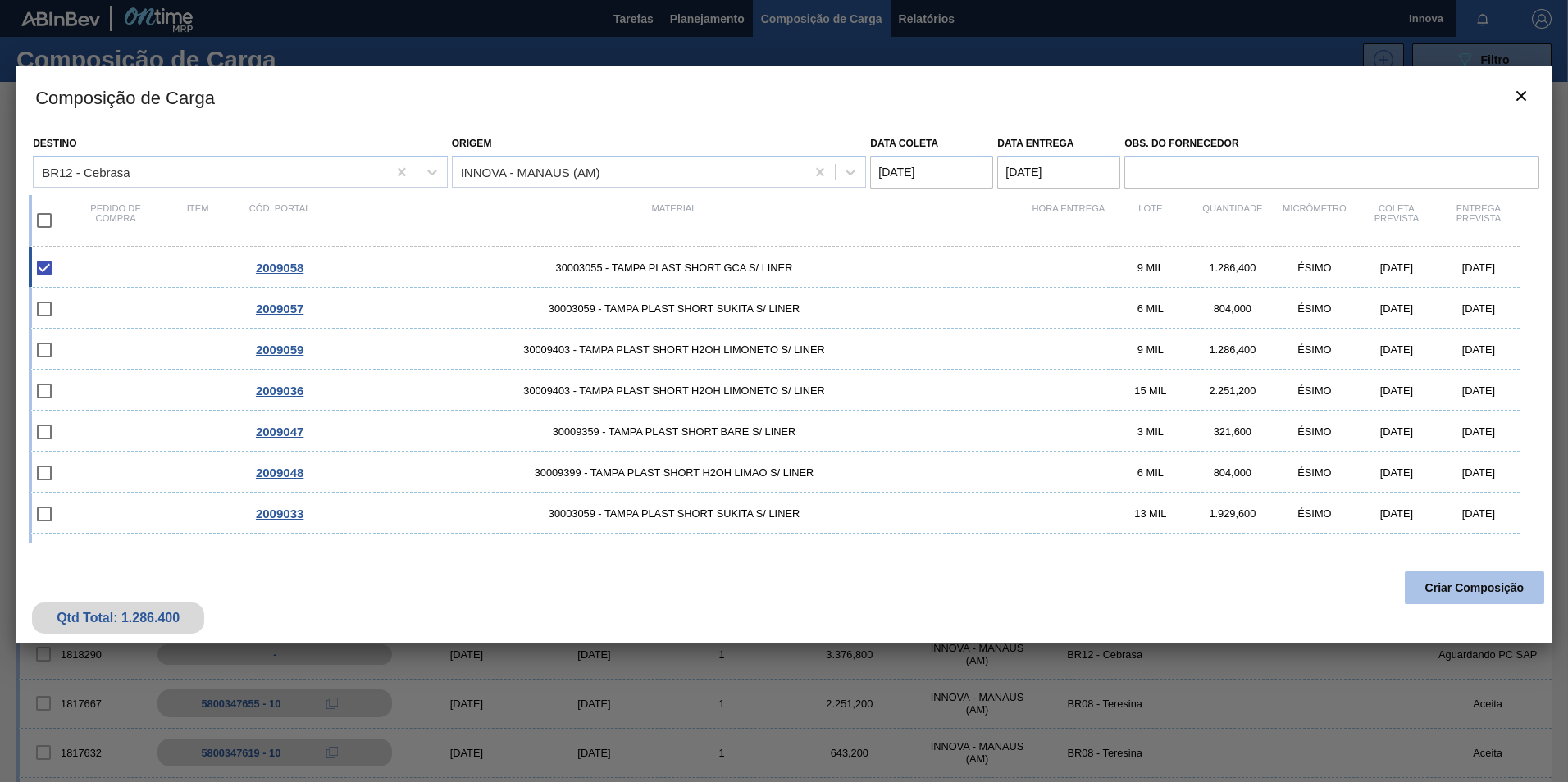
click at [1469, 594] on button "Criar Composição" at bounding box center [1474, 588] width 140 height 33
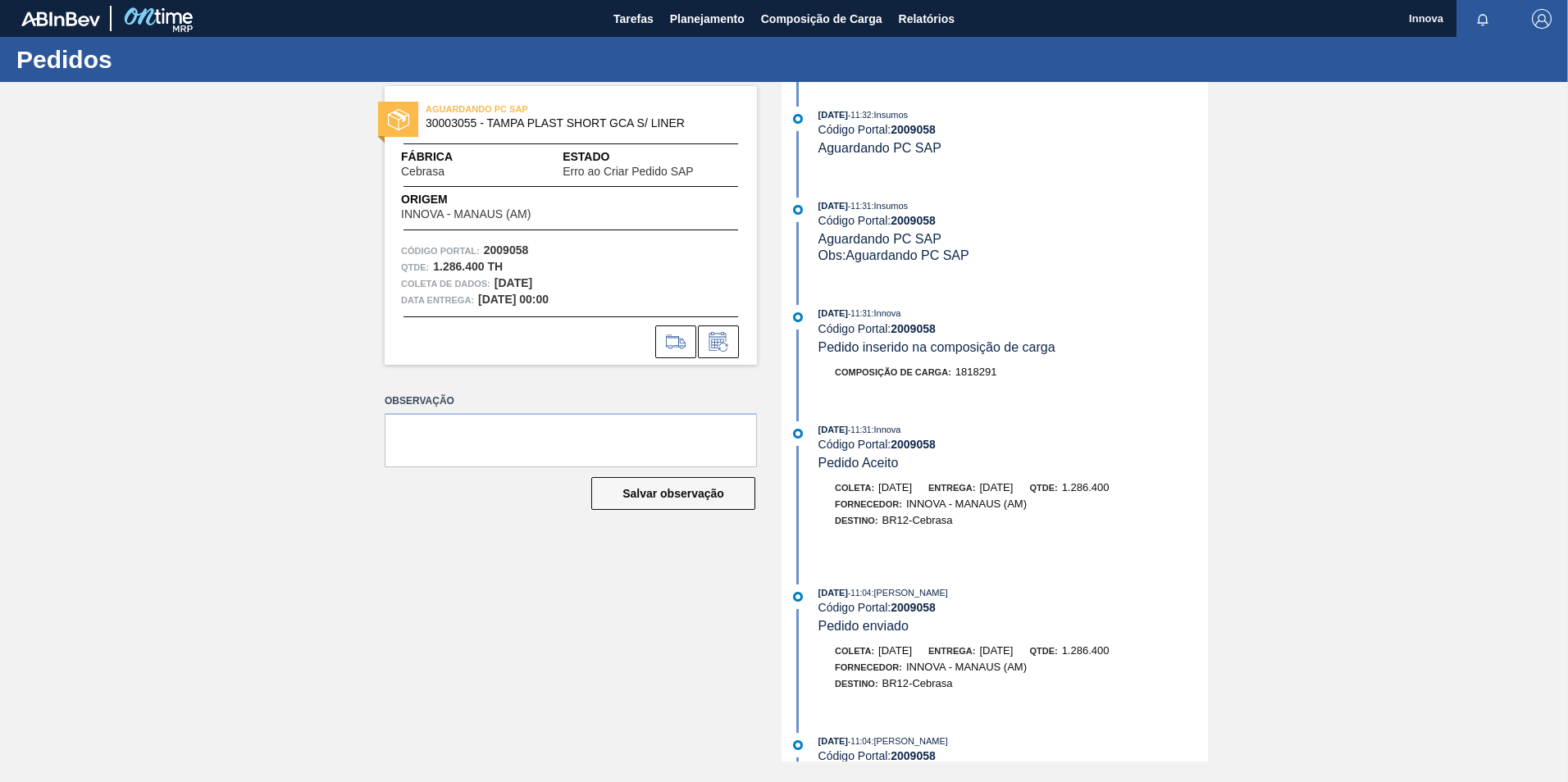
click at [908, 219] on strong "2009058" at bounding box center [913, 220] width 45 height 13
copy strong "2009058"
click at [931, 220] on strong "2009058" at bounding box center [913, 220] width 45 height 13
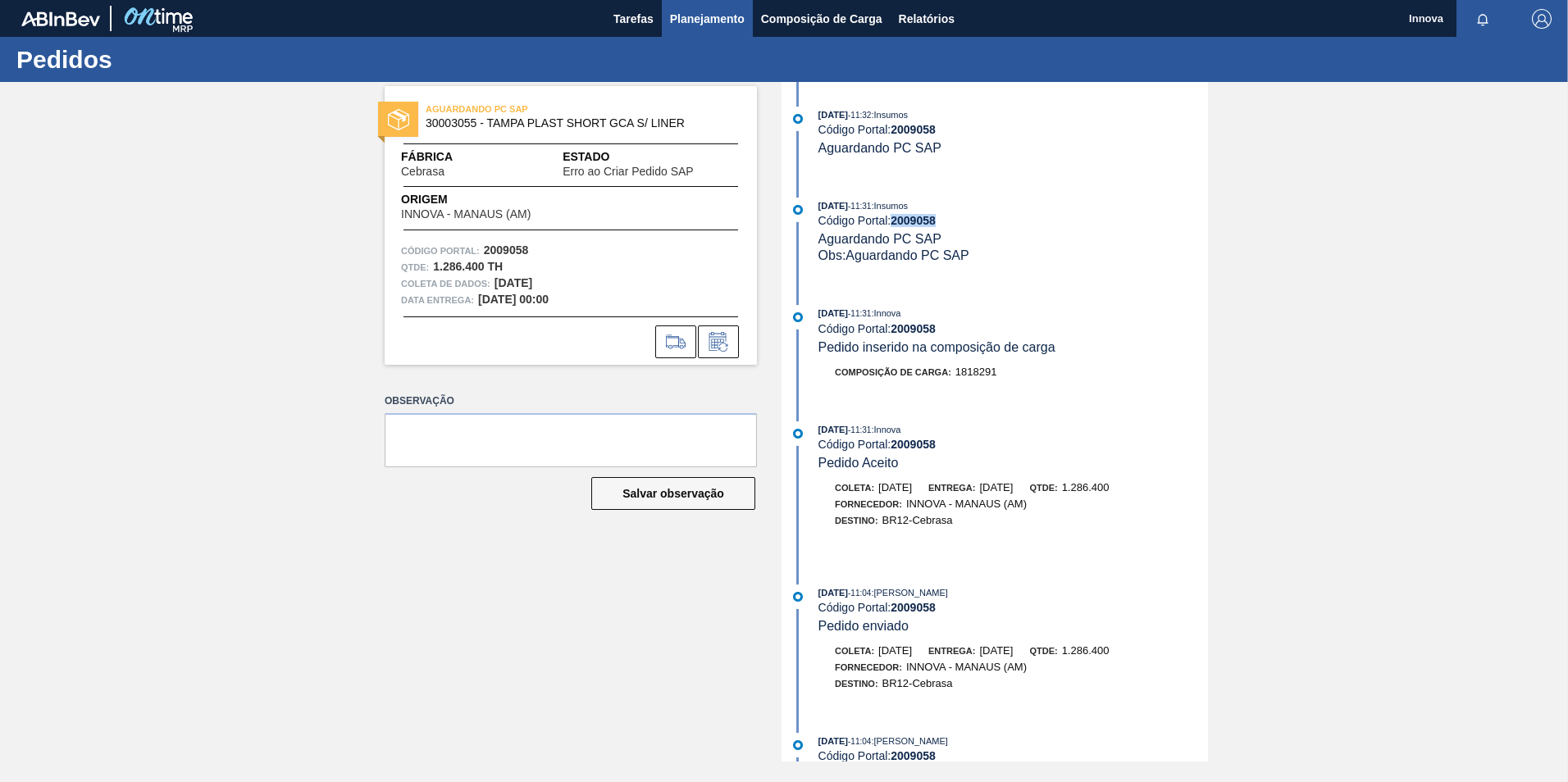
click at [675, 10] on span "Planejamento" at bounding box center [708, 19] width 75 height 20
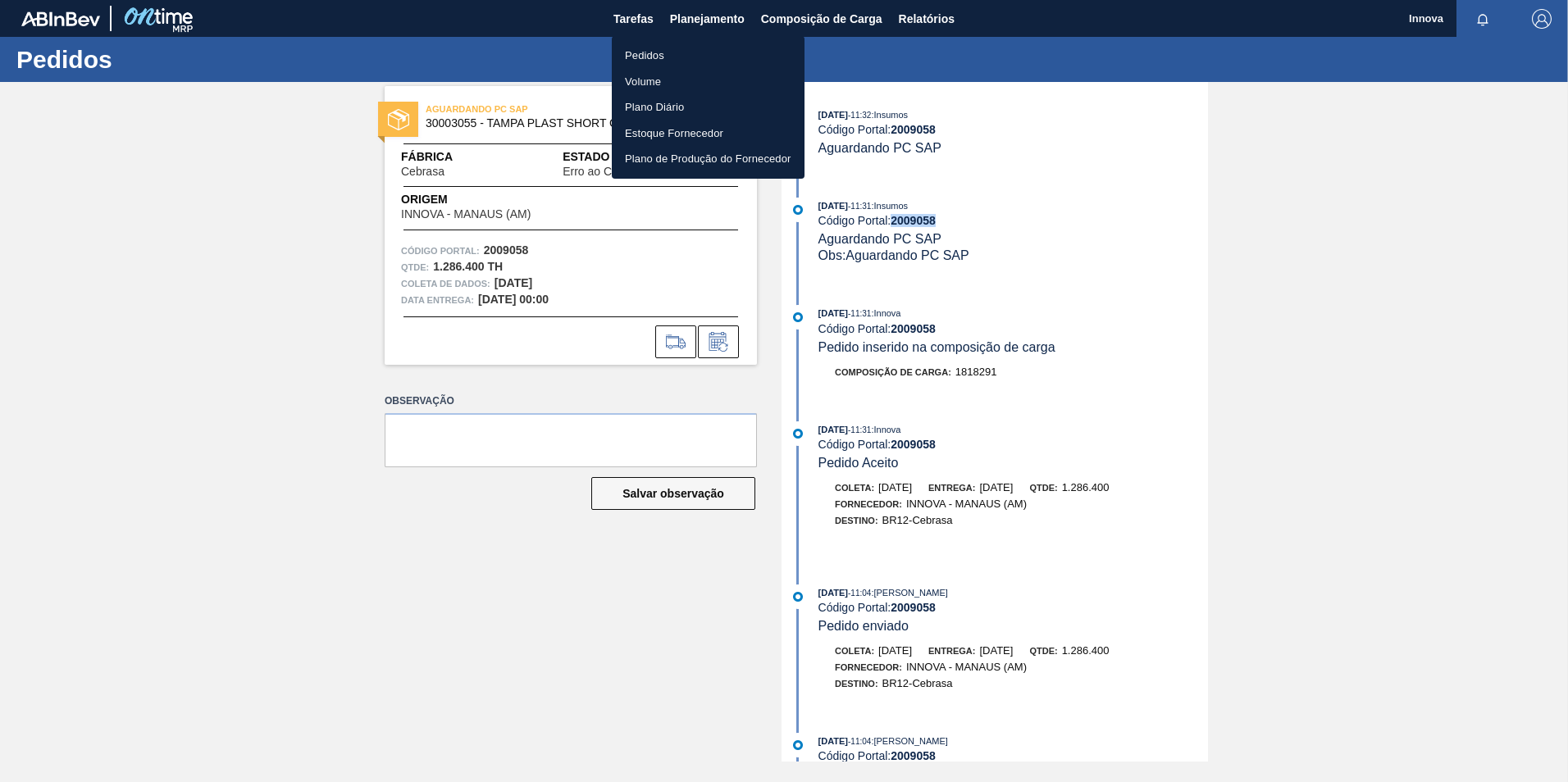
click at [667, 53] on li "Pedidos" at bounding box center [708, 55] width 193 height 26
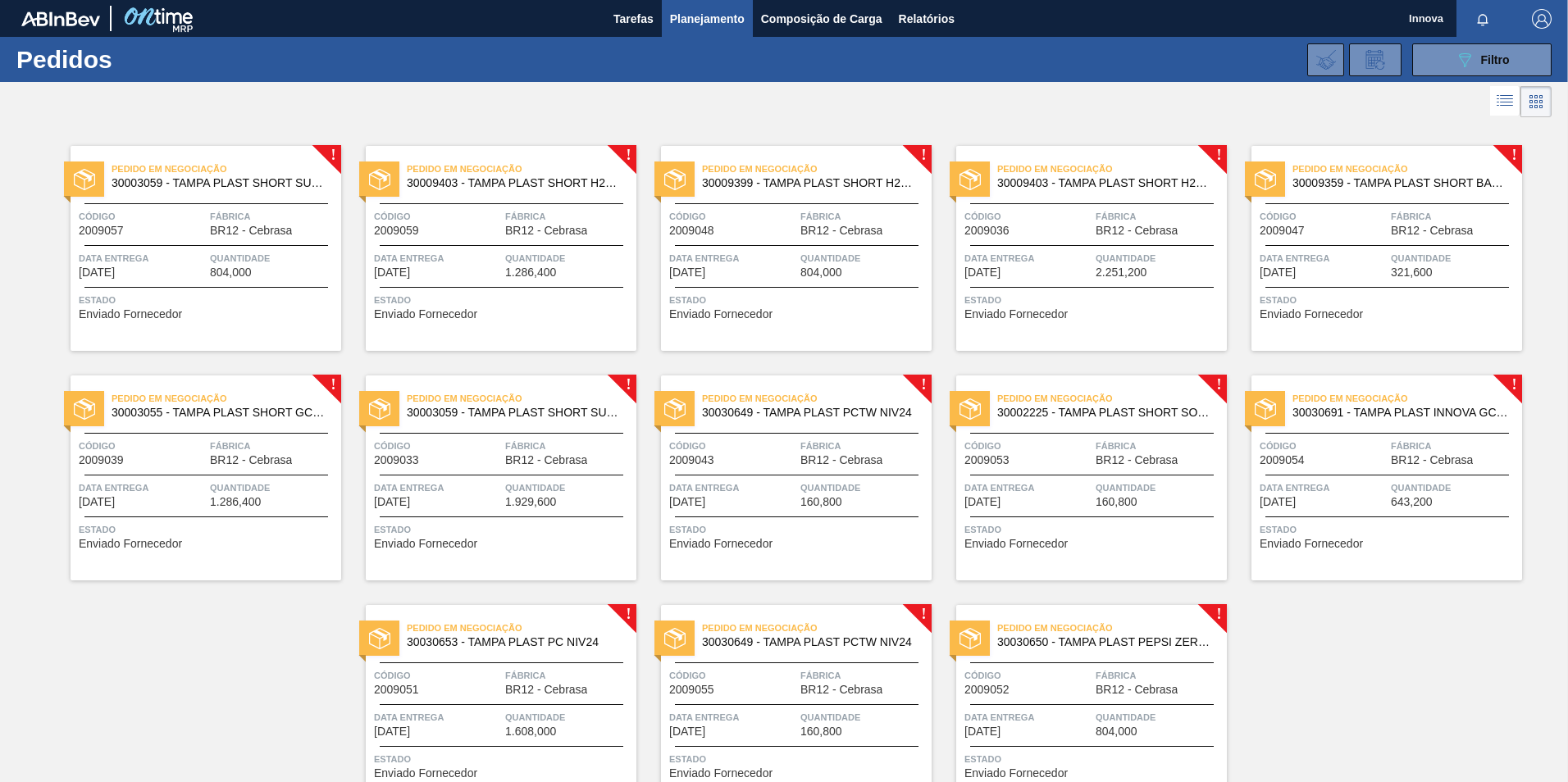
click at [177, 255] on span "Data entrega" at bounding box center [143, 258] width 128 height 16
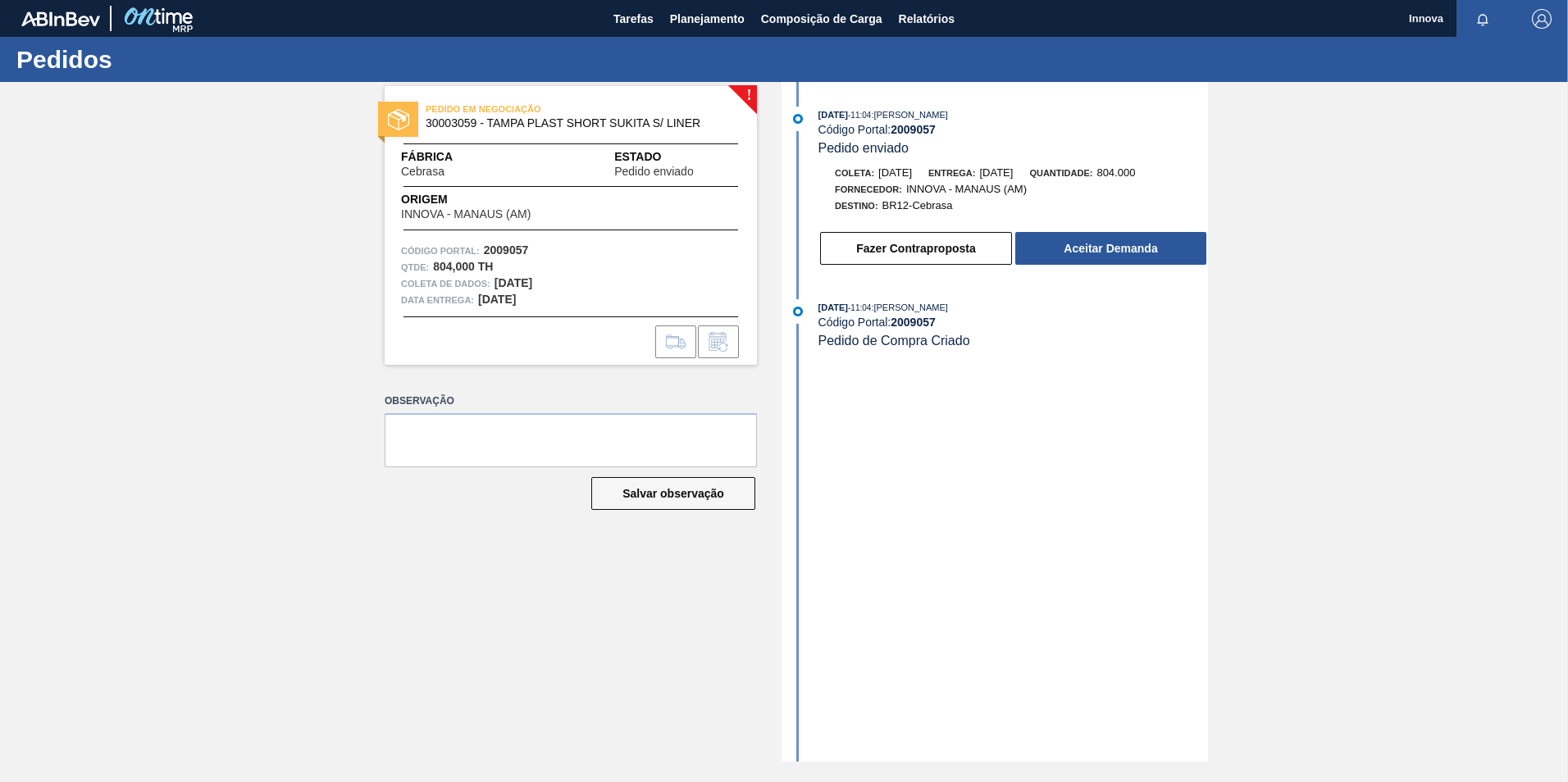
drag, startPoint x: 177, startPoint y: 255, endPoint x: 194, endPoint y: 177, distance: 79.8
click at [194, 177] on div "! PEDIDO EM NEGOCIAÇÃO 30003059 - TAMPA PLAST SHORT SUKITA S/ LINER Fábrica Ceb…" at bounding box center [784, 421] width 1568 height 680
click at [1151, 245] on button "Aceitar Demanda" at bounding box center [1111, 248] width 191 height 33
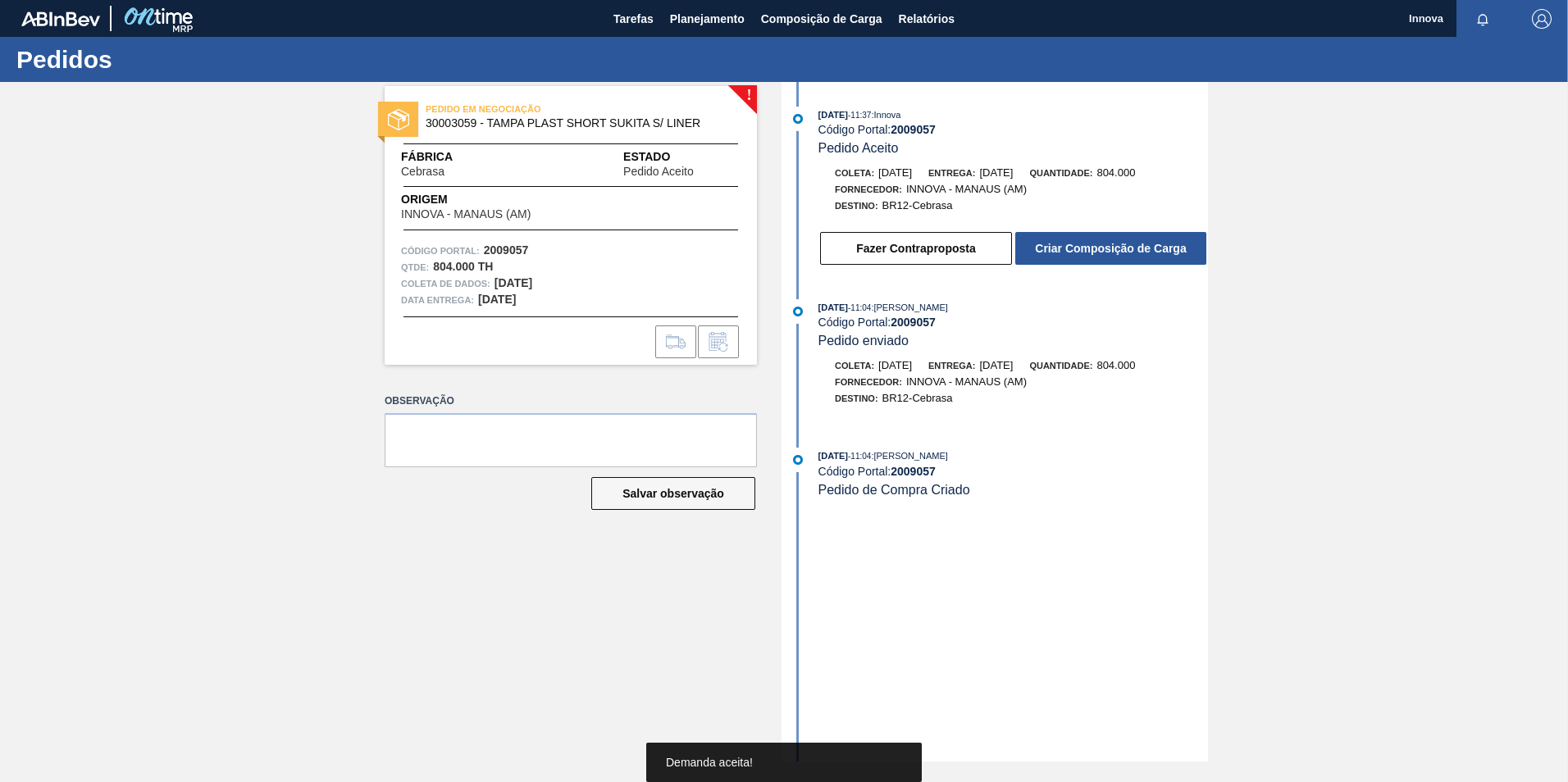
click at [1129, 246] on button "Criar Composição de Carga" at bounding box center [1111, 248] width 191 height 33
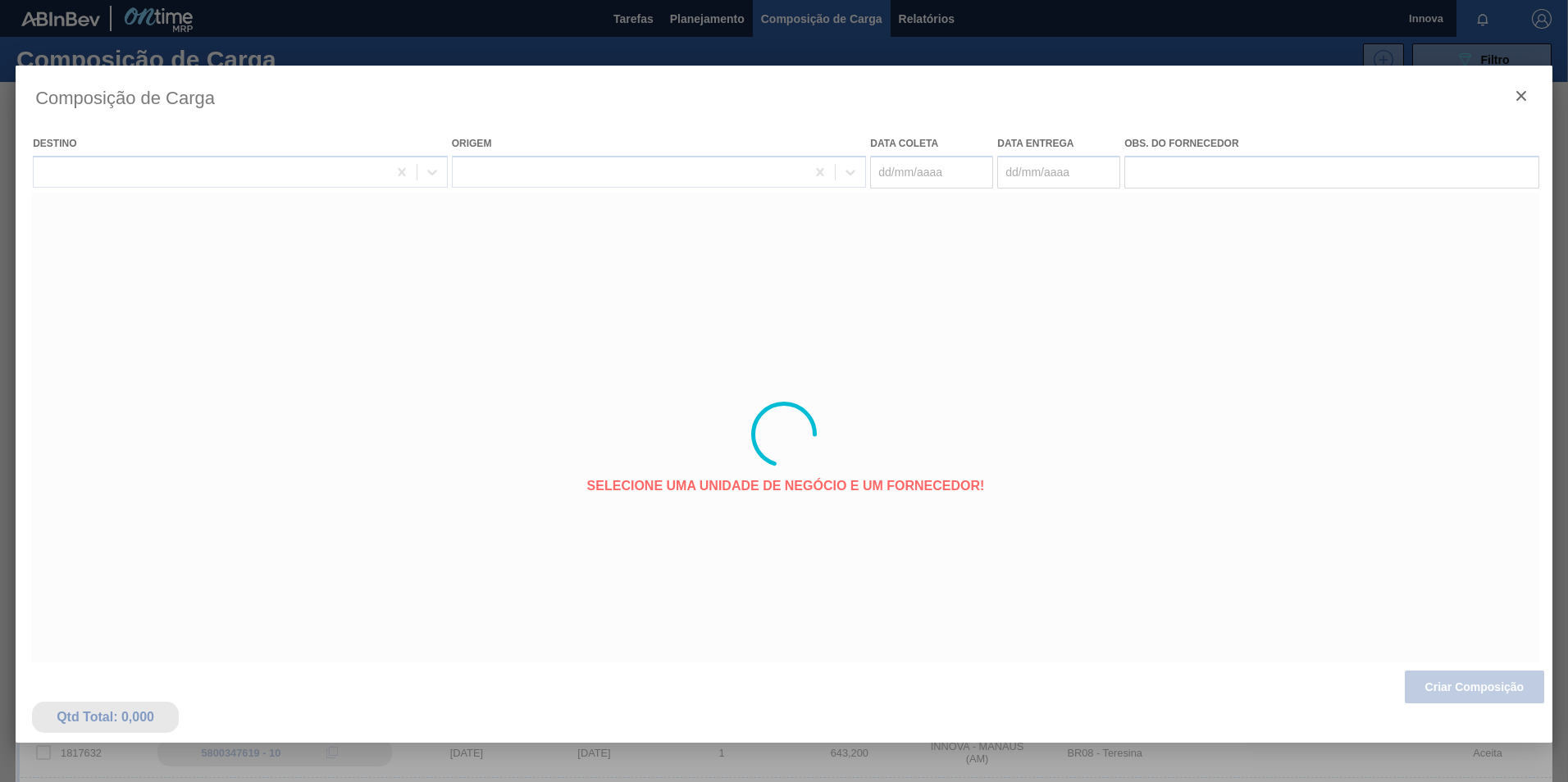
type coleta "[DATE]"
type entrega "[DATE]"
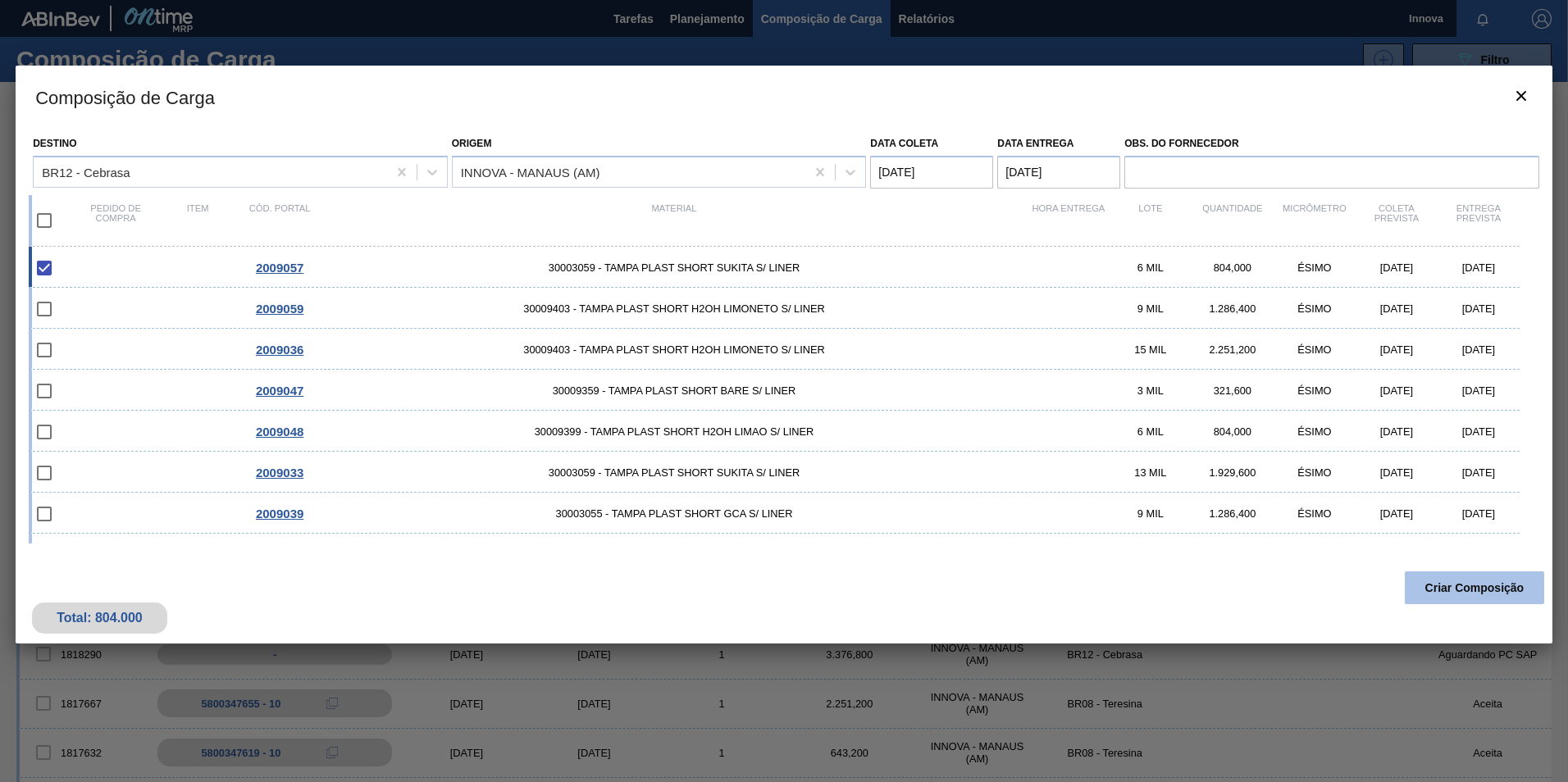
click at [1463, 597] on button "Criar Composição" at bounding box center [1474, 588] width 140 height 33
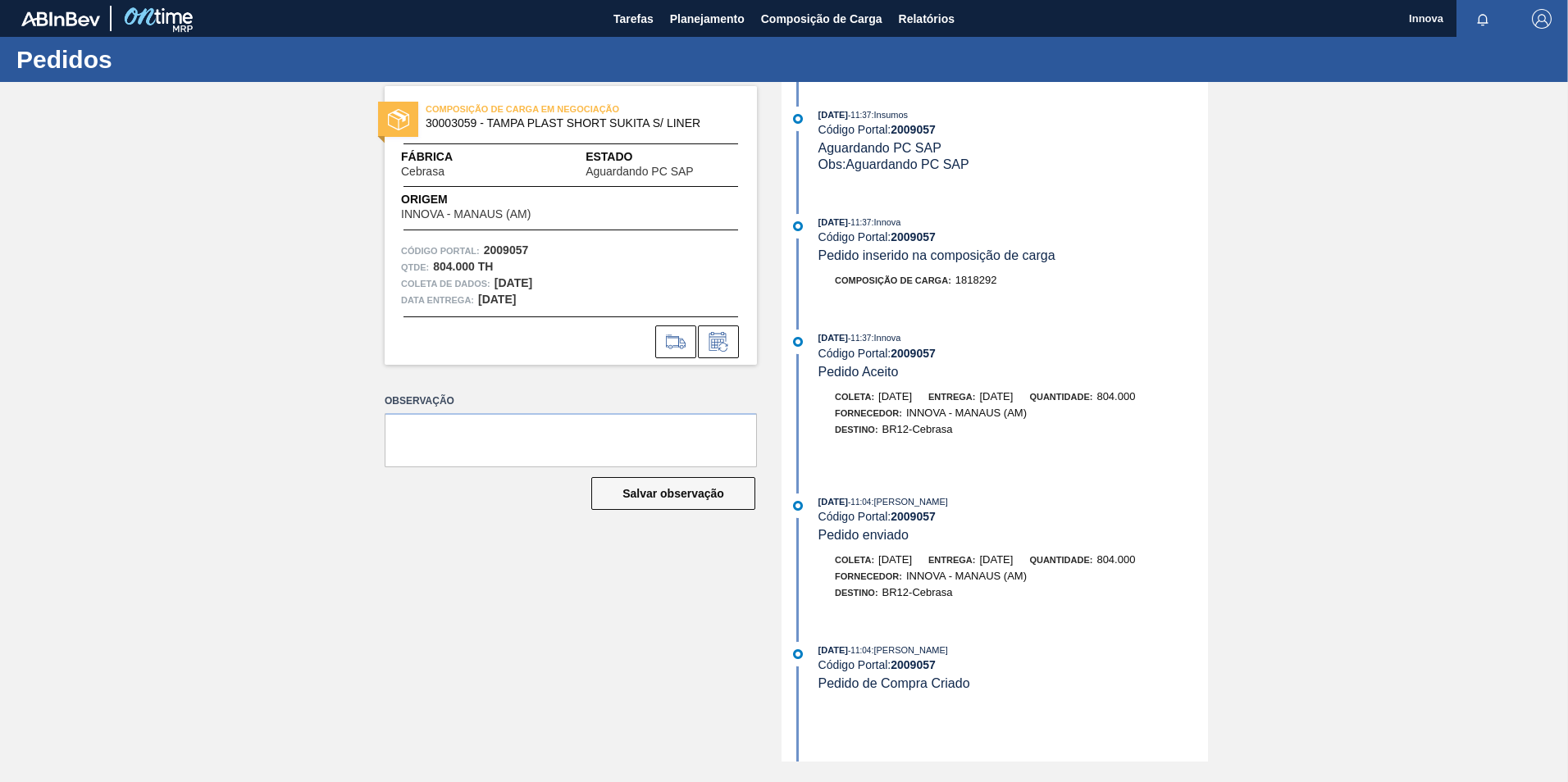
click at [908, 235] on strong "2009057" at bounding box center [913, 237] width 45 height 13
copy strong "2009057"
click at [700, 12] on span "Planejamento" at bounding box center [708, 19] width 75 height 20
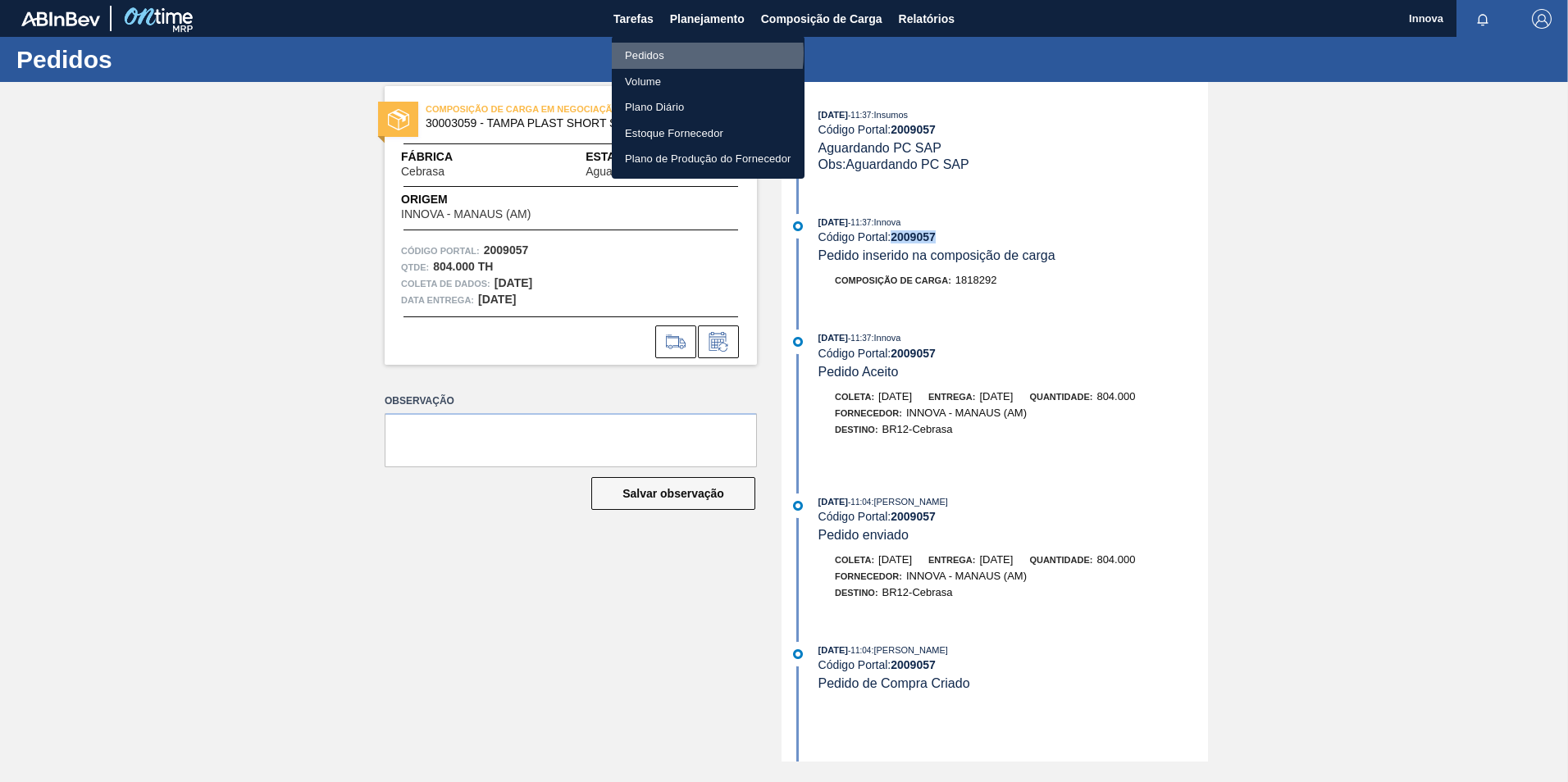
click at [680, 53] on li "Pedidos" at bounding box center [708, 55] width 193 height 26
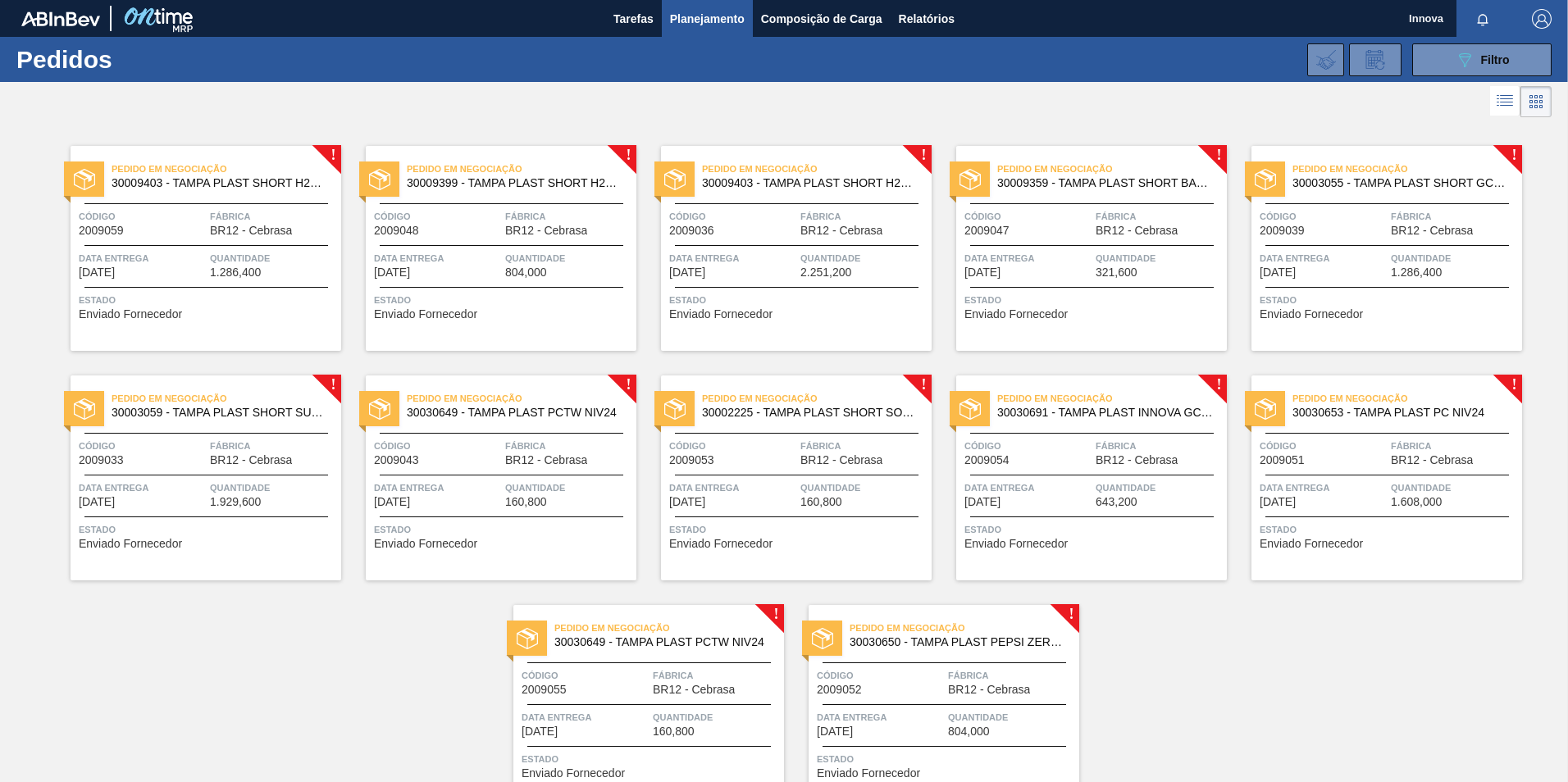
click at [220, 275] on span "1.286,400" at bounding box center [235, 272] width 51 height 12
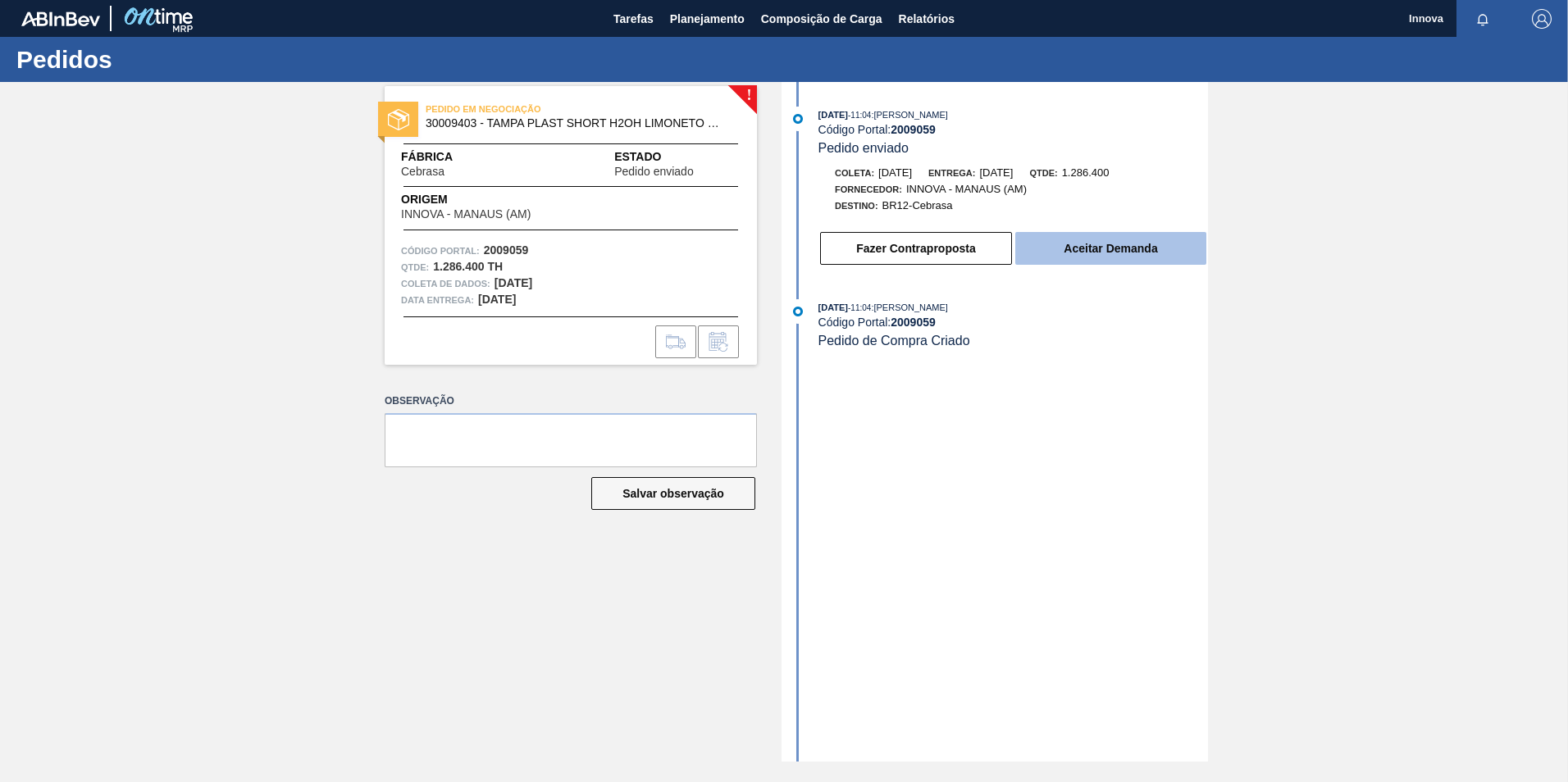
click at [1065, 246] on button "Aceitar Demanda" at bounding box center [1111, 248] width 191 height 33
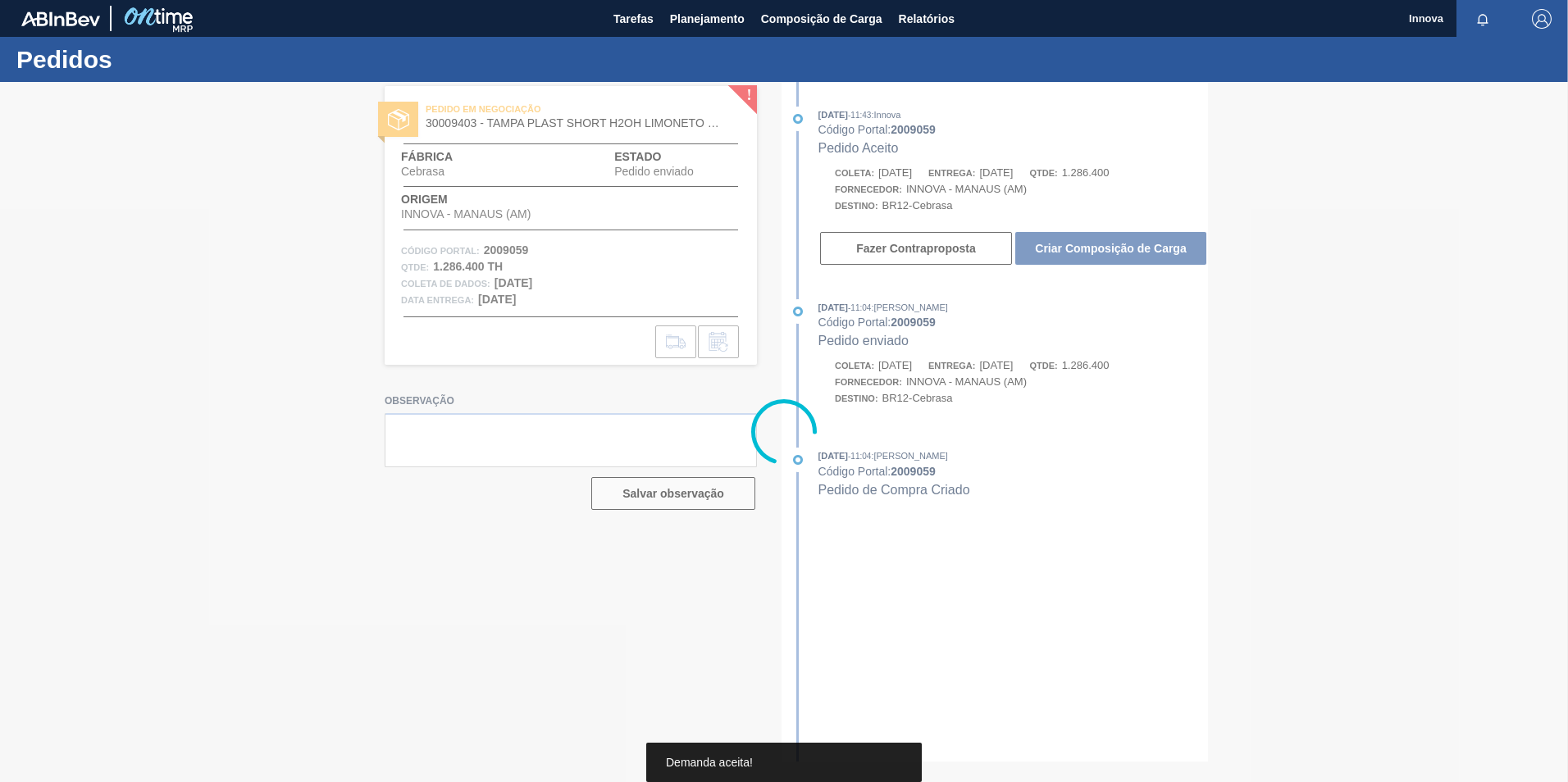
click at [1128, 256] on div at bounding box center [784, 431] width 1568 height 700
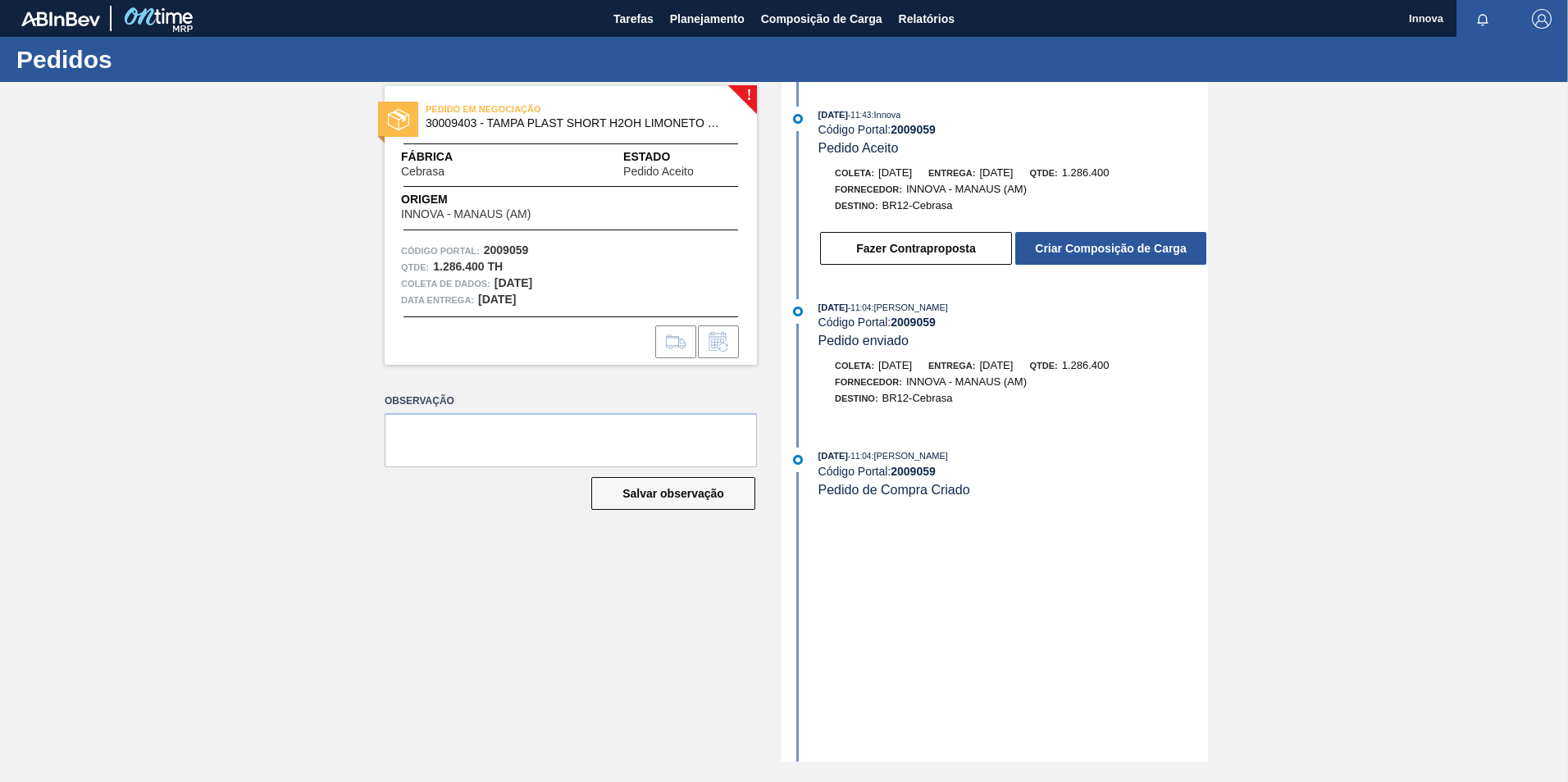
click at [1121, 247] on button "Criar Composição de Carga" at bounding box center [1111, 248] width 191 height 33
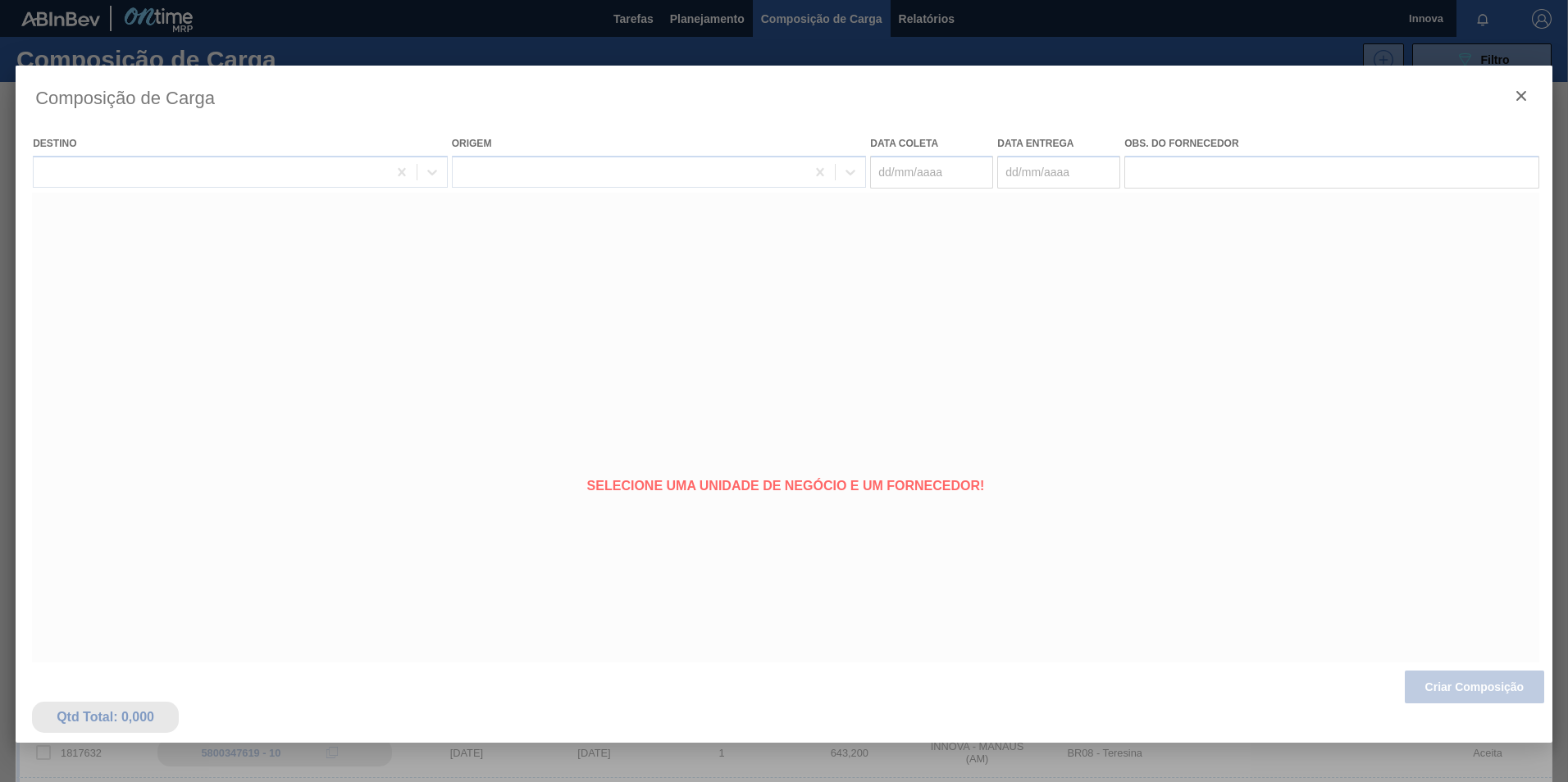
type coleta "01/09/2025"
type entrega "16/09/2025"
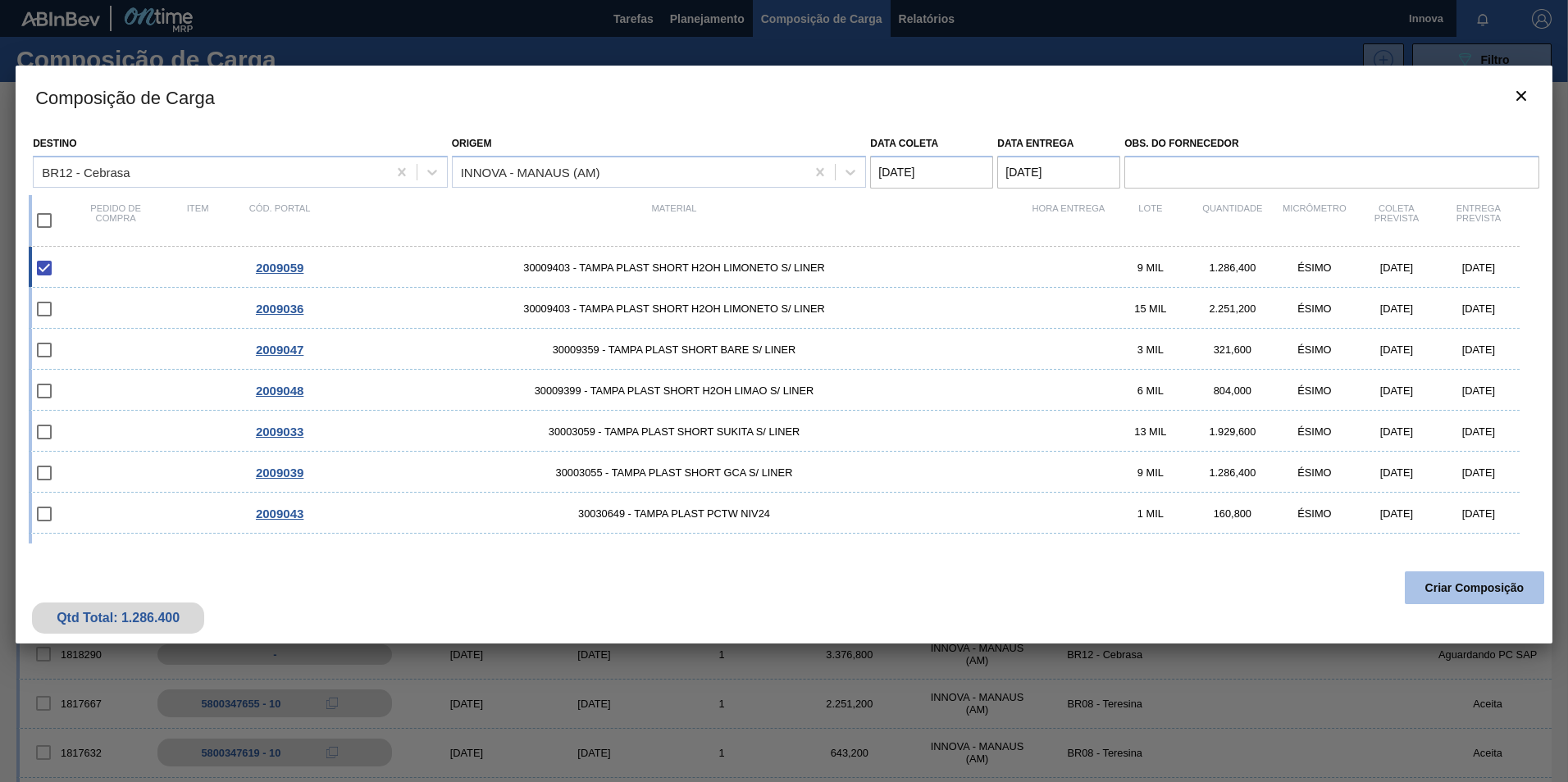
click at [1443, 597] on button "Criar Composição" at bounding box center [1474, 588] width 140 height 33
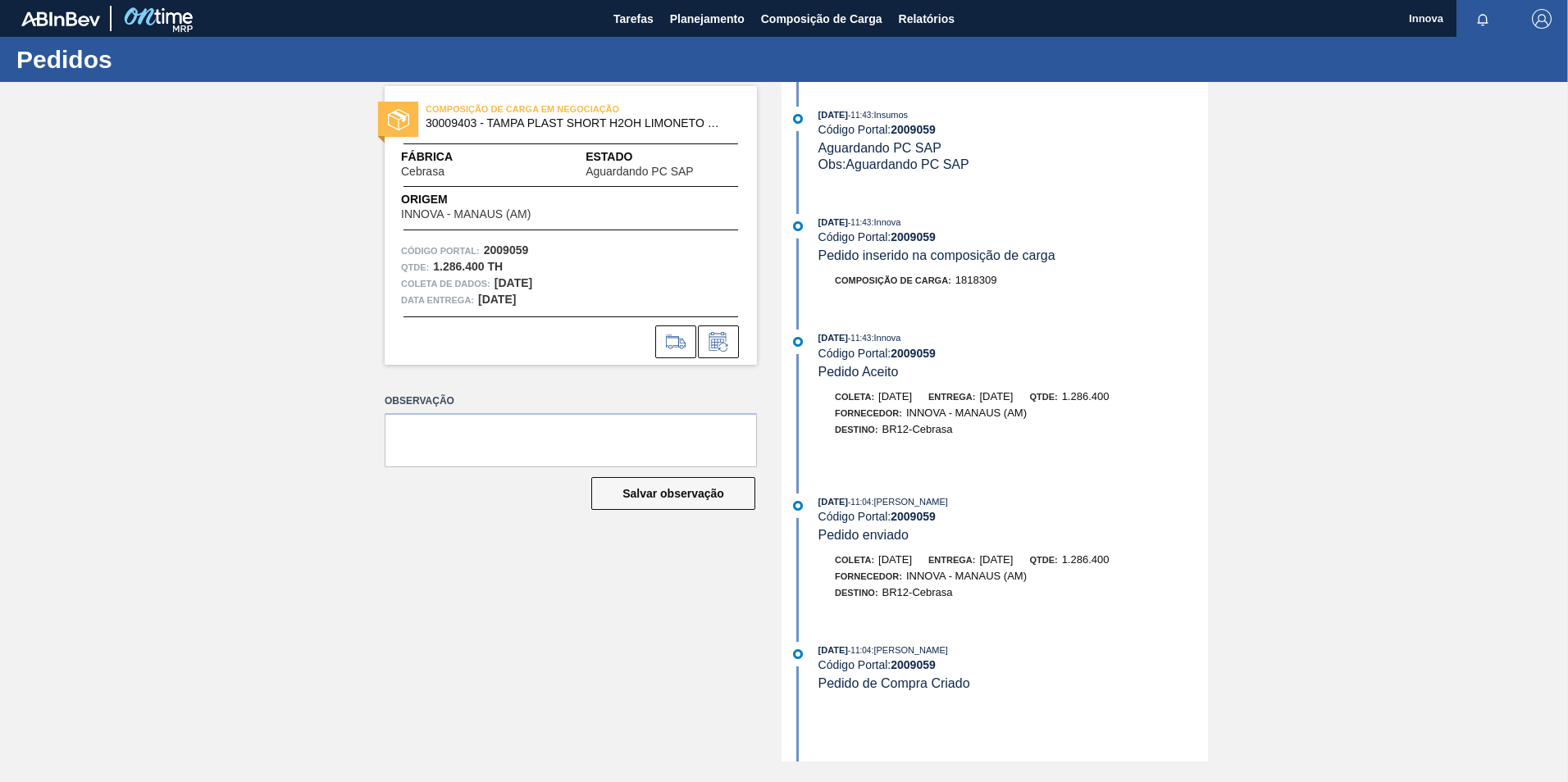
click at [912, 240] on strong "2009059" at bounding box center [913, 237] width 45 height 13
copy strong "2009059"
click at [912, 233] on strong "2009059" at bounding box center [913, 237] width 45 height 13
click at [912, 234] on strong "2009059" at bounding box center [913, 237] width 45 height 13
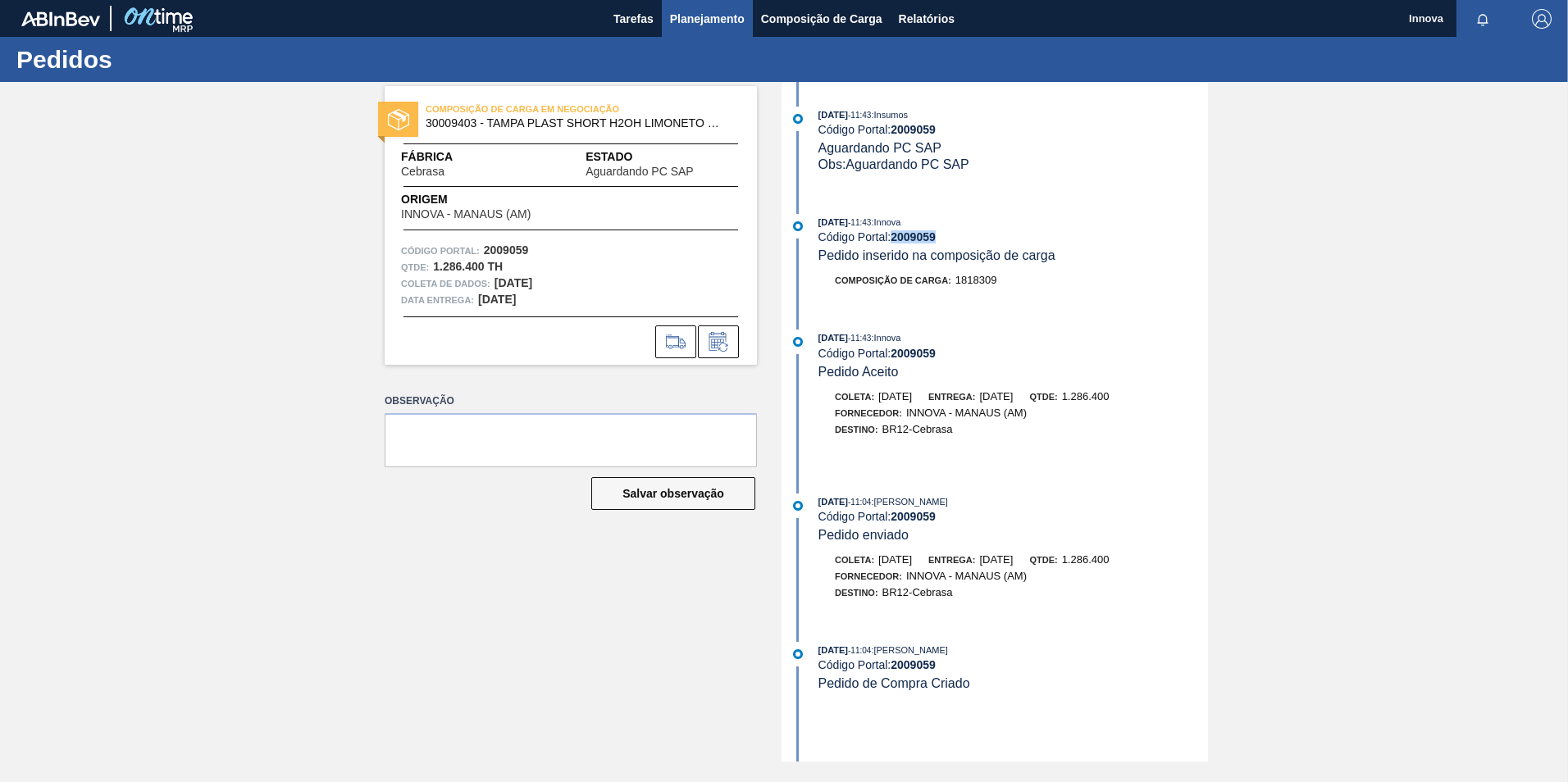
click at [701, 23] on span "Planejamento" at bounding box center [708, 19] width 75 height 20
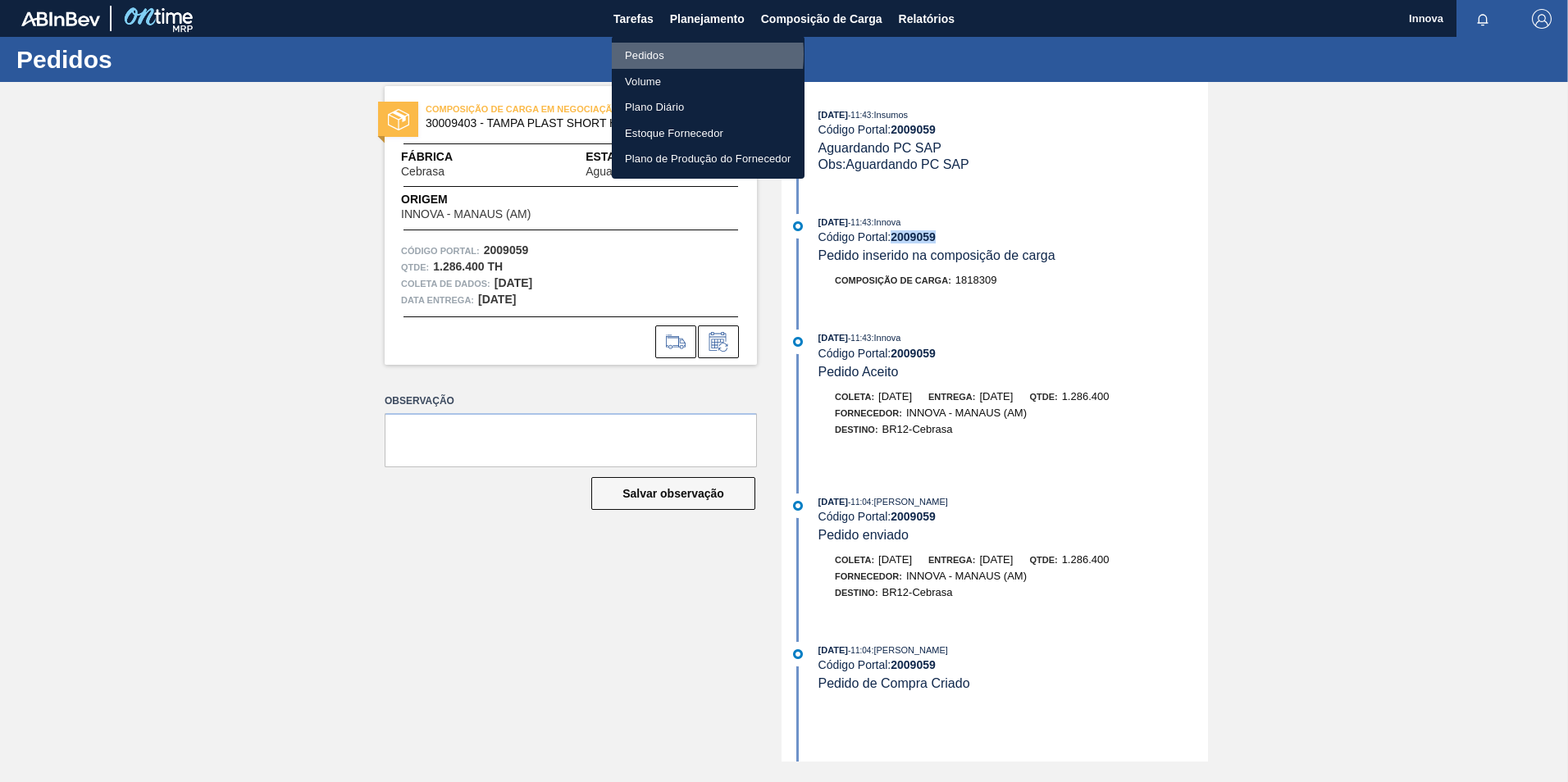
click at [651, 54] on li "Pedidos" at bounding box center [708, 55] width 193 height 26
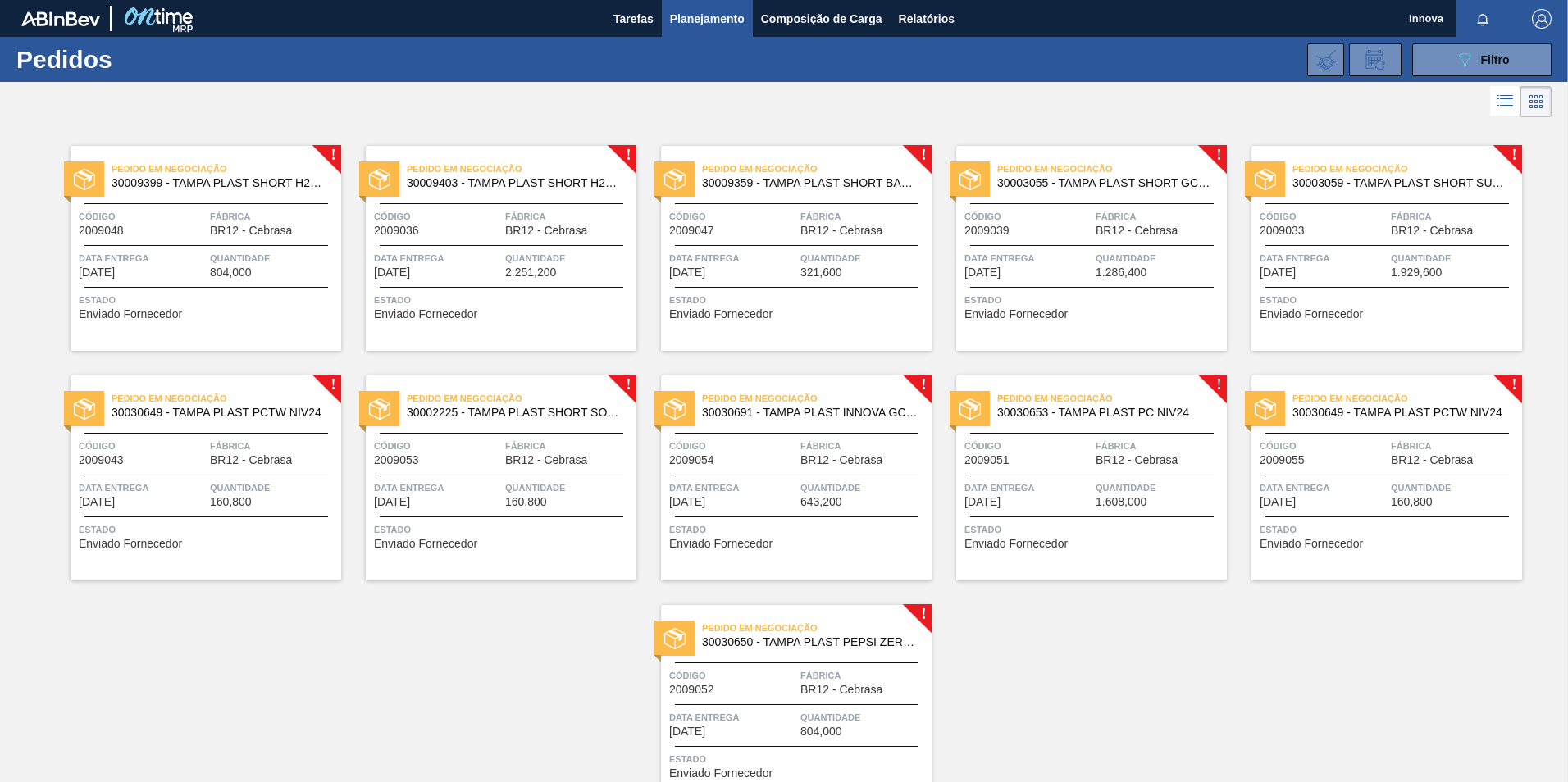
click at [208, 242] on div "Pedido em Negociação 30009399 - TAMPA PLAST SHORT H2OH LIMAO S/ LINER Código 20…" at bounding box center [205, 248] width 271 height 205
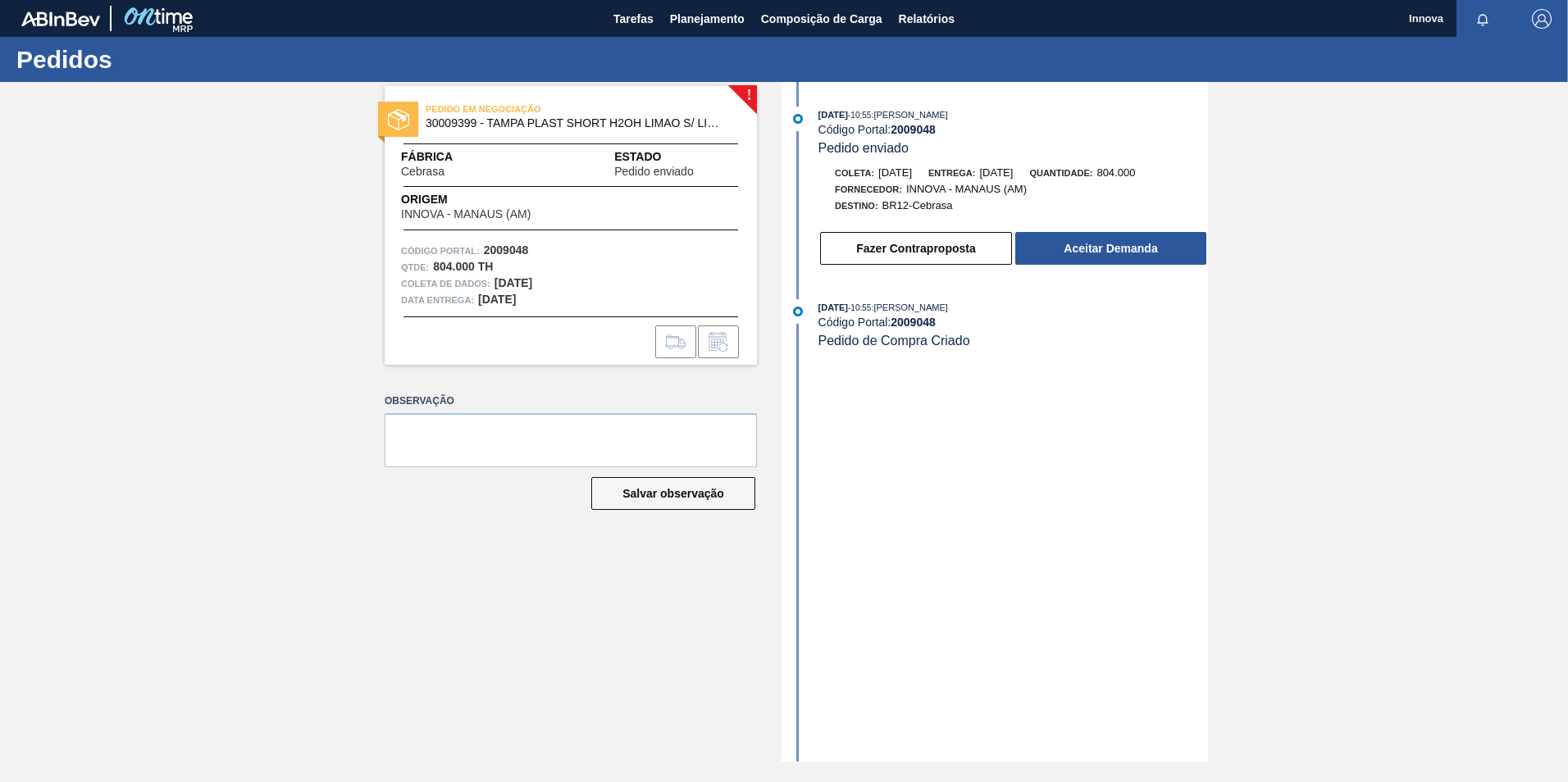
click at [929, 125] on strong "2009048" at bounding box center [913, 129] width 45 height 13
copy strong "2009048"
click at [1076, 233] on button "Aceitar Demanda" at bounding box center [1111, 248] width 191 height 33
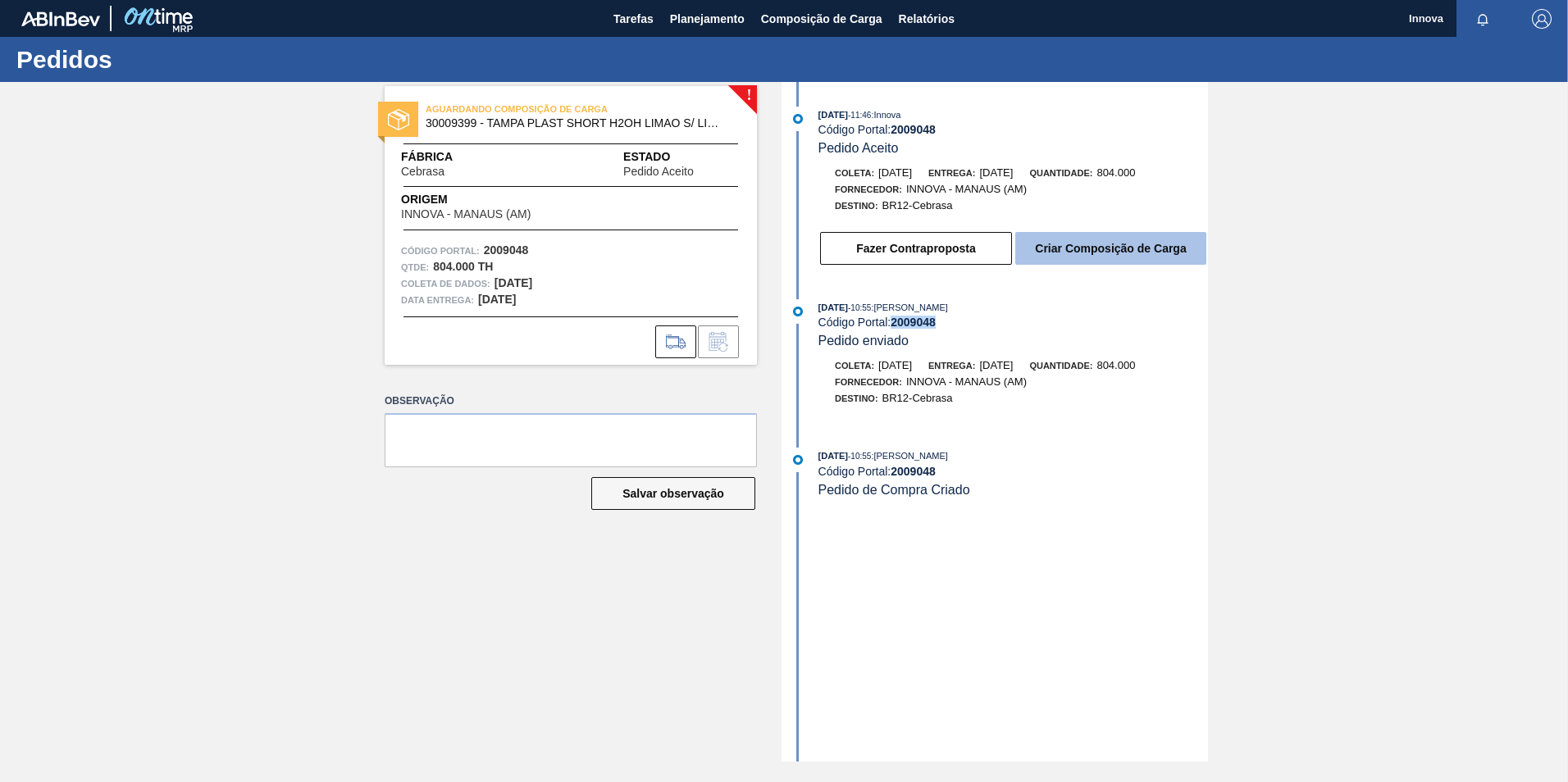
click at [1071, 258] on button "Criar Composição de Carga" at bounding box center [1111, 248] width 191 height 33
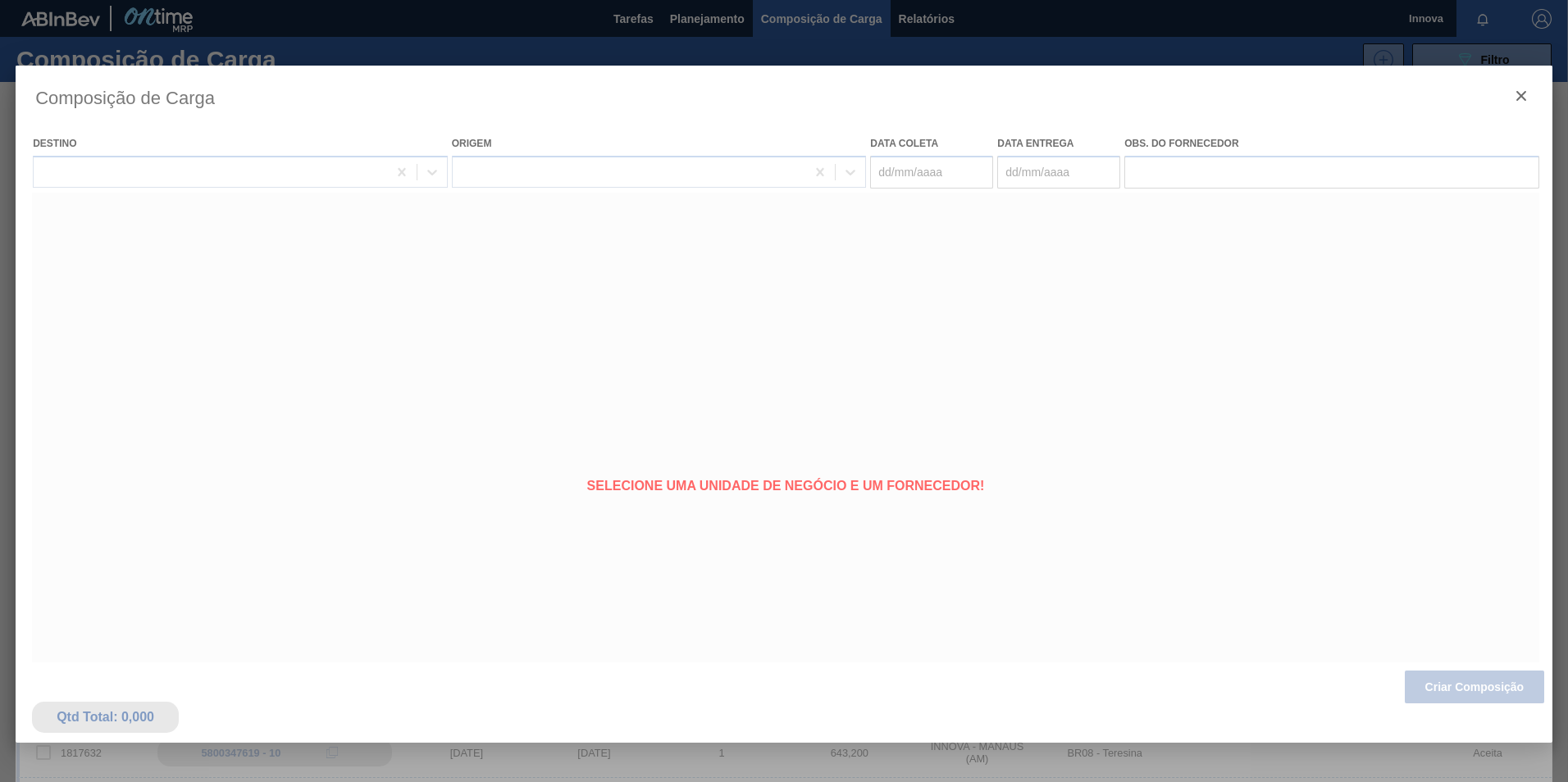
type coleta "17/09/2025"
type entrega "02/10/2025"
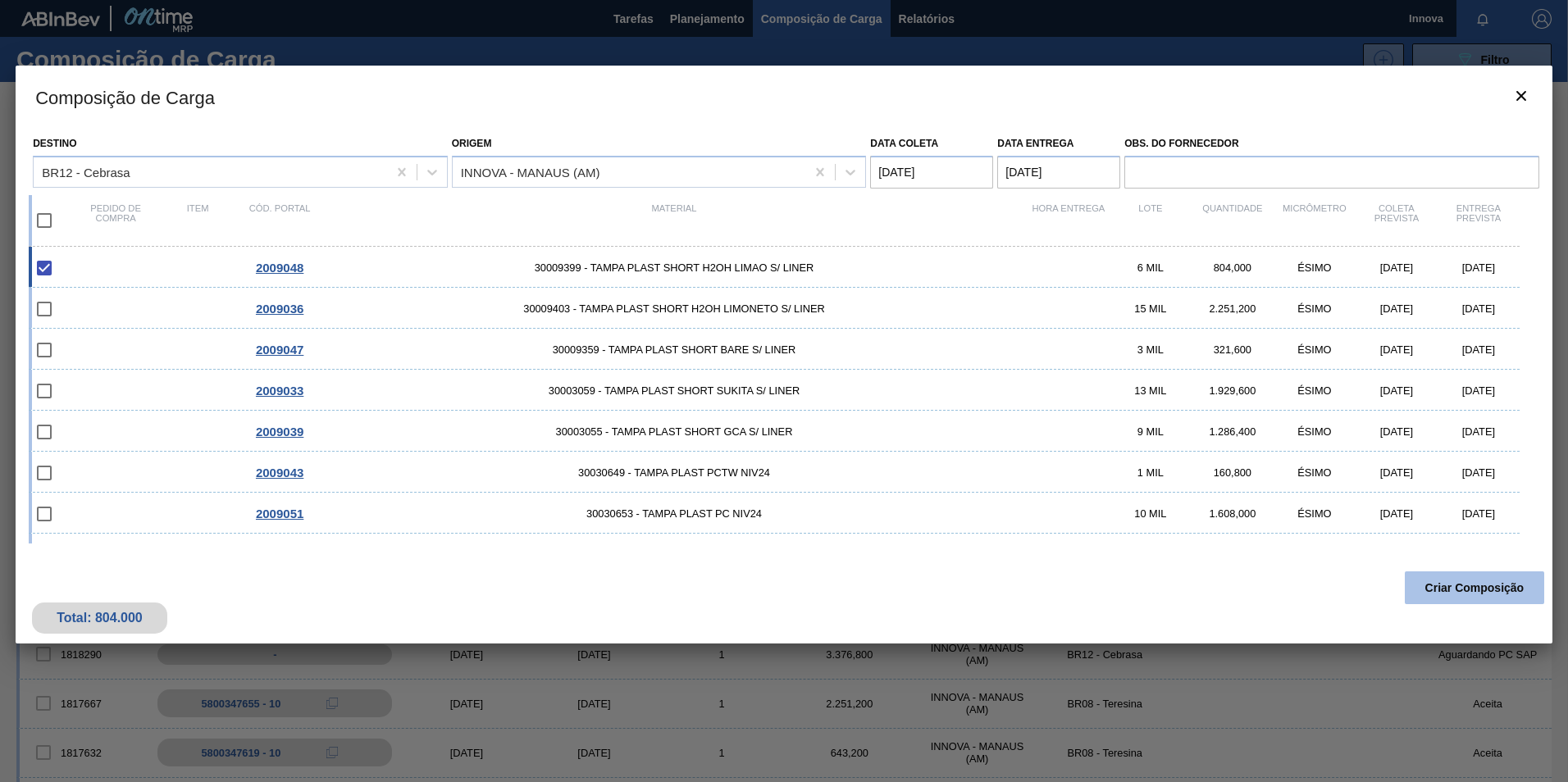
click at [1470, 586] on button "Criar Composição" at bounding box center [1474, 588] width 140 height 33
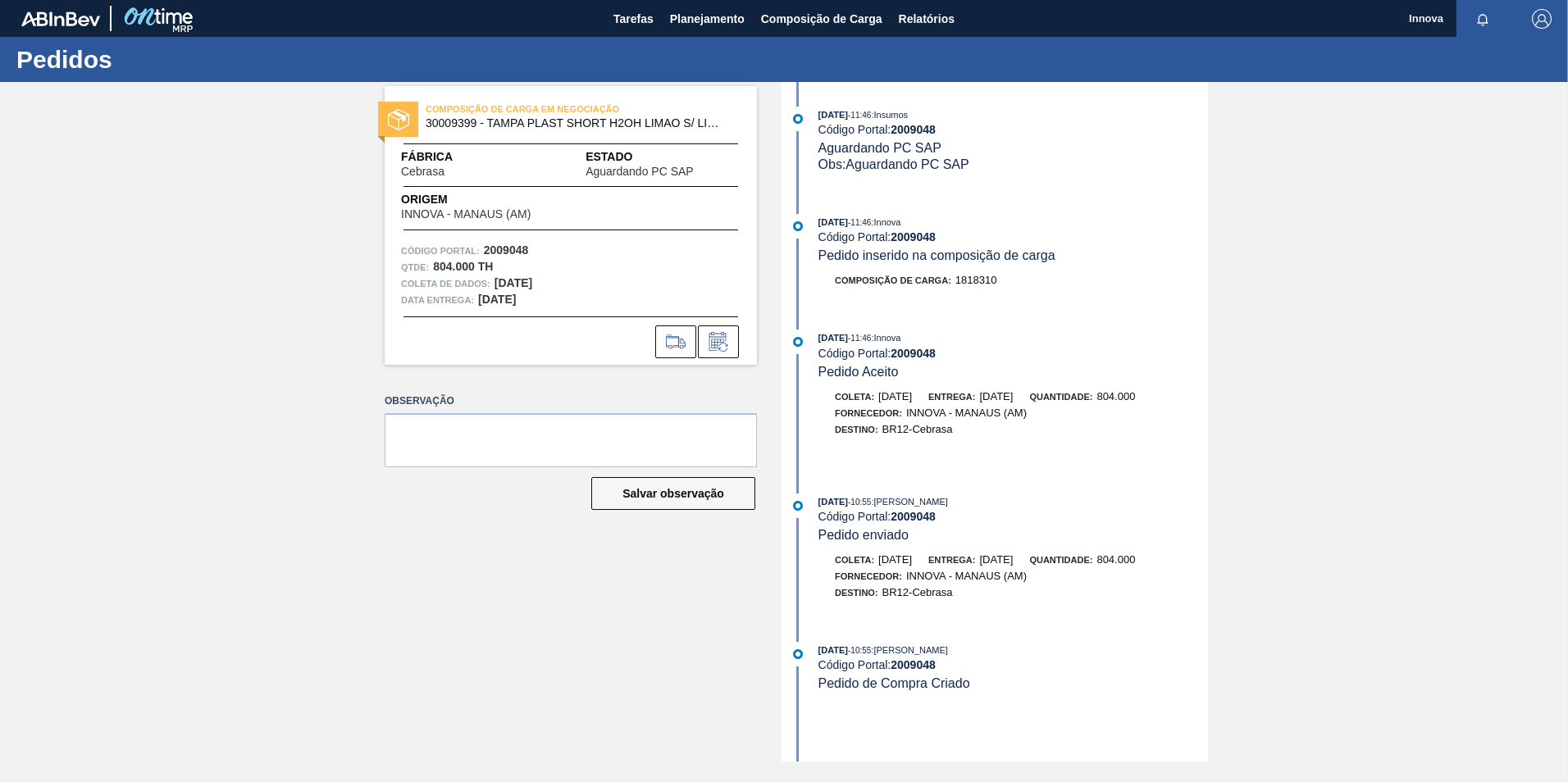
click at [917, 233] on strong "2009048" at bounding box center [913, 237] width 45 height 13
copy strong "2009048"
click at [1357, 407] on div "COMPOSIÇÃO DE CARGA EM NEGOCIAÇÃO 30009399 - TAMPA PLAST SHORT H2OH LIMAO S/ LI…" at bounding box center [784, 421] width 1568 height 680
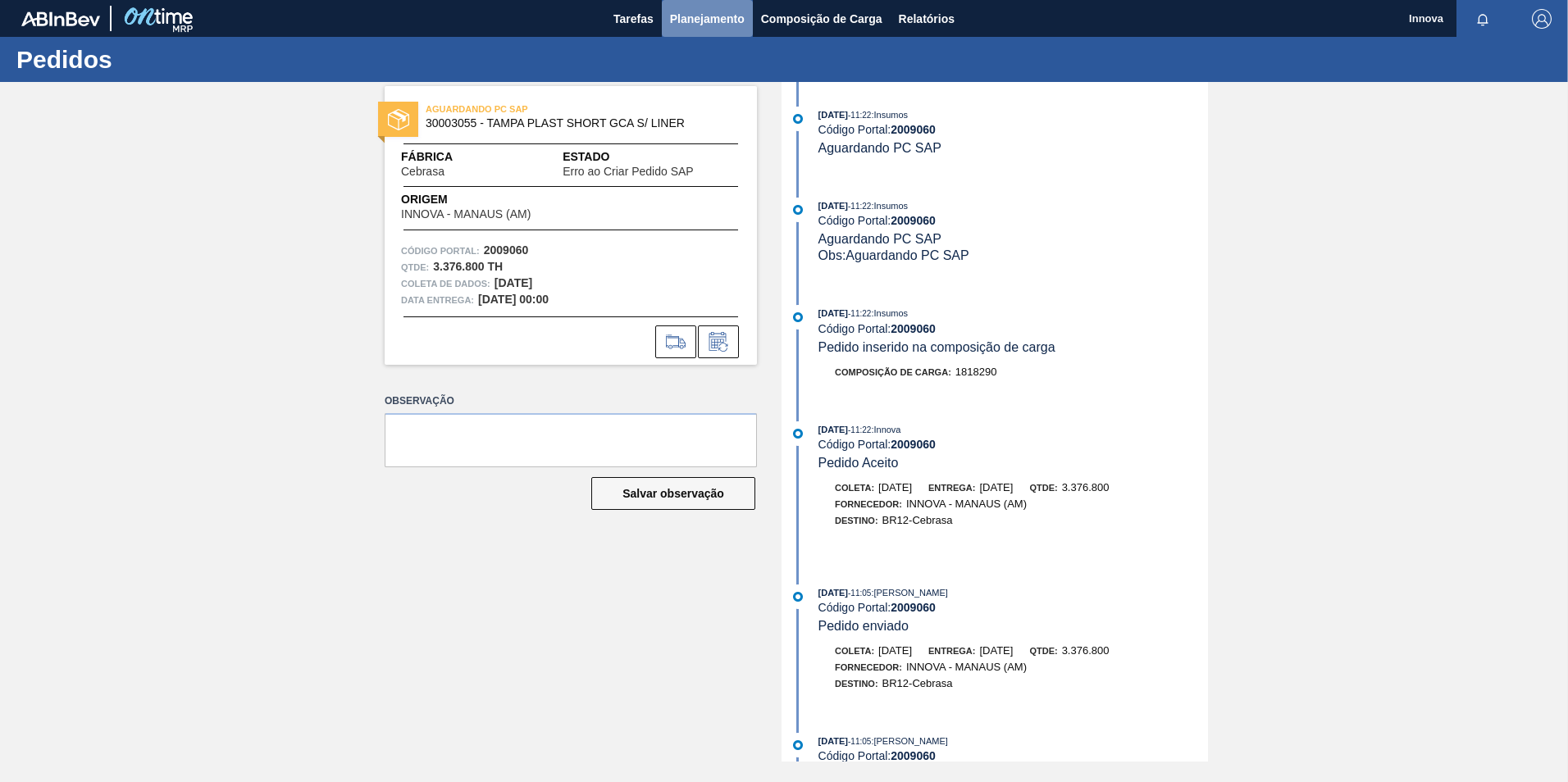
click at [678, 23] on span "Planejamento" at bounding box center [708, 19] width 75 height 20
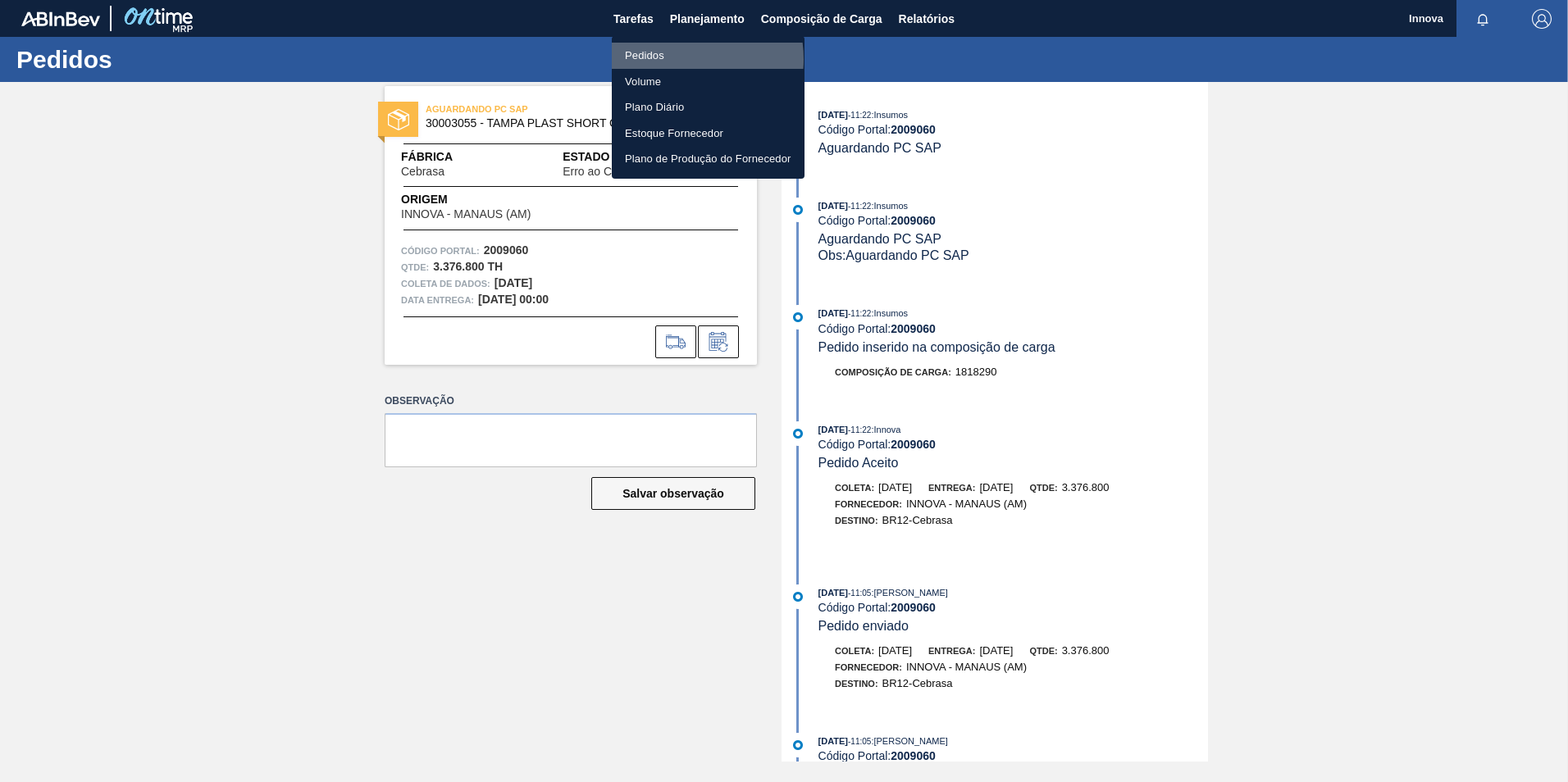
click at [682, 59] on li "Pedidos" at bounding box center [708, 55] width 193 height 26
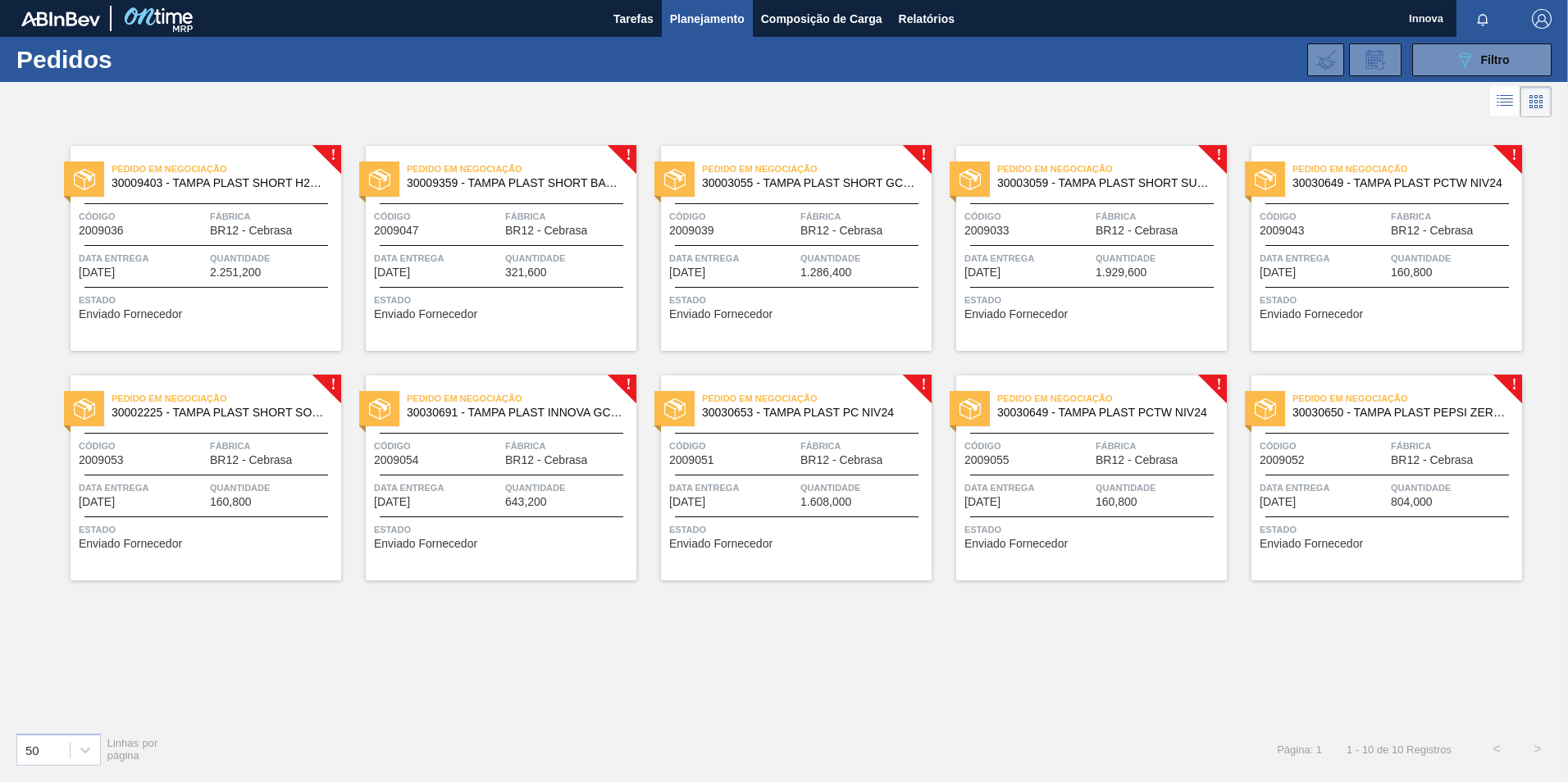
click at [188, 267] on div "Data entrega 02/10/2025" at bounding box center [143, 264] width 128 height 29
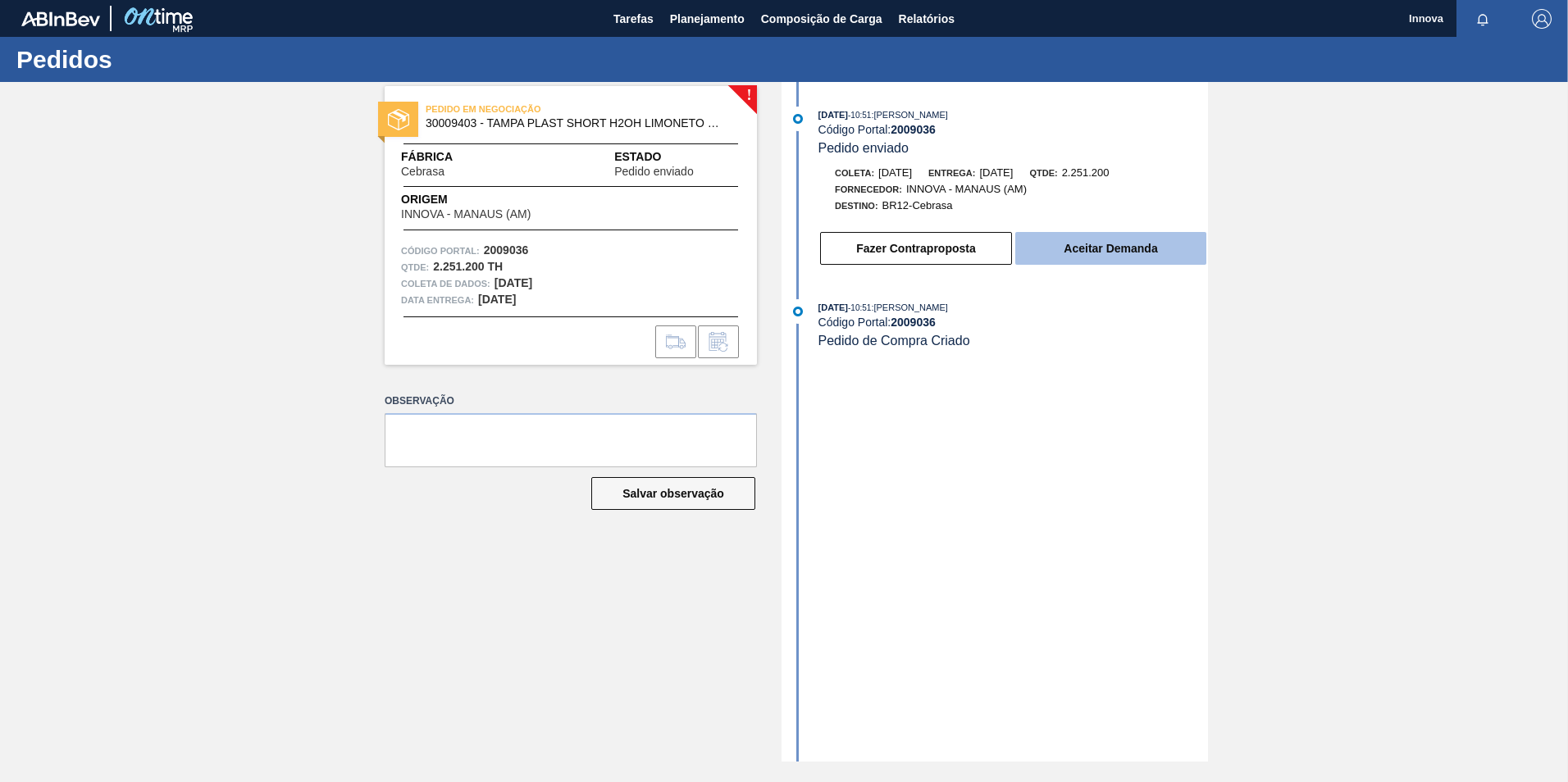
click at [1076, 251] on button "Aceitar Demanda" at bounding box center [1111, 248] width 191 height 33
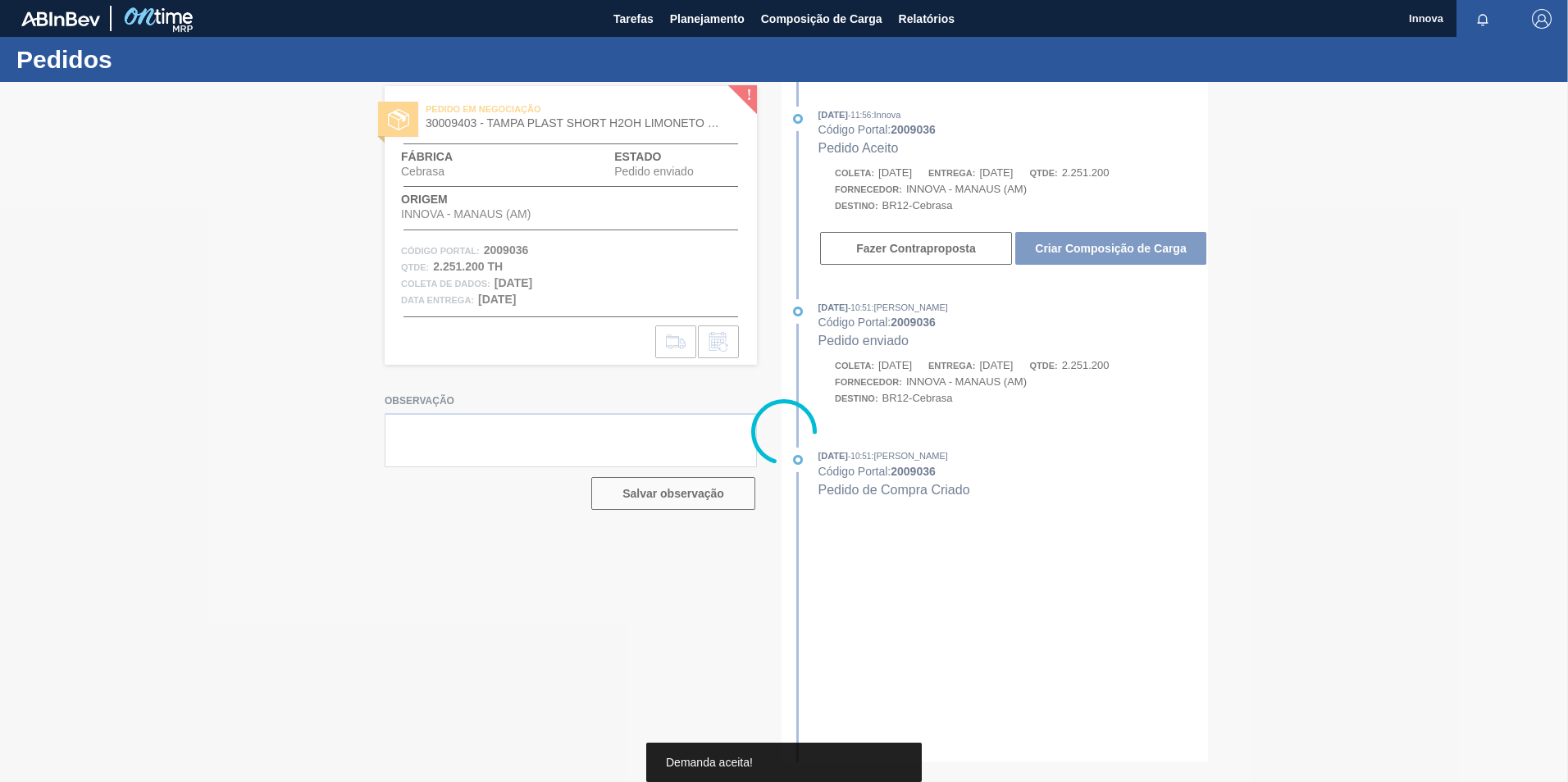
click at [1128, 250] on div at bounding box center [784, 431] width 1568 height 700
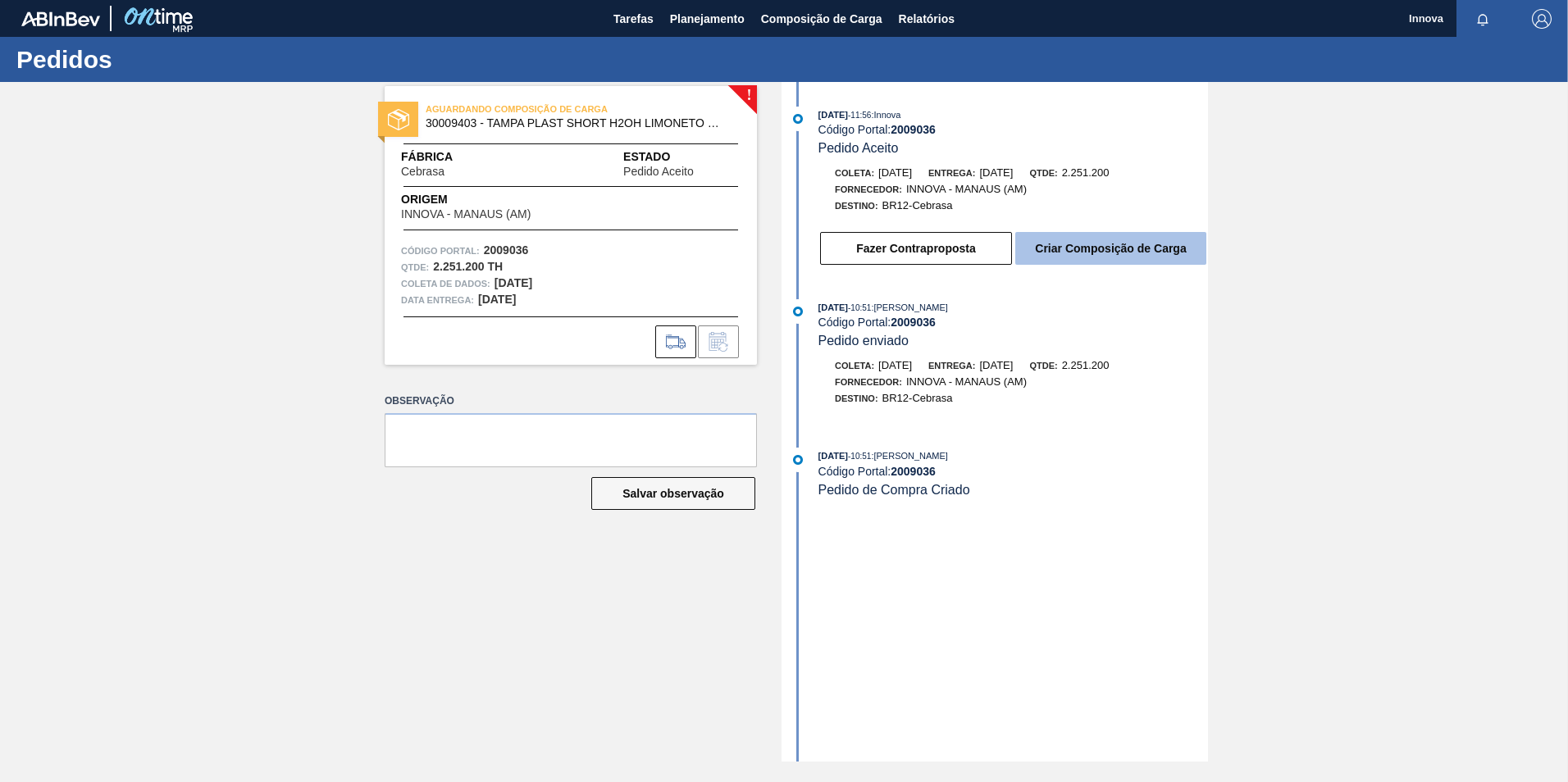
click at [1124, 245] on button "Criar Composição de Carga" at bounding box center [1111, 248] width 191 height 33
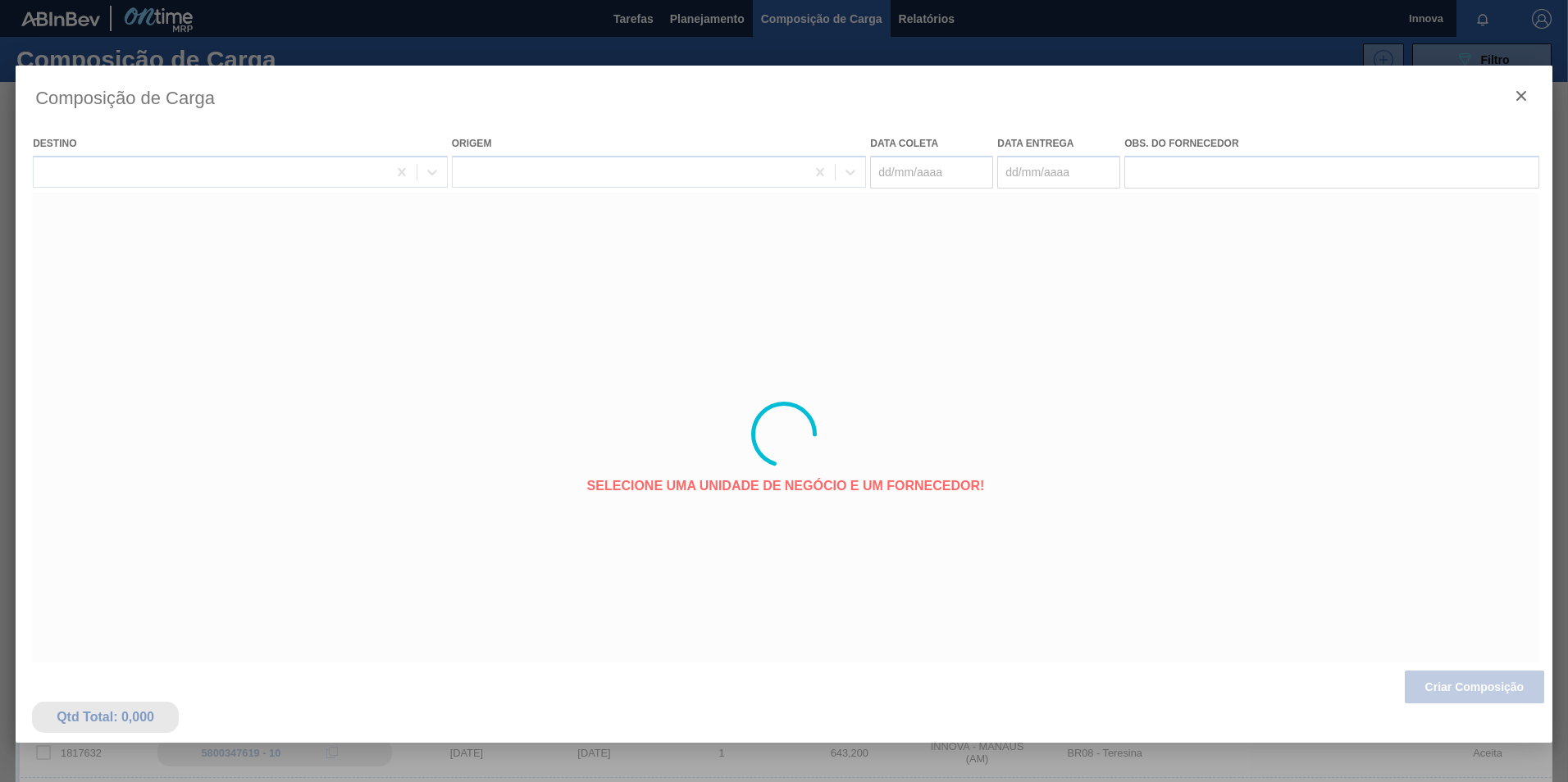
type coleta "17/09/2025"
type entrega "02/10/2025"
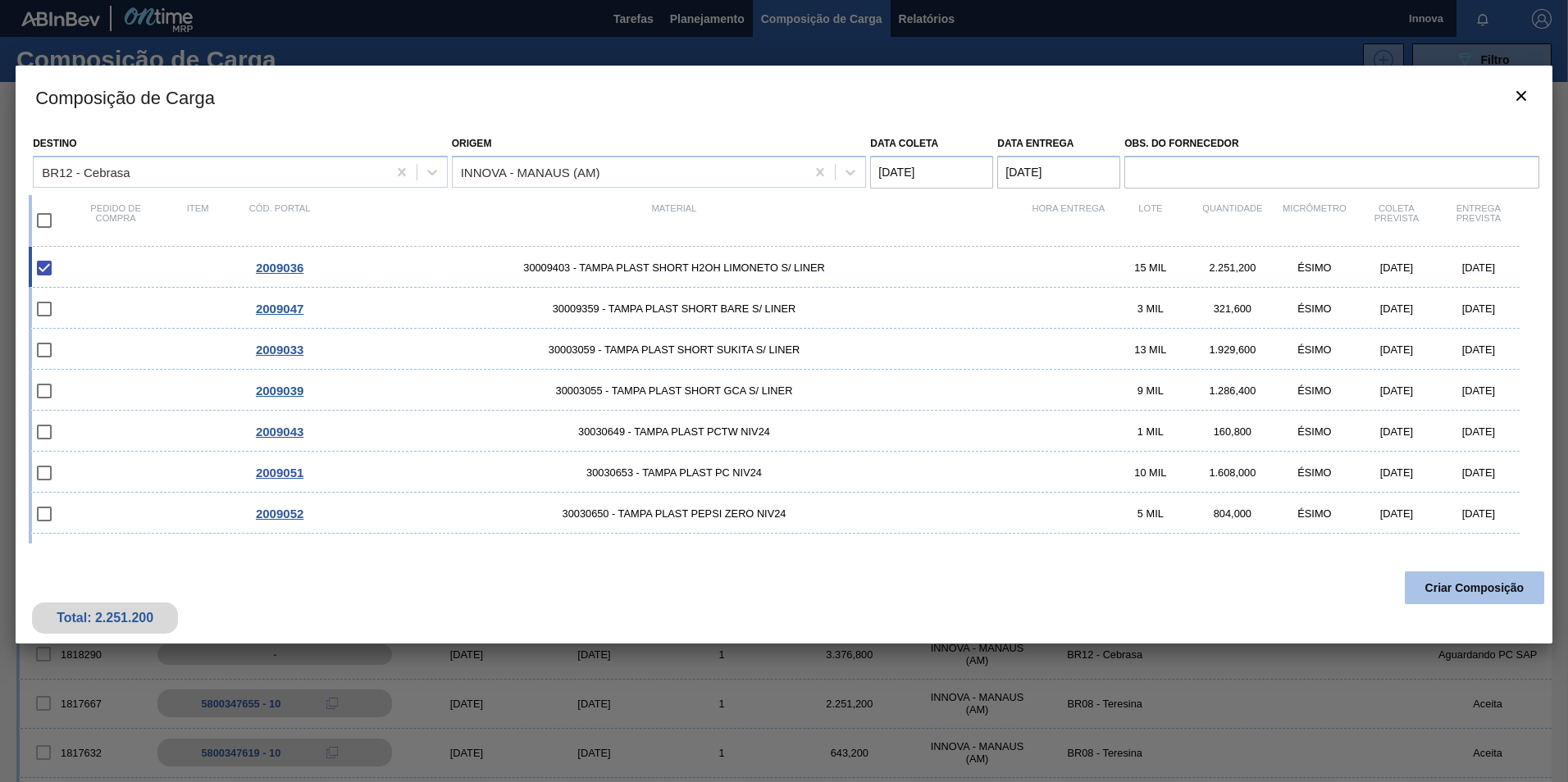
click at [1472, 592] on button "Criar Composição" at bounding box center [1474, 588] width 140 height 33
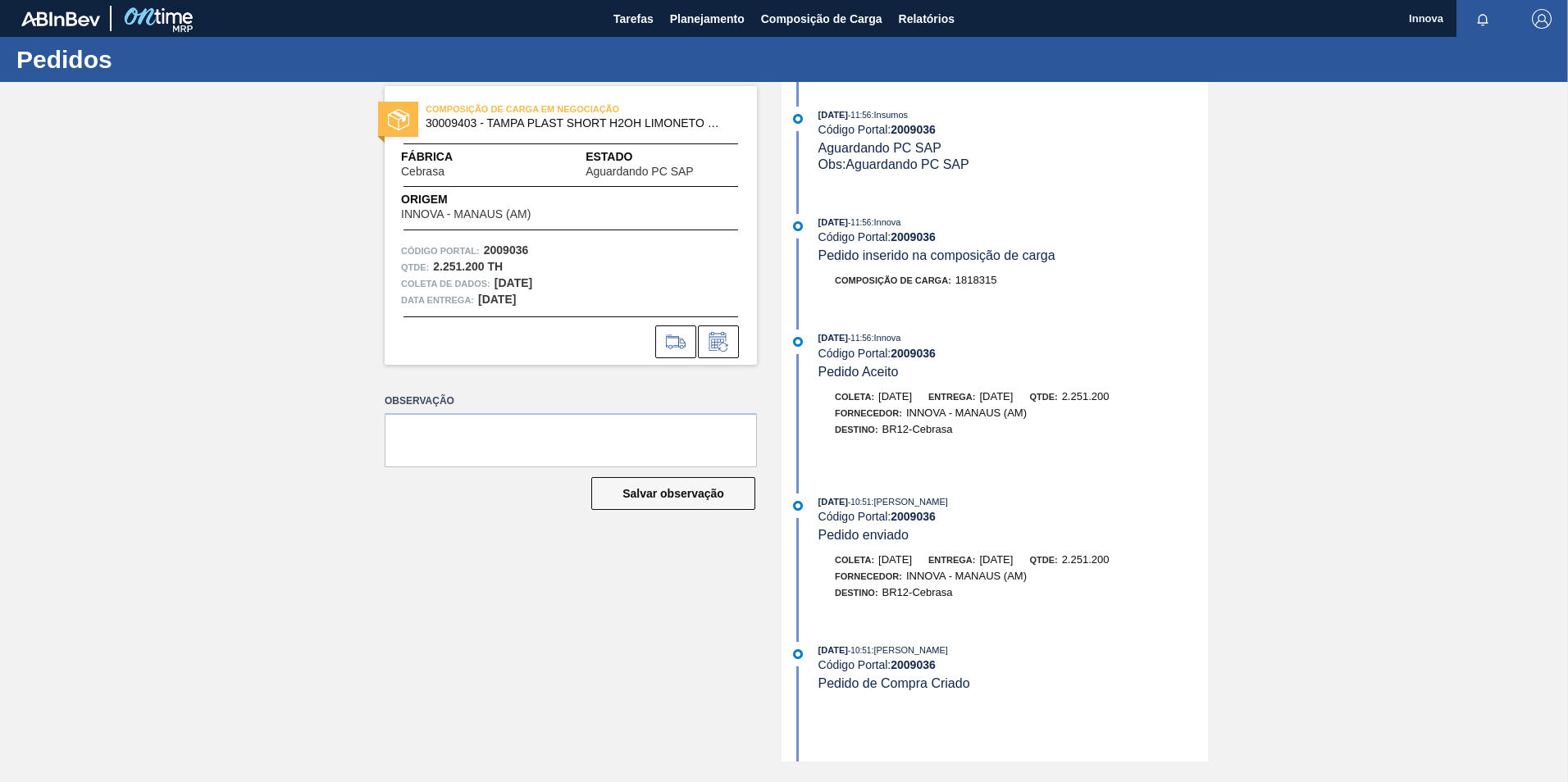
click at [912, 354] on strong "2009036" at bounding box center [913, 353] width 45 height 13
copy strong "2009036"
click at [915, 351] on strong "2009036" at bounding box center [913, 353] width 45 height 13
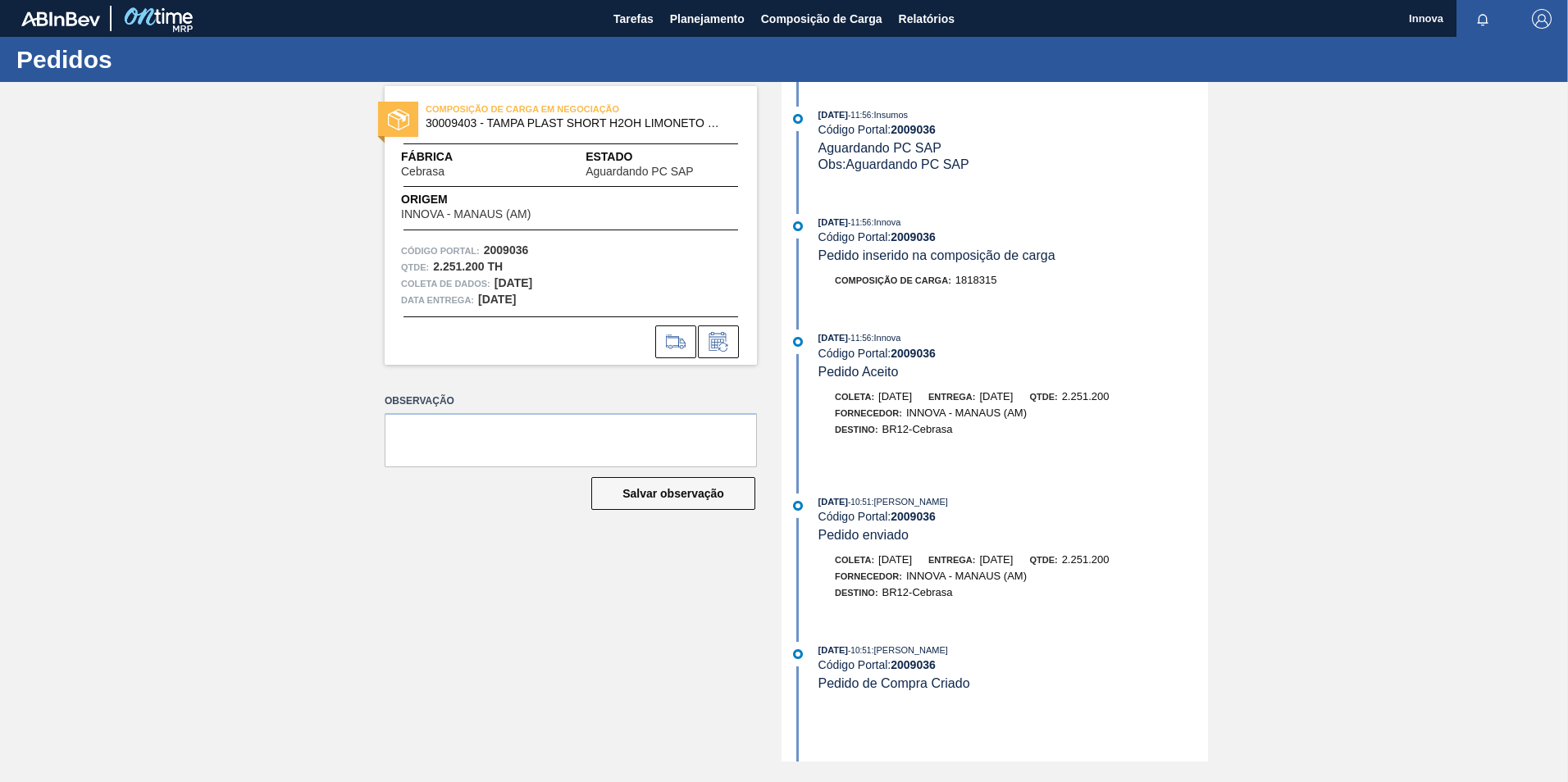
click at [705, 38] on div "Pedidos" at bounding box center [784, 59] width 1568 height 45
click at [693, 16] on span "Planejamento" at bounding box center [708, 19] width 75 height 20
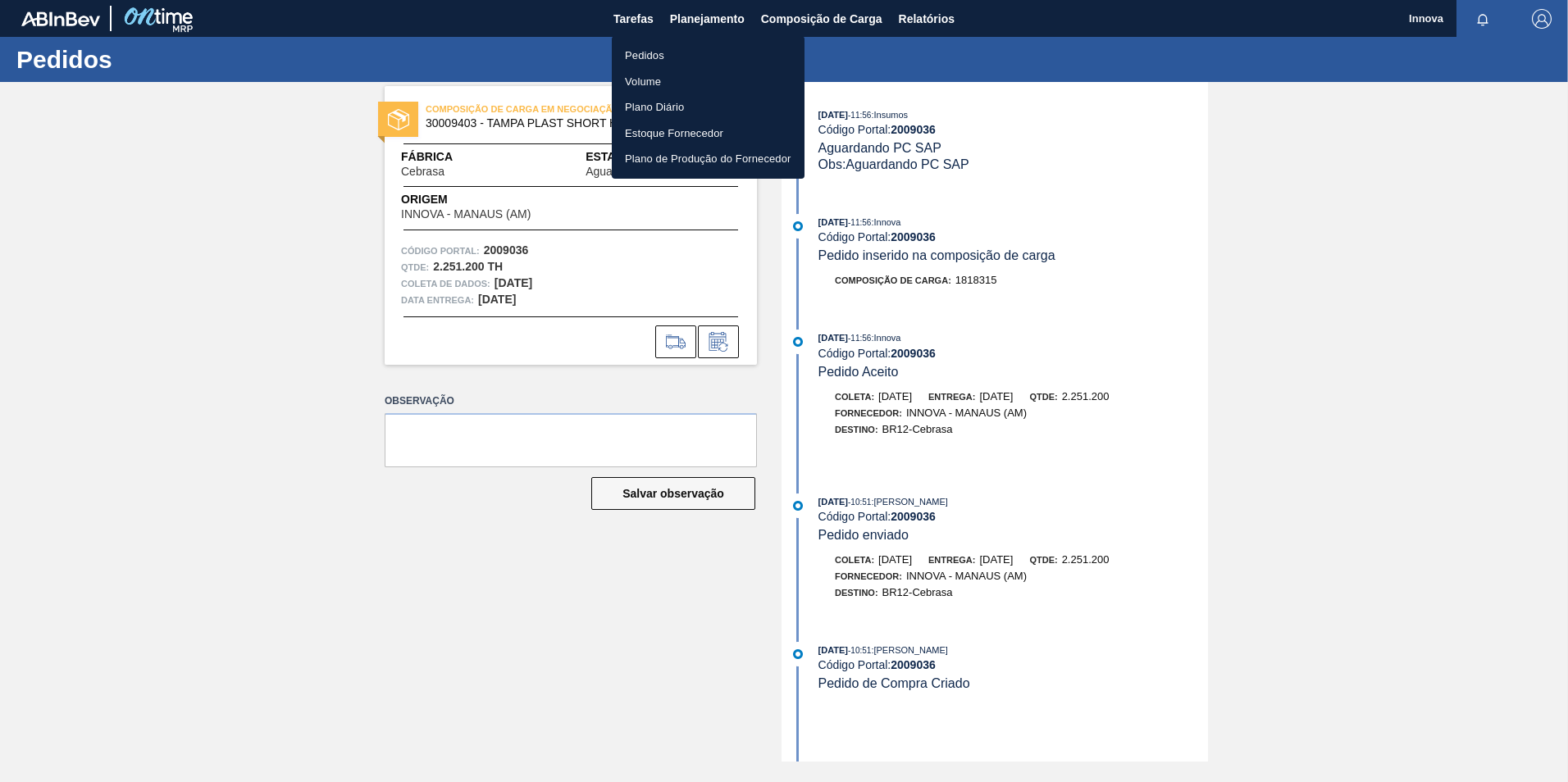
click at [657, 53] on li "Pedidos" at bounding box center [708, 55] width 193 height 26
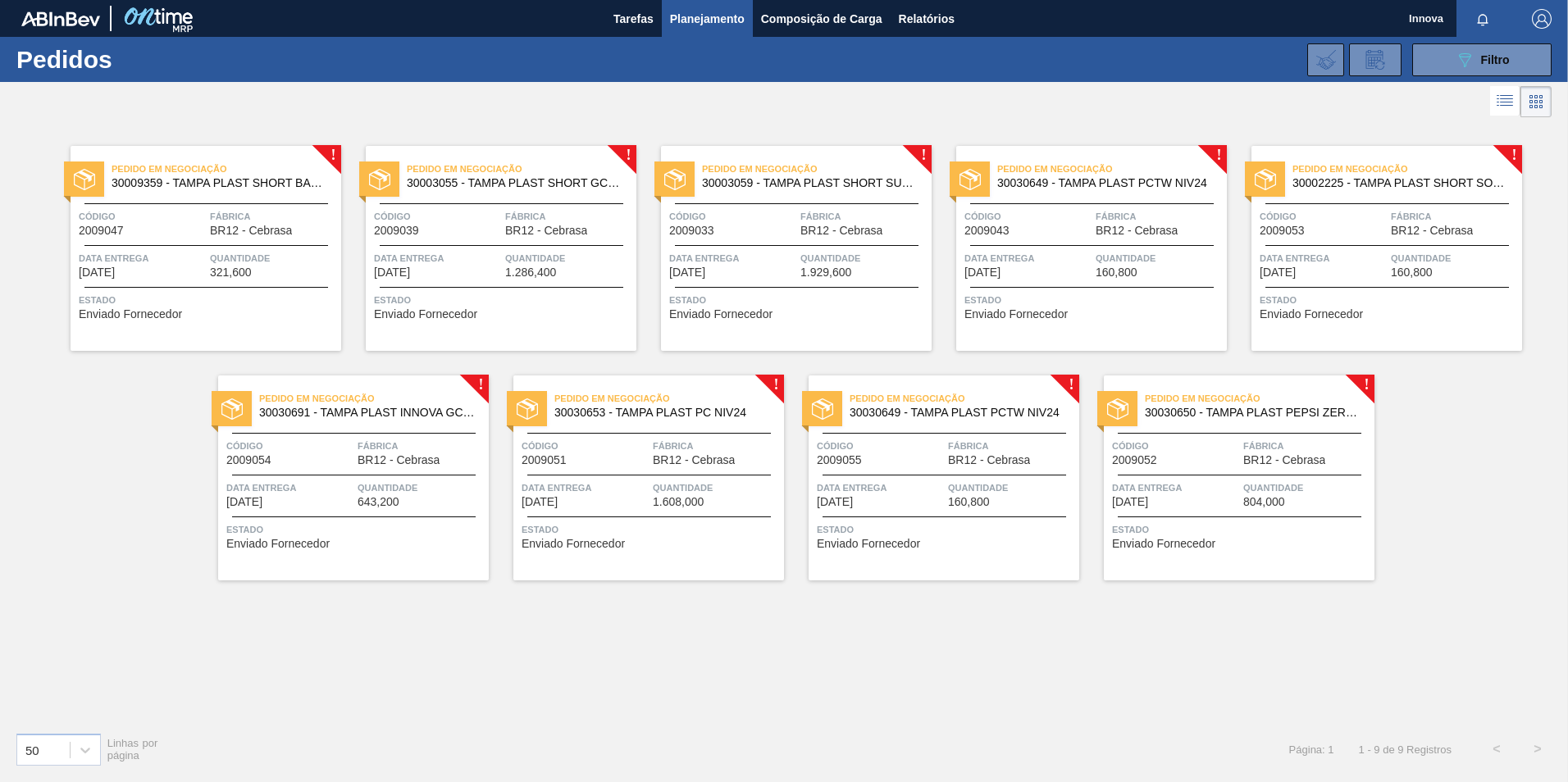
click at [281, 253] on span "Quantidade" at bounding box center [274, 258] width 128 height 16
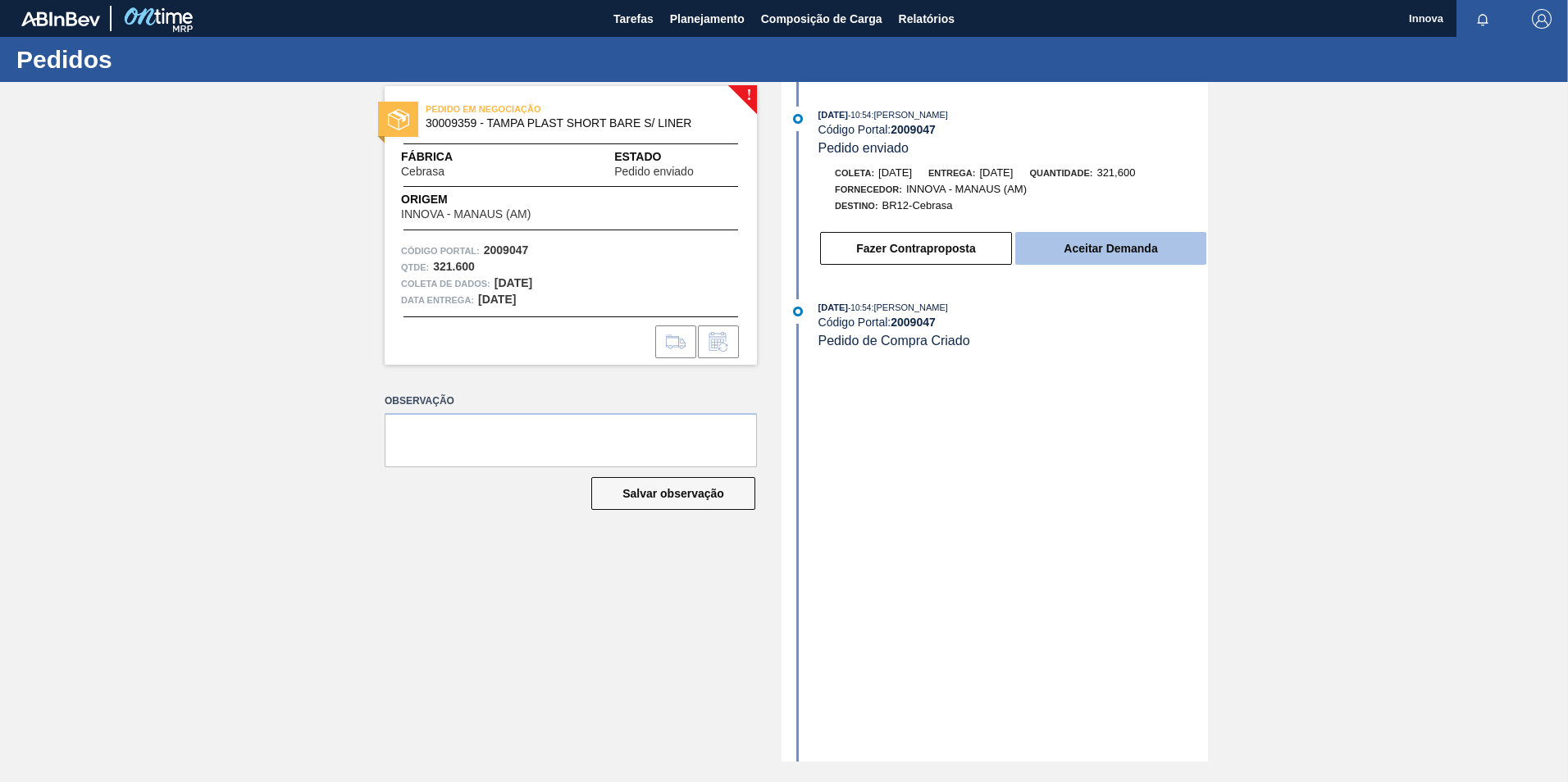
click at [1106, 247] on button "Aceitar Demanda" at bounding box center [1111, 248] width 191 height 33
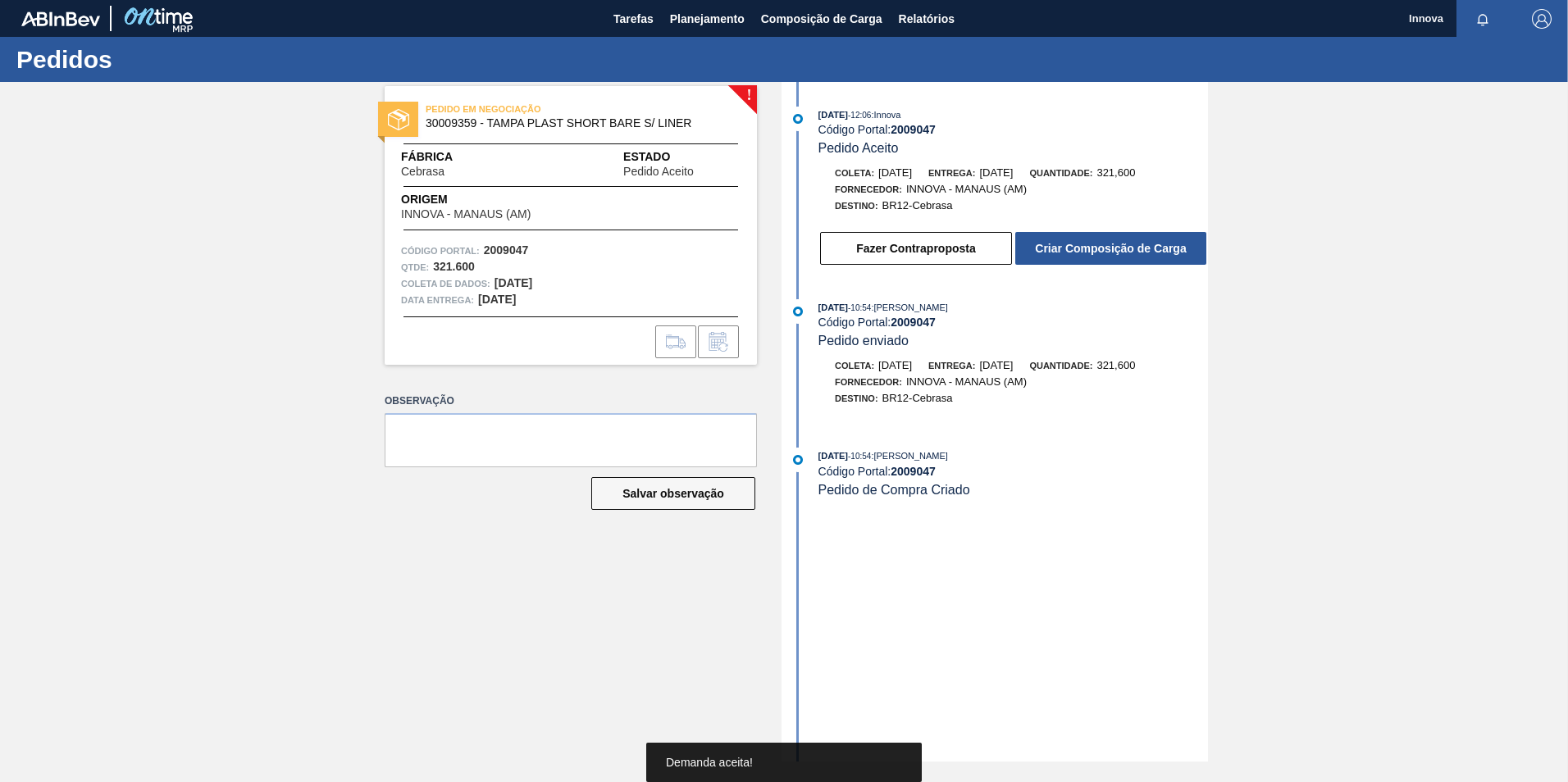
click at [1118, 265] on div "Fazer Contraproposta Criar Composição de Carga" at bounding box center [1013, 248] width 389 height 36
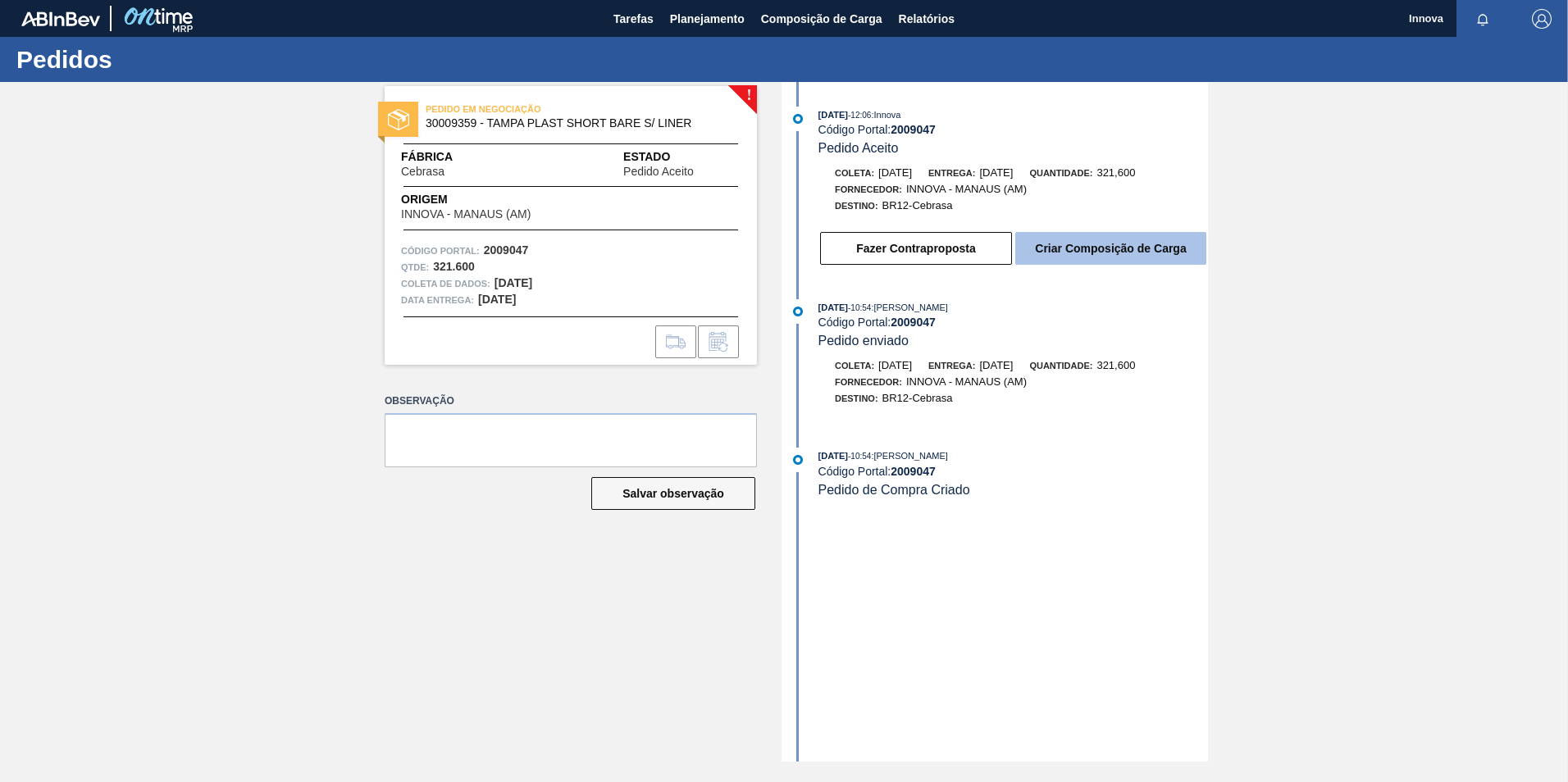
click at [1114, 250] on button "Criar Composição de Carga" at bounding box center [1111, 248] width 191 height 33
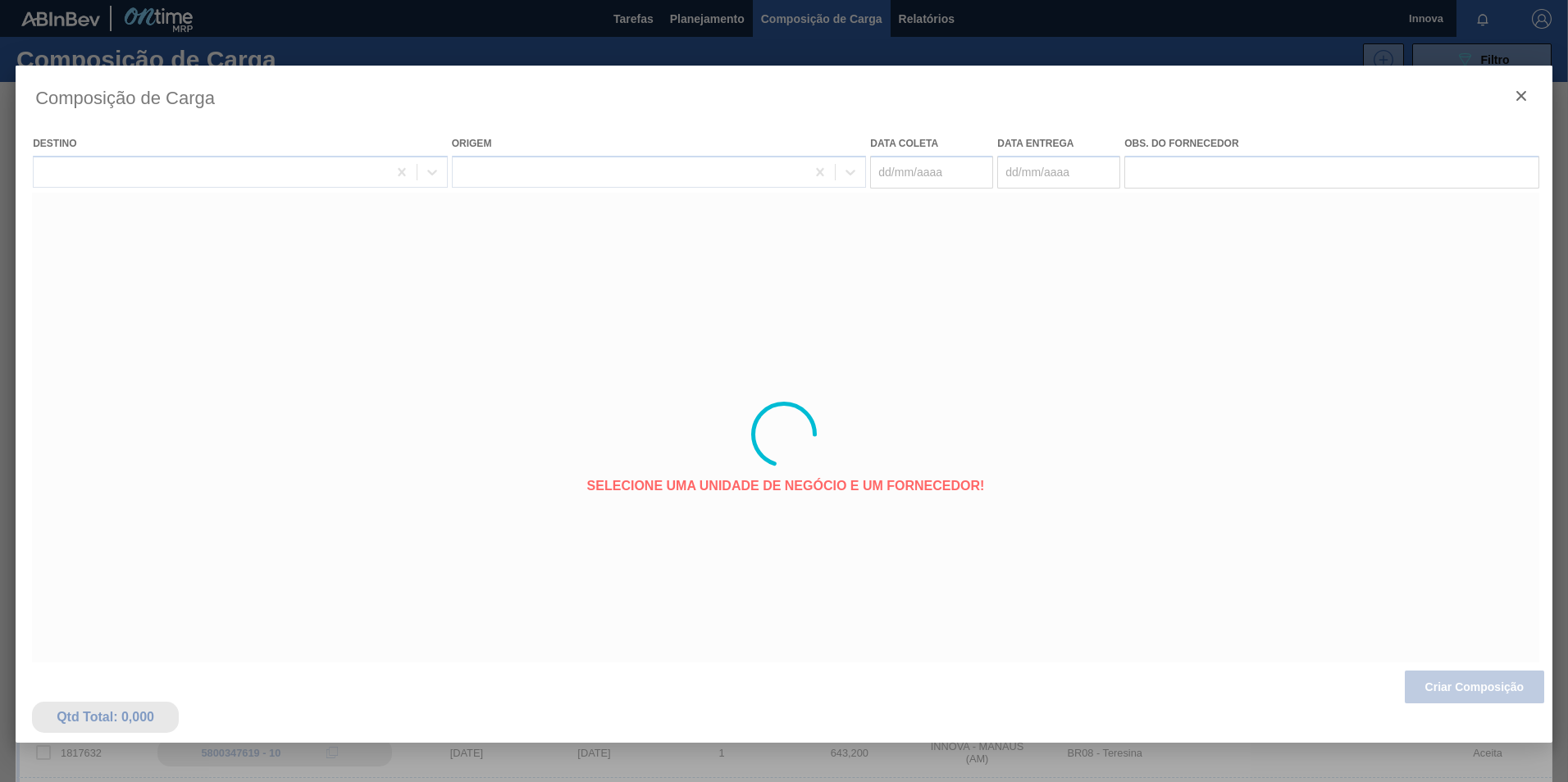
type coleta "17/09/2025"
type entrega "02/10/2025"
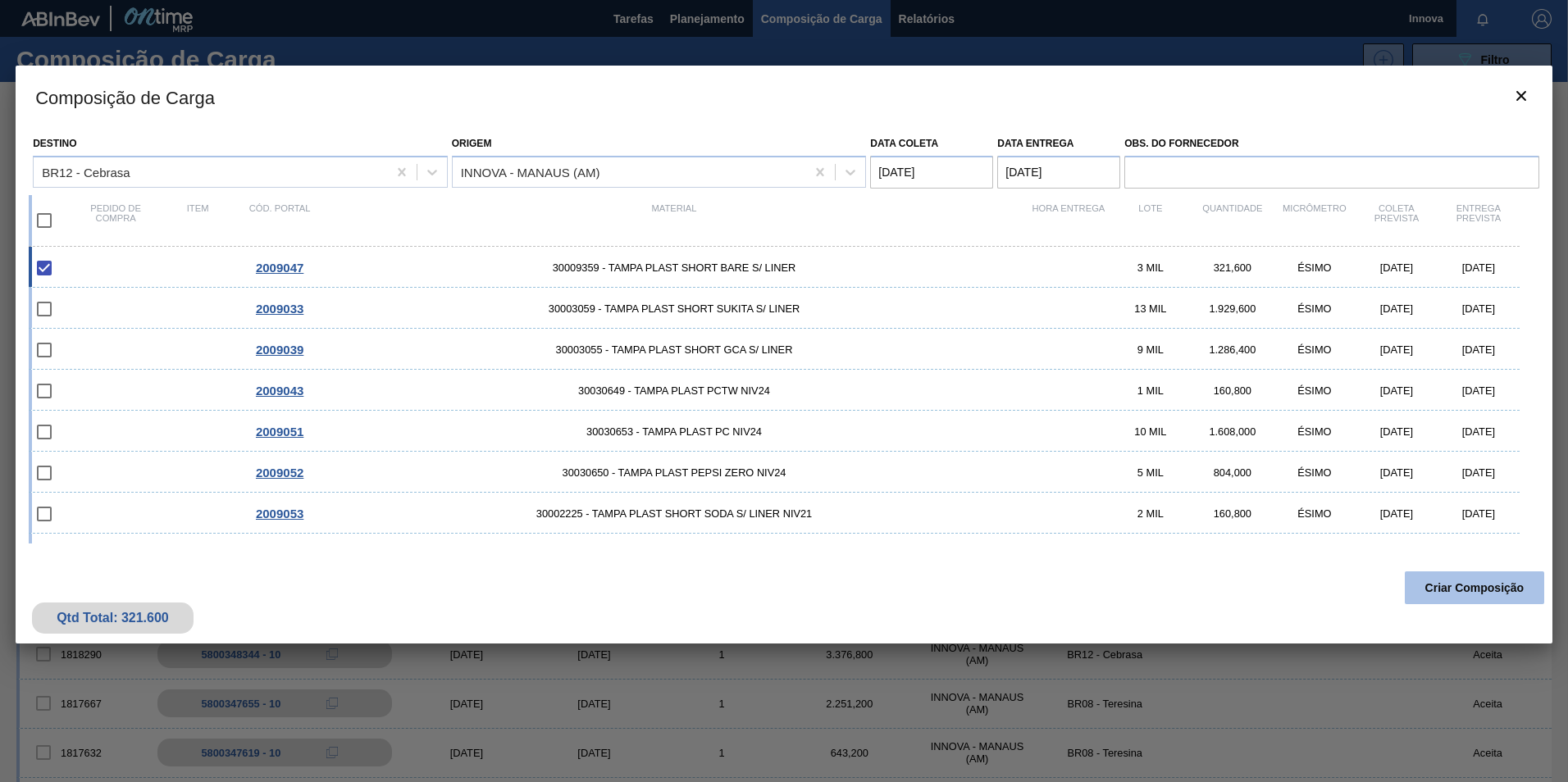
click at [1462, 584] on button "Criar Composição" at bounding box center [1474, 588] width 140 height 33
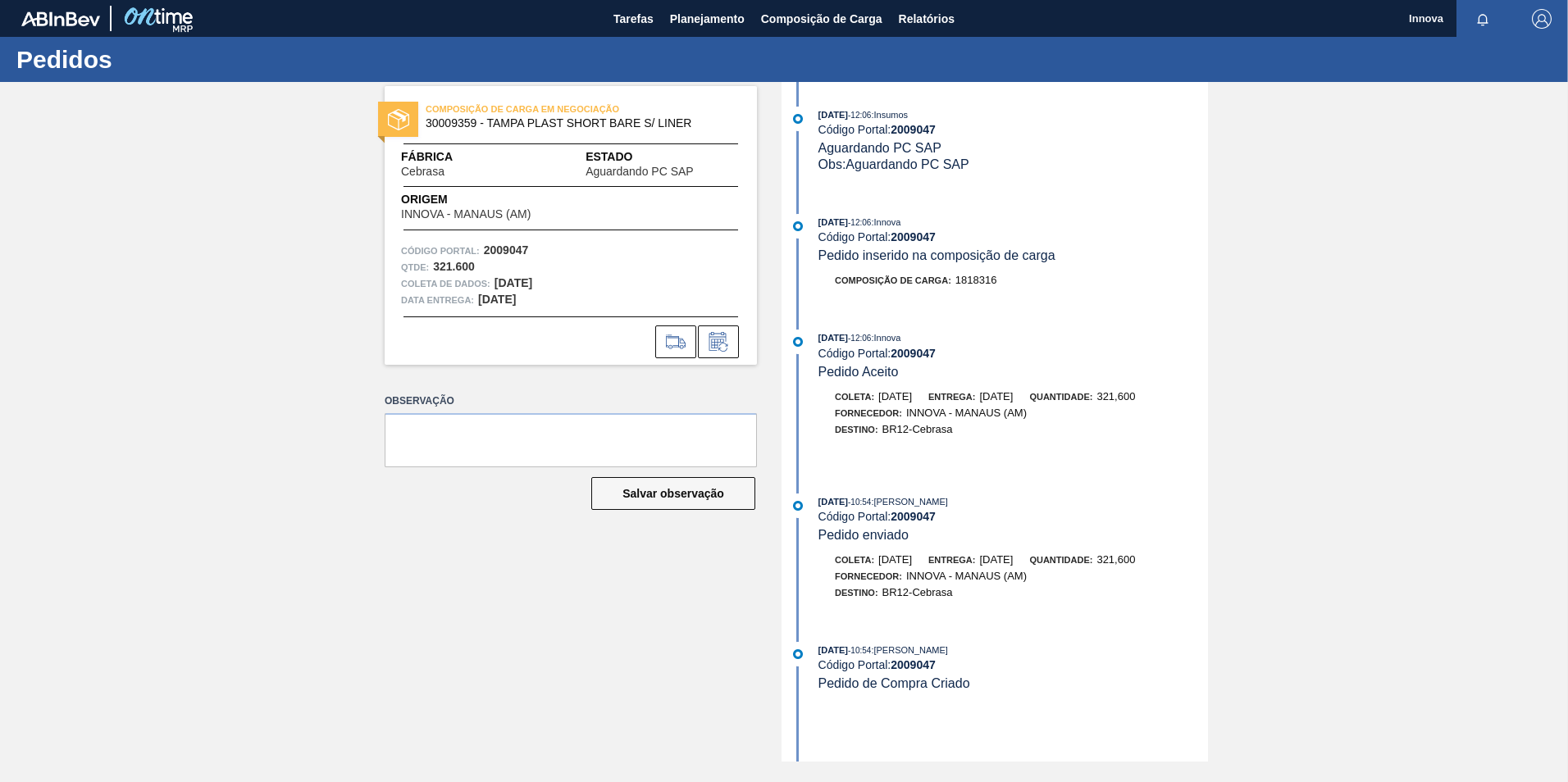
click at [914, 239] on strong "2009047" at bounding box center [913, 237] width 45 height 13
copy strong "2009047"
click at [928, 238] on strong "2009047" at bounding box center [913, 237] width 45 height 13
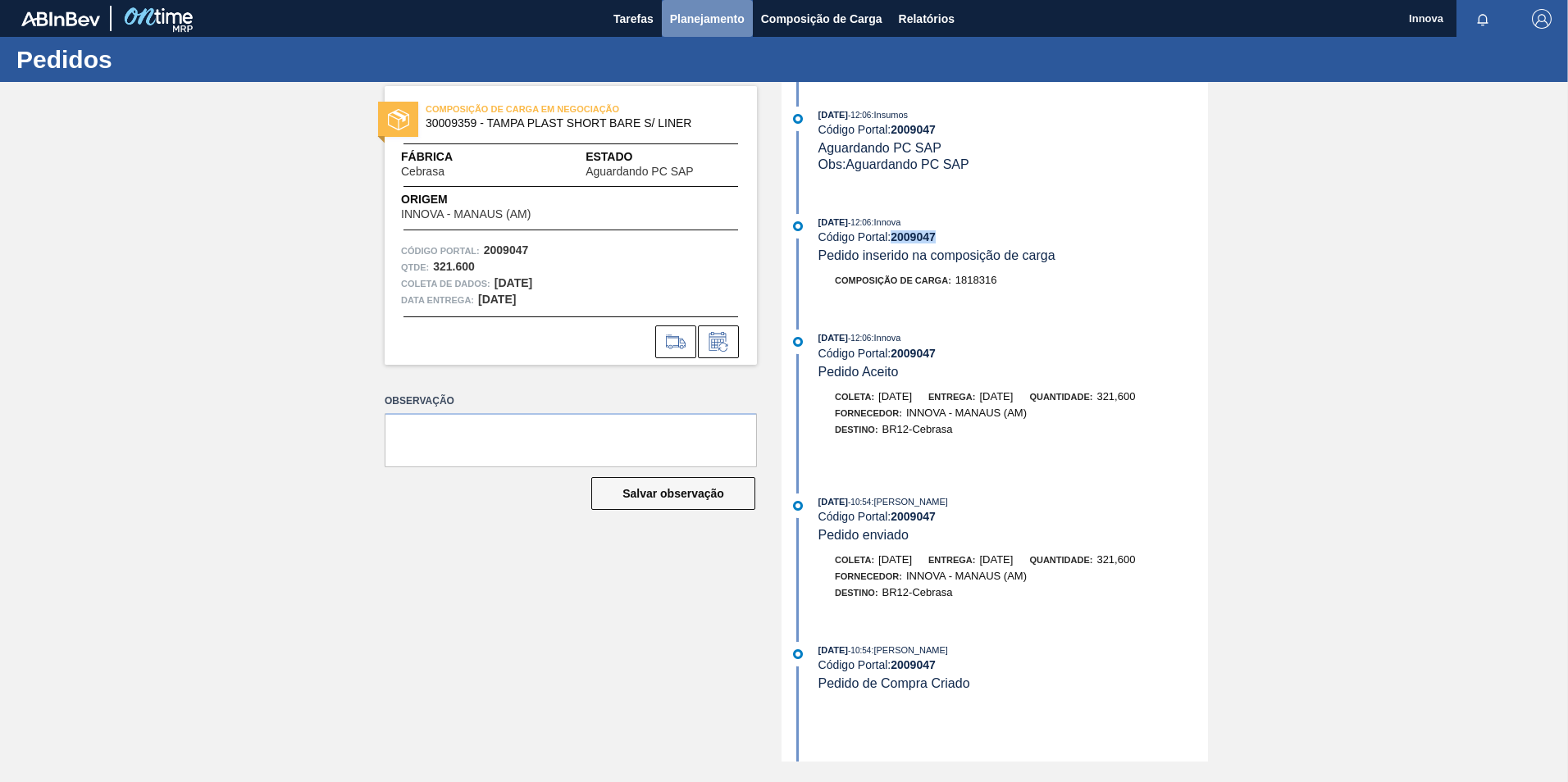
click at [711, 15] on span "Planejamento" at bounding box center [708, 19] width 75 height 20
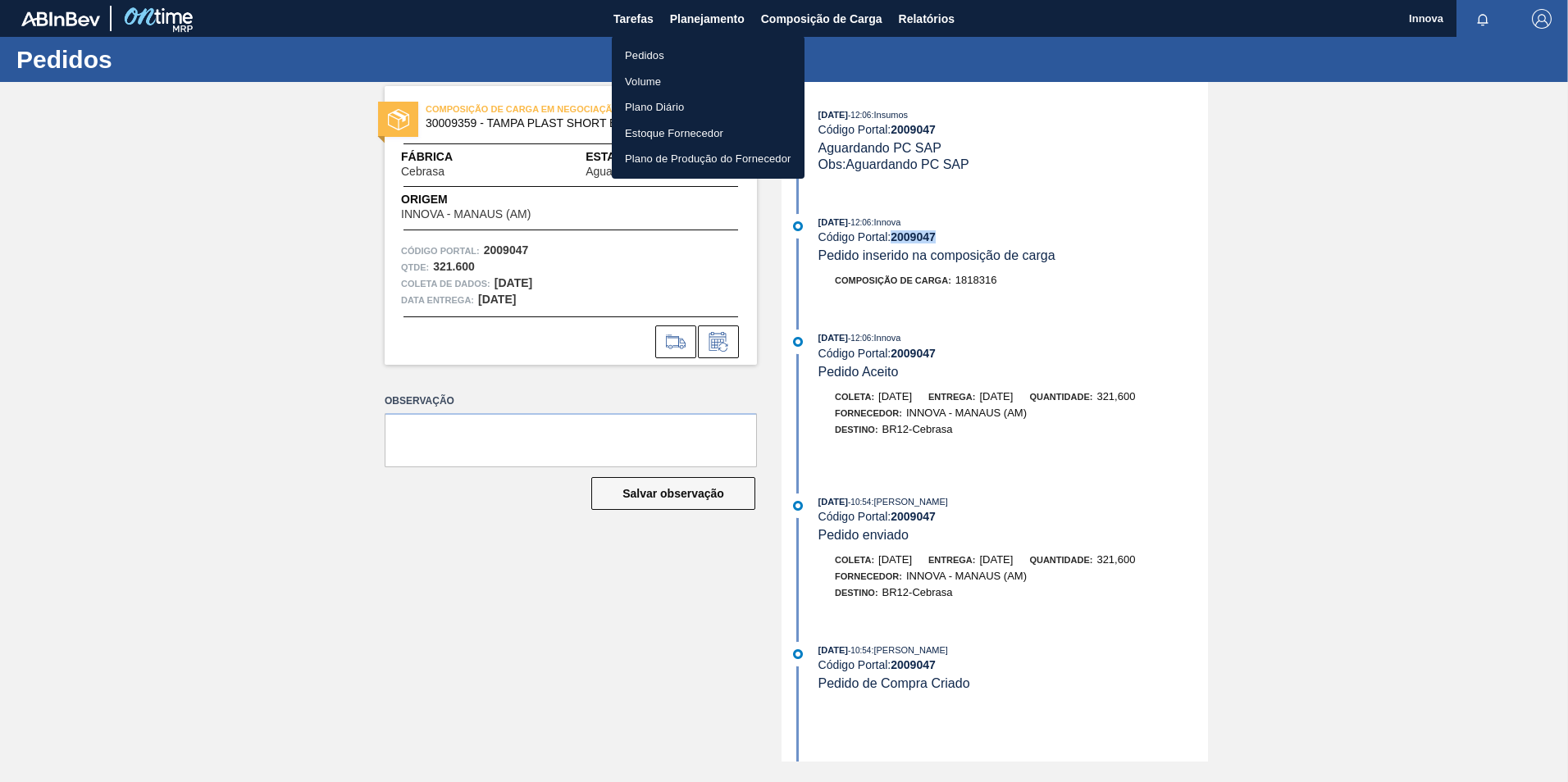
click at [646, 45] on li "Pedidos" at bounding box center [708, 55] width 193 height 26
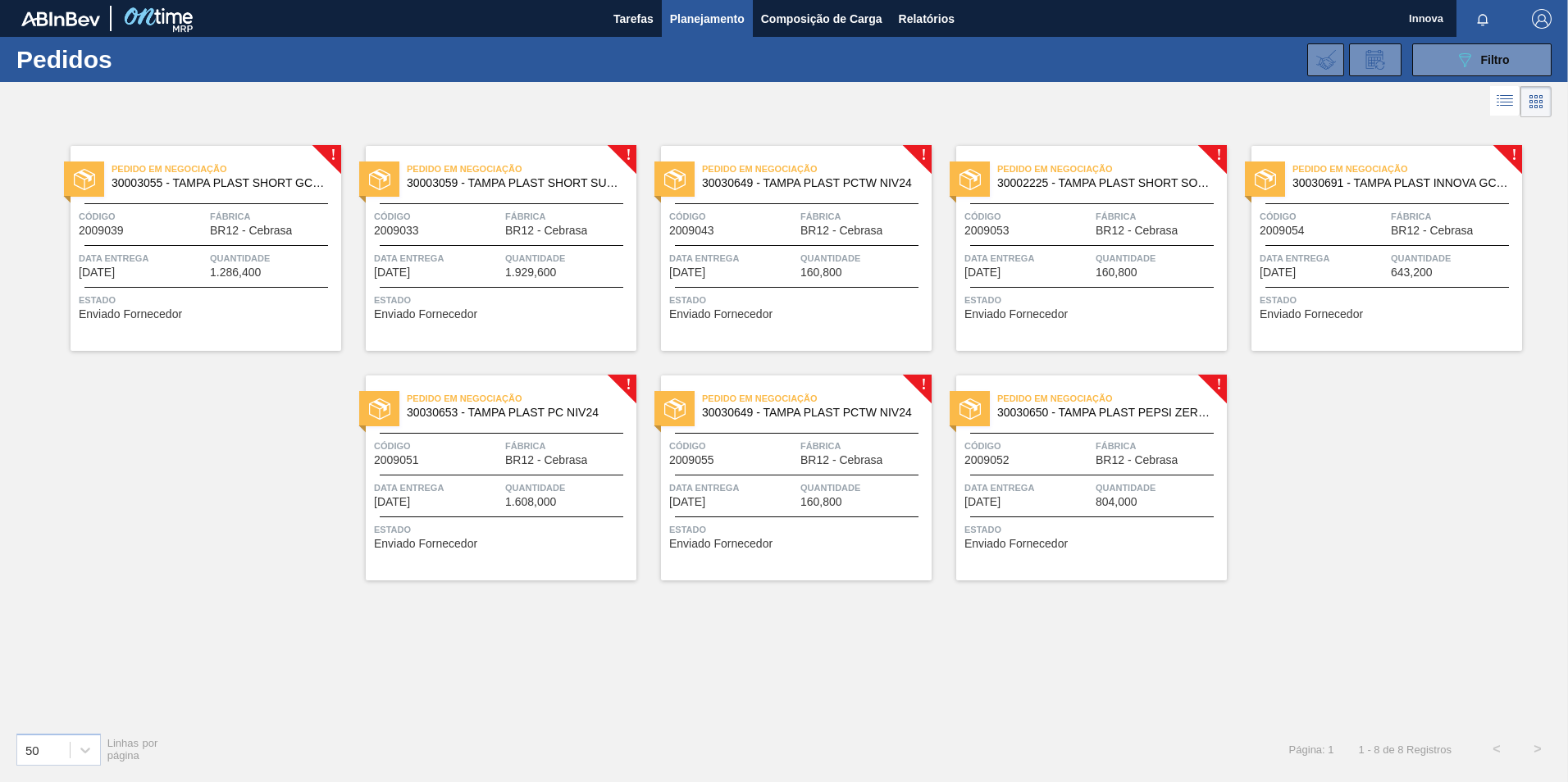
click at [206, 257] on div "Data entrega 03/10/2025 Quantidade 1.286,400" at bounding box center [205, 264] width 271 height 29
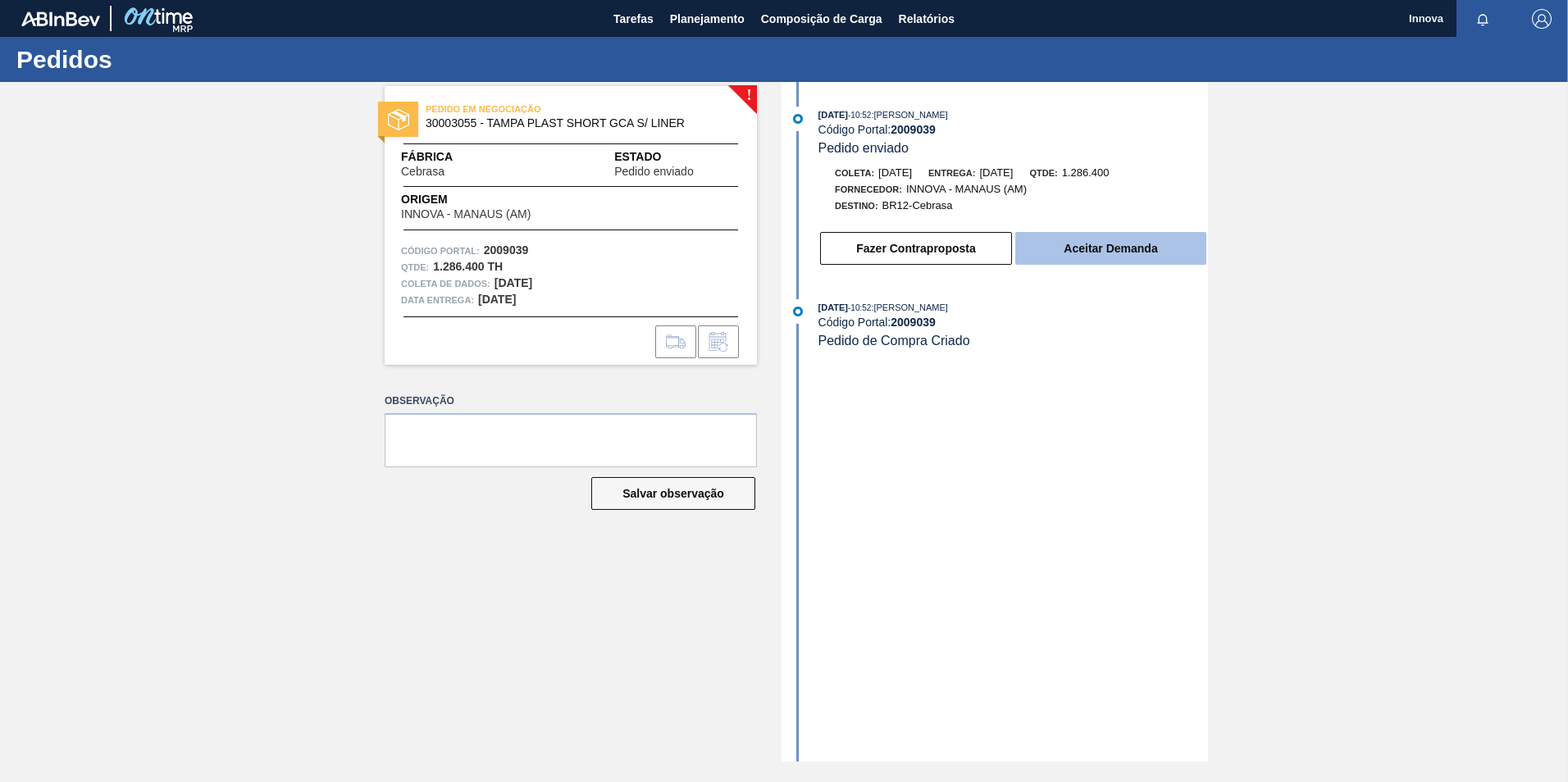
click at [1120, 248] on button "Aceitar Demanda" at bounding box center [1111, 248] width 191 height 33
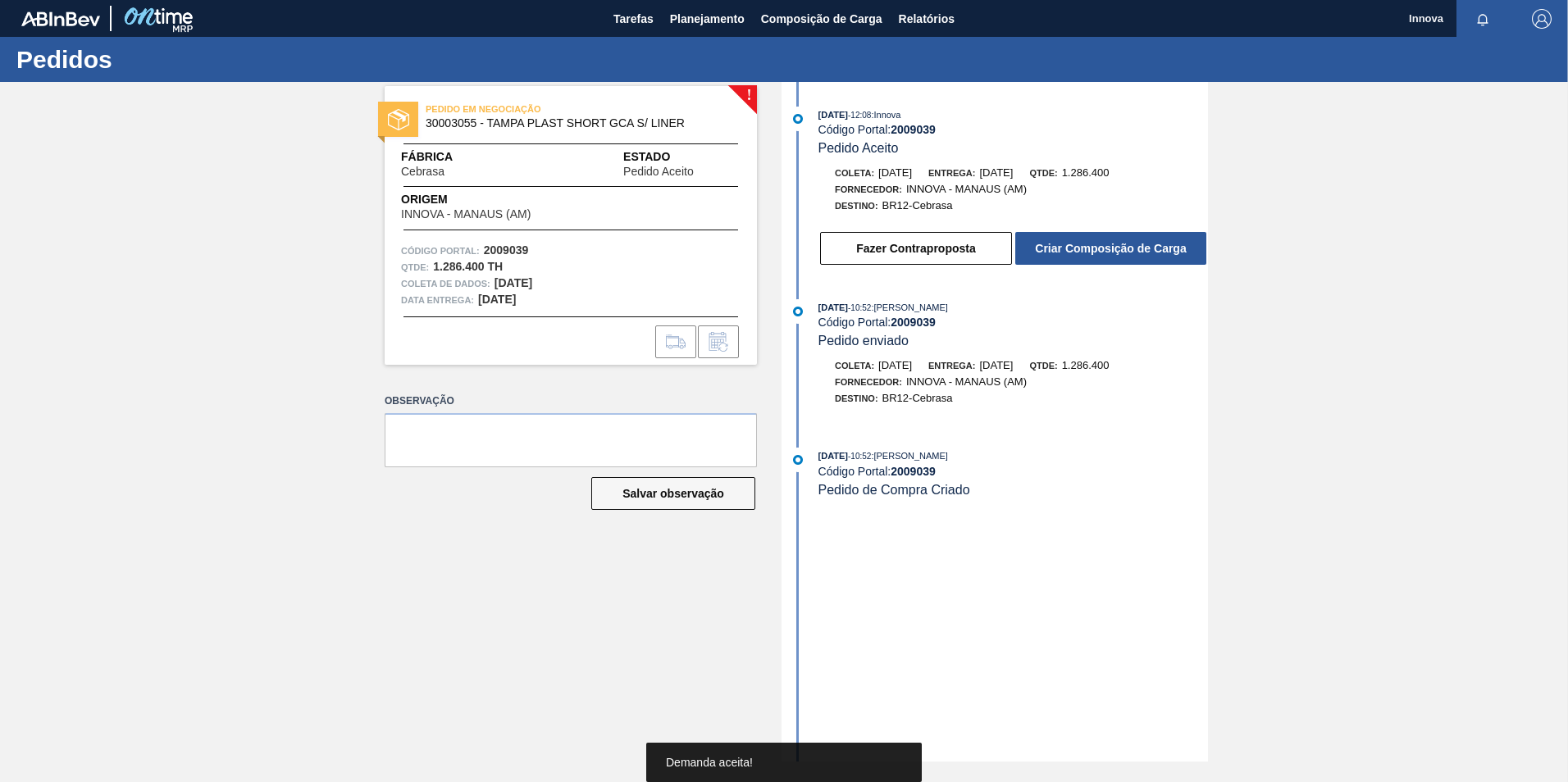
click at [1123, 248] on button "Criar Composição de Carga" at bounding box center [1111, 248] width 191 height 33
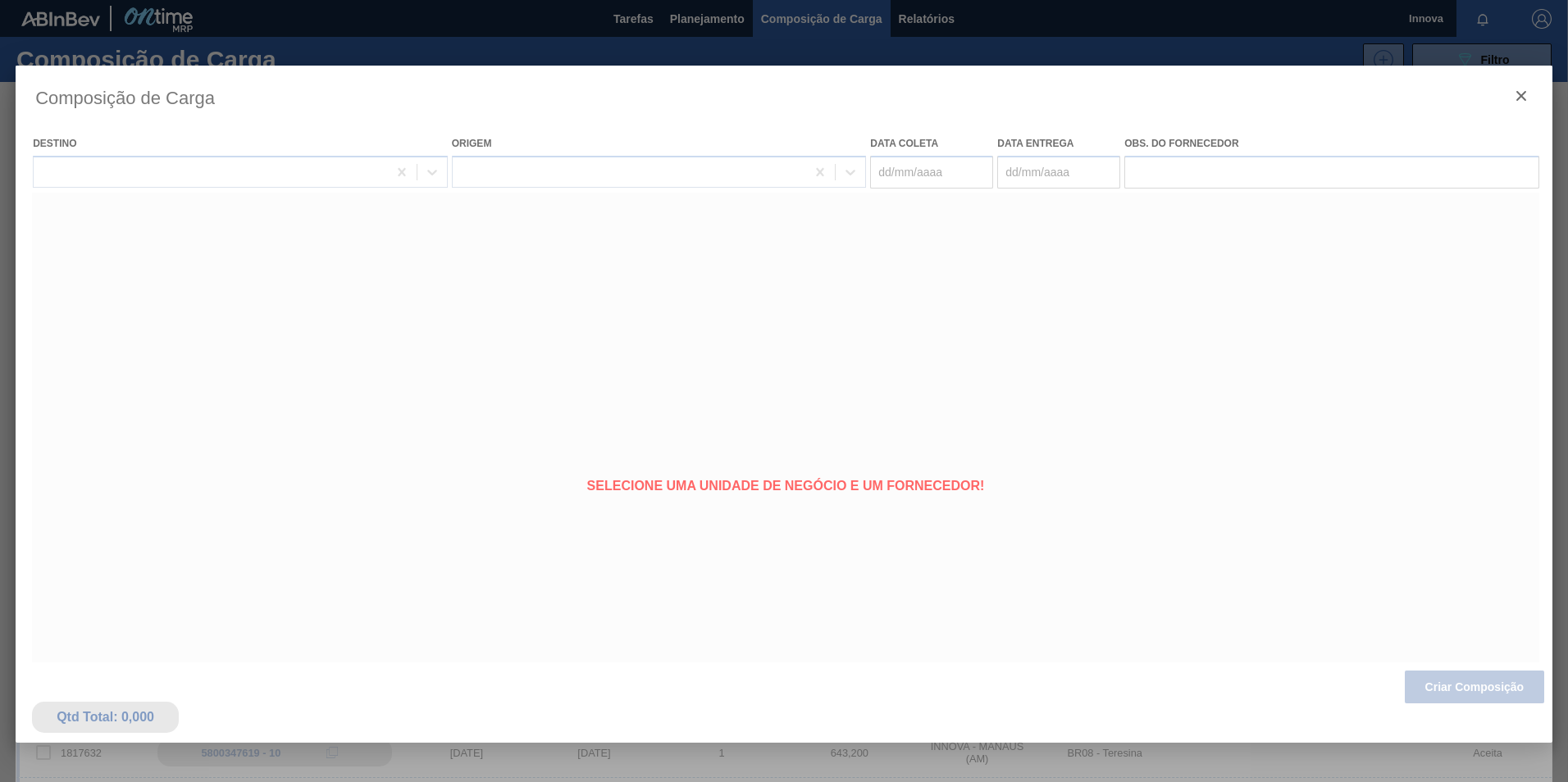
type coleta "18/09/2025"
type entrega "03/10/2025"
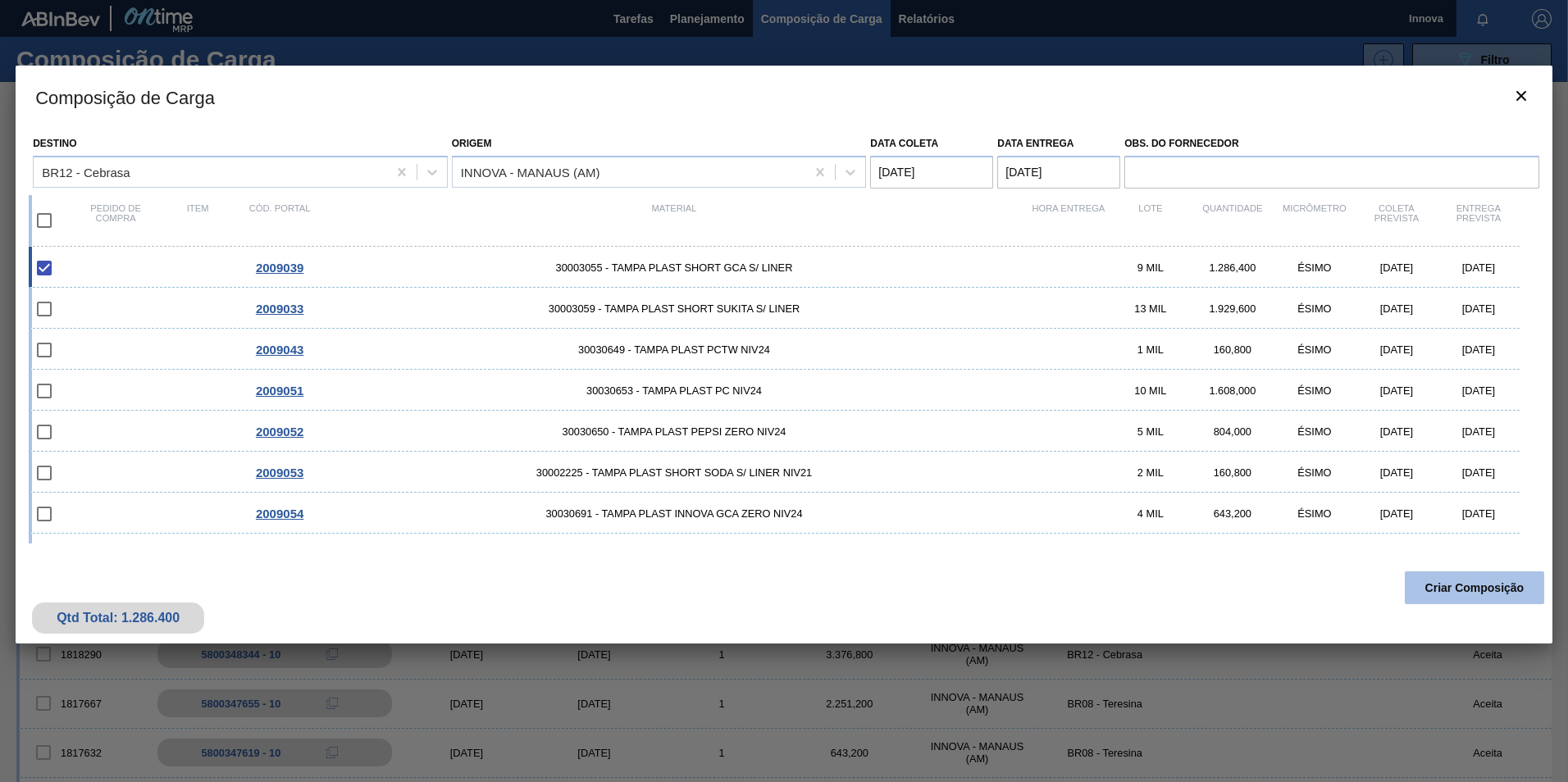
click at [1457, 595] on button "Criar Composição" at bounding box center [1474, 588] width 140 height 33
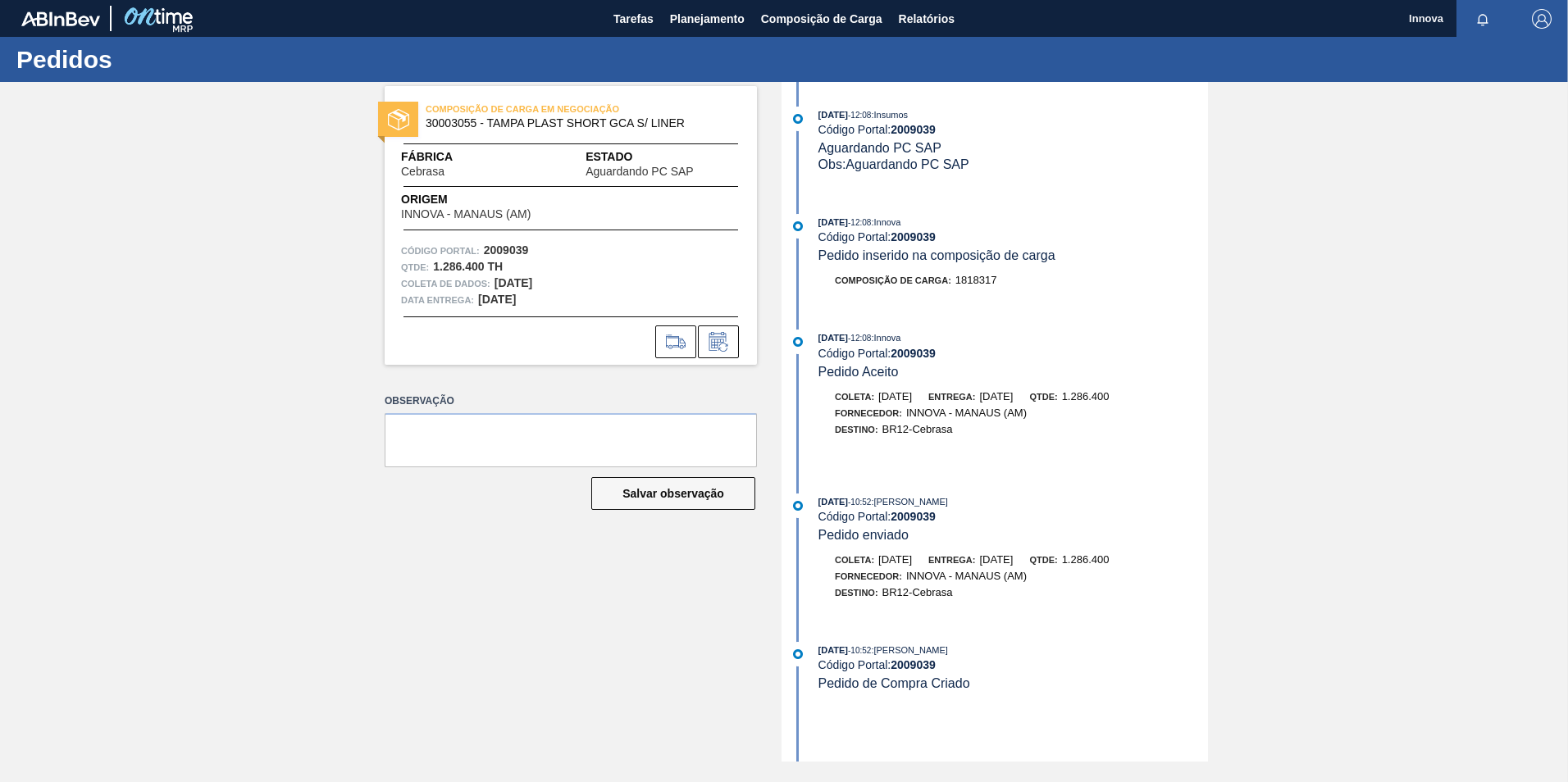
click at [917, 235] on strong "2009039" at bounding box center [913, 237] width 45 height 13
copy strong "2009039"
click at [905, 231] on strong "2009039" at bounding box center [913, 237] width 45 height 13
click at [907, 233] on strong "2009039" at bounding box center [913, 237] width 45 height 13
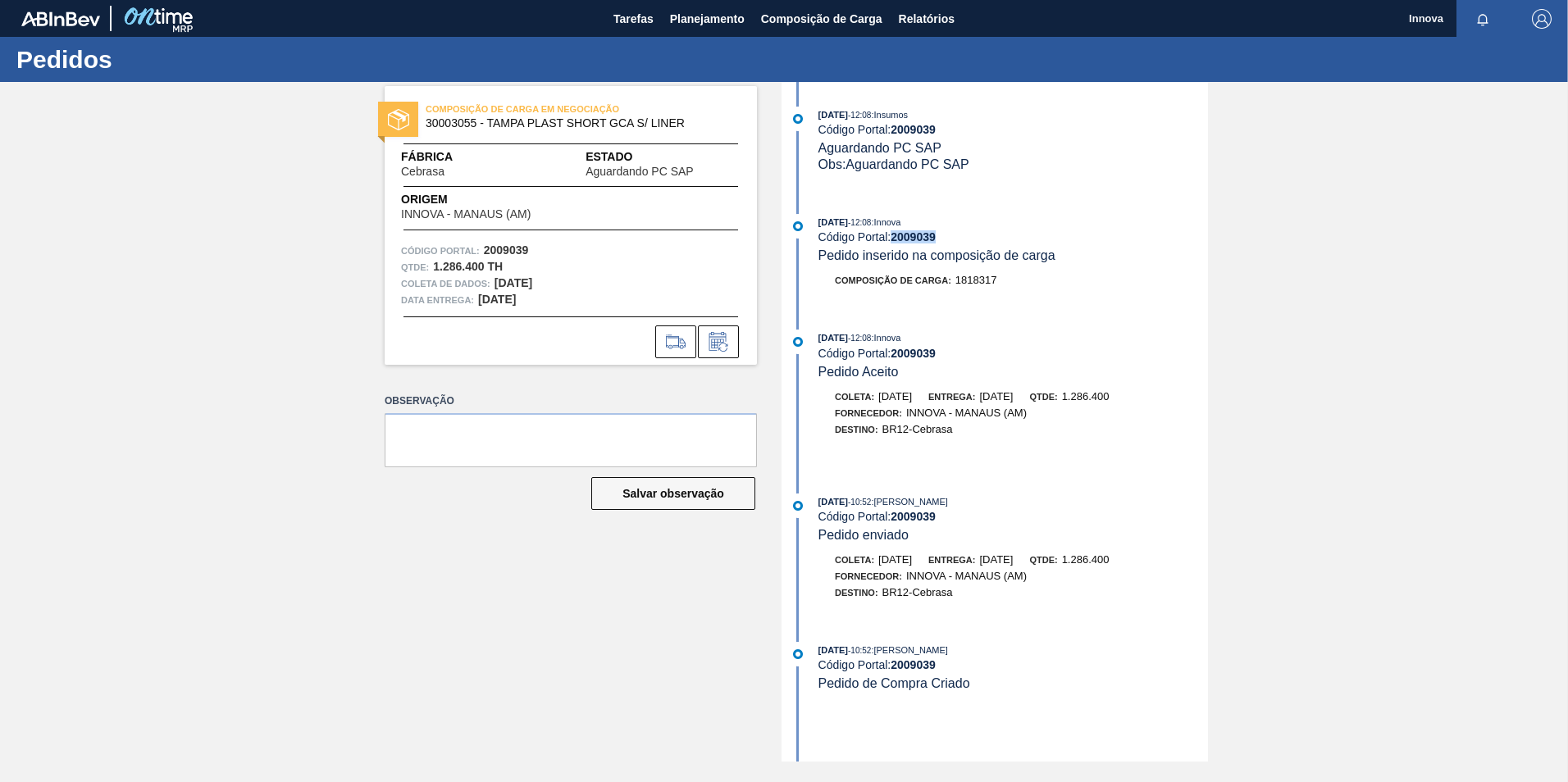
click at [907, 233] on strong "2009039" at bounding box center [913, 237] width 45 height 13
copy strong "2009039"
click at [686, 22] on span "Planejamento" at bounding box center [708, 19] width 75 height 20
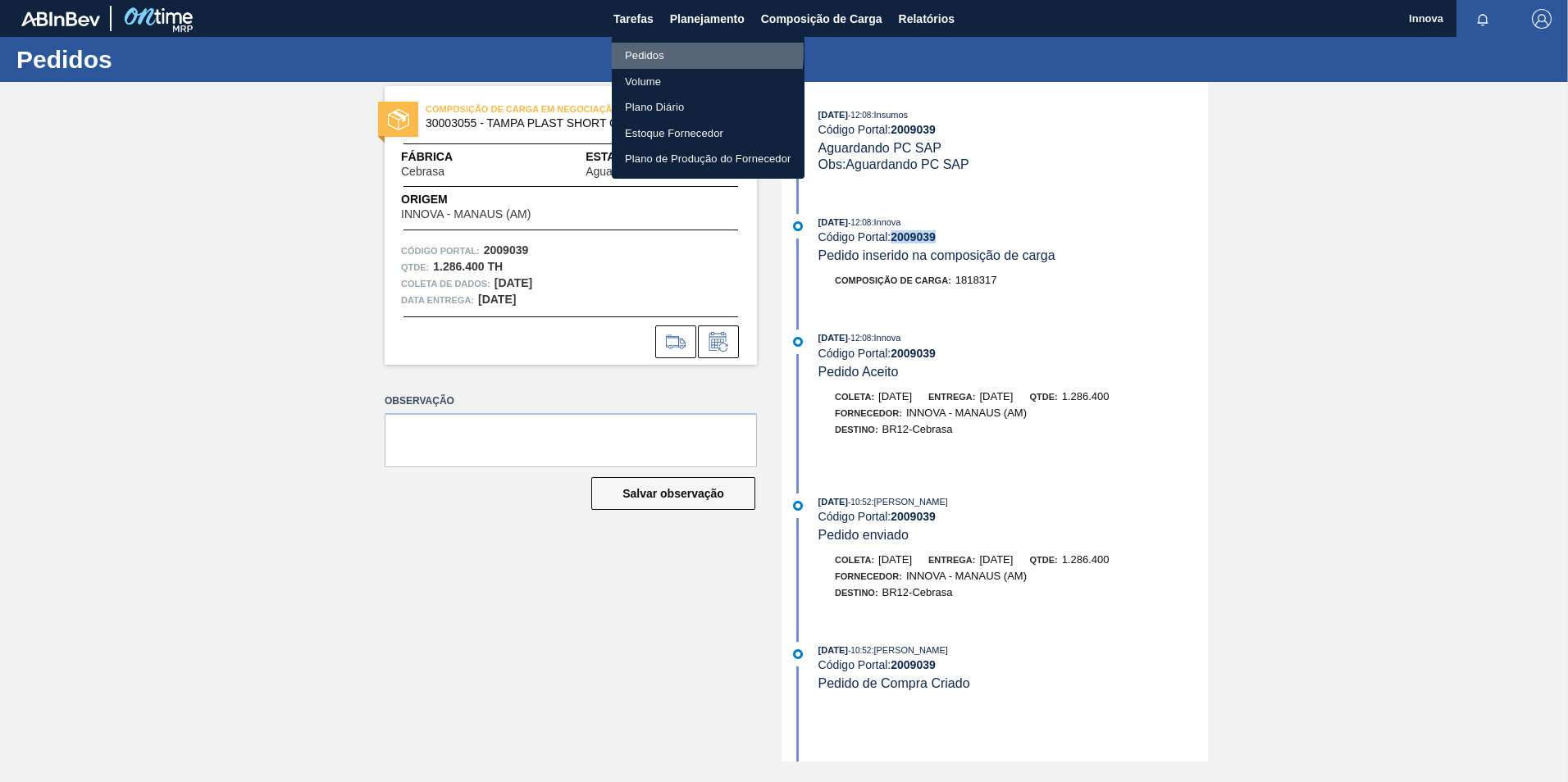
click at [655, 52] on li "Pedidos" at bounding box center [708, 55] width 193 height 26
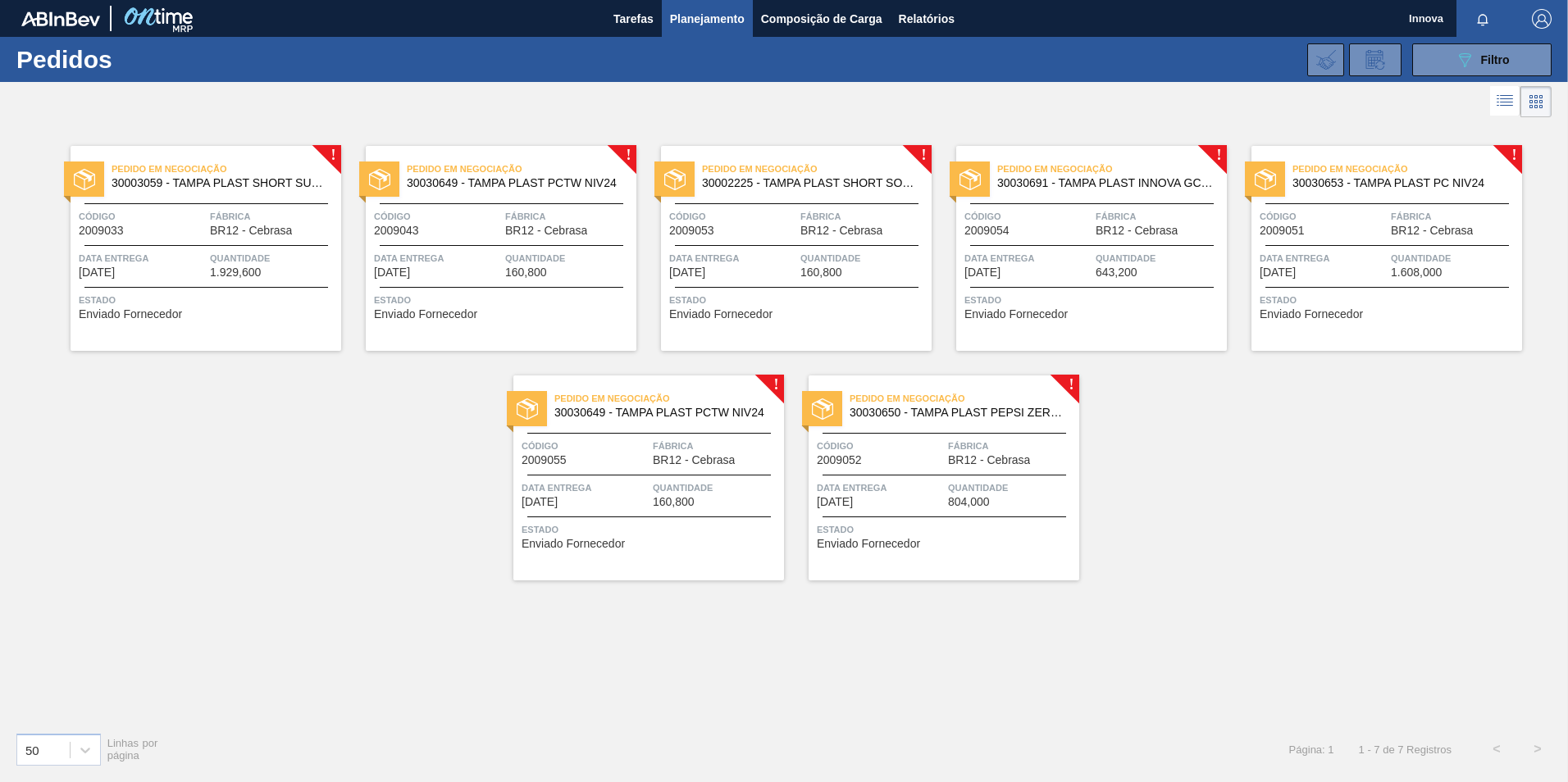
click at [196, 258] on span "Data entrega" at bounding box center [143, 258] width 128 height 16
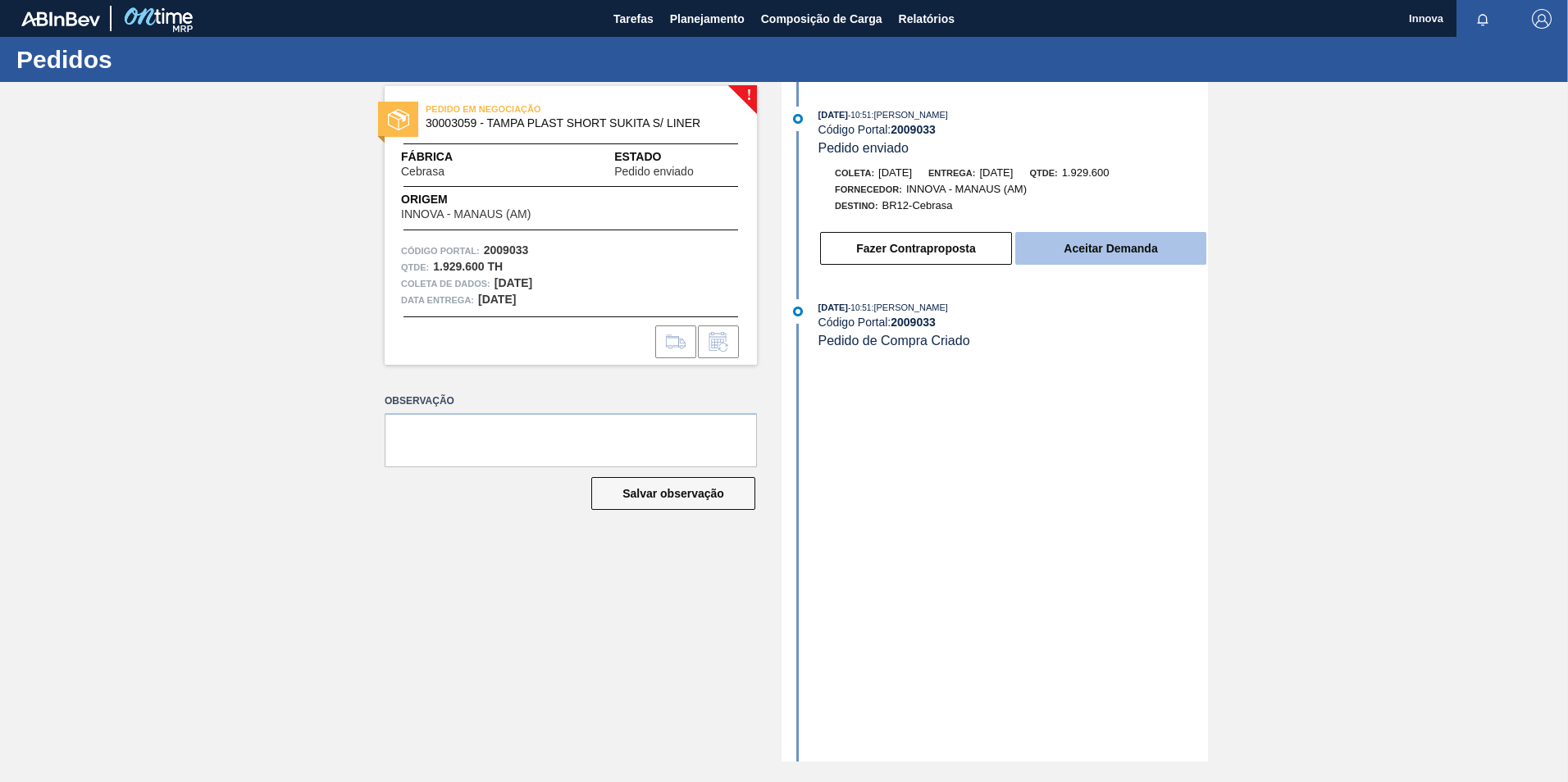
click at [1069, 244] on button "Aceitar Demanda" at bounding box center [1111, 248] width 191 height 33
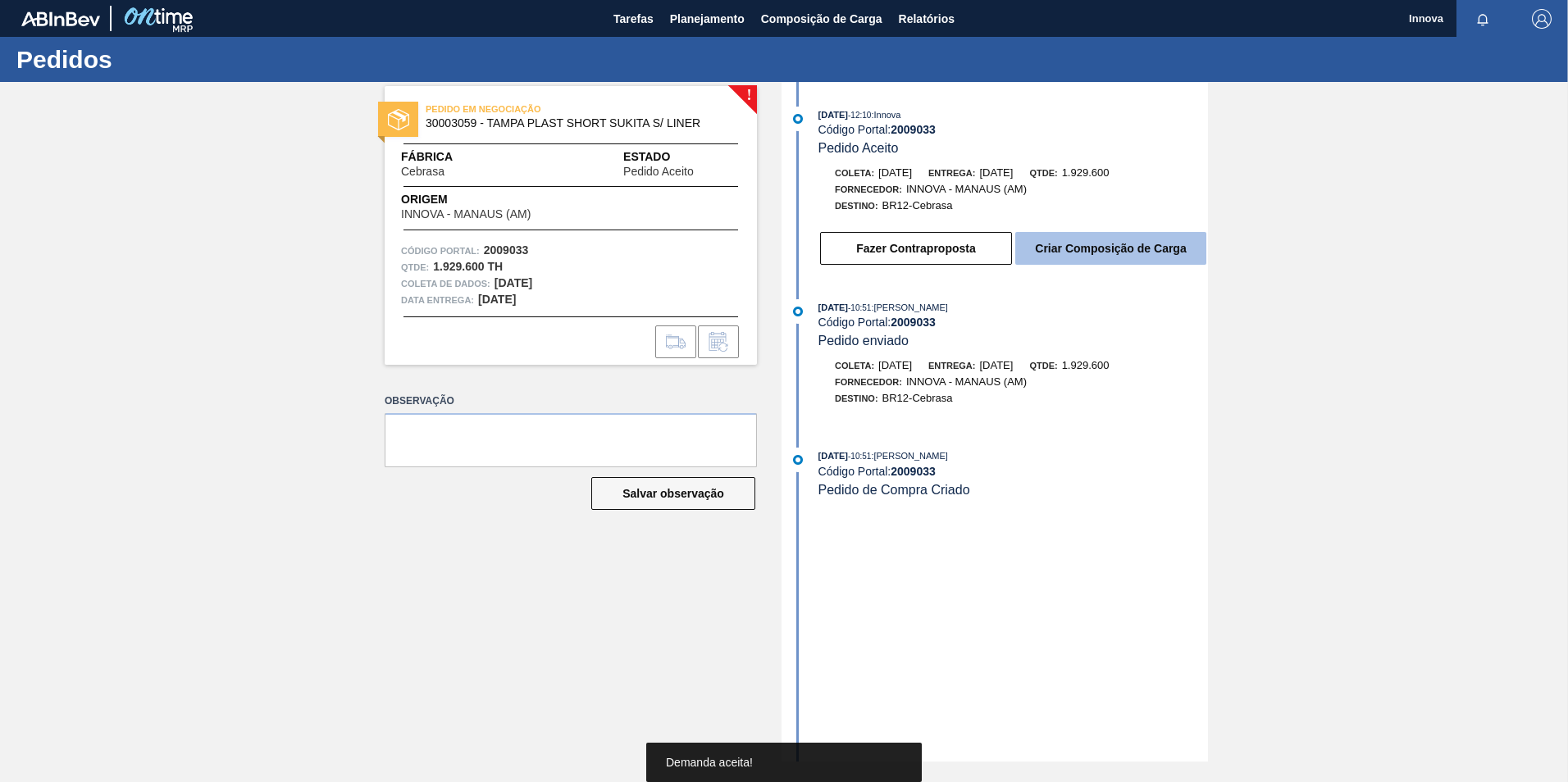
click at [1075, 241] on button "Criar Composição de Carga" at bounding box center [1111, 248] width 191 height 33
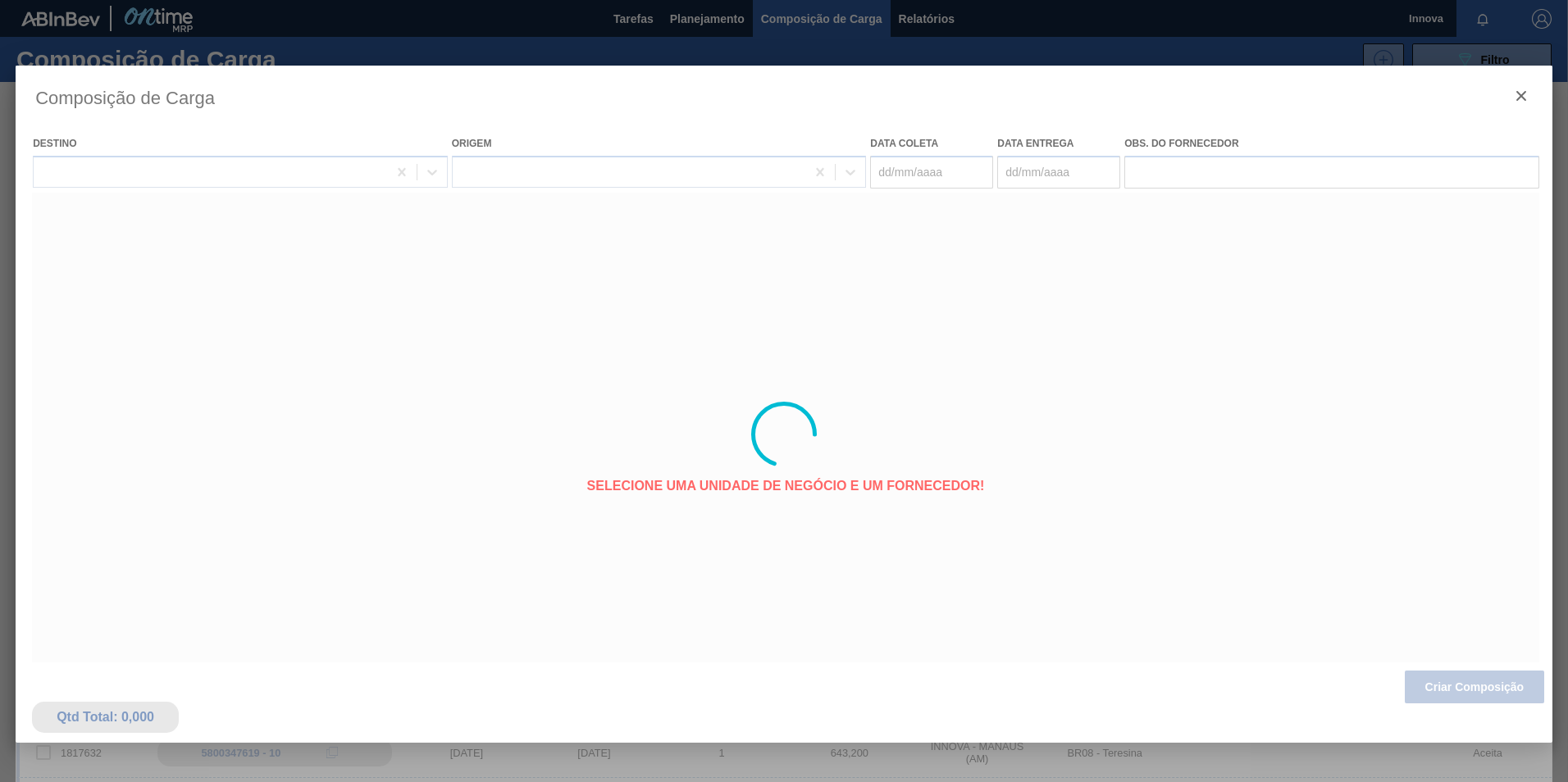
type coleta "18/09/2025"
type entrega "03/10/2025"
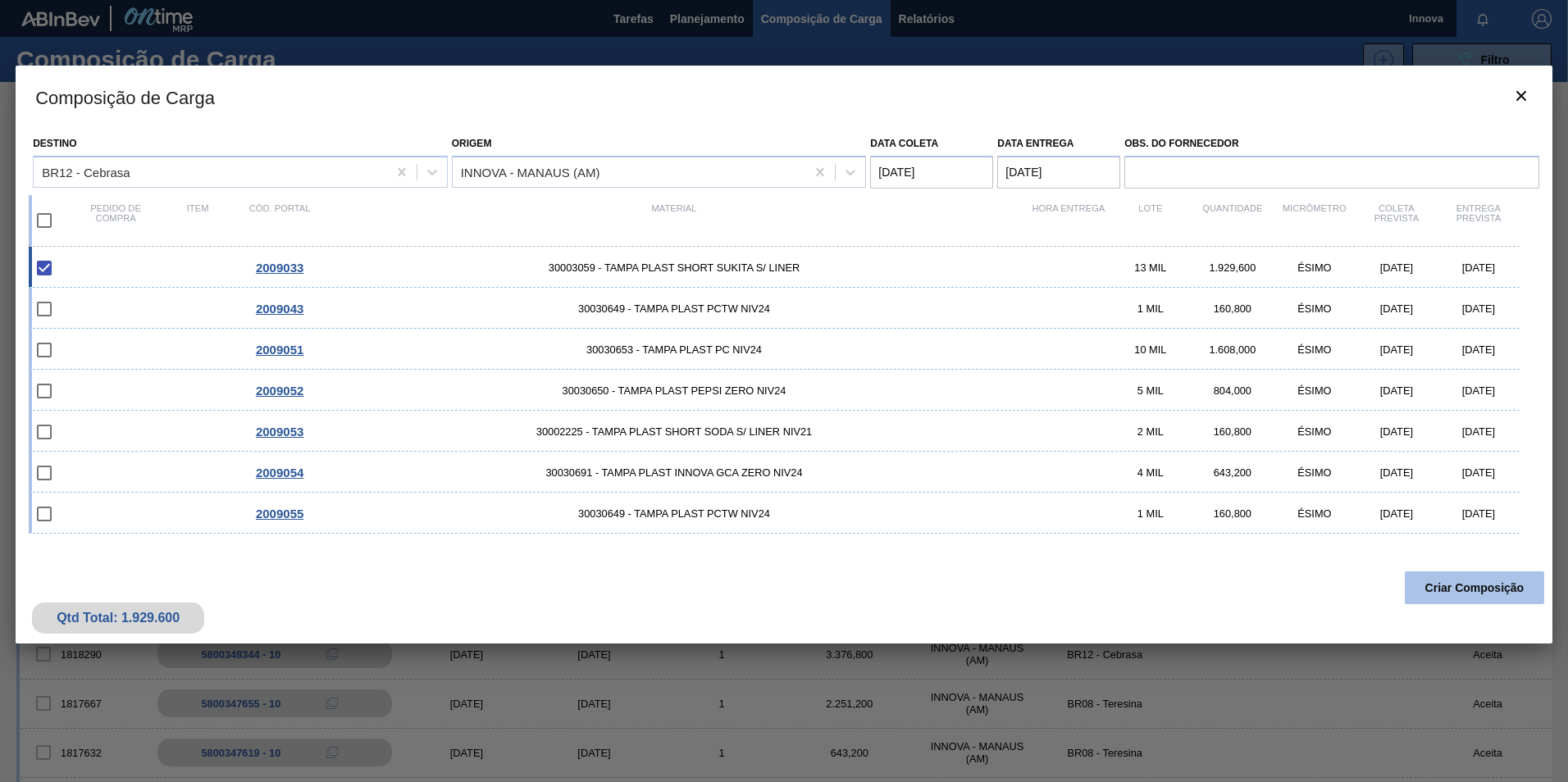
click at [1465, 588] on button "Criar Composição" at bounding box center [1474, 588] width 140 height 33
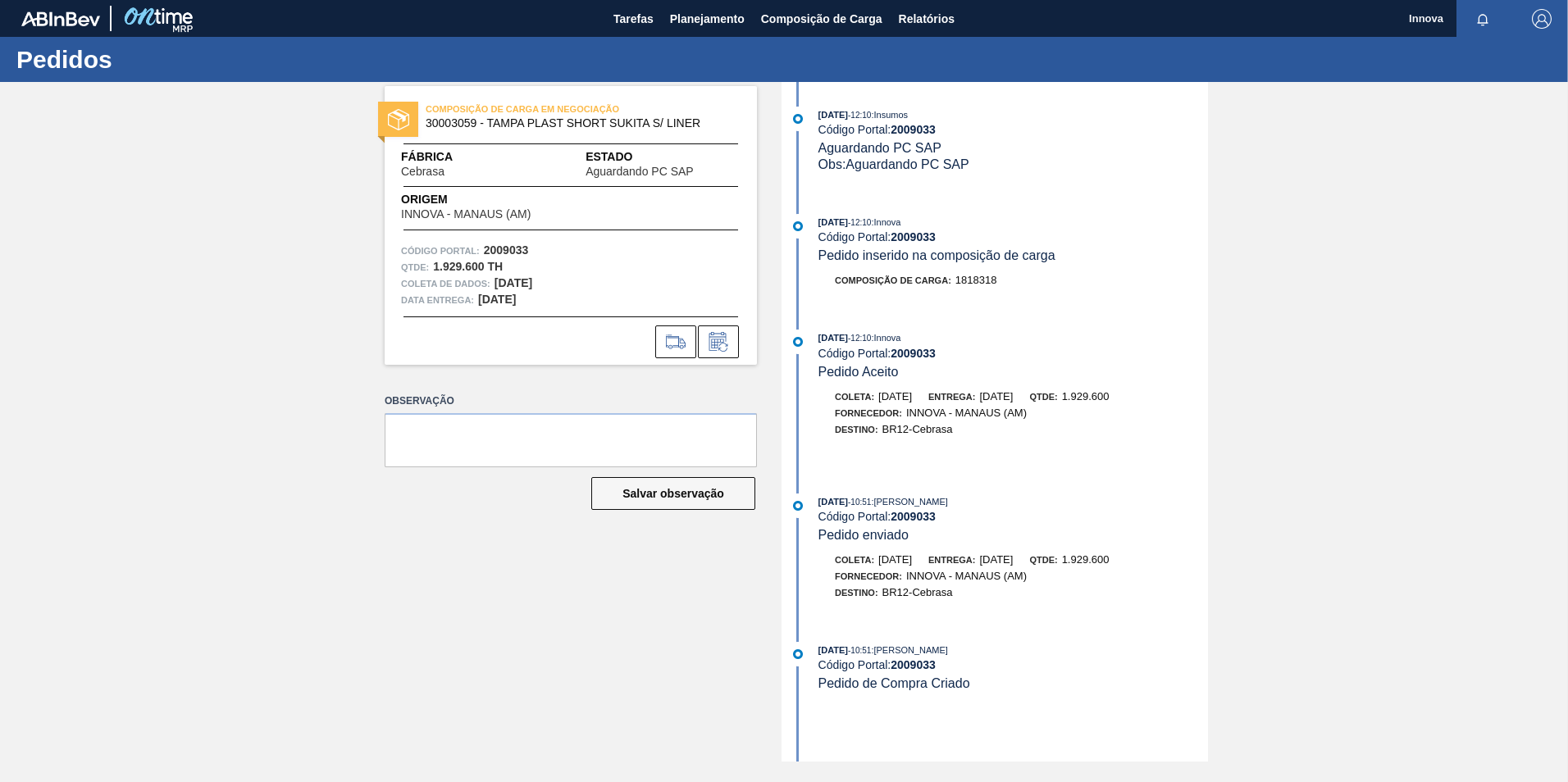
click at [939, 231] on div "15/08/2025 - 12:10 : Innova Código Portal: 2009033 Pedido inserido na composiçã…" at bounding box center [1013, 238] width 389 height 50
drag, startPoint x: 939, startPoint y: 231, endPoint x: 925, endPoint y: 240, distance: 16.6
click at [926, 240] on strong "2009033" at bounding box center [913, 237] width 45 height 13
click at [925, 239] on strong "2009033" at bounding box center [913, 237] width 45 height 13
click at [923, 233] on strong "2009033" at bounding box center [913, 237] width 45 height 13
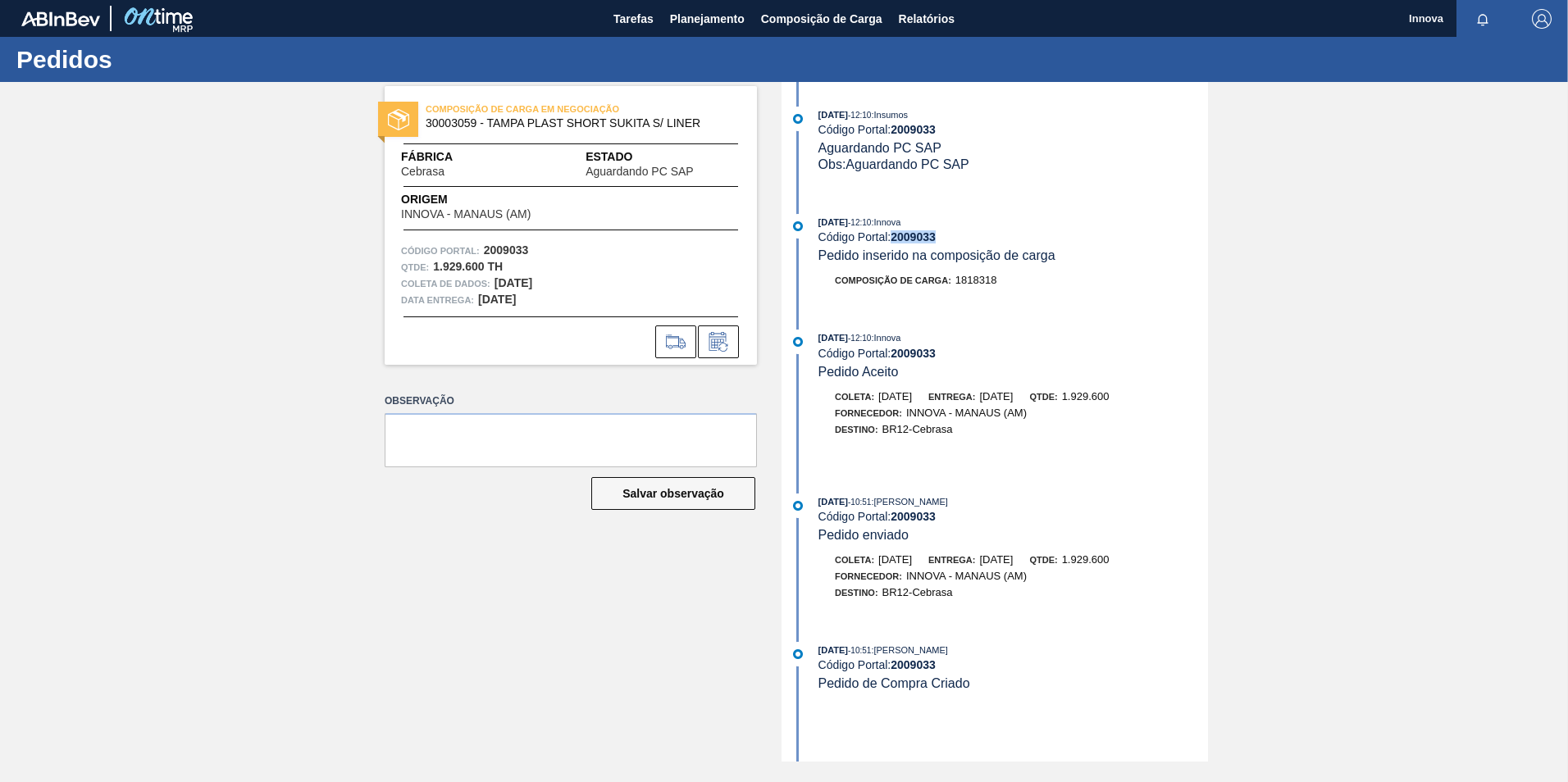
click at [923, 233] on strong "2009033" at bounding box center [913, 237] width 45 height 13
click at [696, 3] on button "Planejamento" at bounding box center [707, 18] width 91 height 37
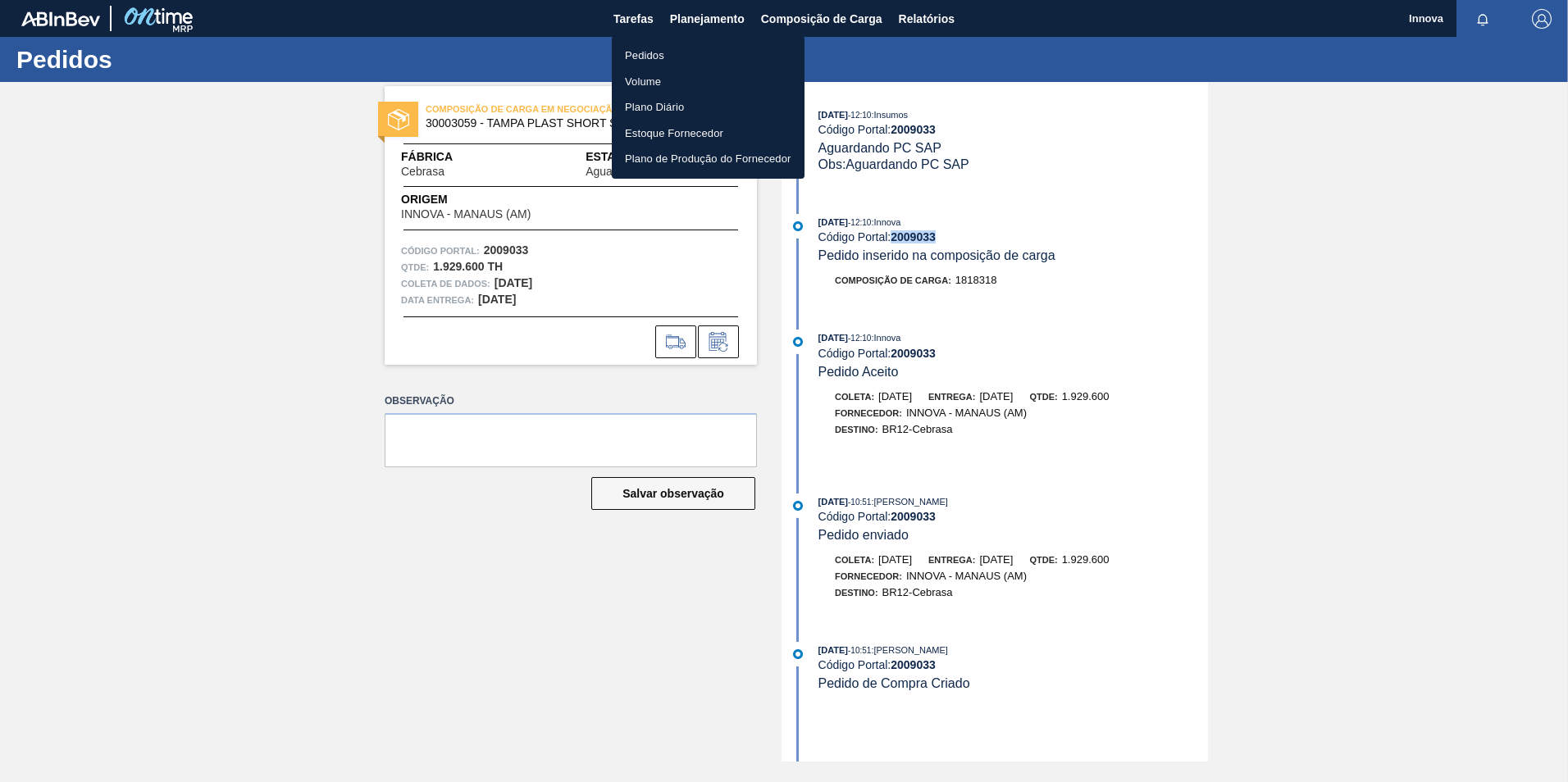
click at [675, 47] on li "Pedidos" at bounding box center [708, 55] width 193 height 26
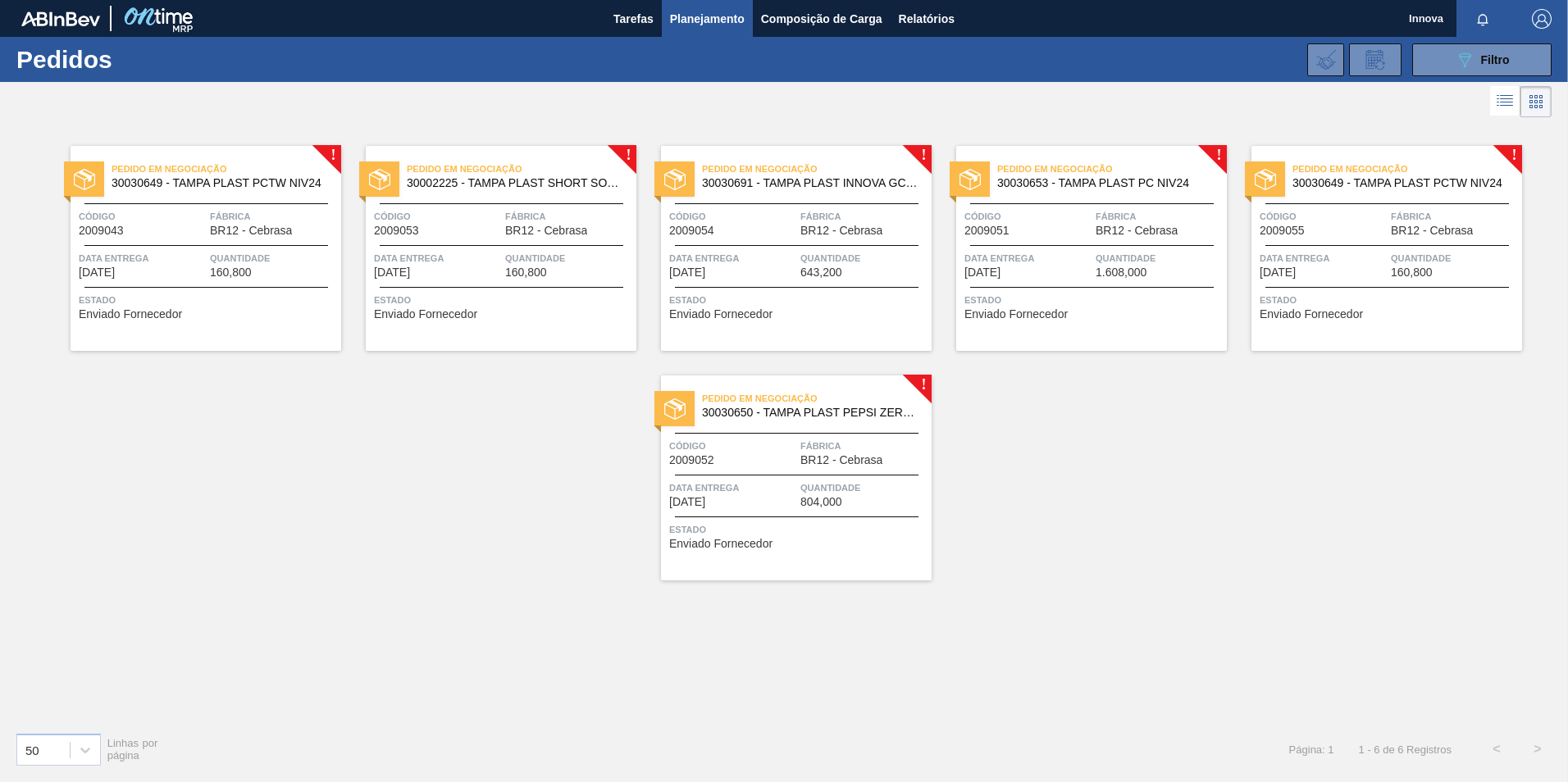
click at [220, 301] on span "Estado" at bounding box center [207, 299] width 258 height 16
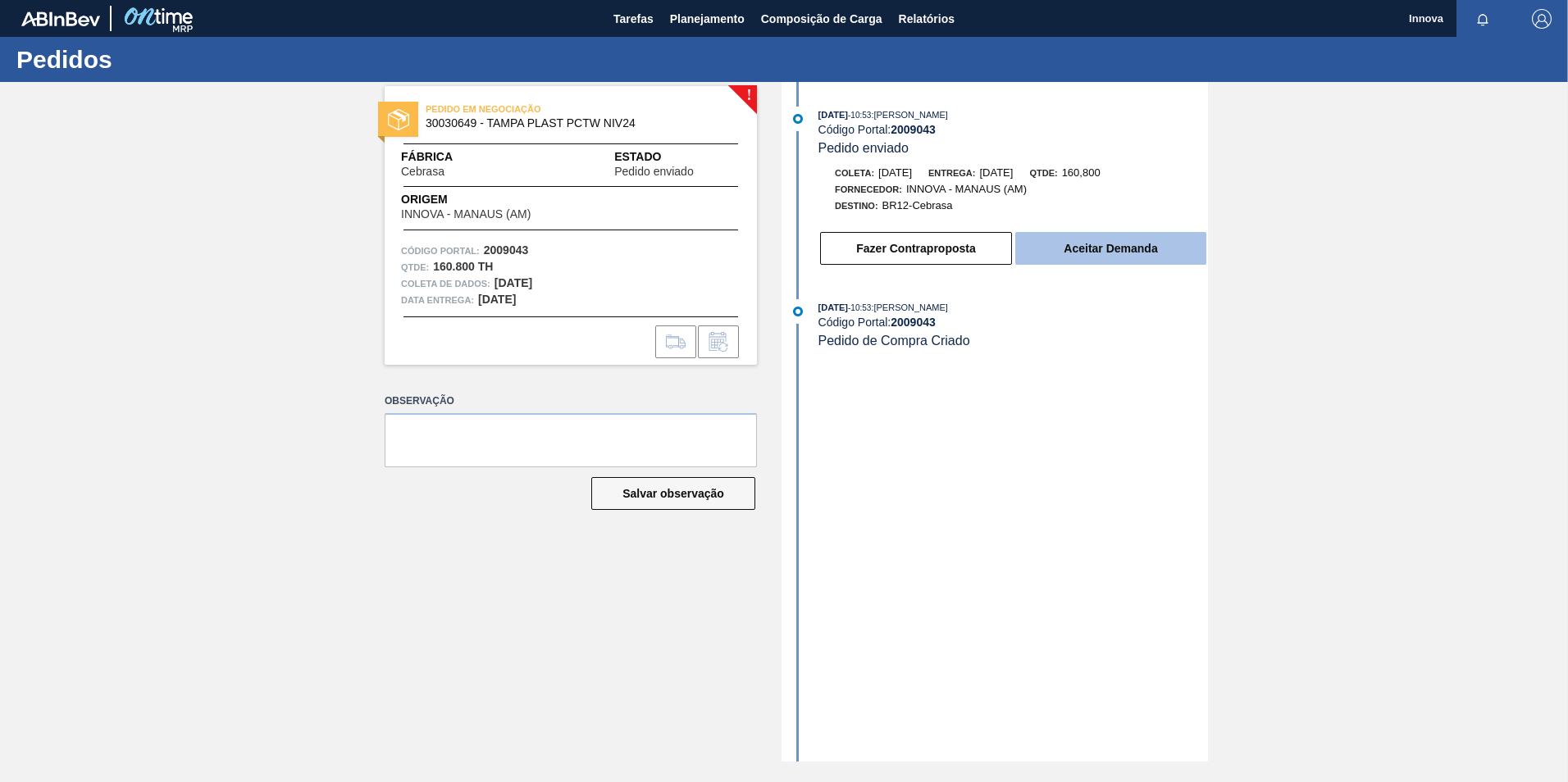
click at [1114, 250] on button "Aceitar Demanda" at bounding box center [1111, 248] width 191 height 33
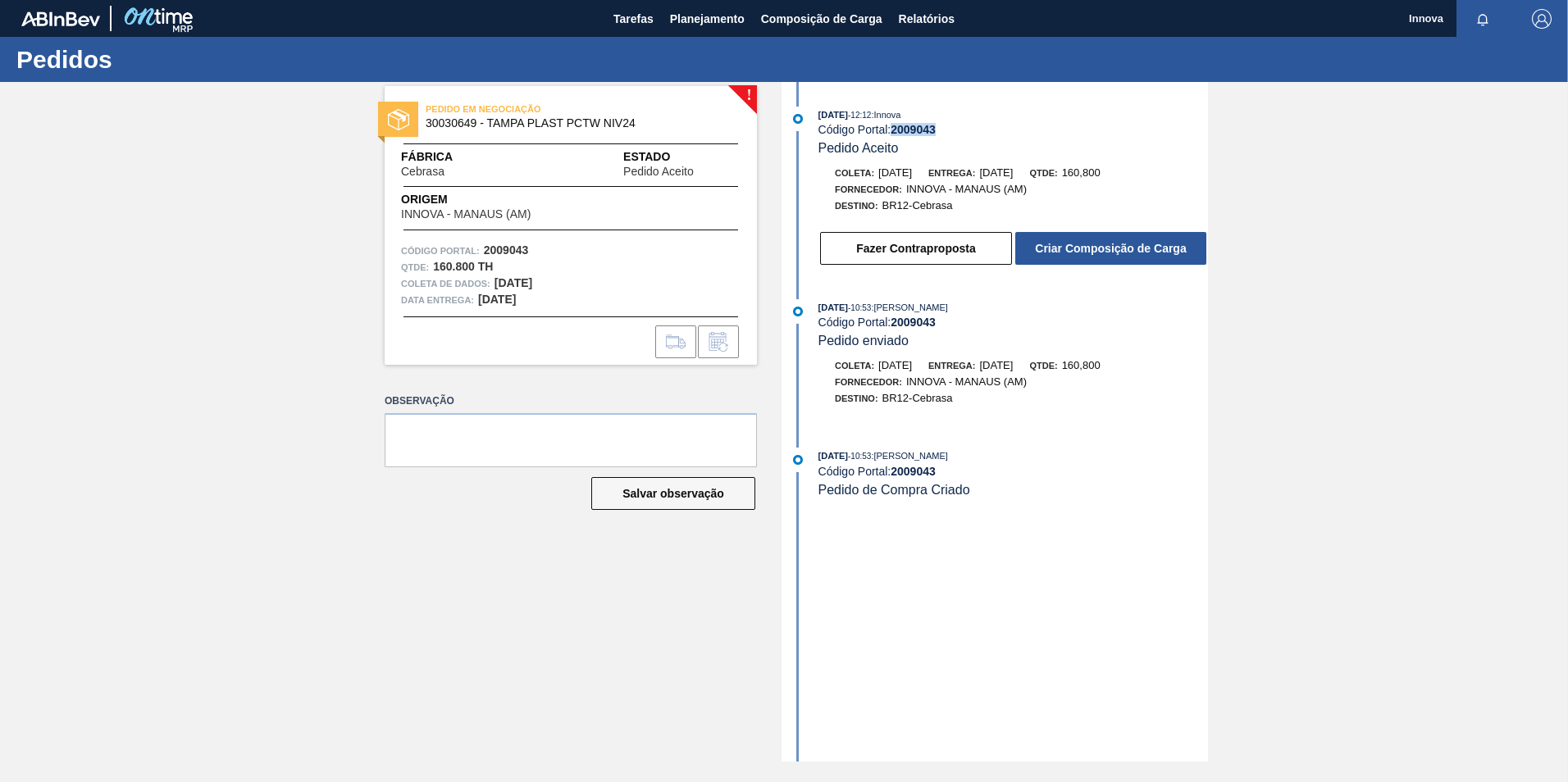
click at [926, 127] on strong "2009043" at bounding box center [913, 129] width 45 height 13
copy strong "2009043"
click at [1166, 233] on button "Criar Composição de Carga" at bounding box center [1111, 248] width 191 height 33
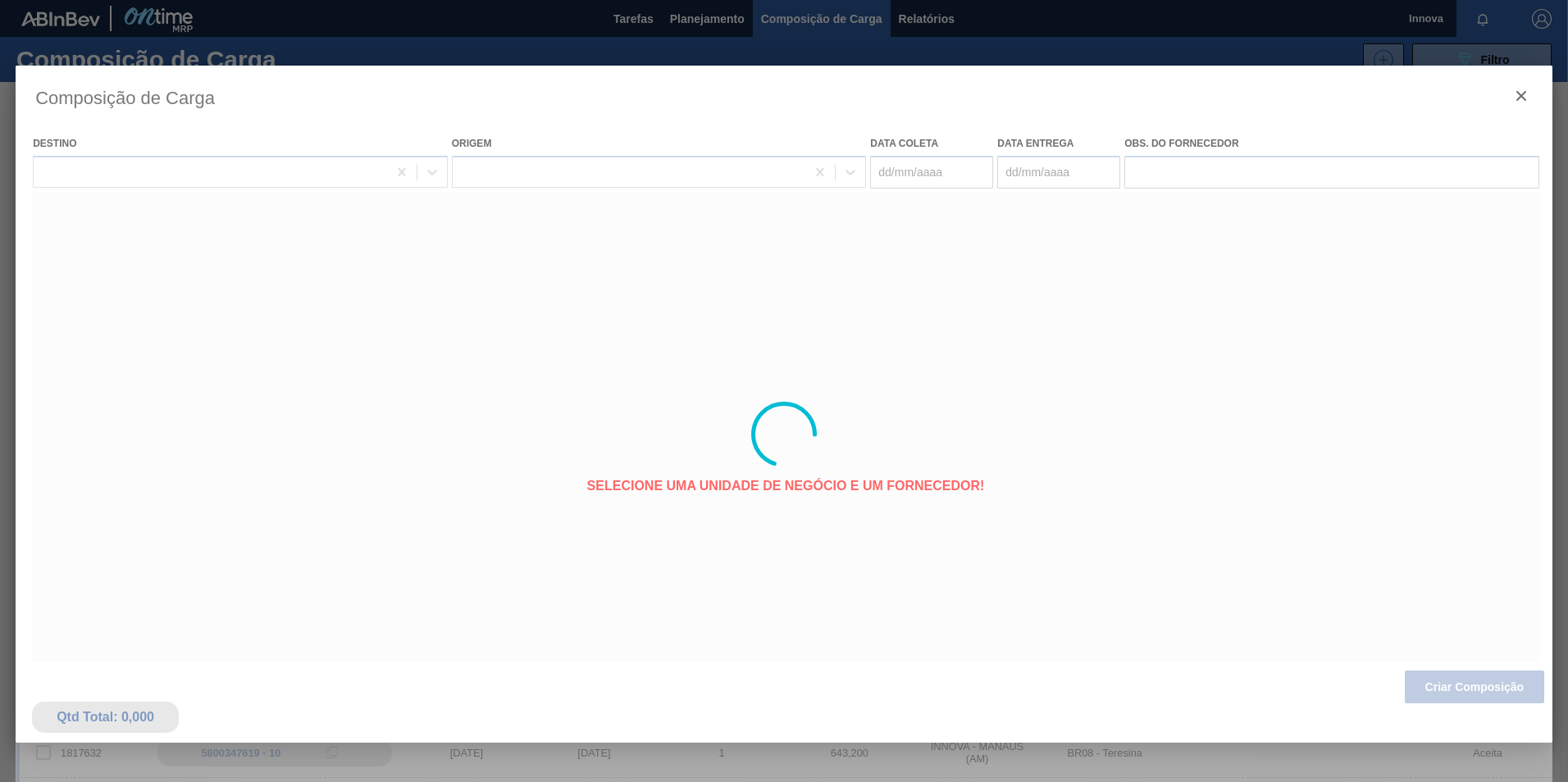
type coleta "18/09/2025"
type entrega "03/10/2025"
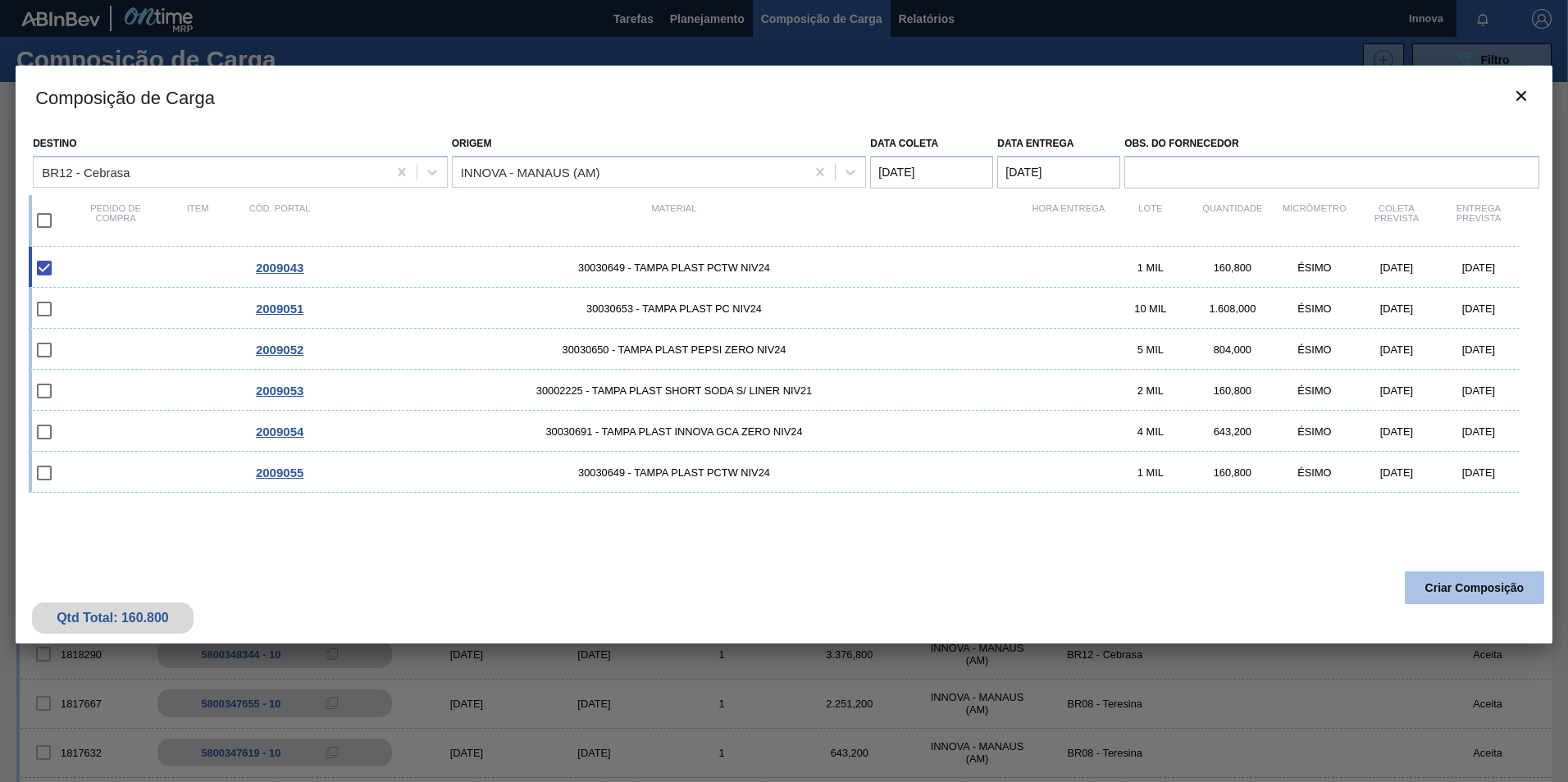
click at [1442, 579] on button "Criar Composição" at bounding box center [1474, 588] width 140 height 33
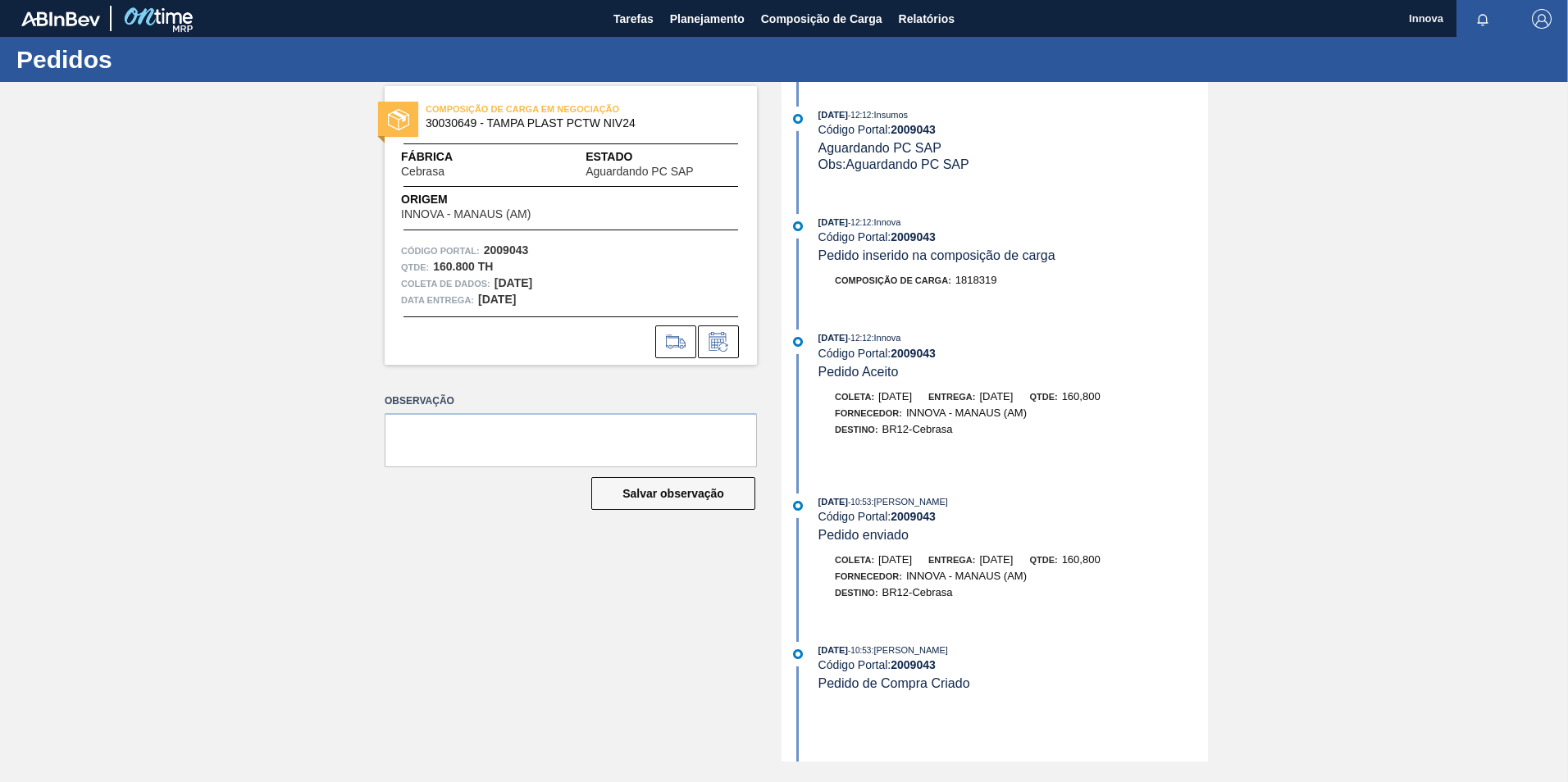
click at [912, 233] on strong "2009043" at bounding box center [913, 237] width 45 height 13
copy strong "2009043"
click at [701, 20] on span "Planejamento" at bounding box center [708, 19] width 75 height 20
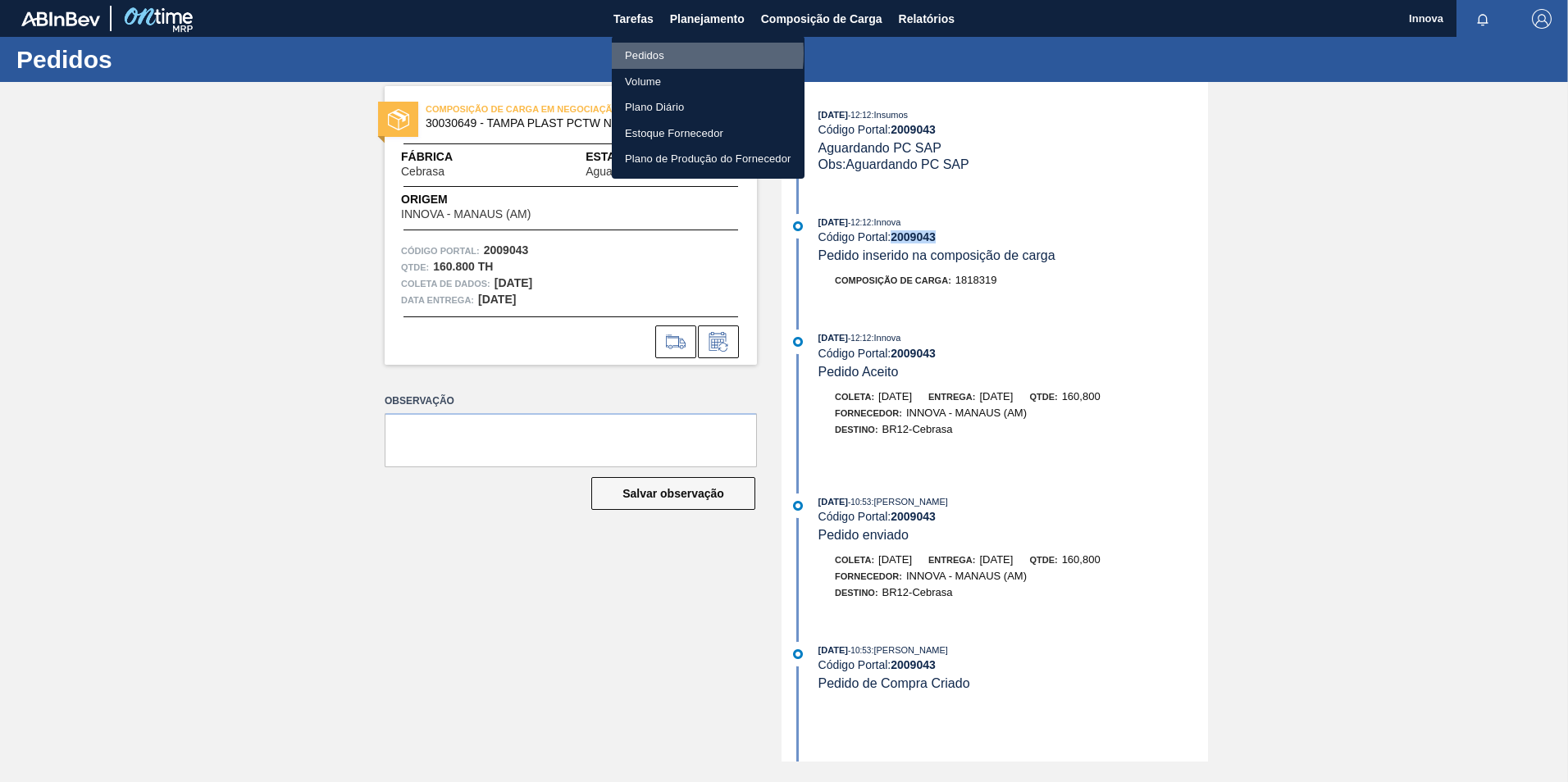
click at [650, 53] on li "Pedidos" at bounding box center [708, 55] width 193 height 26
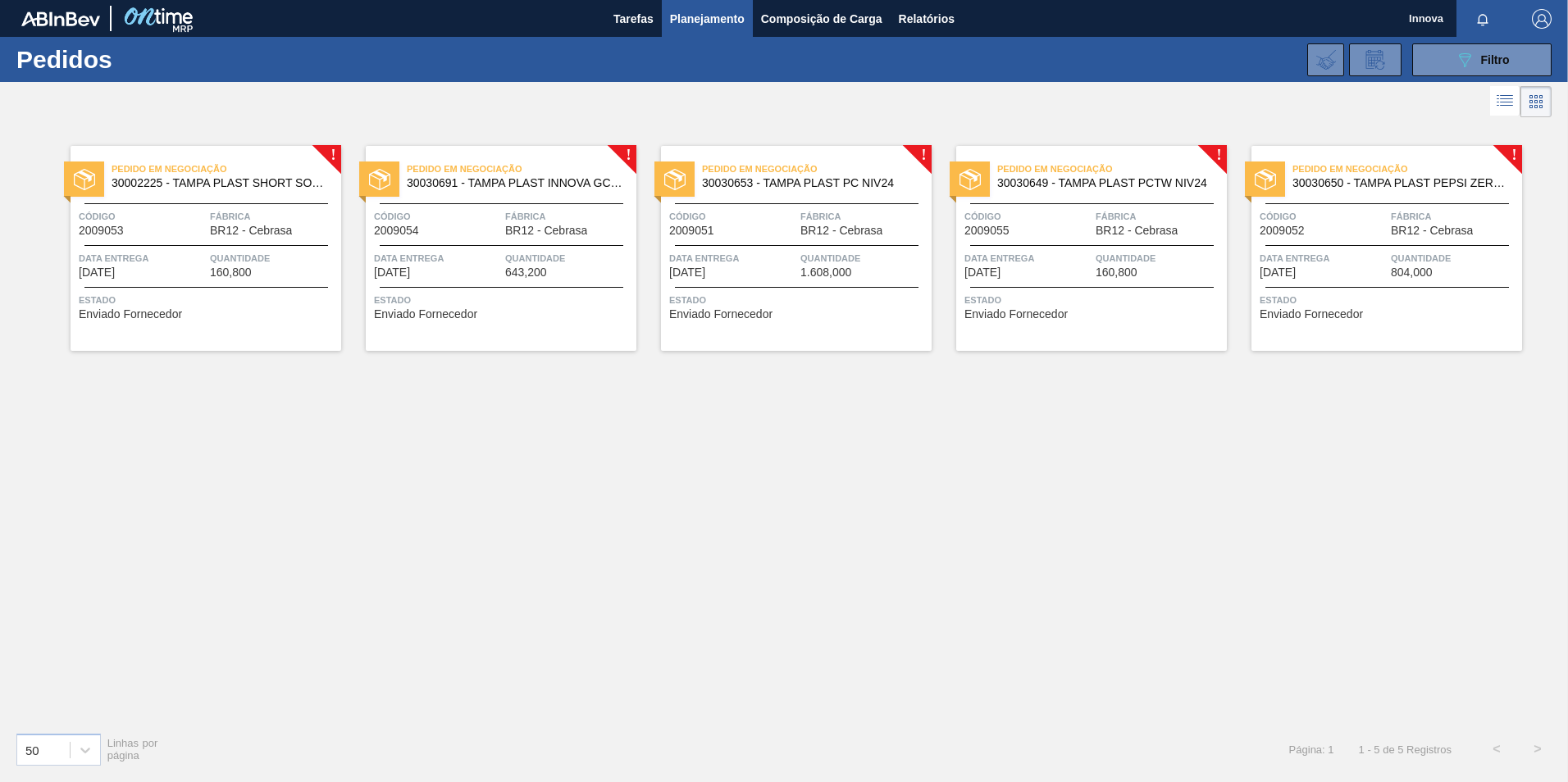
click at [251, 310] on div "Estado Enviado Fornecedor" at bounding box center [207, 305] width 258 height 26
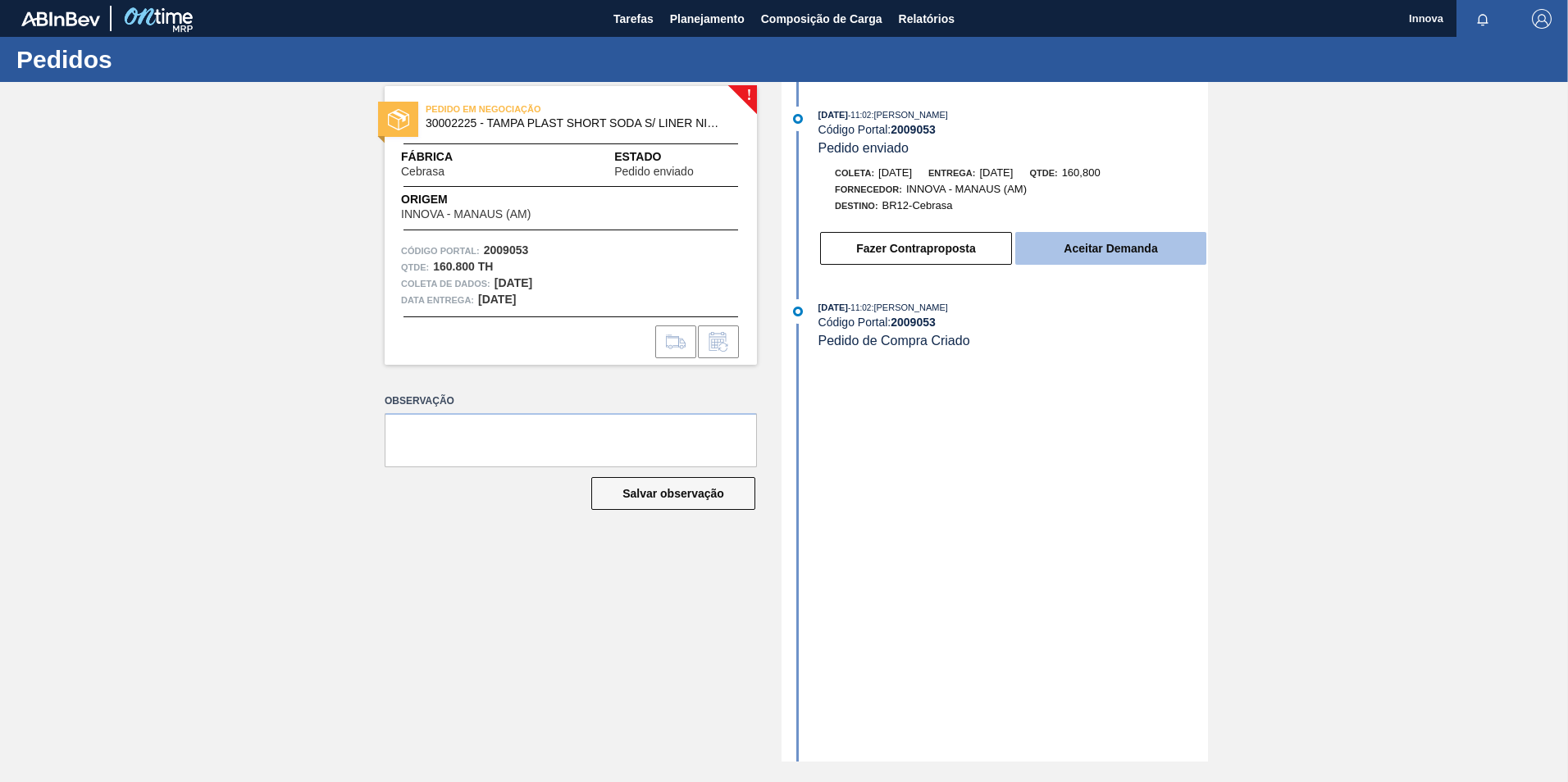
click at [1189, 257] on button "Aceitar Demanda" at bounding box center [1111, 248] width 191 height 33
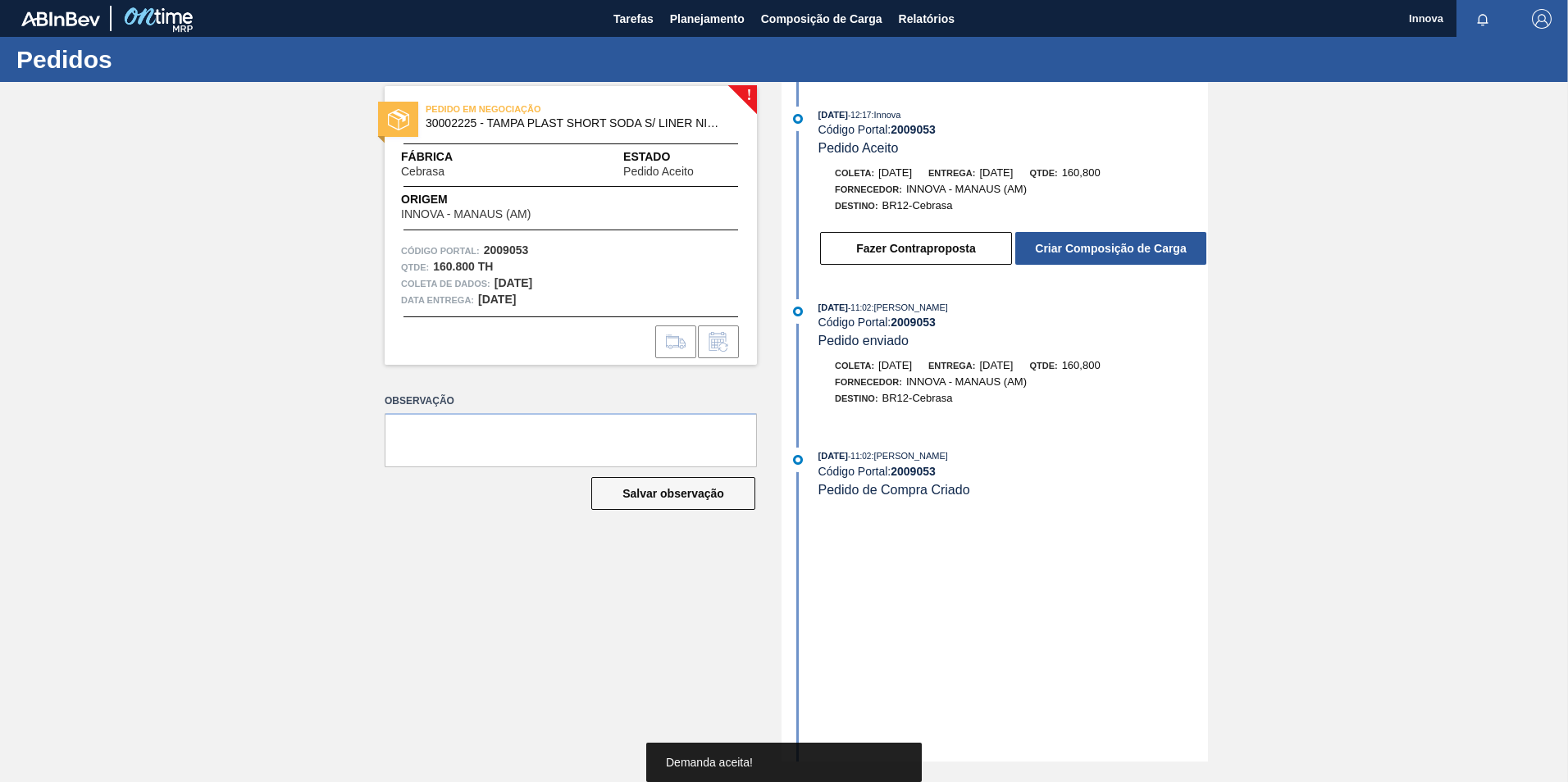
click at [925, 127] on strong "2009053" at bounding box center [913, 129] width 45 height 13
copy strong "2009053"
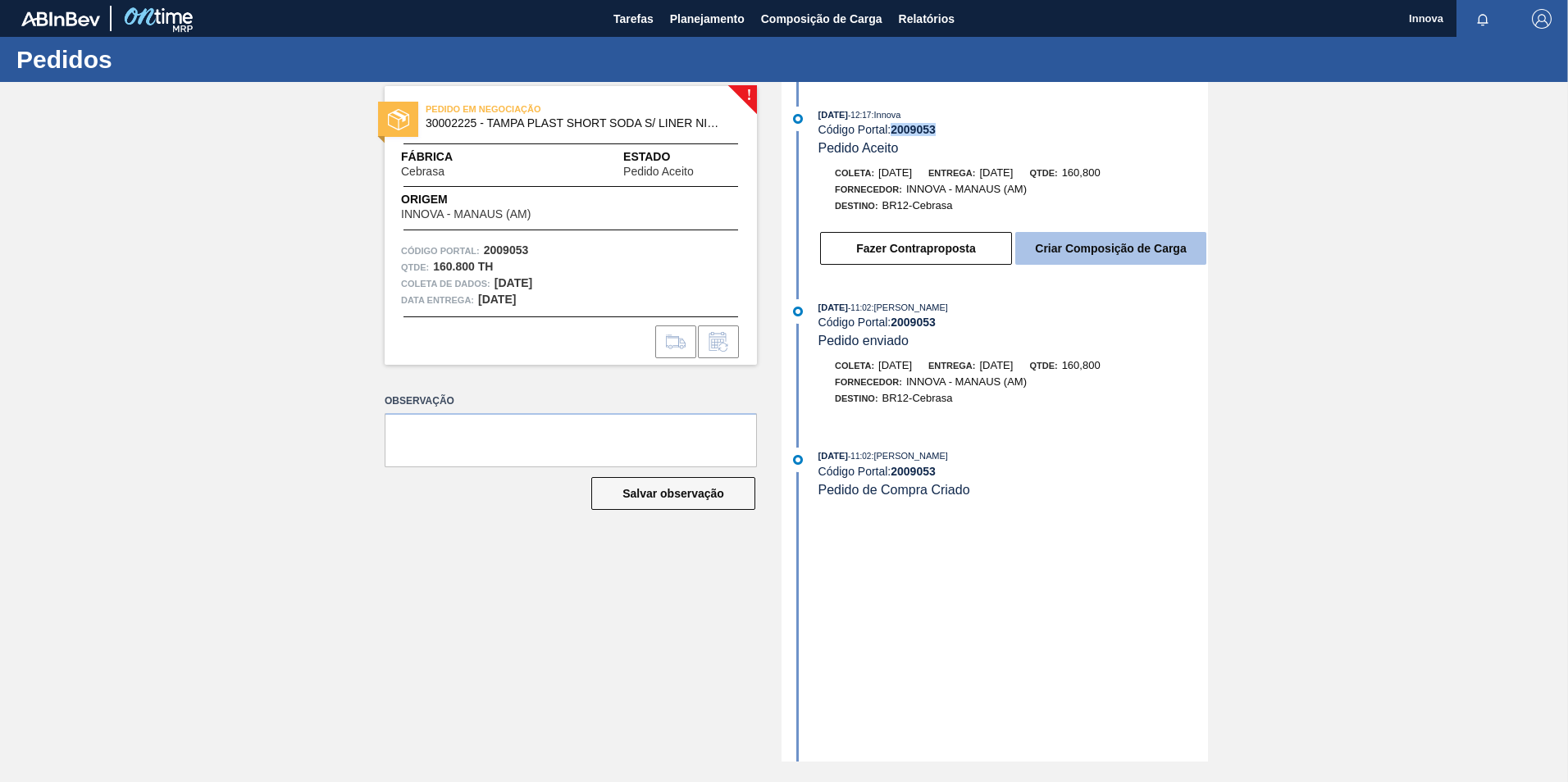
click at [1095, 243] on button "Criar Composição de Carga" at bounding box center [1111, 248] width 191 height 33
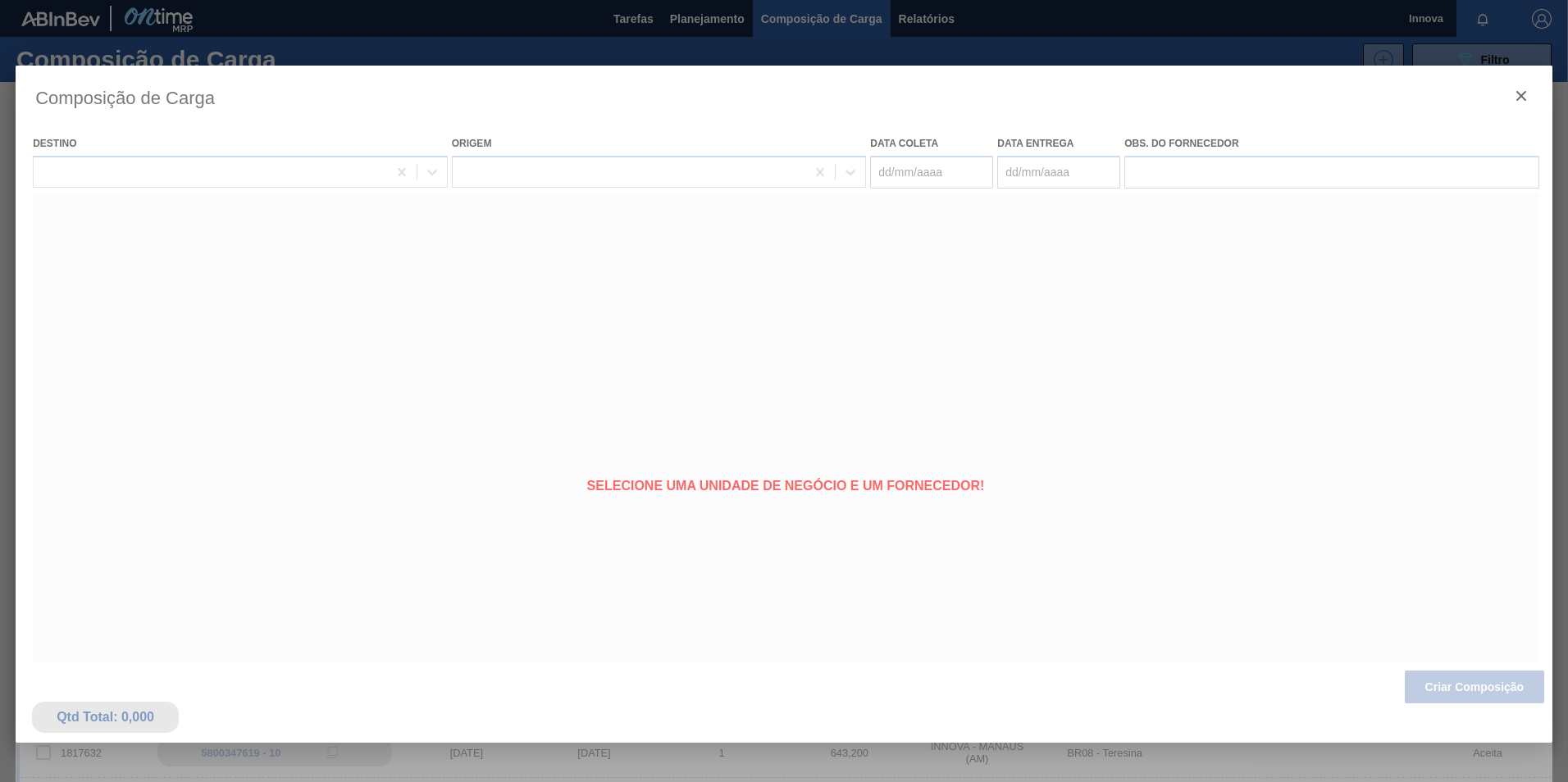
type coleta "29/09/2025"
type entrega "14/10/2025"
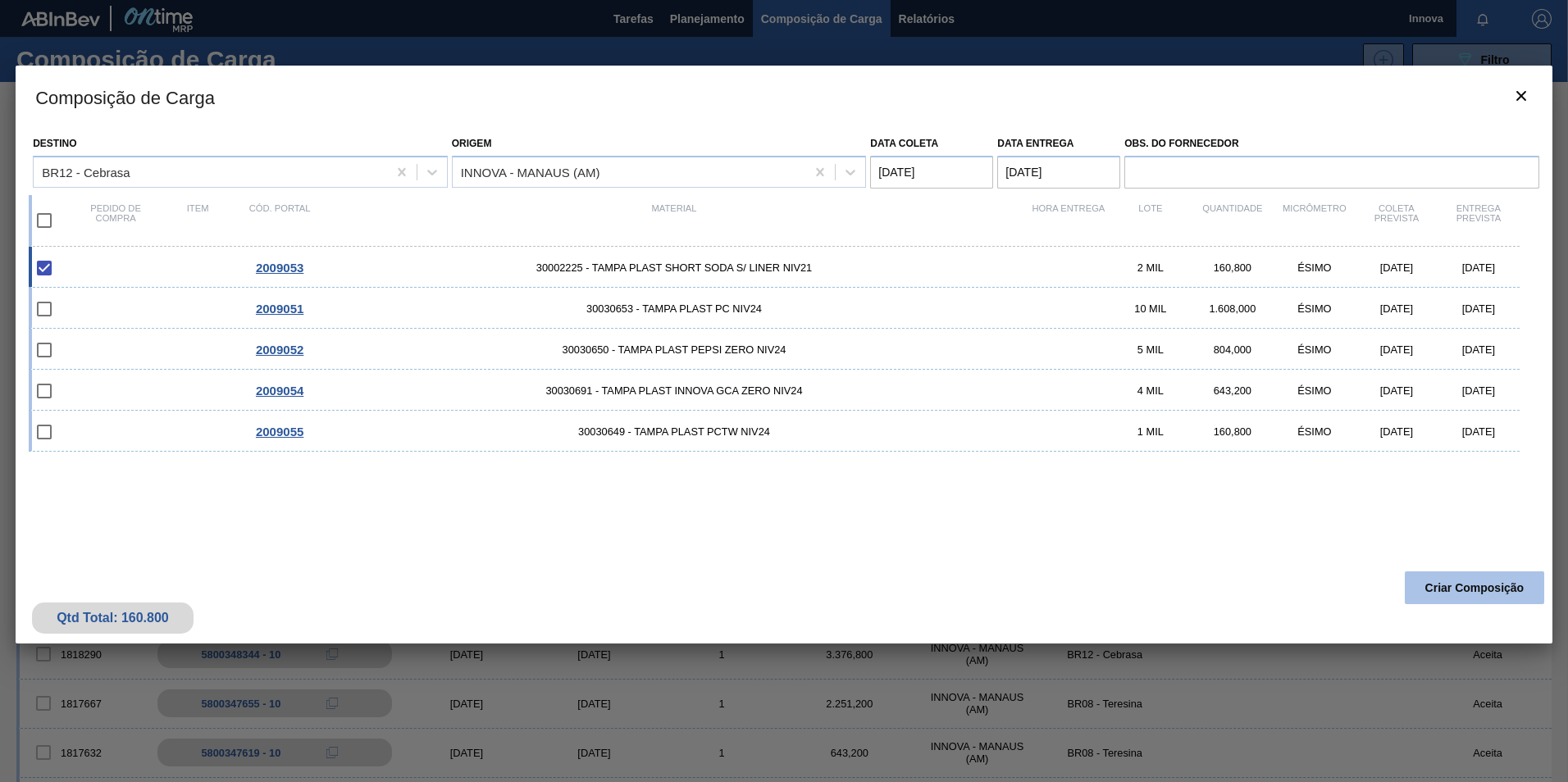
click at [1457, 586] on button "Criar Composição" at bounding box center [1474, 588] width 140 height 33
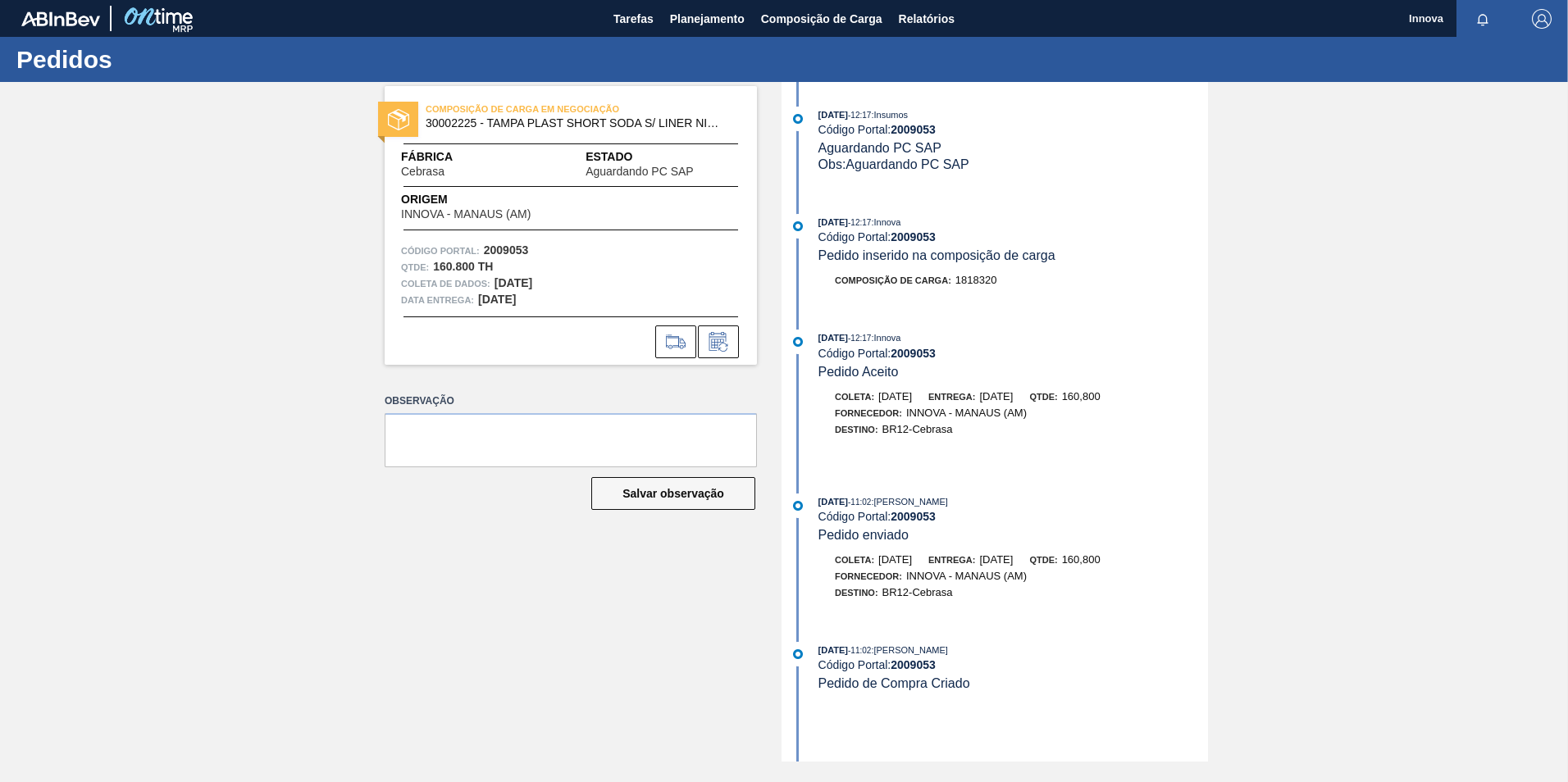
click at [933, 238] on strong "2009053" at bounding box center [913, 237] width 45 height 13
copy strong "2009053"
click at [691, 35] on button "Planejamento" at bounding box center [707, 18] width 91 height 37
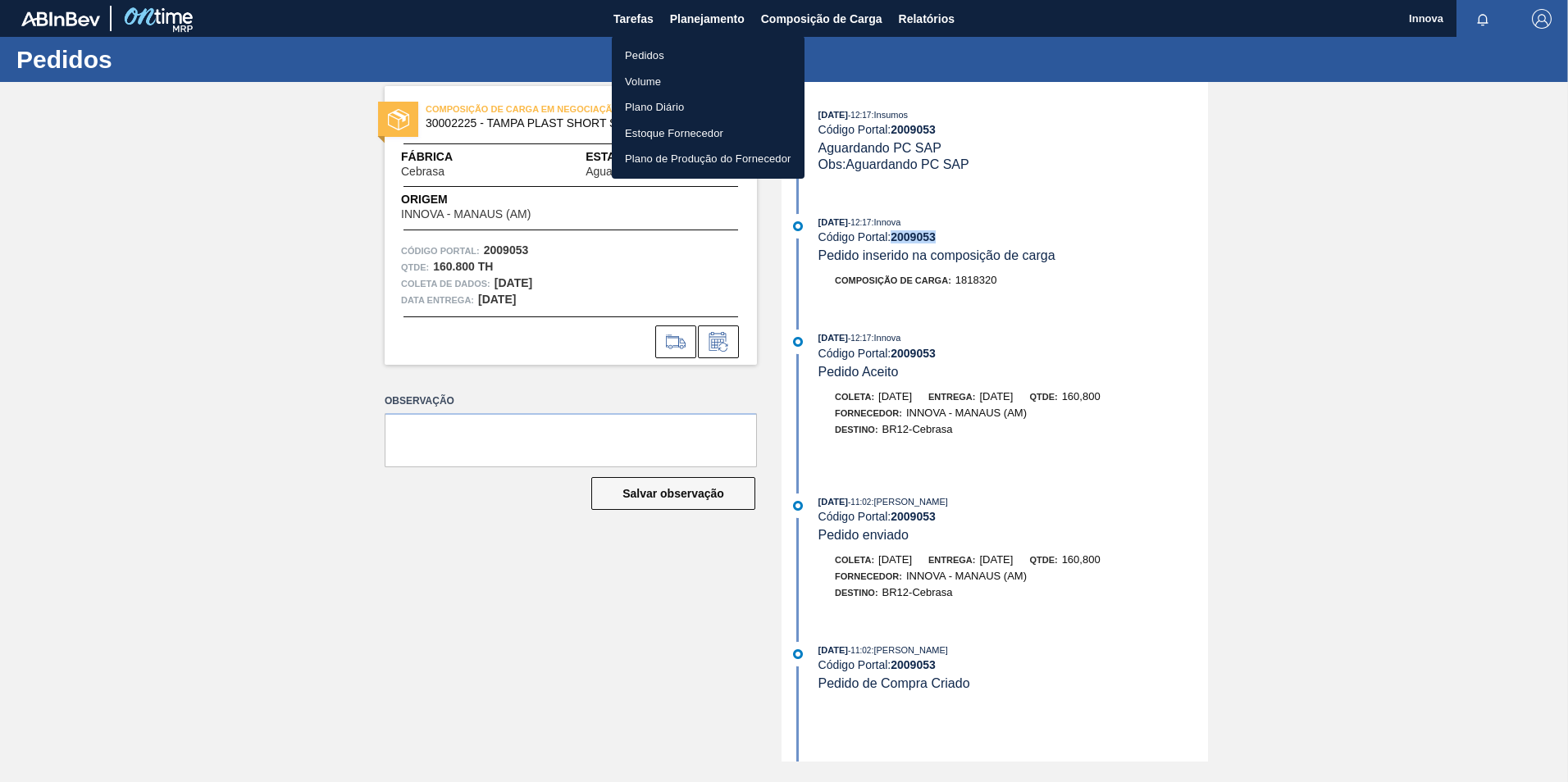
click at [654, 57] on li "Pedidos" at bounding box center [708, 55] width 193 height 26
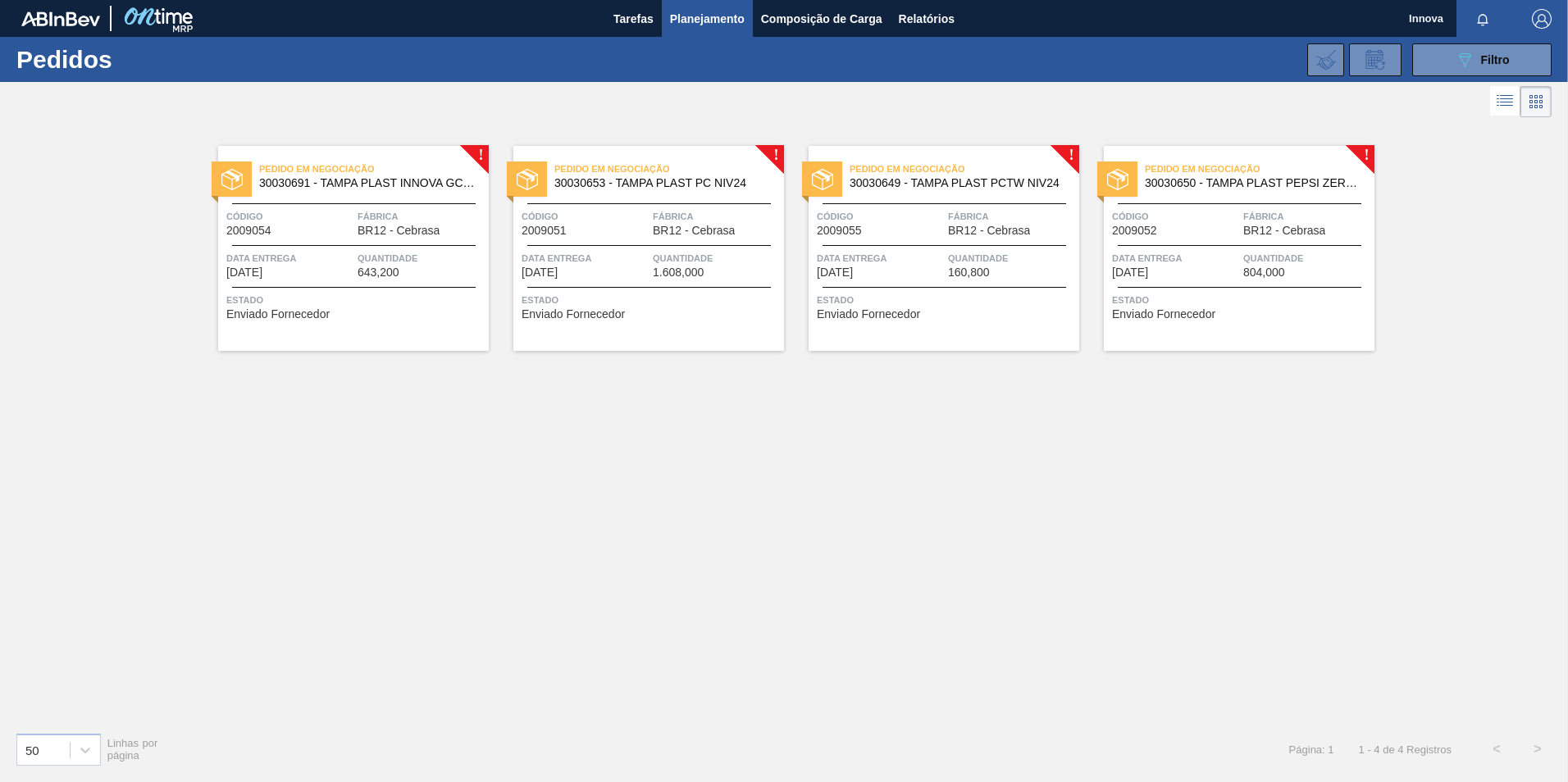
click at [431, 285] on div "Pedido em Negociação 30030691 - TAMPA PLAST INNOVA GCA ZERO NIV24 Código 200905…" at bounding box center [354, 248] width 271 height 205
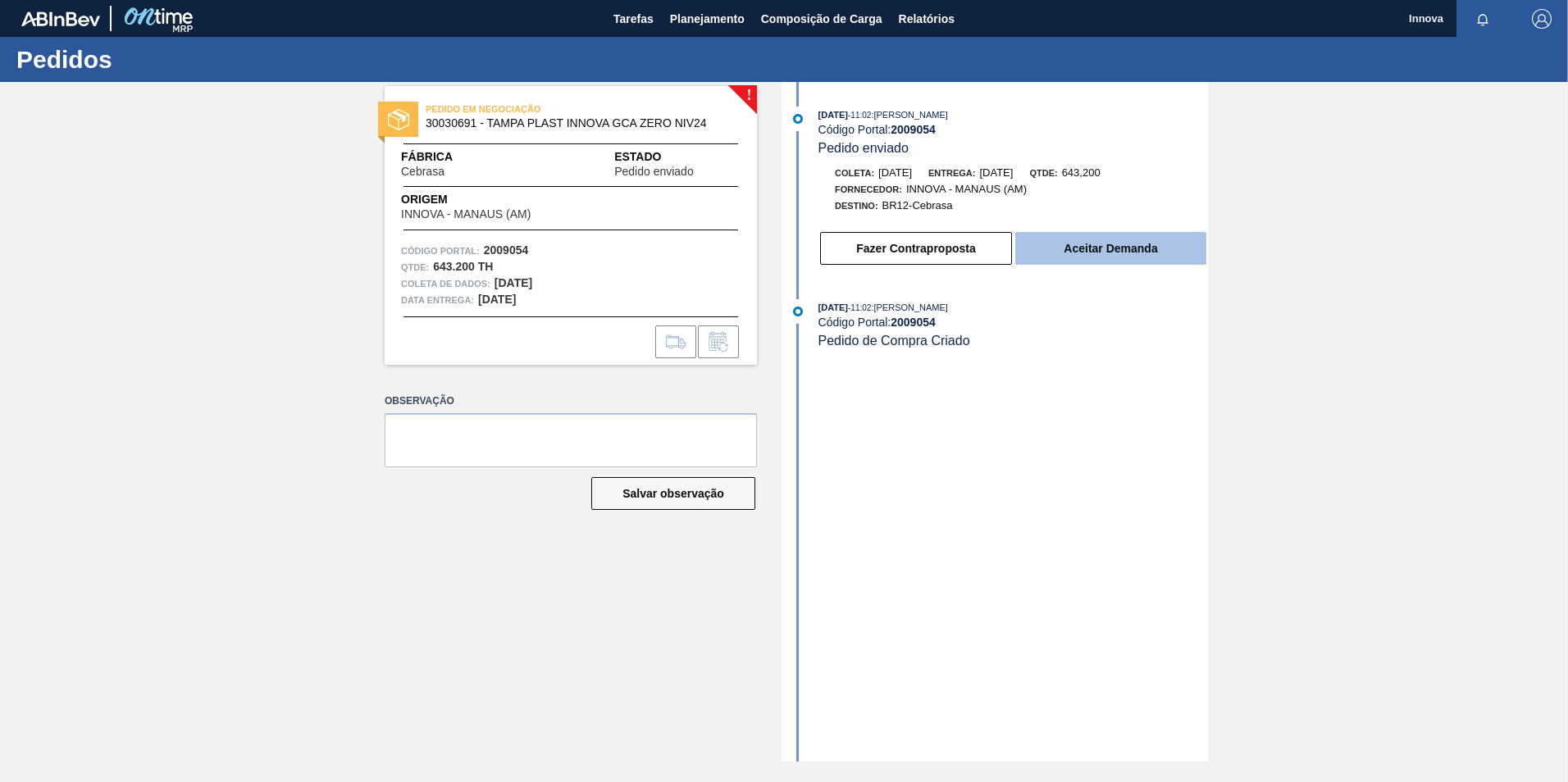
click at [1089, 258] on button "Aceitar Demanda" at bounding box center [1111, 248] width 191 height 33
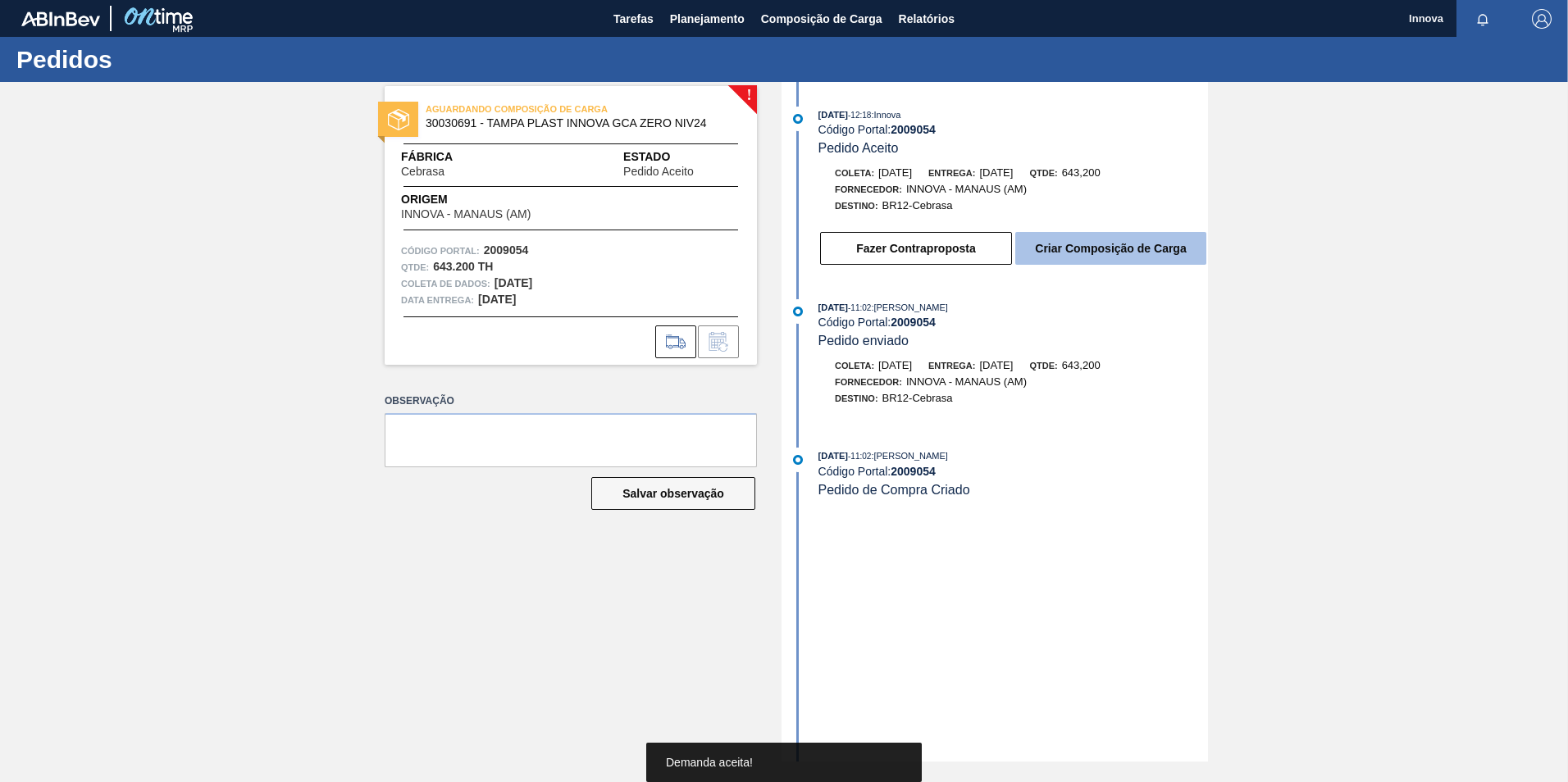
click at [1089, 246] on button "Criar Composição de Carga" at bounding box center [1111, 248] width 191 height 33
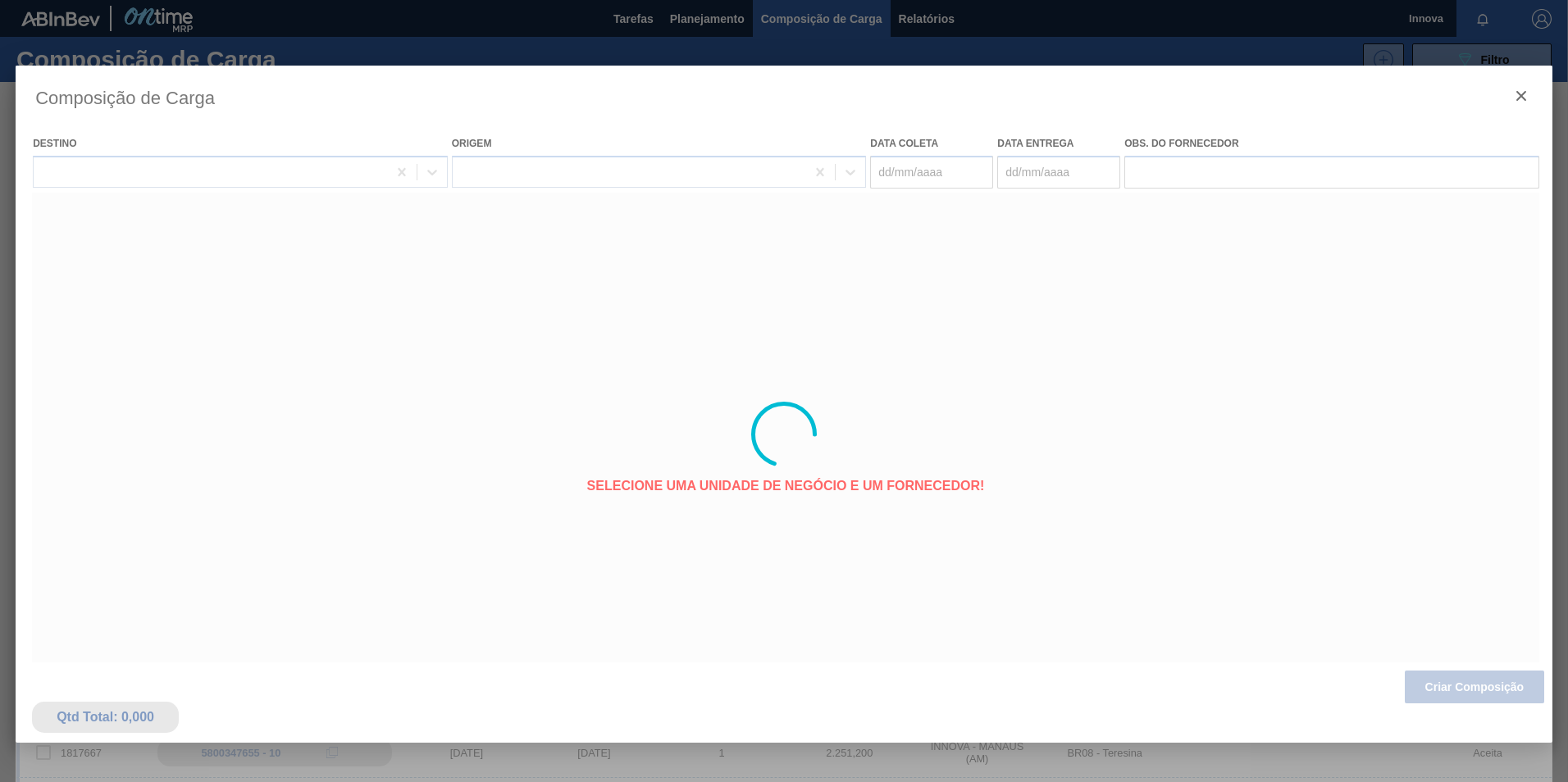
type coleta "29/09/2025"
type entrega "14/10/2025"
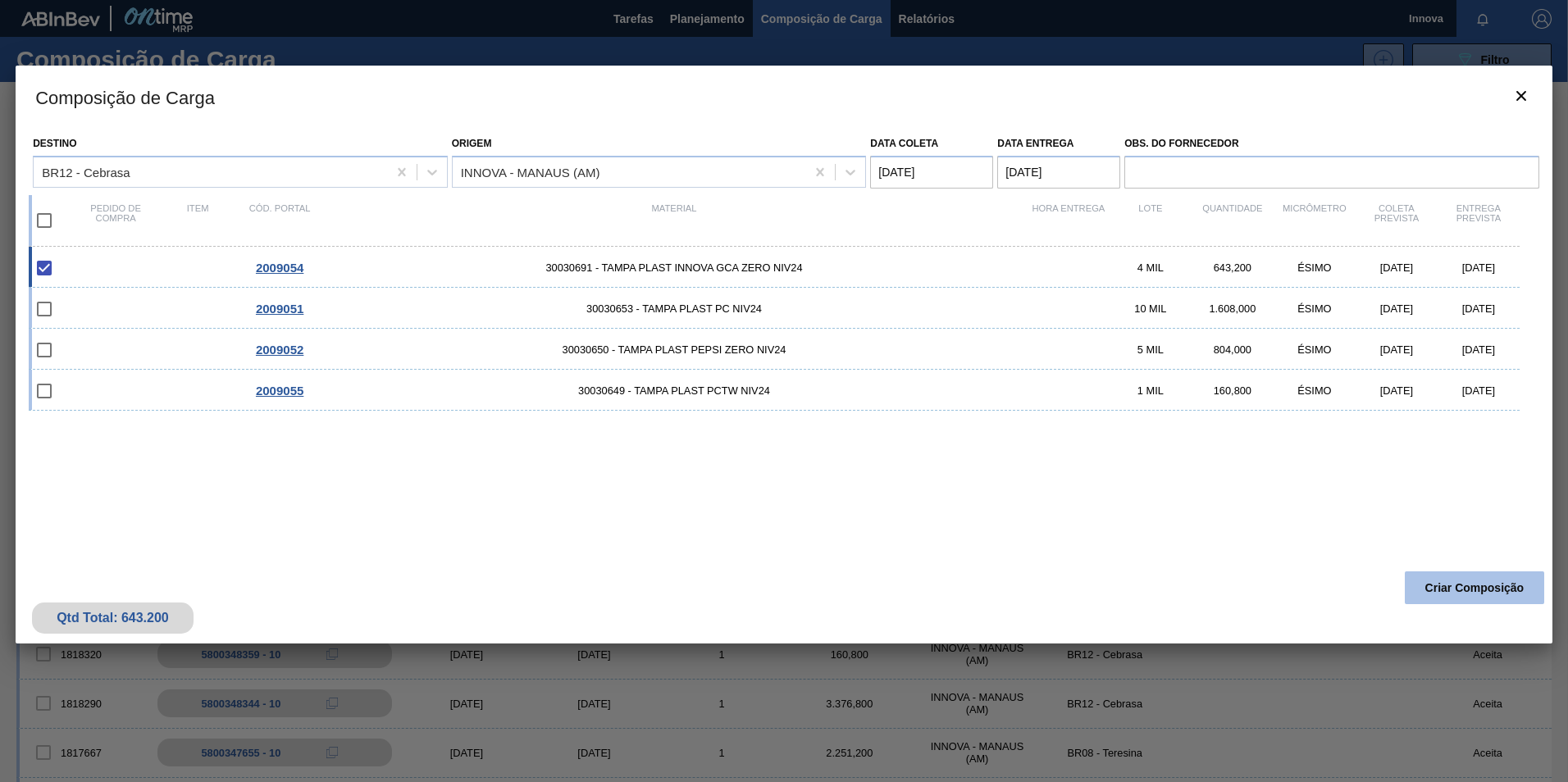
click at [1474, 597] on button "Criar Composição" at bounding box center [1474, 588] width 140 height 33
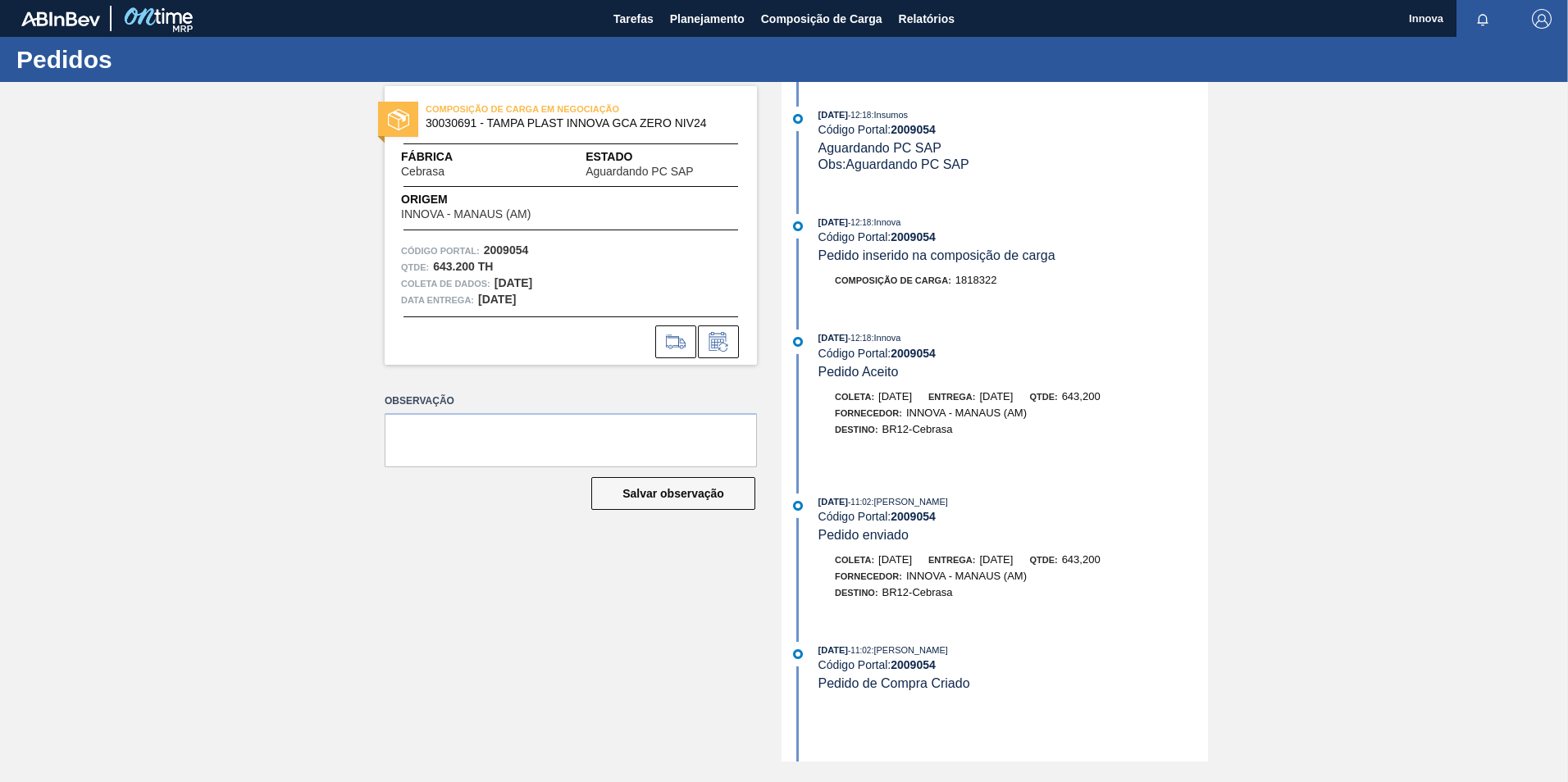
click at [910, 233] on strong "2009054" at bounding box center [913, 237] width 45 height 13
copy strong "2009054"
click at [923, 231] on strong "2009054" at bounding box center [913, 237] width 45 height 13
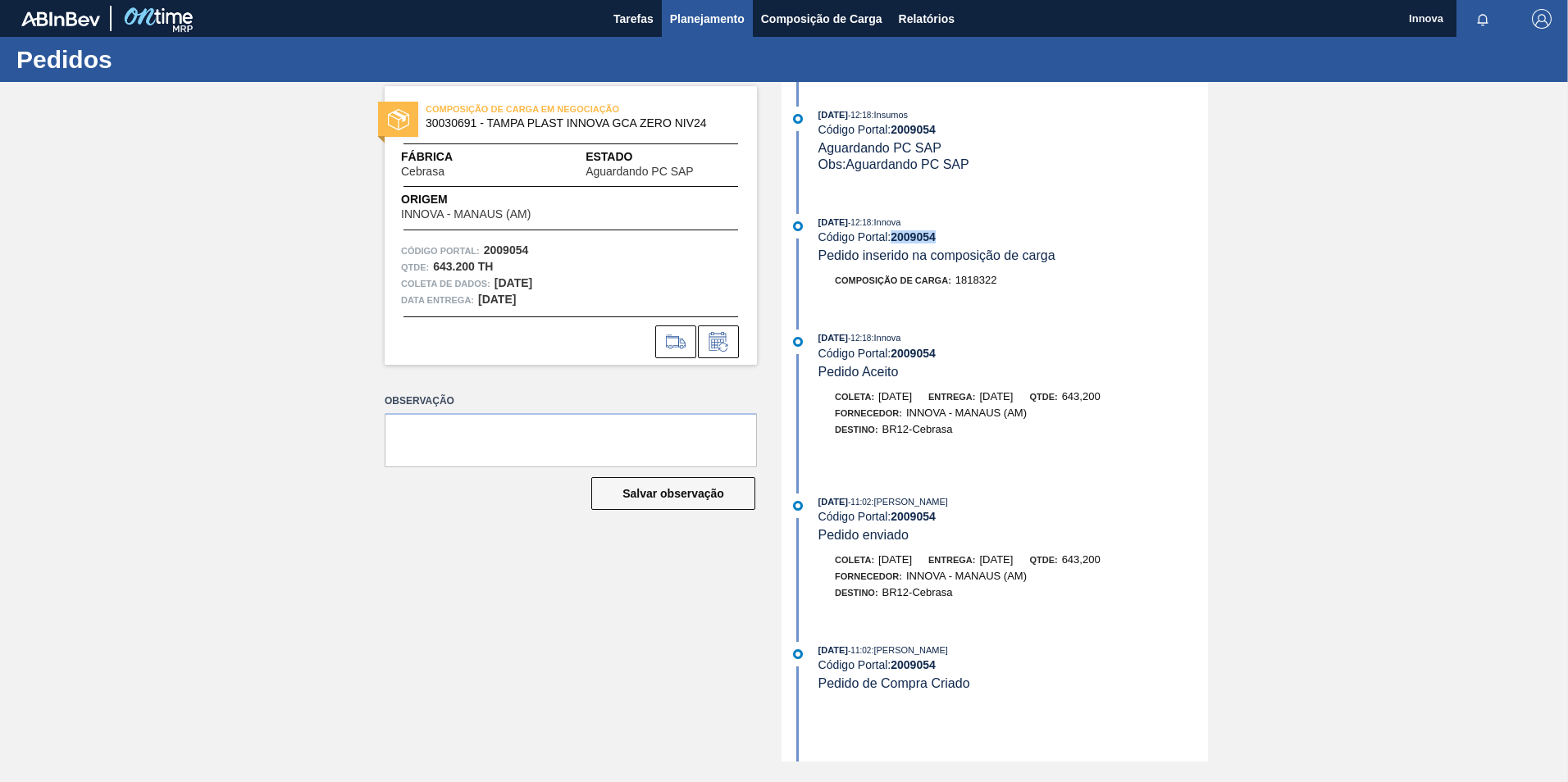
click at [701, 26] on span "Planejamento" at bounding box center [708, 19] width 75 height 20
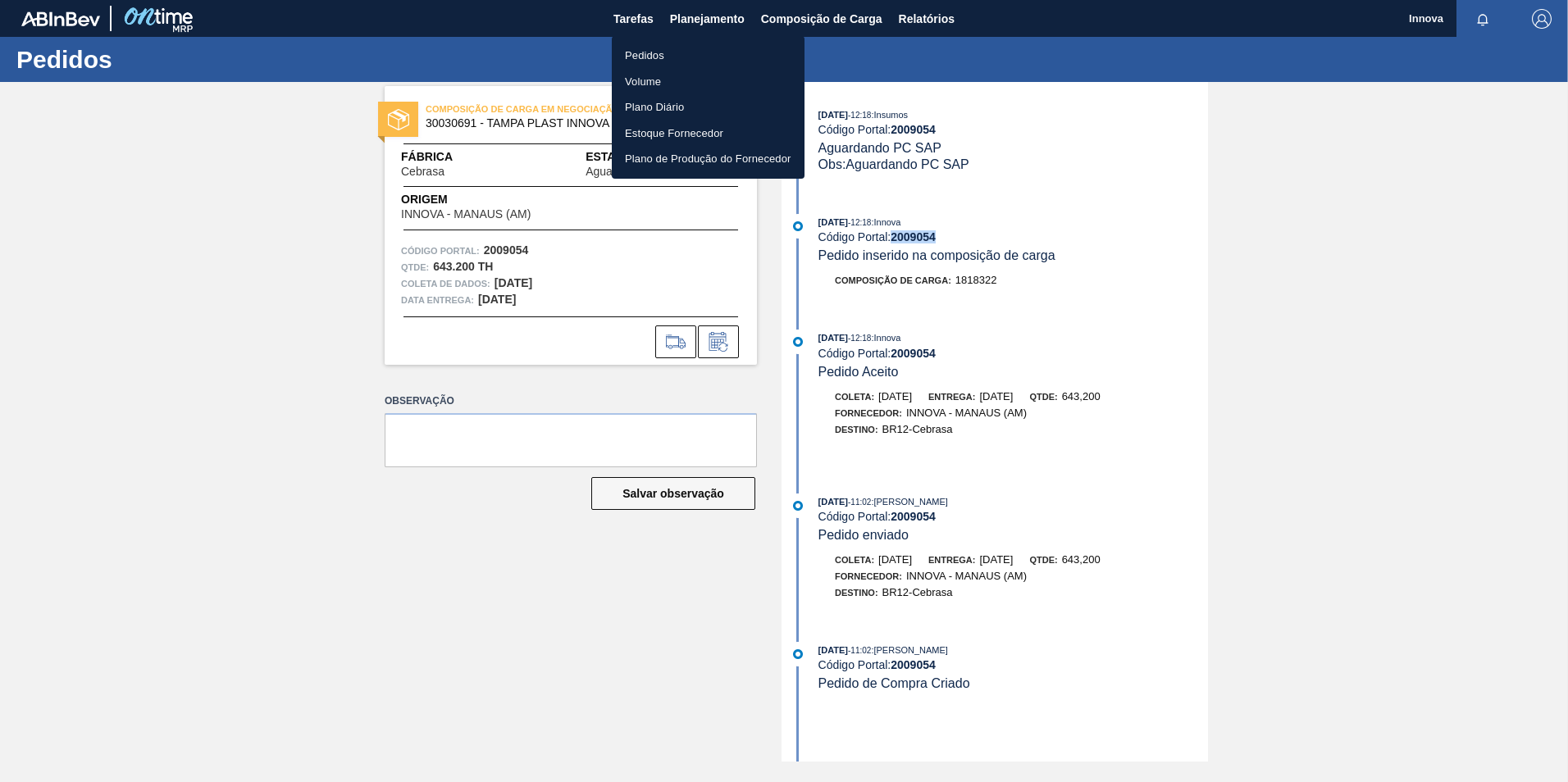
drag, startPoint x: 661, startPoint y: 47, endPoint x: 651, endPoint y: 63, distance: 18.9
click at [661, 47] on li "Pedidos" at bounding box center [708, 55] width 193 height 26
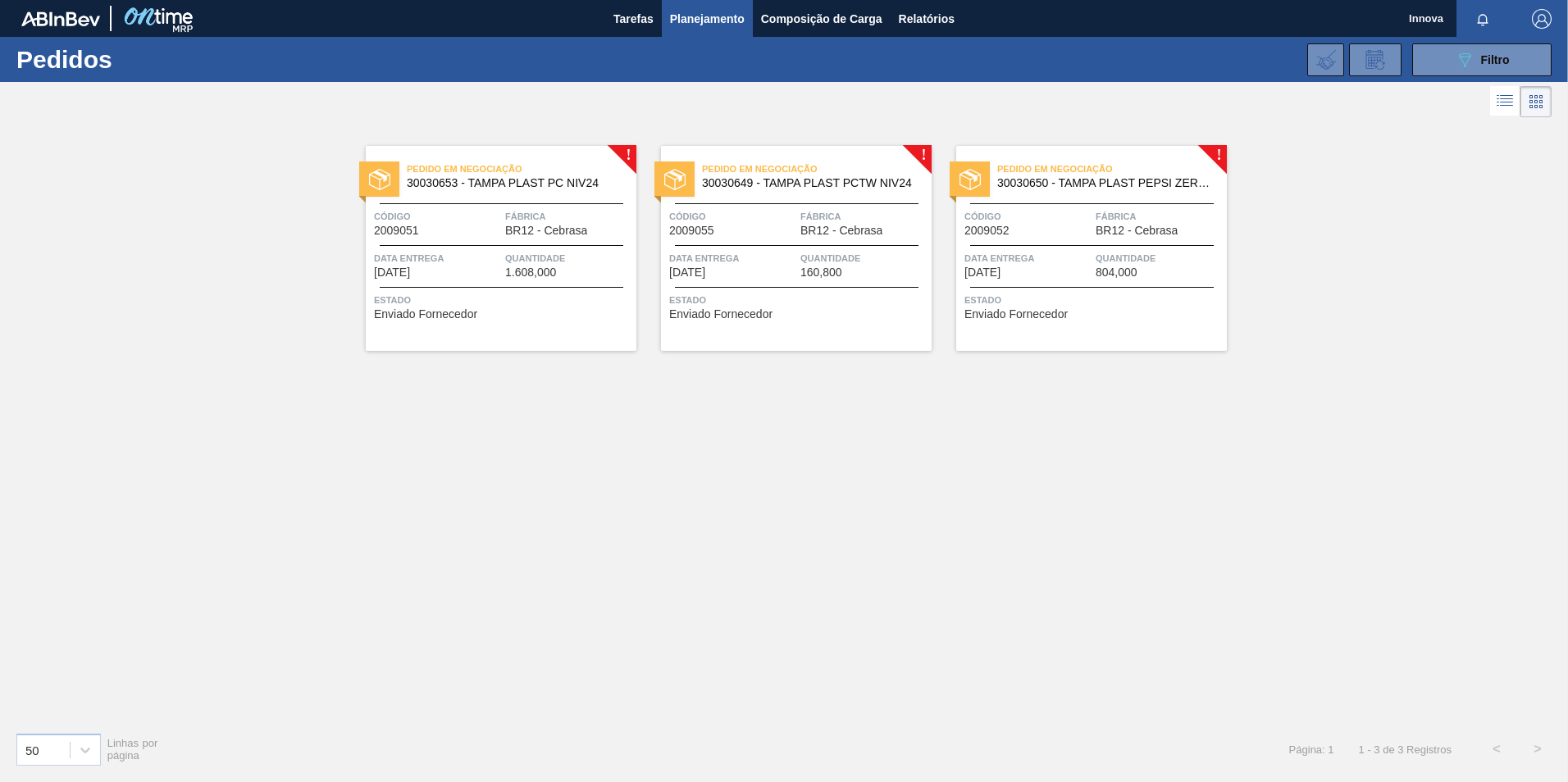
click at [547, 303] on span "Estado" at bounding box center [503, 299] width 258 height 16
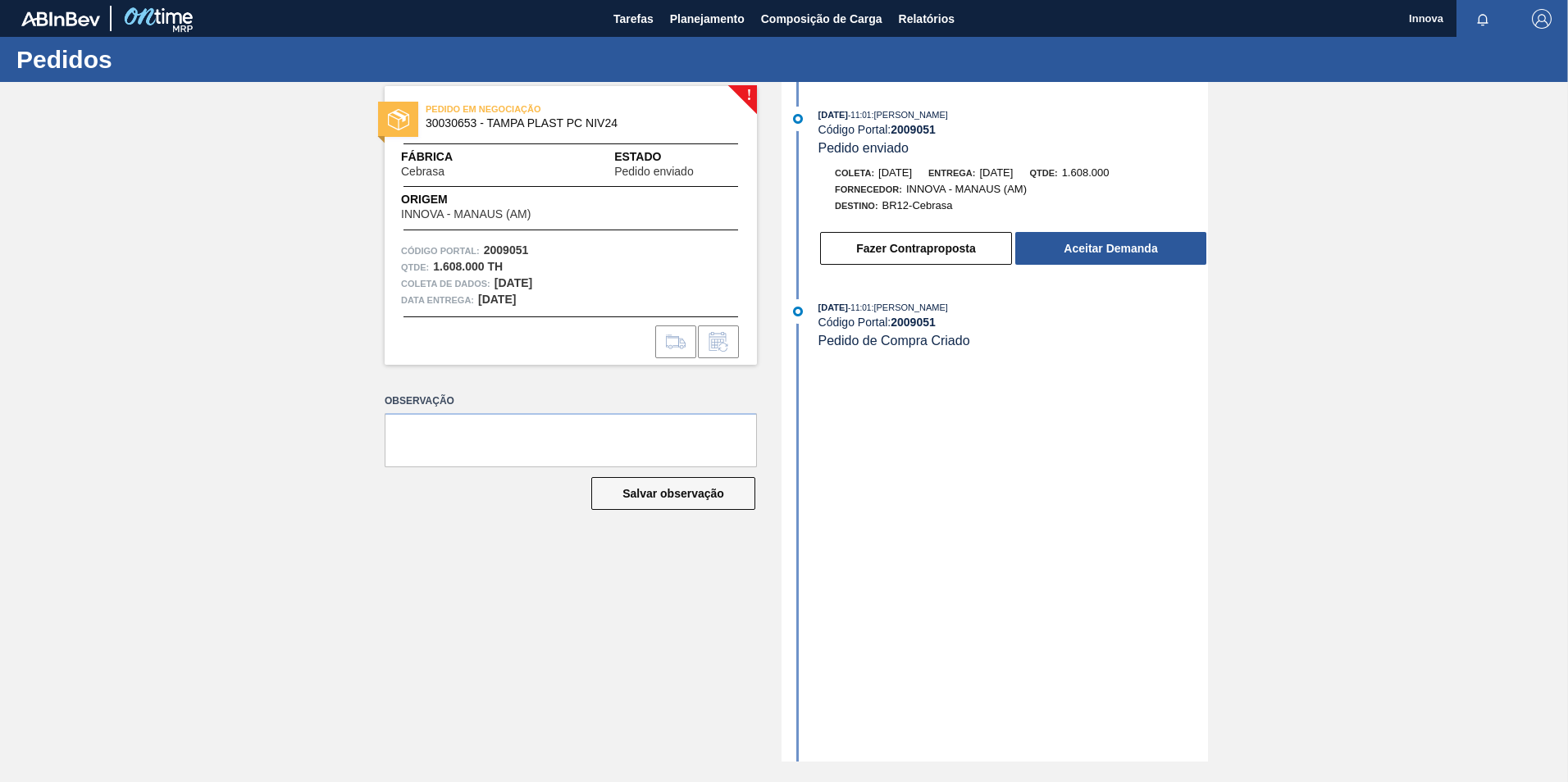
click at [906, 125] on strong "2009051" at bounding box center [913, 129] width 45 height 13
copy strong "2009051"
click at [1115, 243] on button "Aceitar Demanda" at bounding box center [1111, 248] width 191 height 33
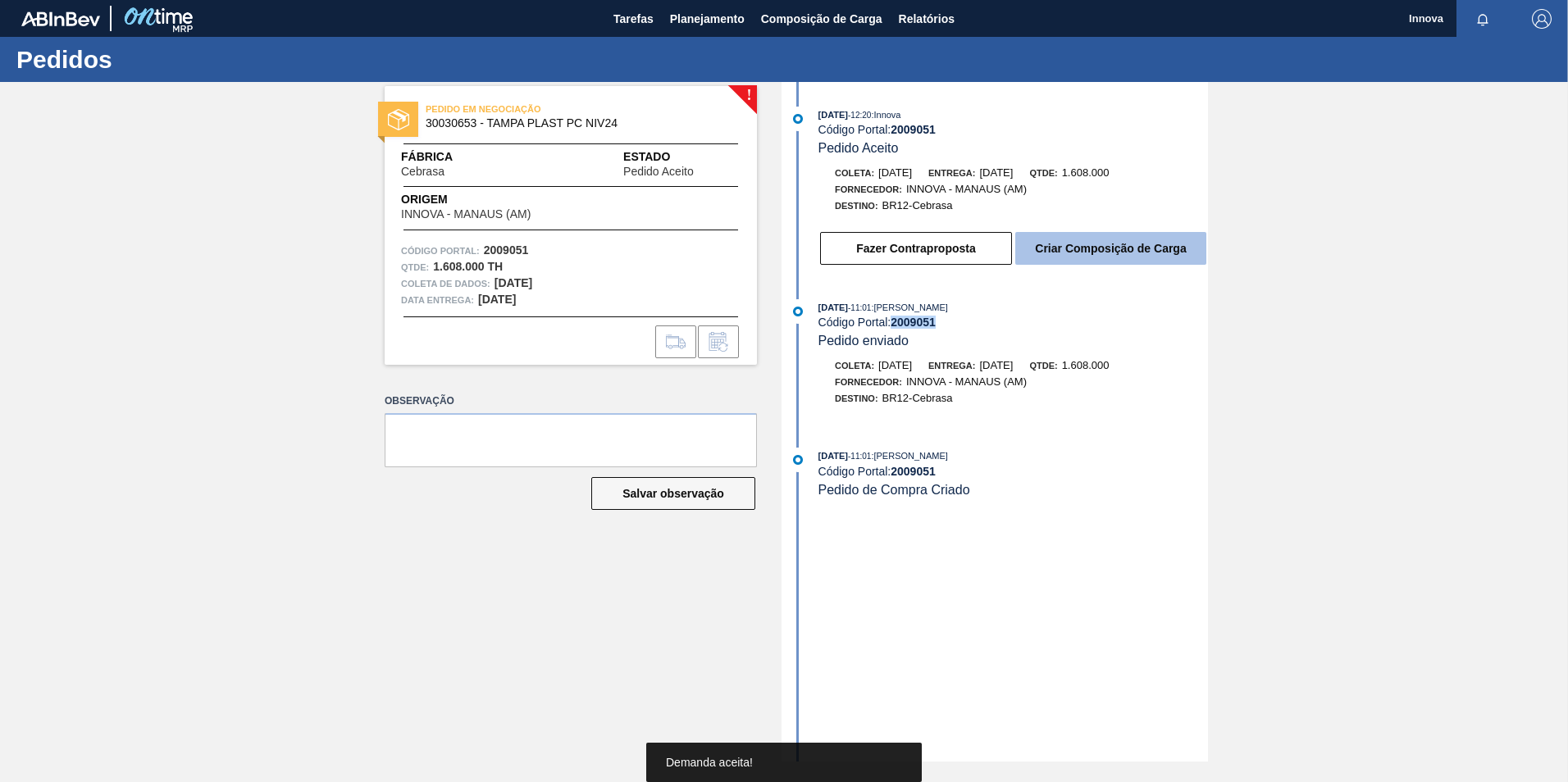
click at [1153, 243] on button "Criar Composição de Carga" at bounding box center [1111, 248] width 191 height 33
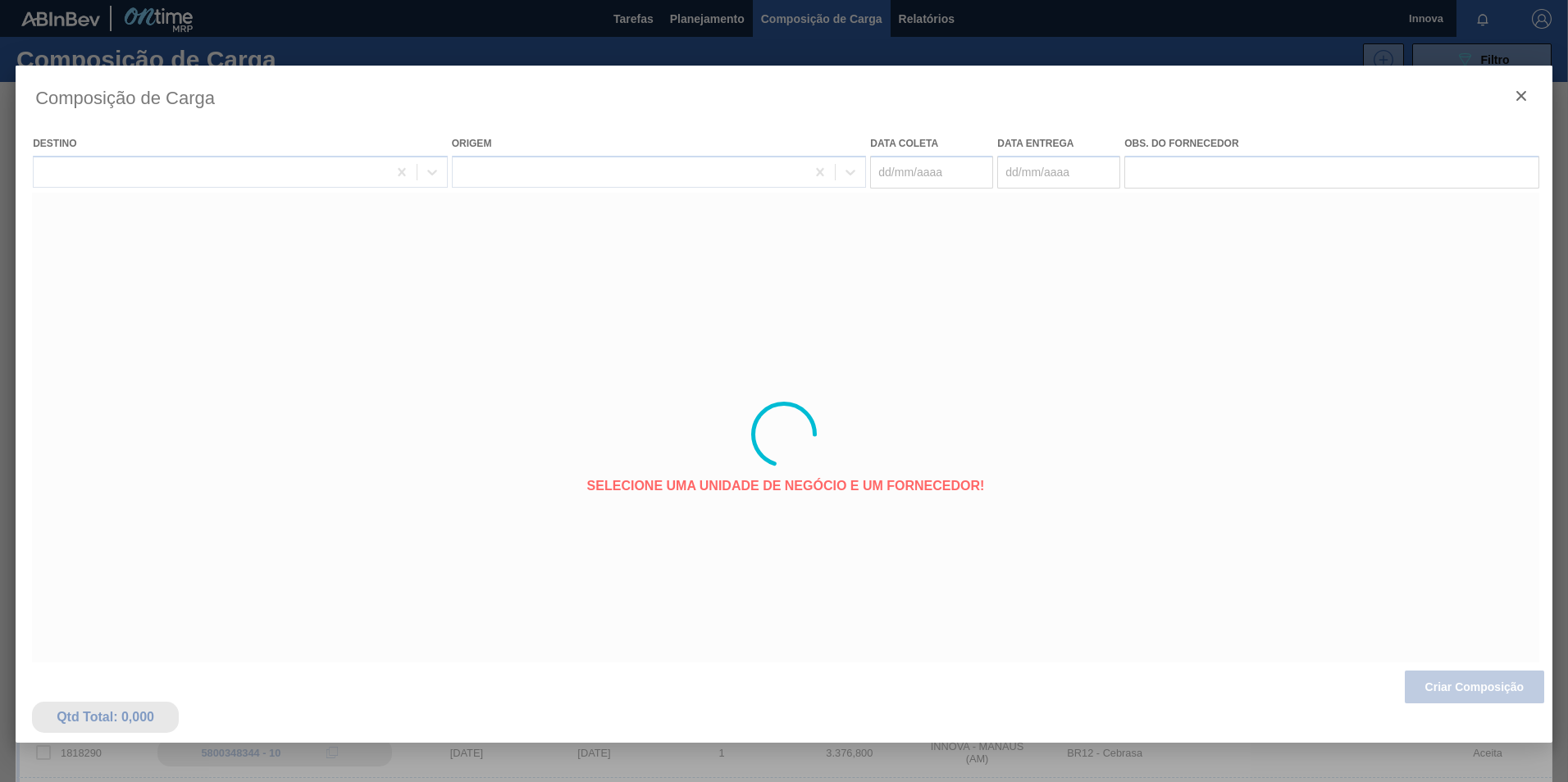
type coleta "29/09/2025"
type entrega "14/10/2025"
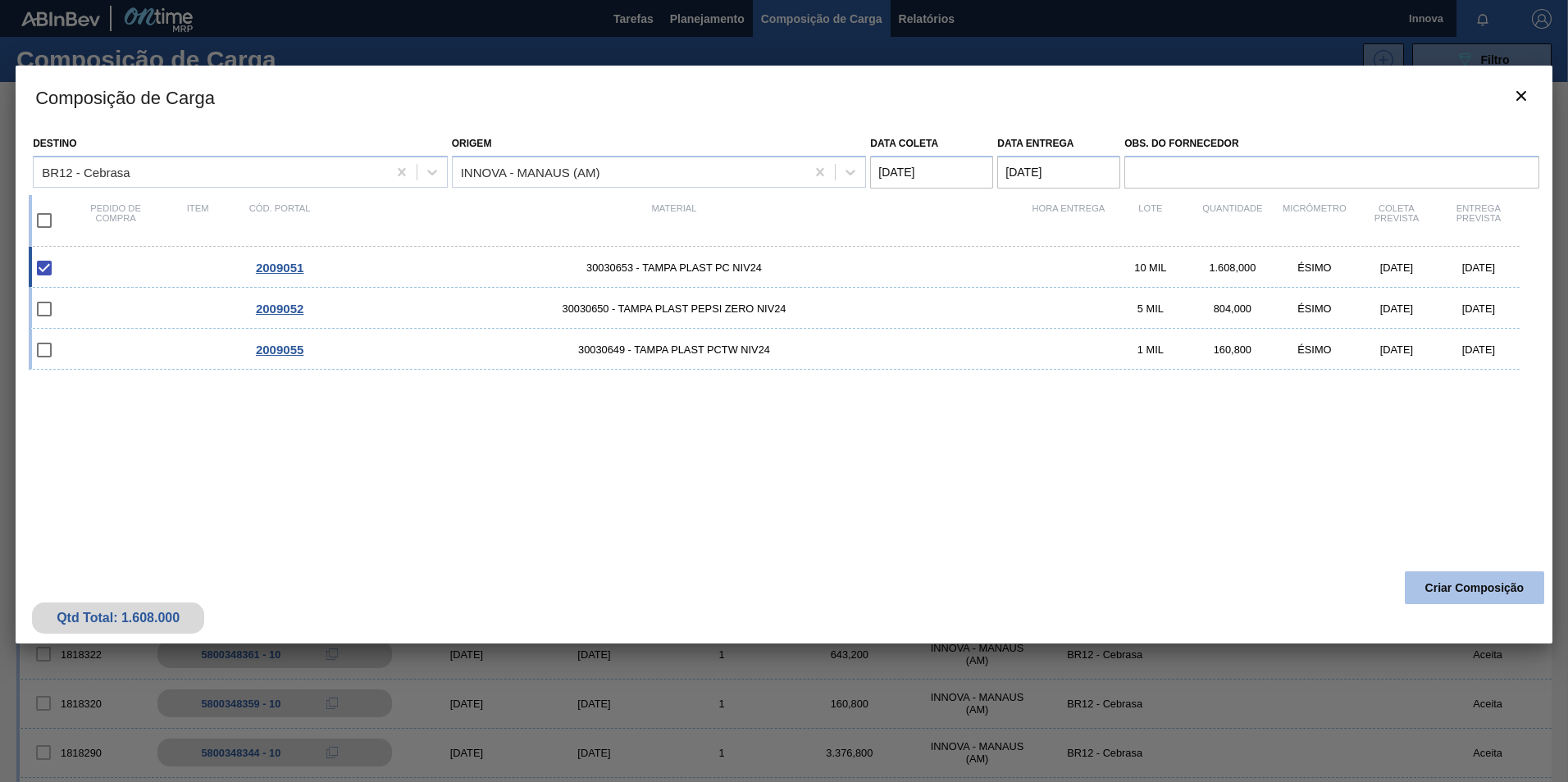
click at [1474, 596] on button "Criar Composição" at bounding box center [1474, 588] width 140 height 33
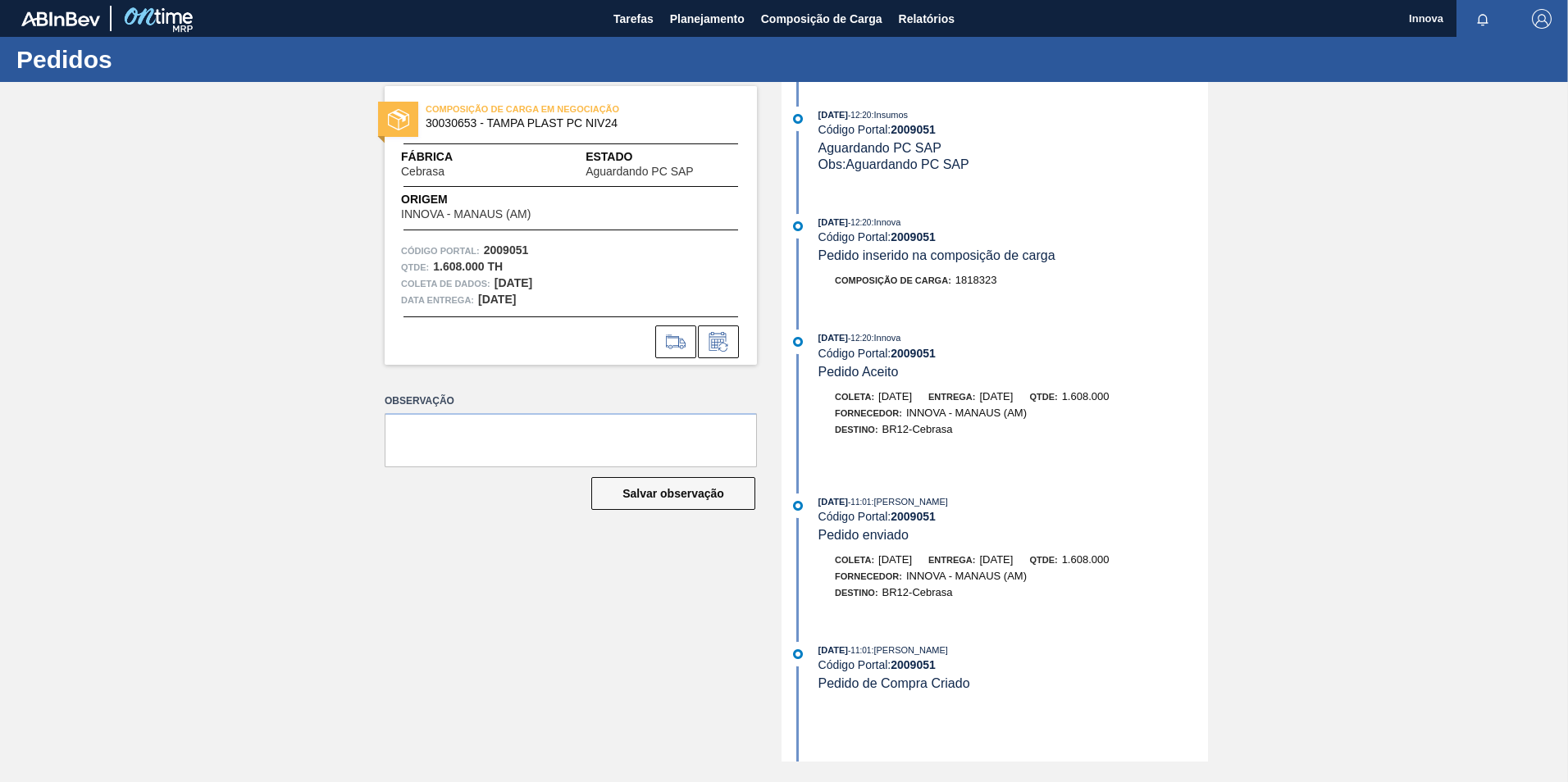
click at [910, 236] on strong "2009051" at bounding box center [913, 237] width 45 height 13
click at [678, 13] on span "Planejamento" at bounding box center [708, 19] width 75 height 20
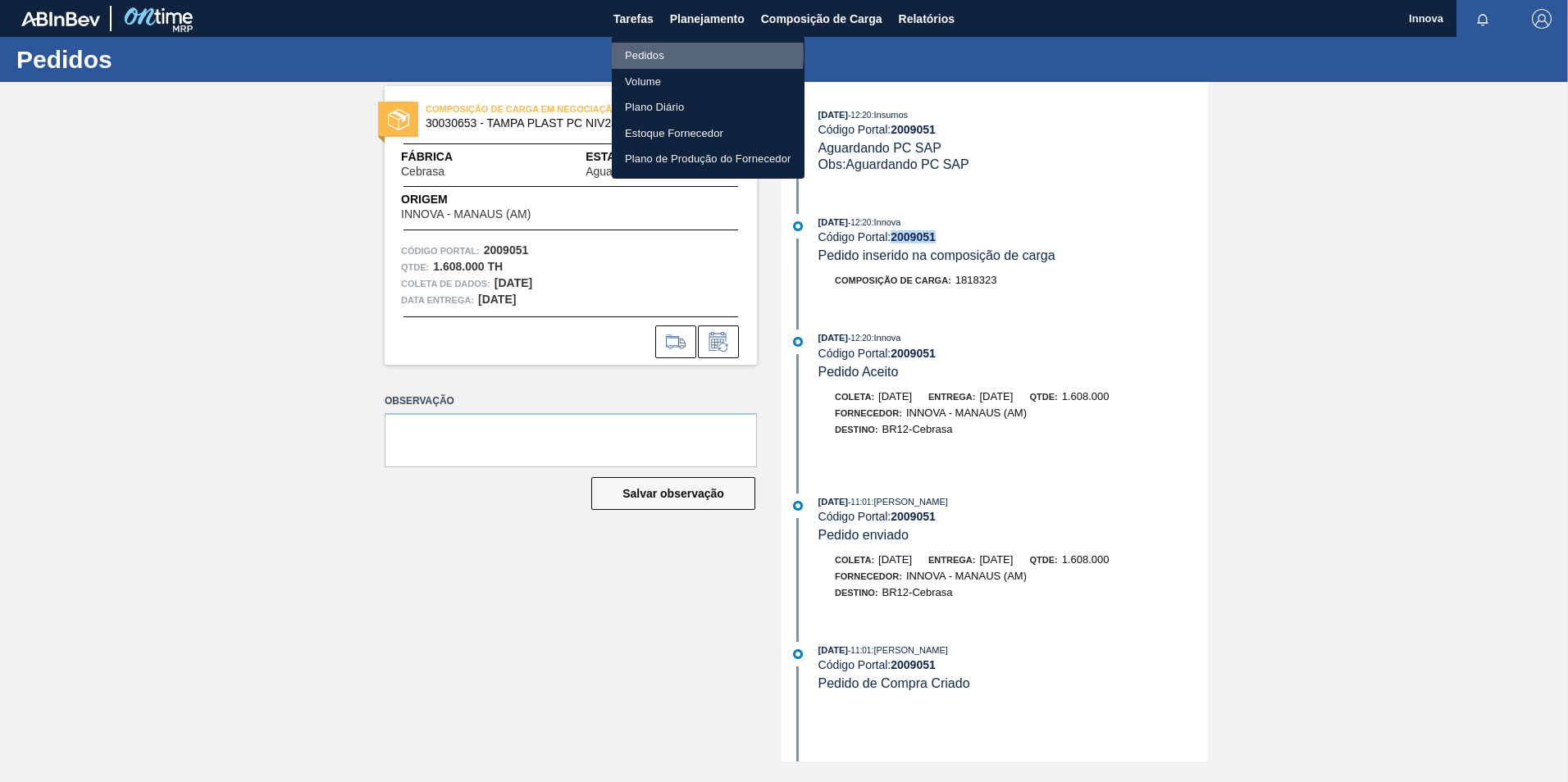
click at [664, 55] on li "Pedidos" at bounding box center [708, 55] width 193 height 26
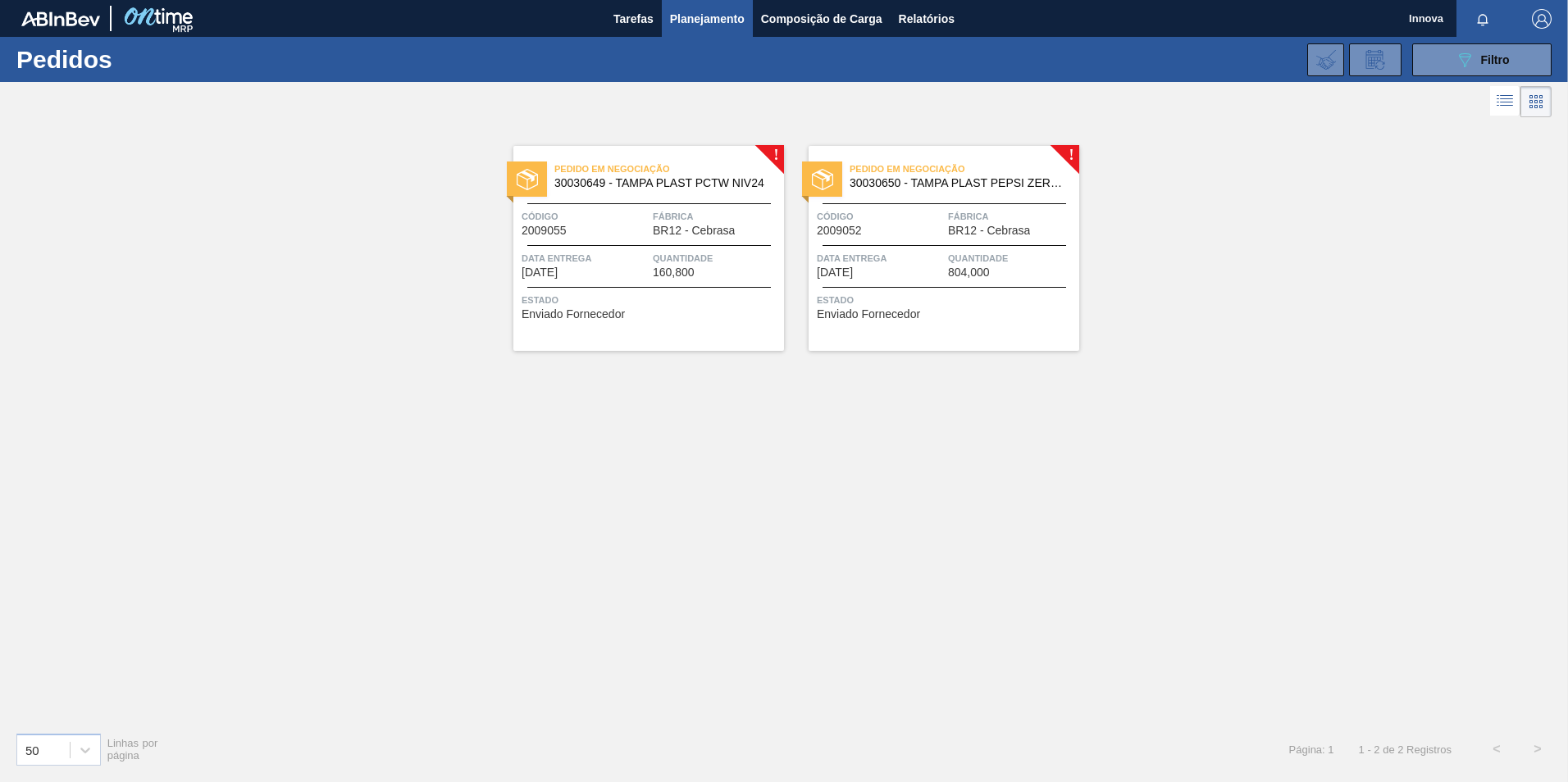
click at [609, 254] on span "Data entrega" at bounding box center [585, 258] width 128 height 16
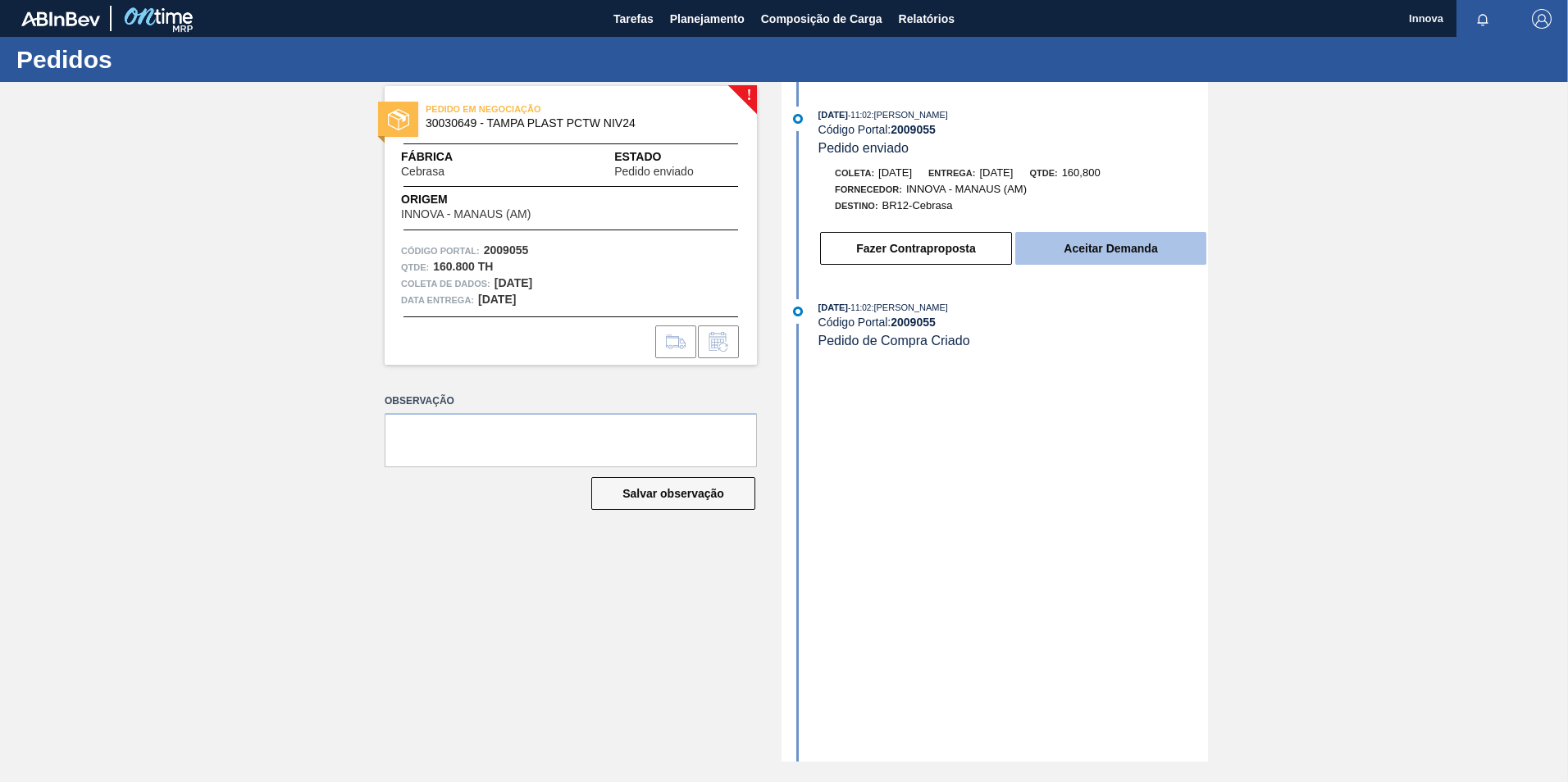
click at [1132, 236] on button "Aceitar Demanda" at bounding box center [1111, 248] width 191 height 33
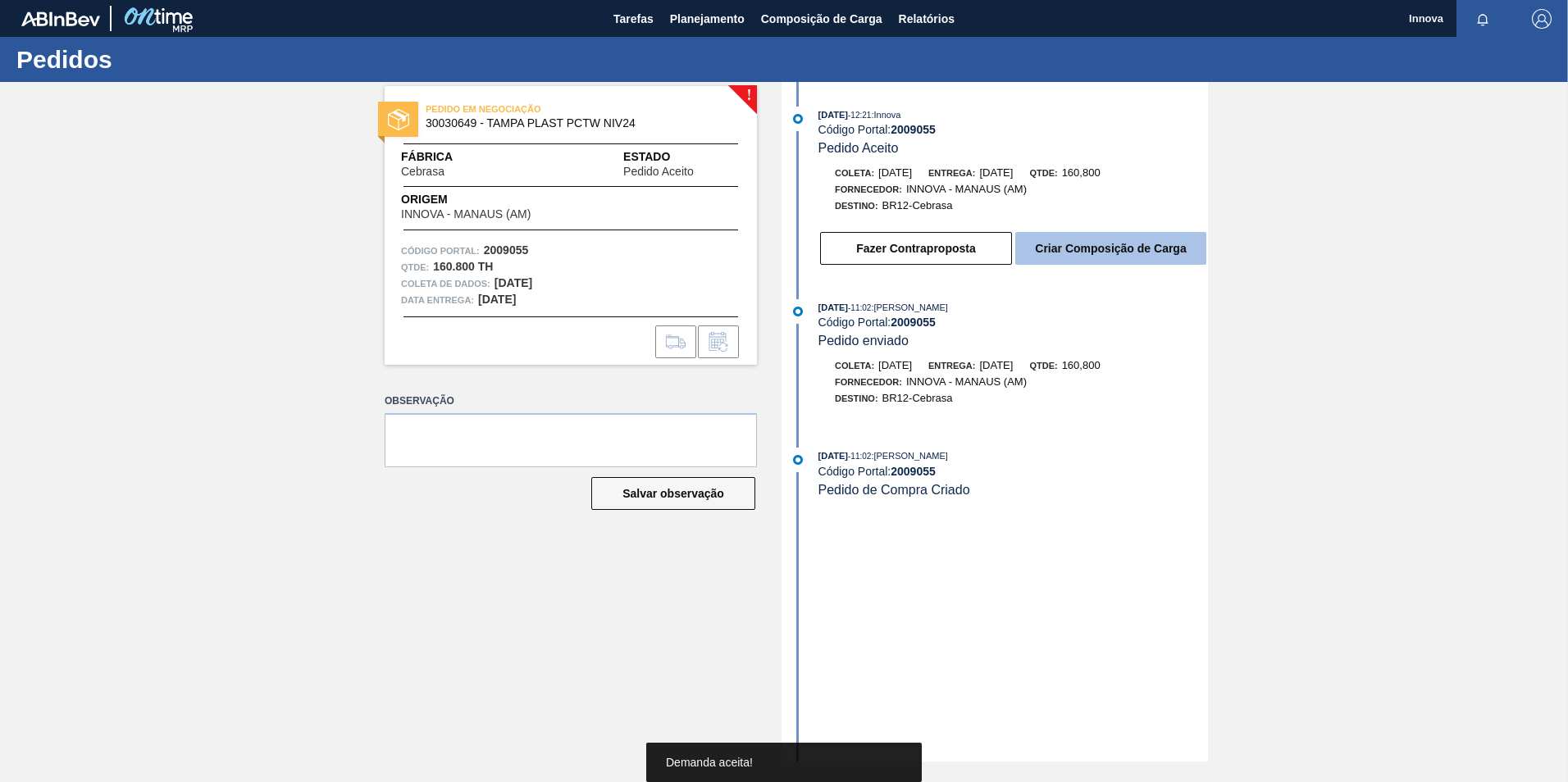
click at [1108, 248] on button "Criar Composição de Carga" at bounding box center [1111, 248] width 191 height 33
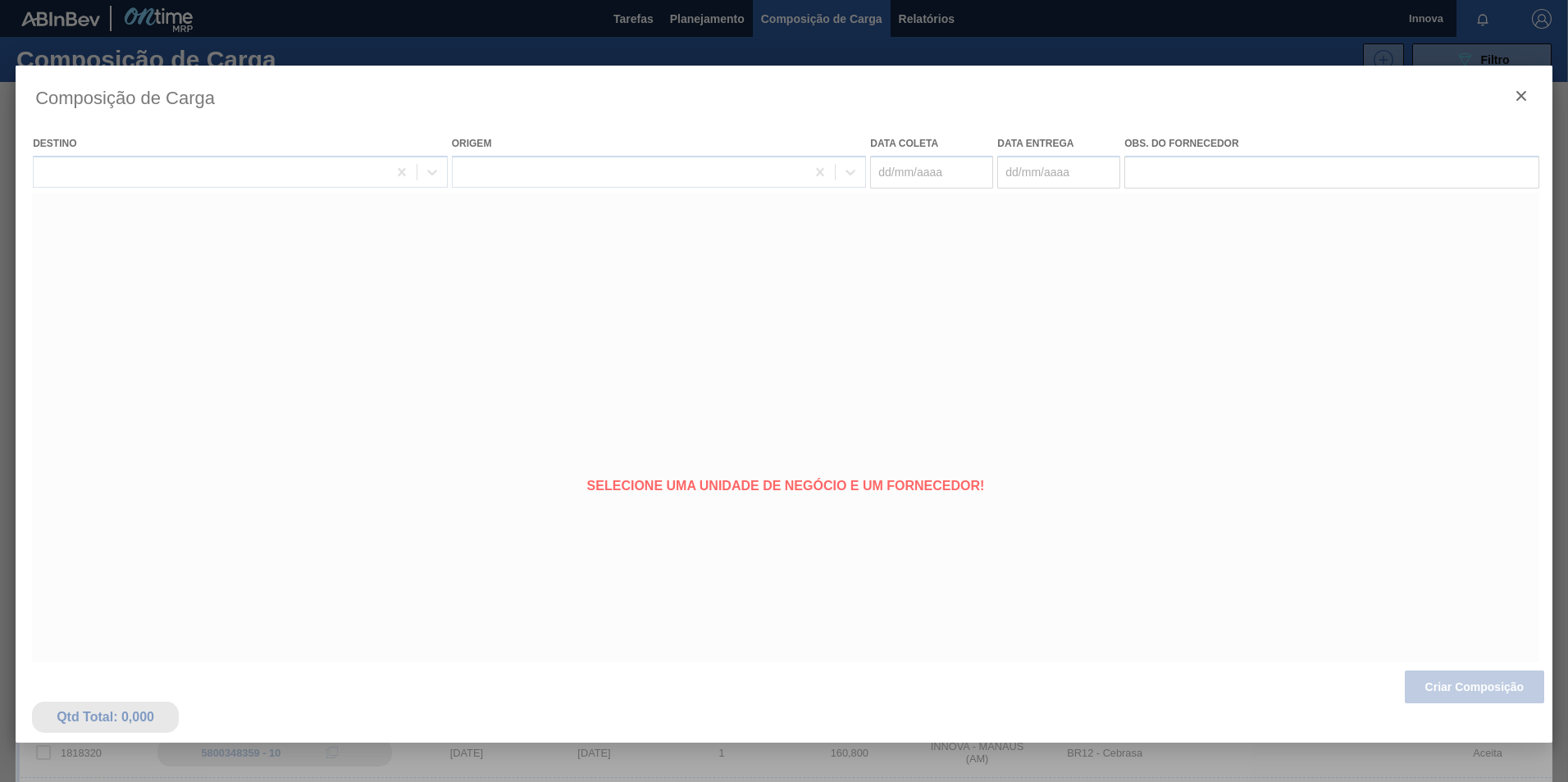
type coleta "29/09/2025"
type entrega "14/10/2025"
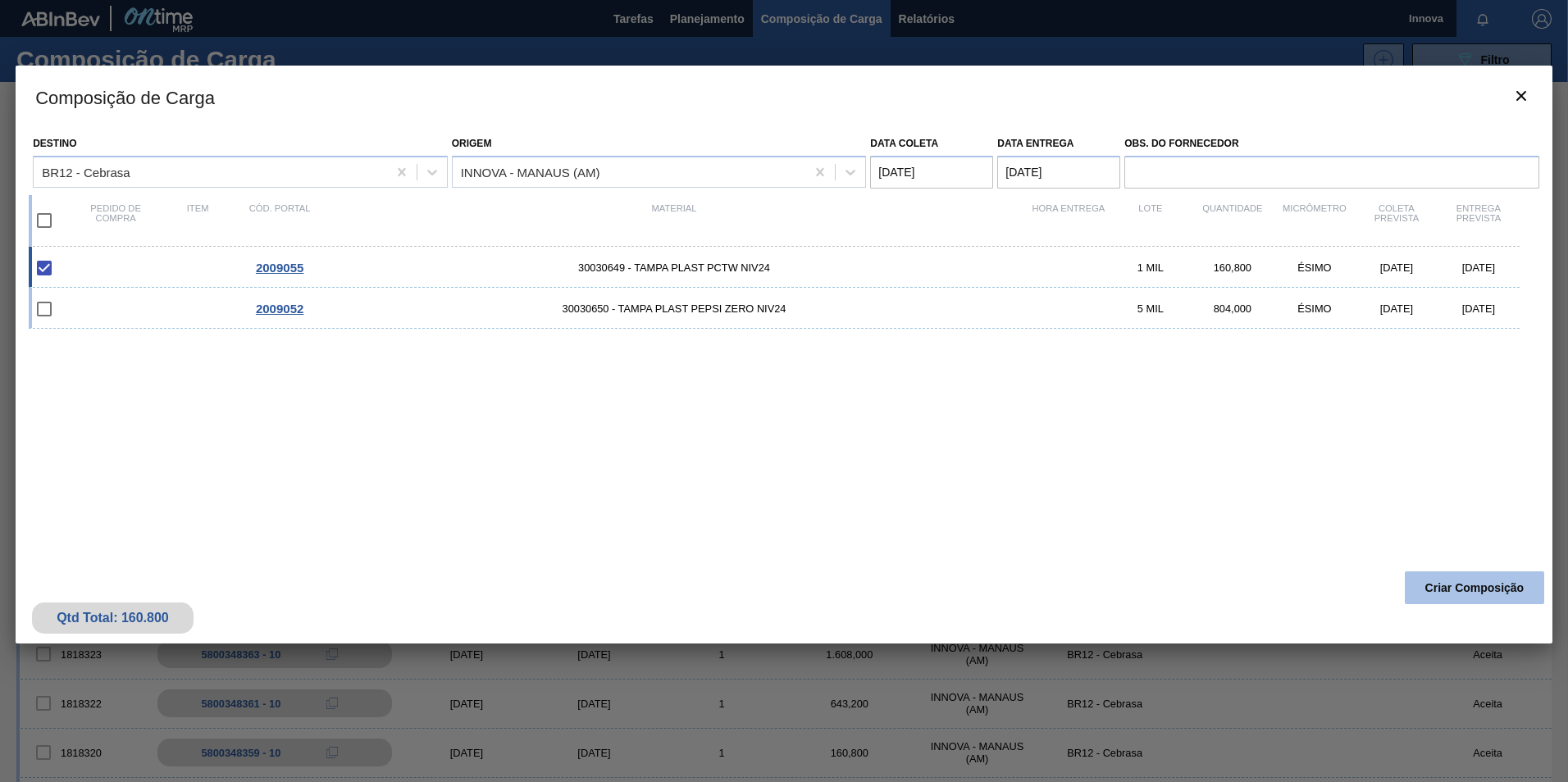
click at [1471, 593] on button "Criar Composição" at bounding box center [1474, 588] width 140 height 33
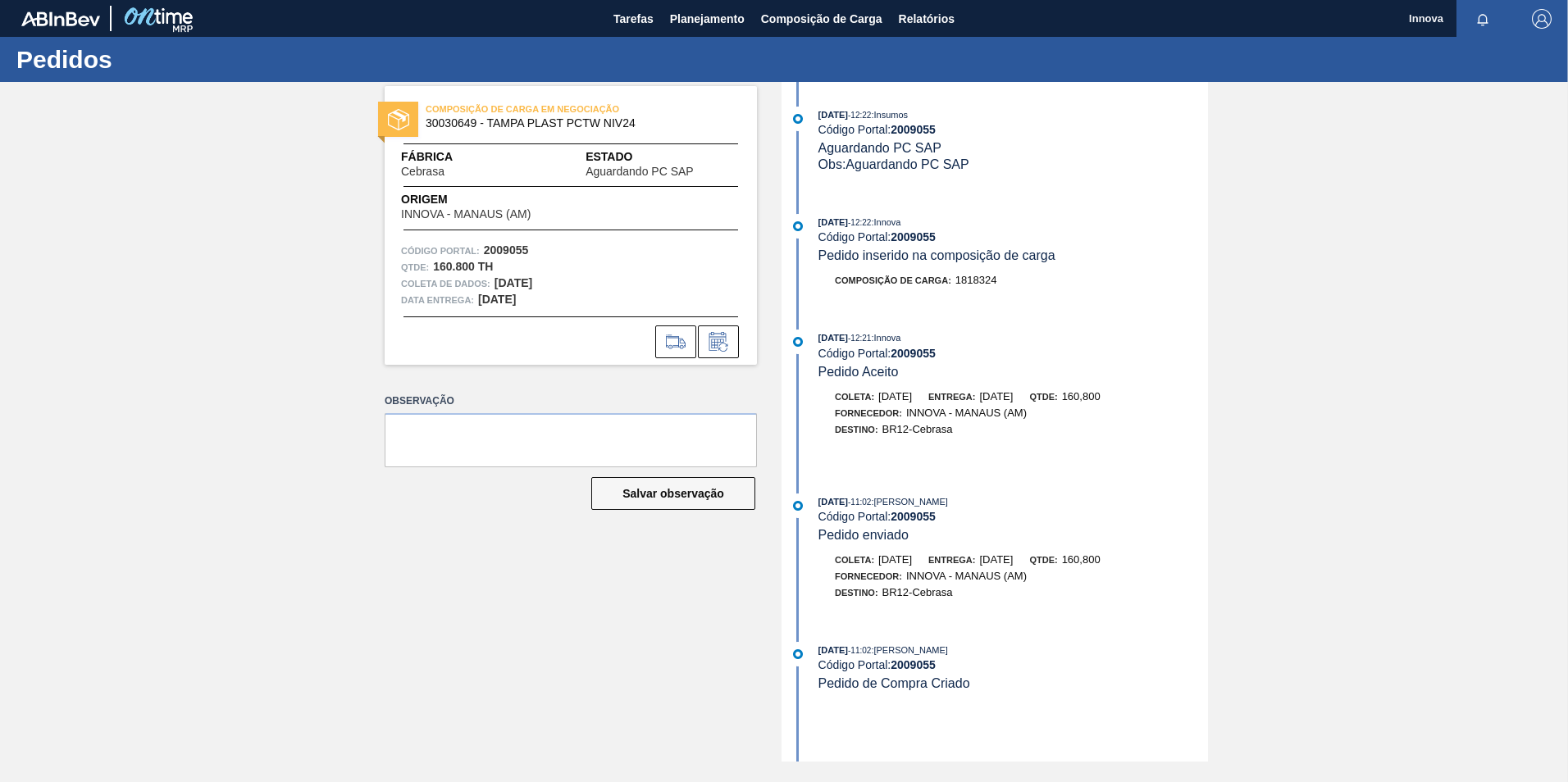
click at [913, 238] on strong "2009055" at bounding box center [913, 237] width 45 height 13
click at [931, 239] on strong "2009055" at bounding box center [913, 237] width 45 height 13
click at [712, 22] on span "Planejamento" at bounding box center [708, 19] width 75 height 20
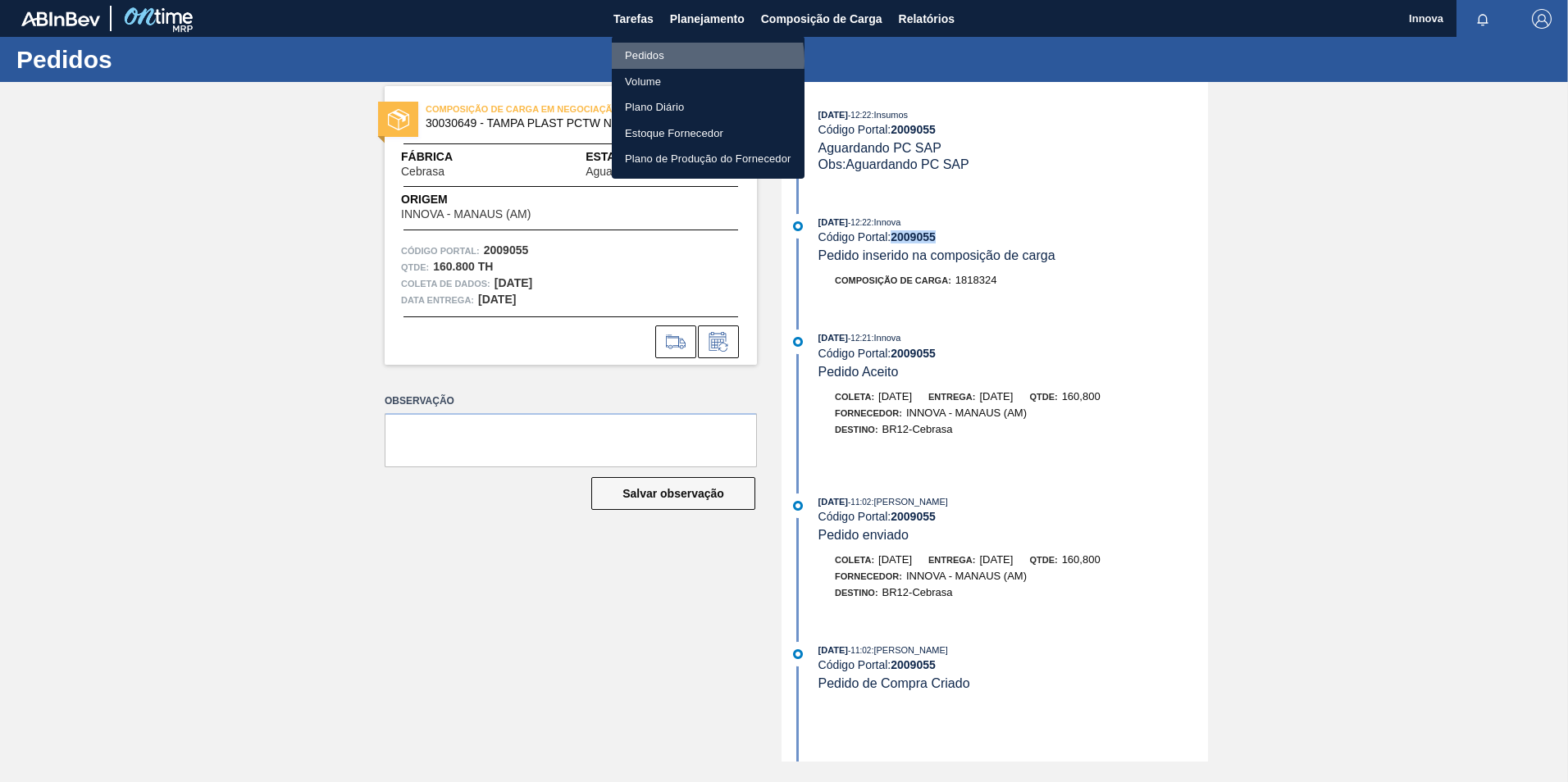
click at [689, 61] on li "Pedidos" at bounding box center [708, 55] width 193 height 26
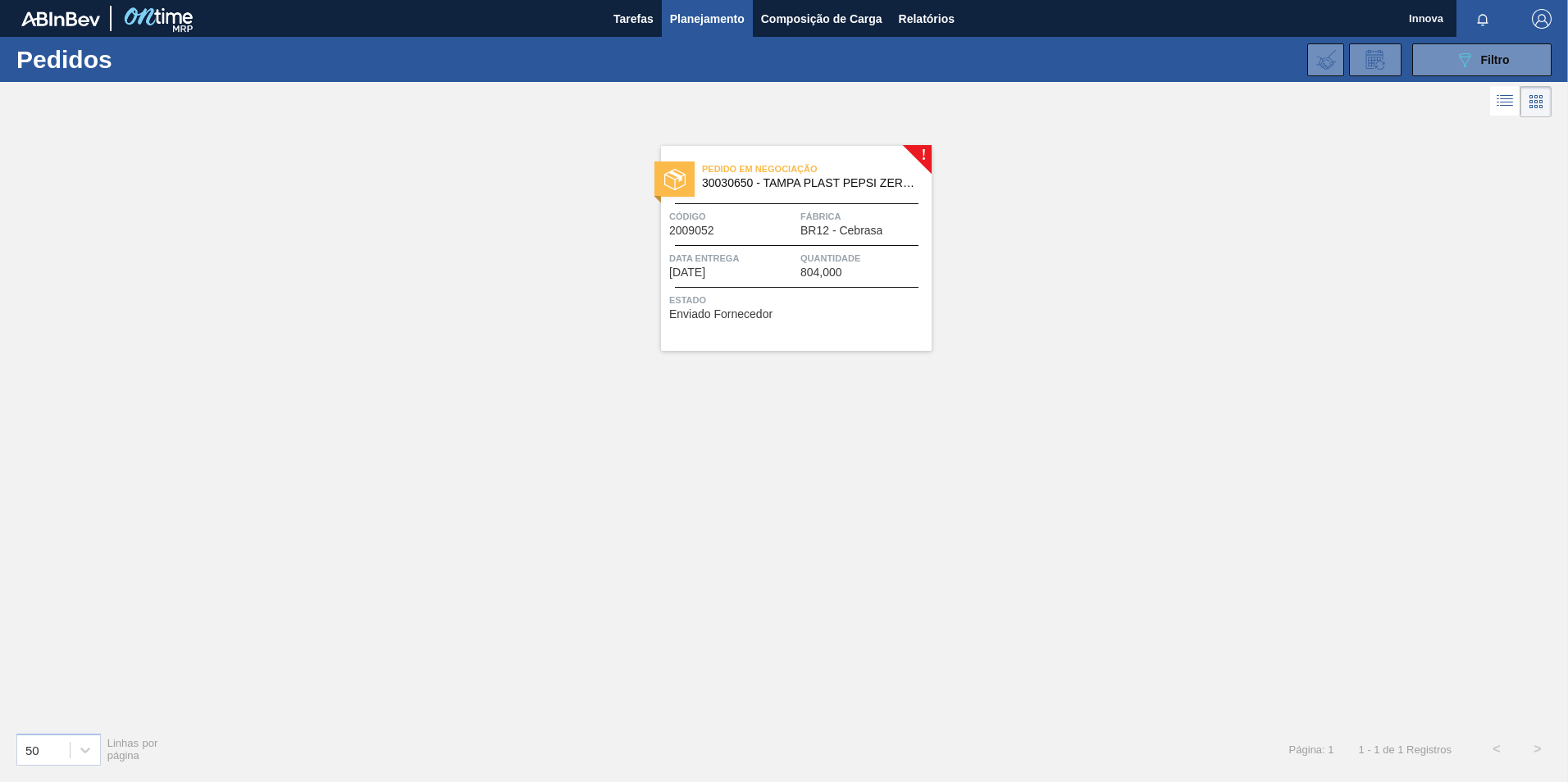
click at [840, 250] on span "Quantidade" at bounding box center [865, 258] width 128 height 16
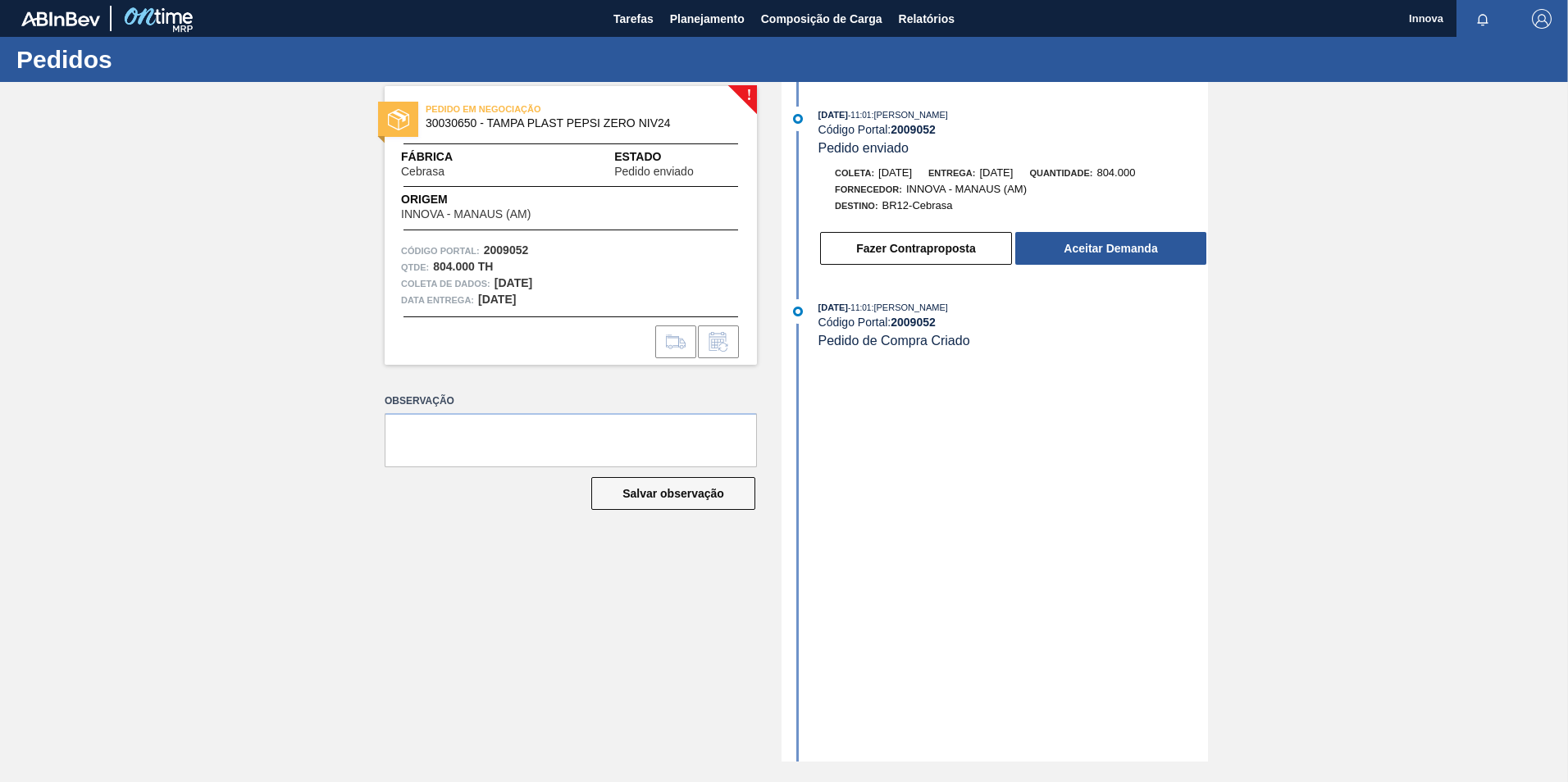
click at [899, 128] on strong "2009052" at bounding box center [913, 129] width 45 height 13
click at [1136, 245] on button "Aceitar Demanda" at bounding box center [1111, 248] width 191 height 33
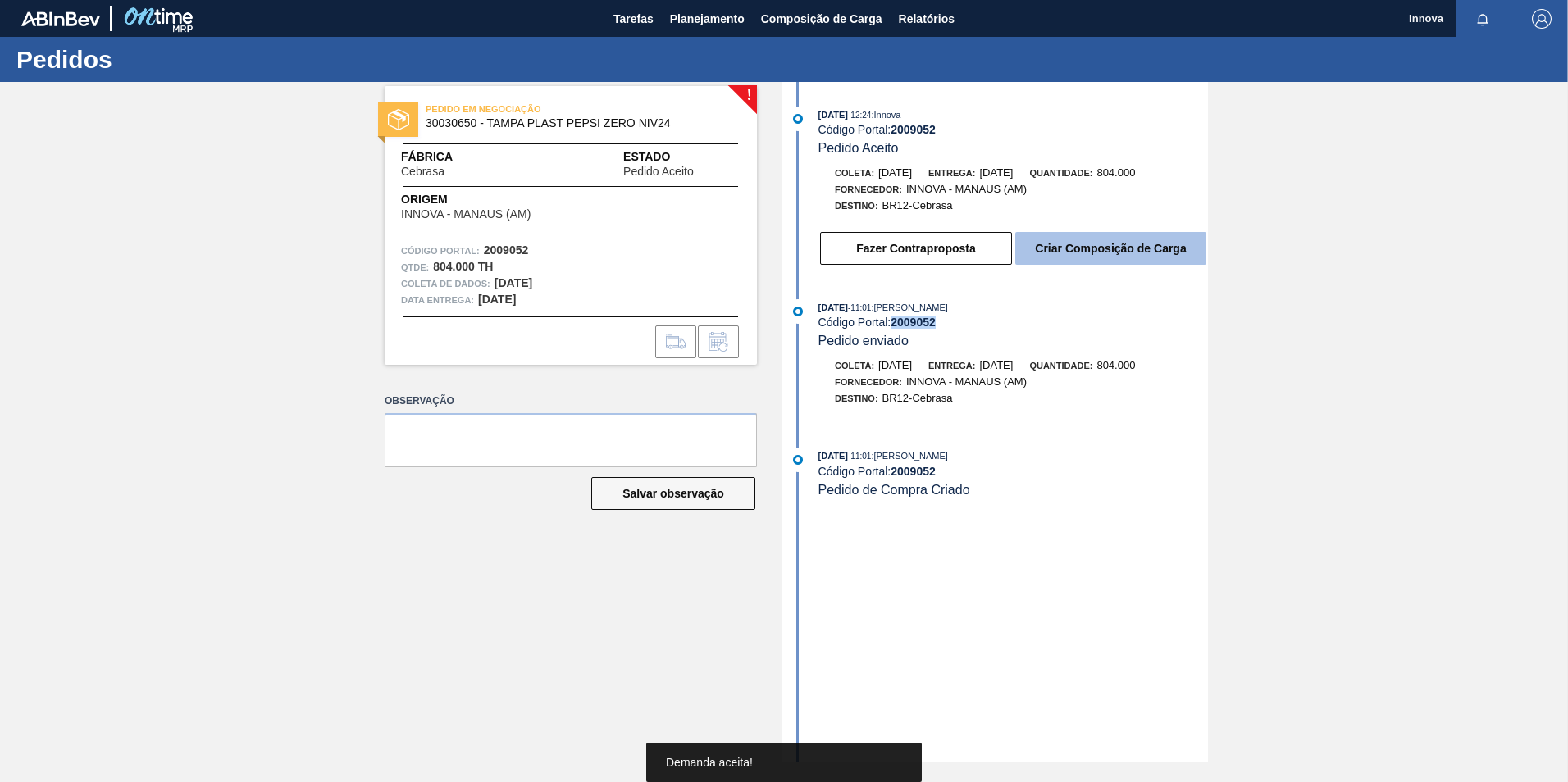
click at [1143, 237] on button "Criar Composição de Carga" at bounding box center [1111, 248] width 191 height 33
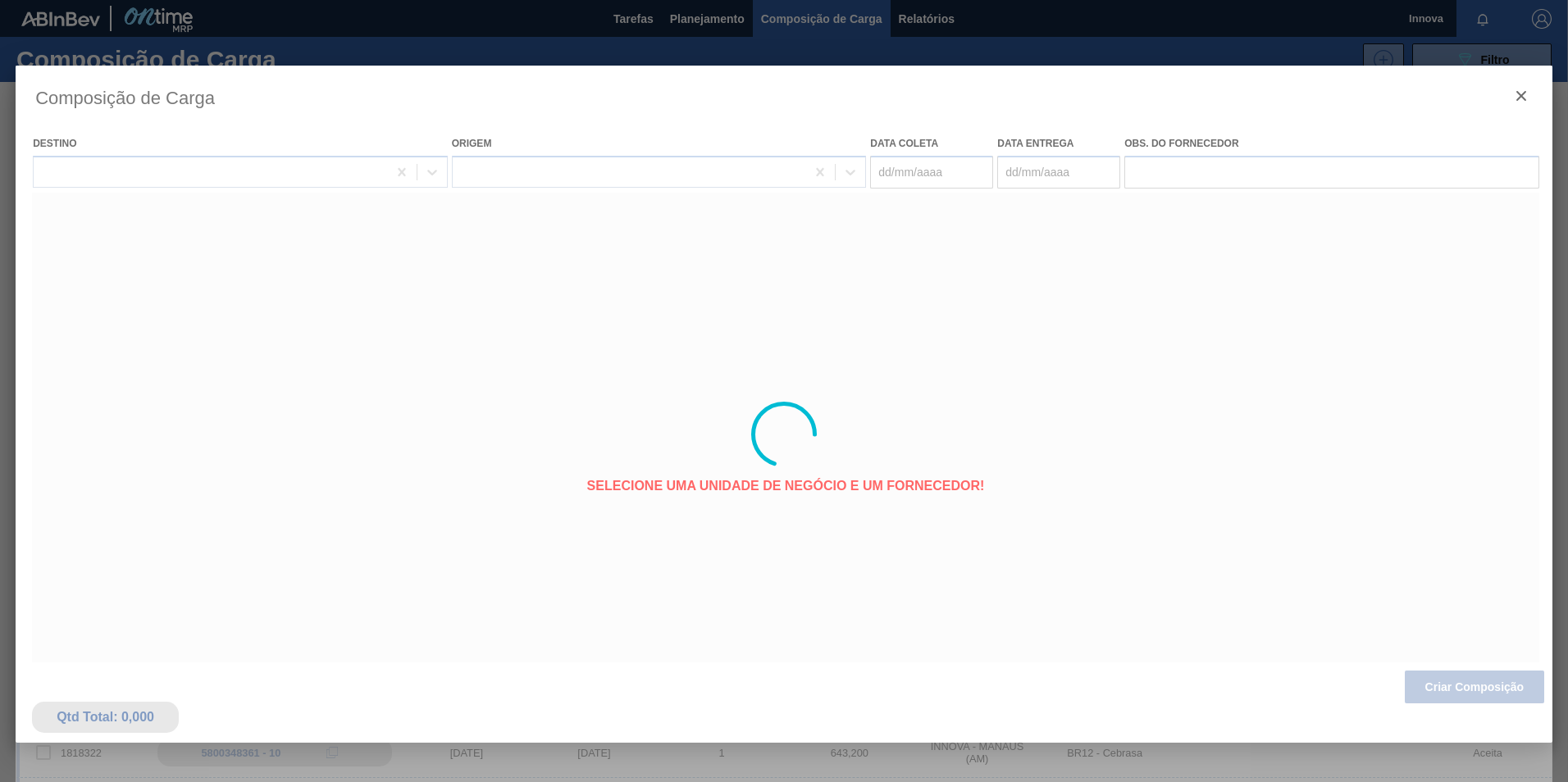
type coleta "29/09/2025"
type entrega "14/10/2025"
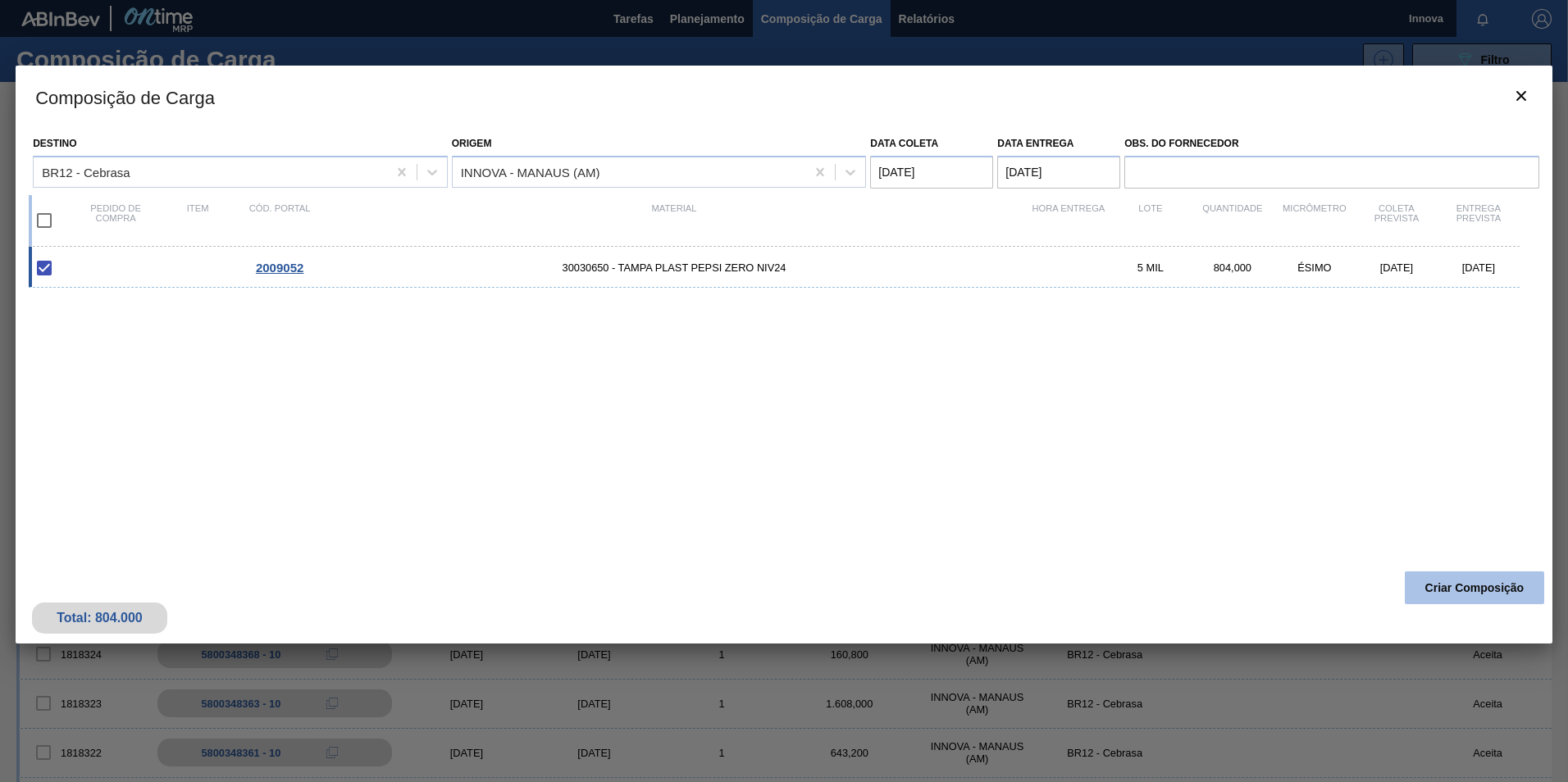
click at [1494, 594] on button "Criar Composição" at bounding box center [1474, 588] width 140 height 33
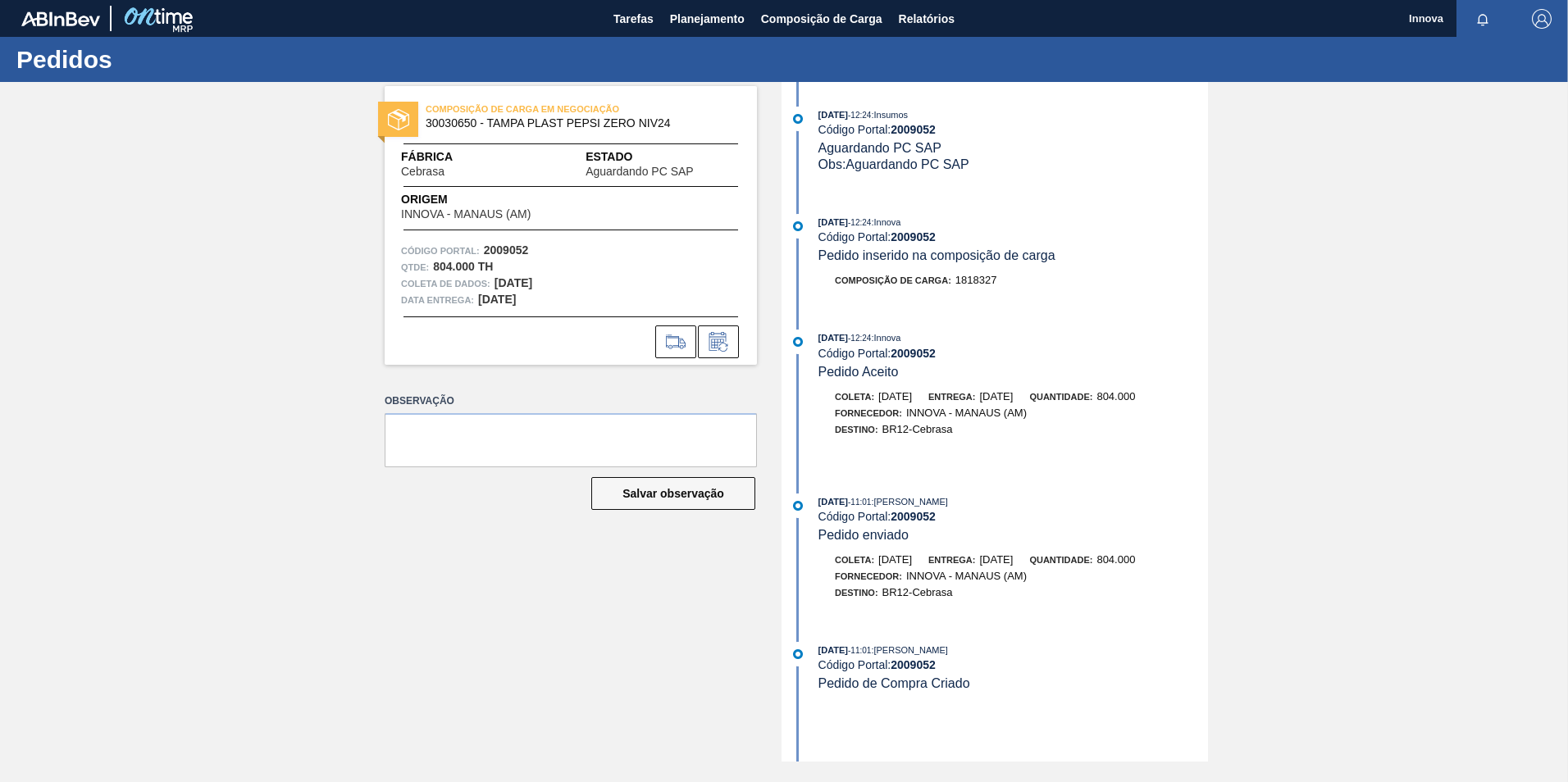
click at [922, 239] on strong "2009052" at bounding box center [913, 237] width 45 height 13
click at [735, 19] on span "Planejamento" at bounding box center [708, 19] width 75 height 20
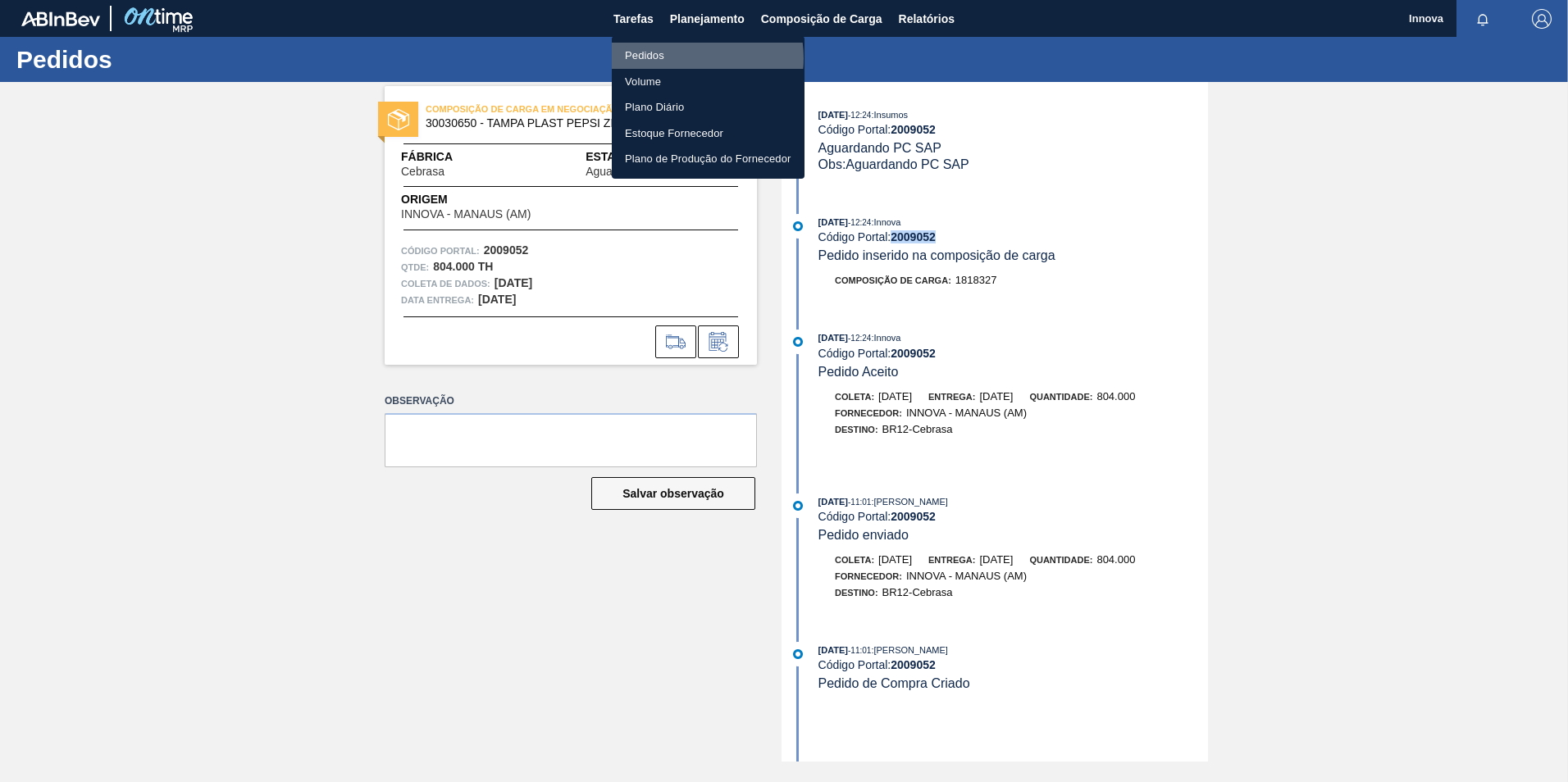
click at [688, 58] on li "Pedidos" at bounding box center [708, 55] width 193 height 26
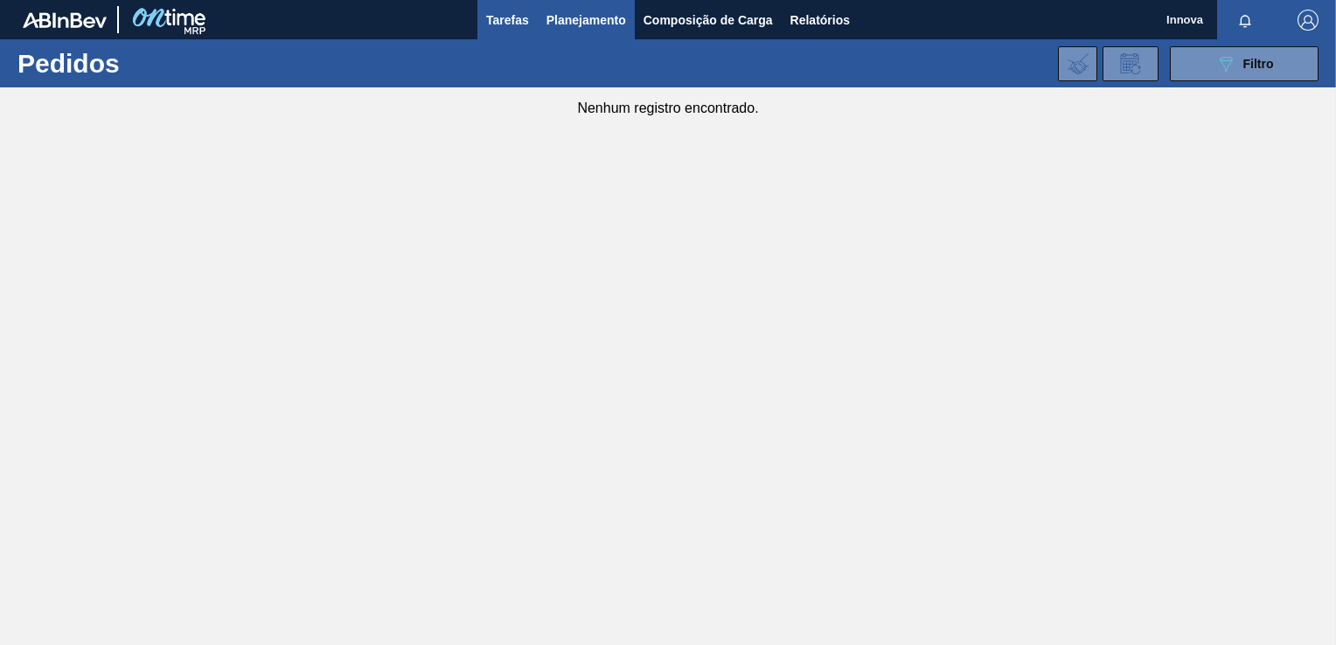
click at [506, 30] on span "Tarefas" at bounding box center [507, 20] width 43 height 21
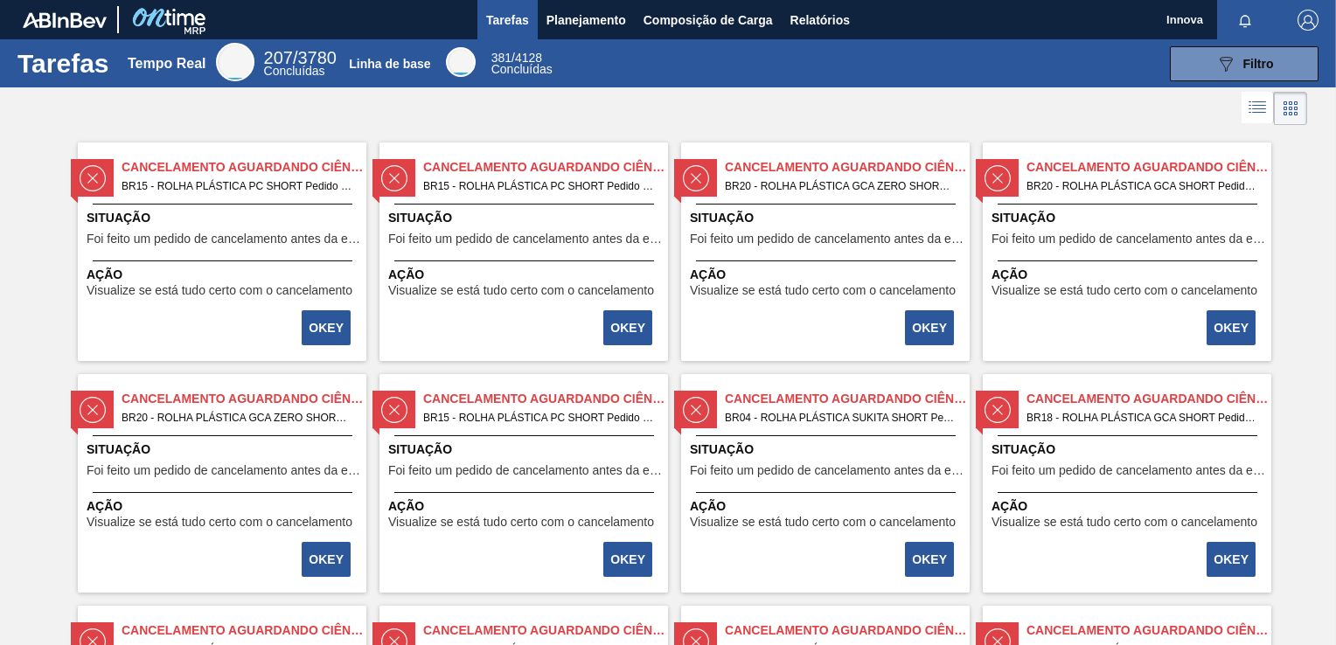
click at [546, 220] on span "Situação" at bounding box center [525, 218] width 275 height 18
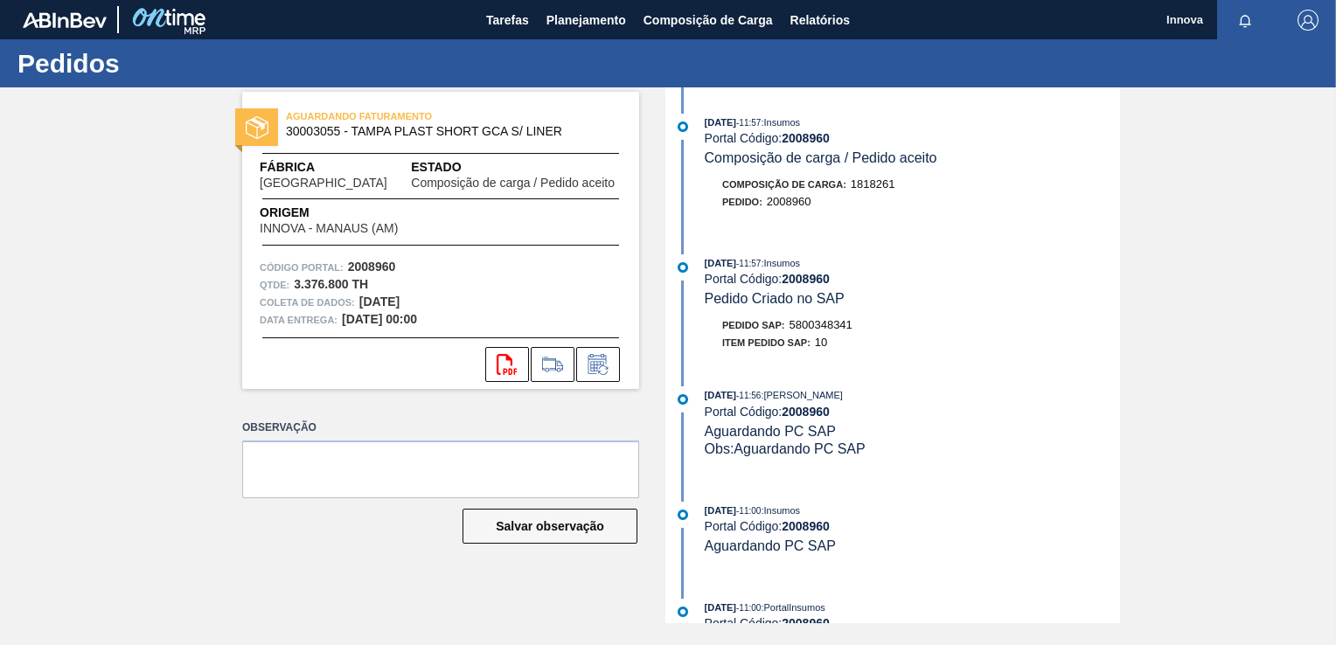
click at [813, 285] on strong "2008960" at bounding box center [806, 279] width 48 height 14
copy strong "2008960"
click at [807, 329] on span "5800348341" at bounding box center [821, 324] width 63 height 13
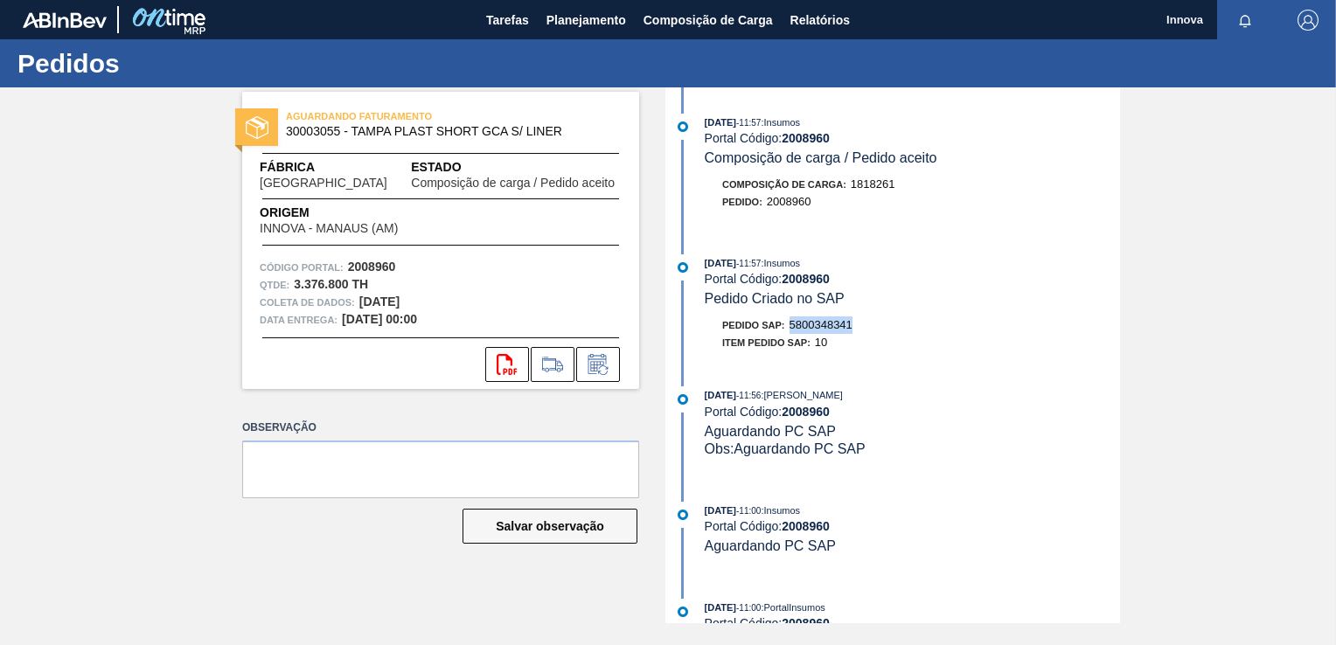
copy span "5800348341"
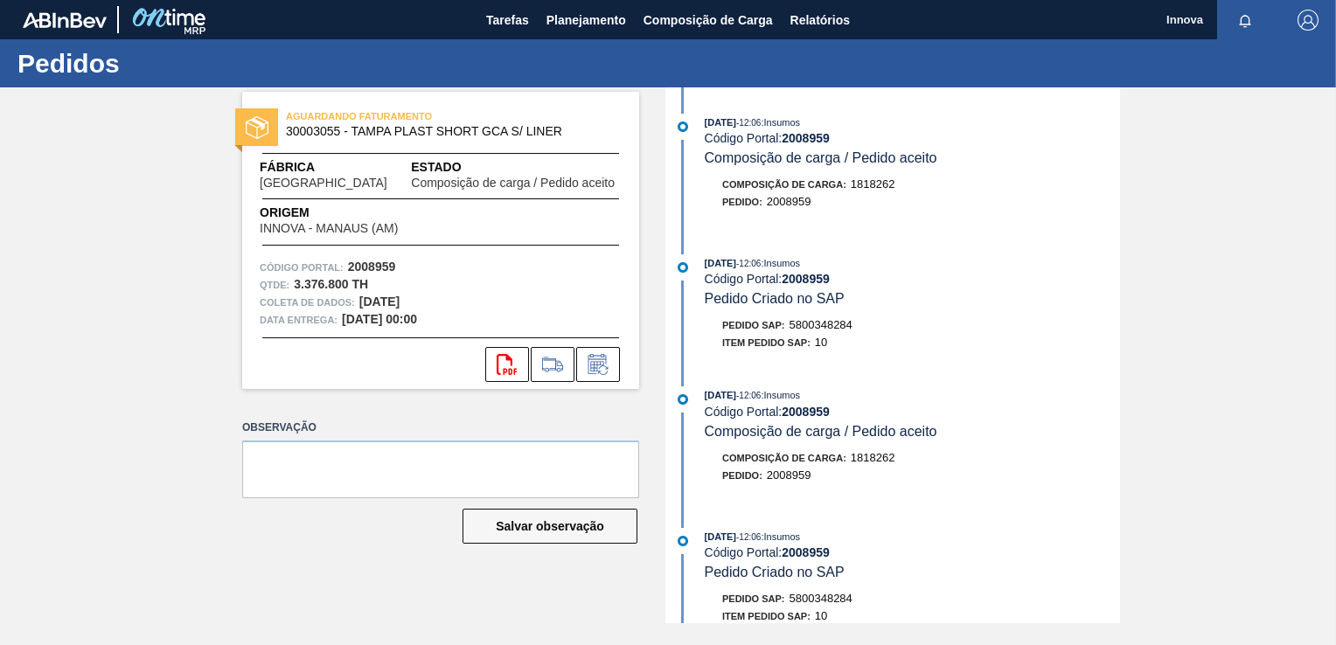
click at [812, 277] on strong "2008959" at bounding box center [806, 279] width 48 height 14
copy strong "2008959"
click at [813, 324] on span "5800348284" at bounding box center [821, 324] width 63 height 13
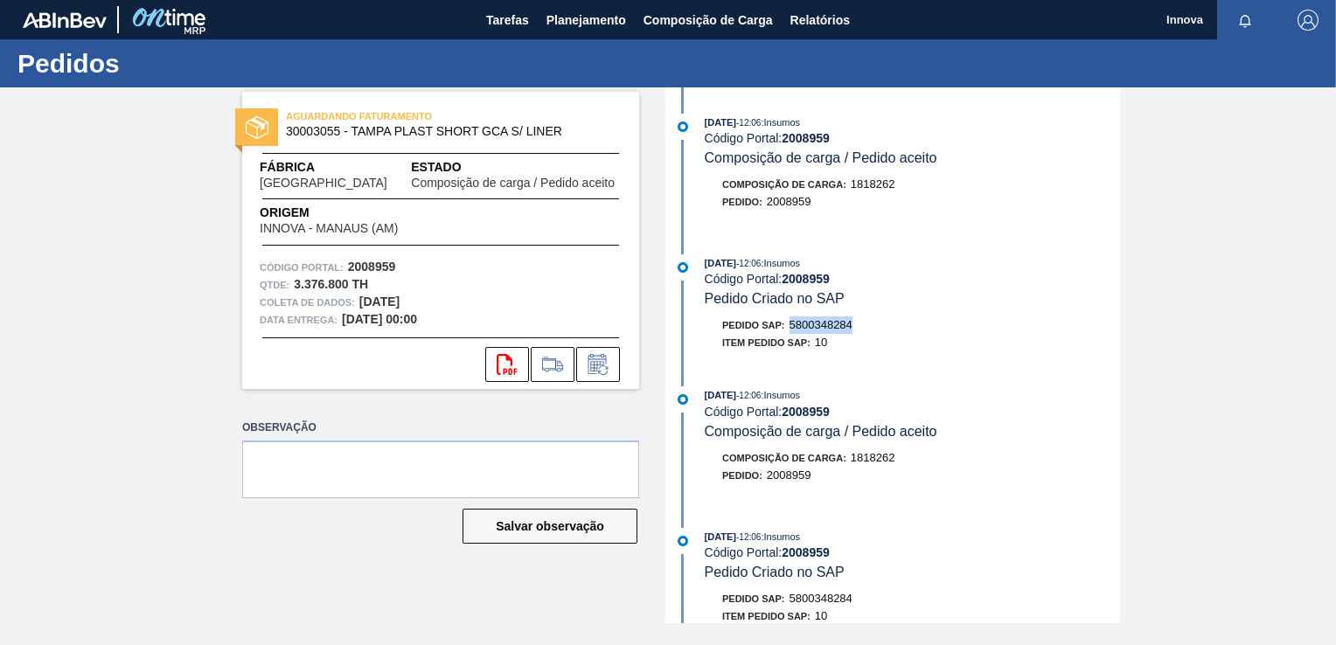
copy span "5800348284"
click at [826, 325] on span "5800348344" at bounding box center [821, 324] width 63 height 13
copy span "5800348344"
click at [808, 284] on strong "2009060" at bounding box center [806, 279] width 48 height 14
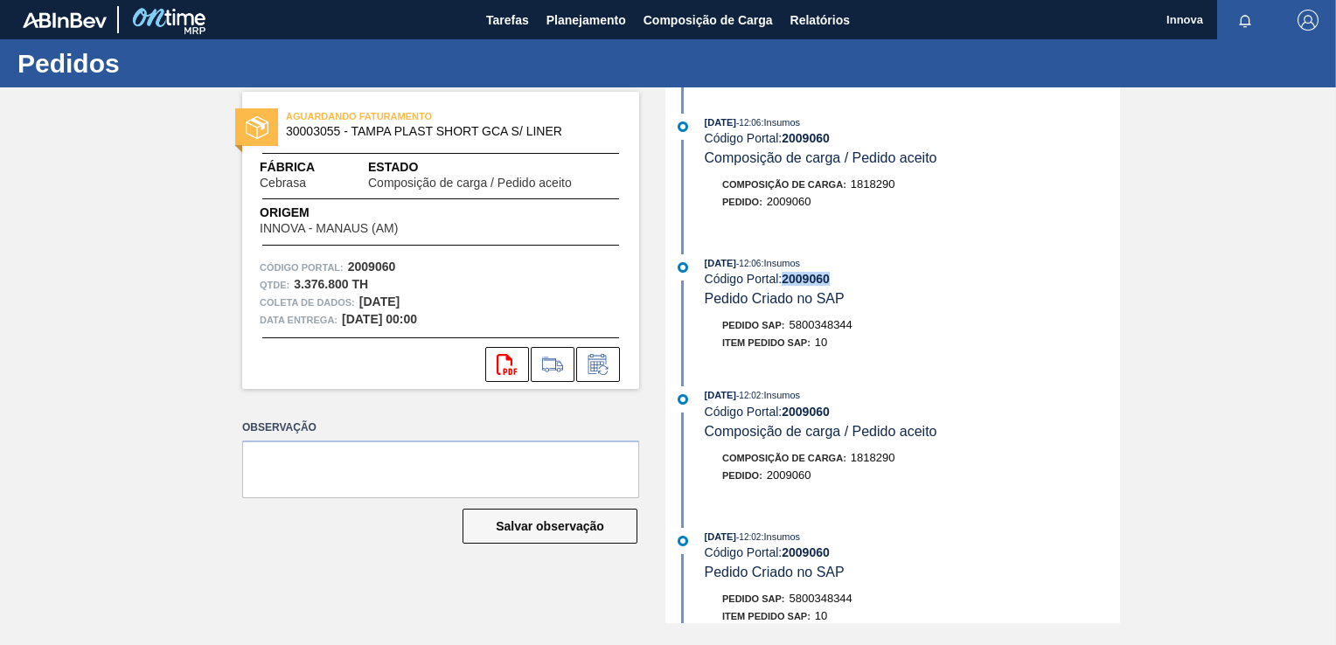
click at [808, 284] on strong "2009060" at bounding box center [806, 279] width 48 height 14
copy strong "2009060"
click at [810, 331] on span "5800348344" at bounding box center [821, 324] width 63 height 13
copy span "5800348344"
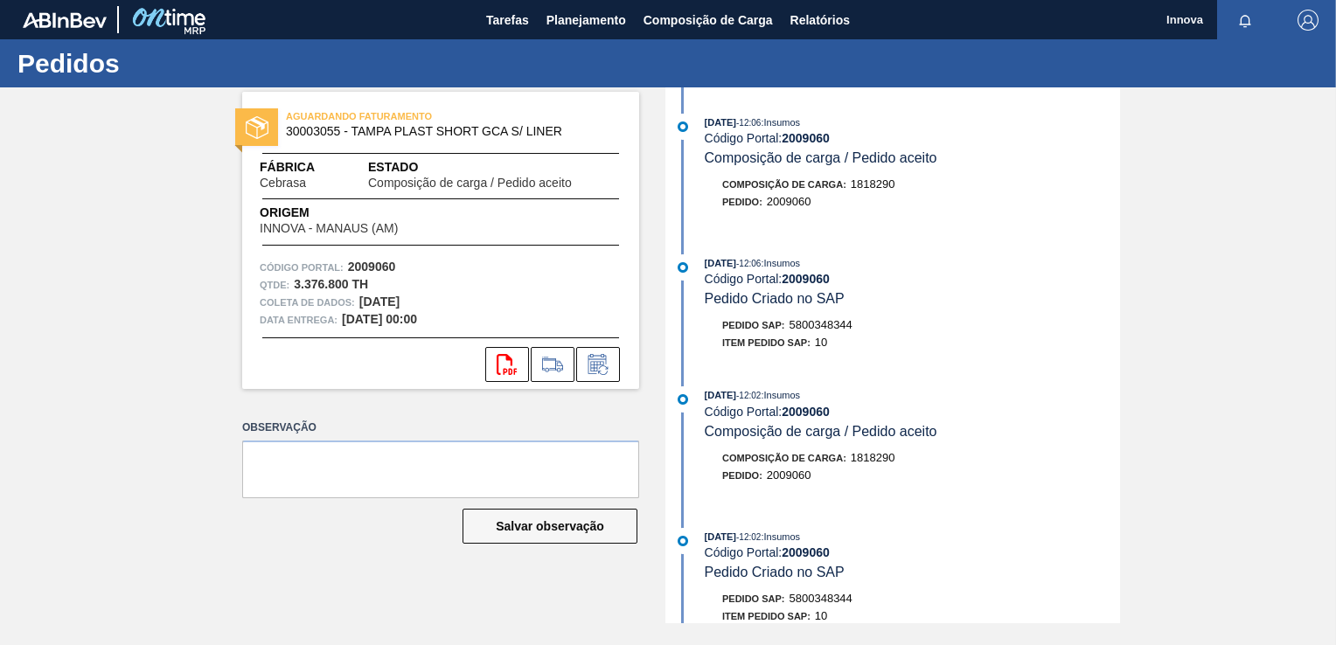
click at [990, 315] on div "[DATE] 12:06 : Insumos Código Portal: 2009060 Pedido Criado no SAP Pedido SAP: …" at bounding box center [895, 308] width 450 height 106
click at [585, 17] on span "Planejamento" at bounding box center [587, 20] width 80 height 21
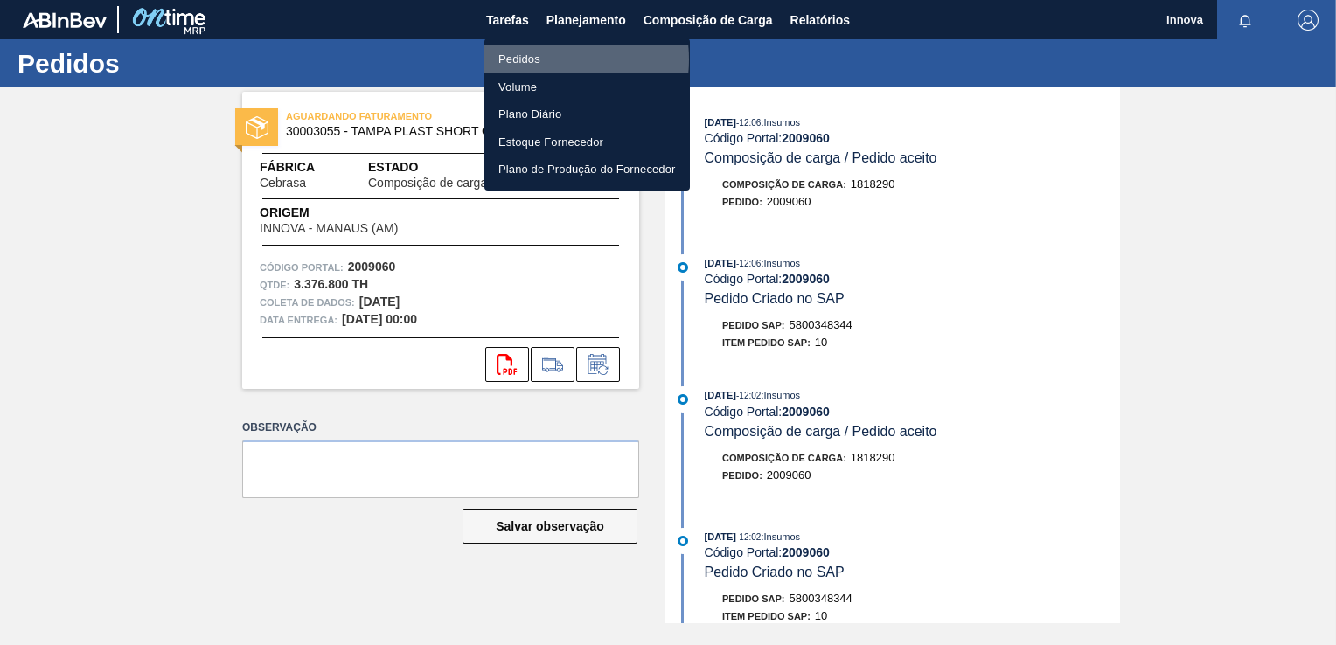
click at [539, 59] on li "Pedidos" at bounding box center [588, 59] width 206 height 28
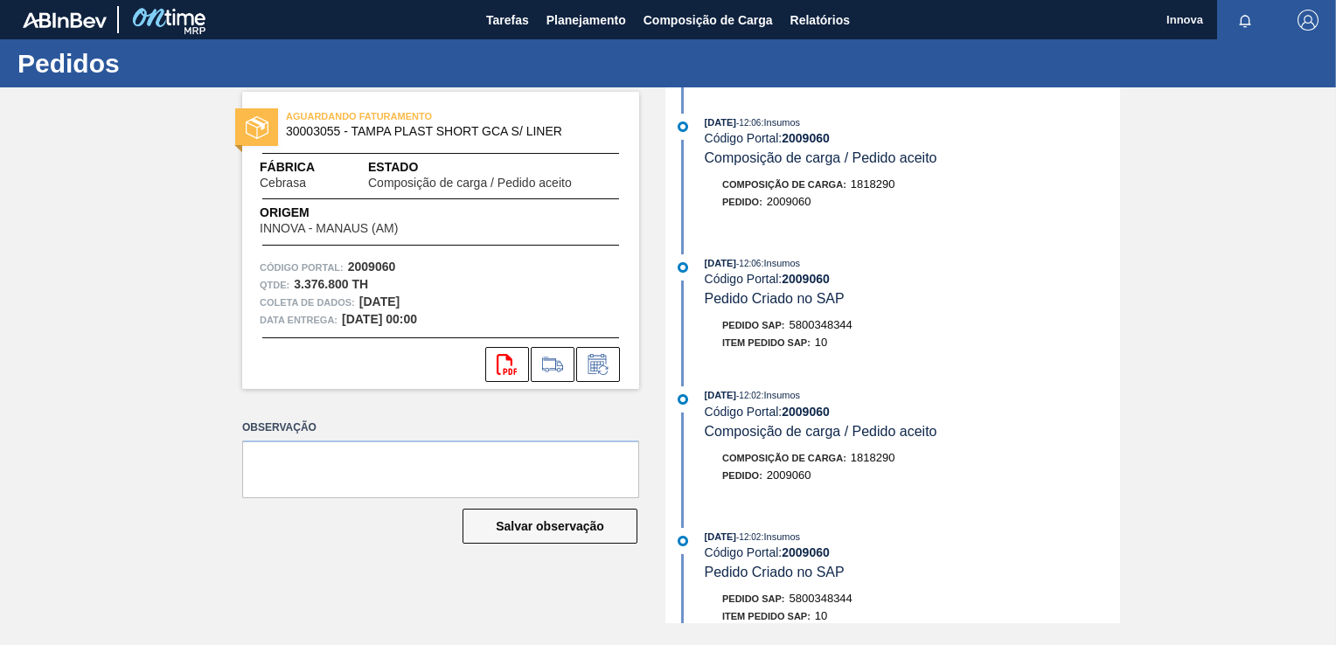
click at [817, 329] on span "5800348344" at bounding box center [821, 324] width 63 height 13
copy span "5800348344"
click at [577, 20] on span "Planejamento" at bounding box center [587, 20] width 80 height 21
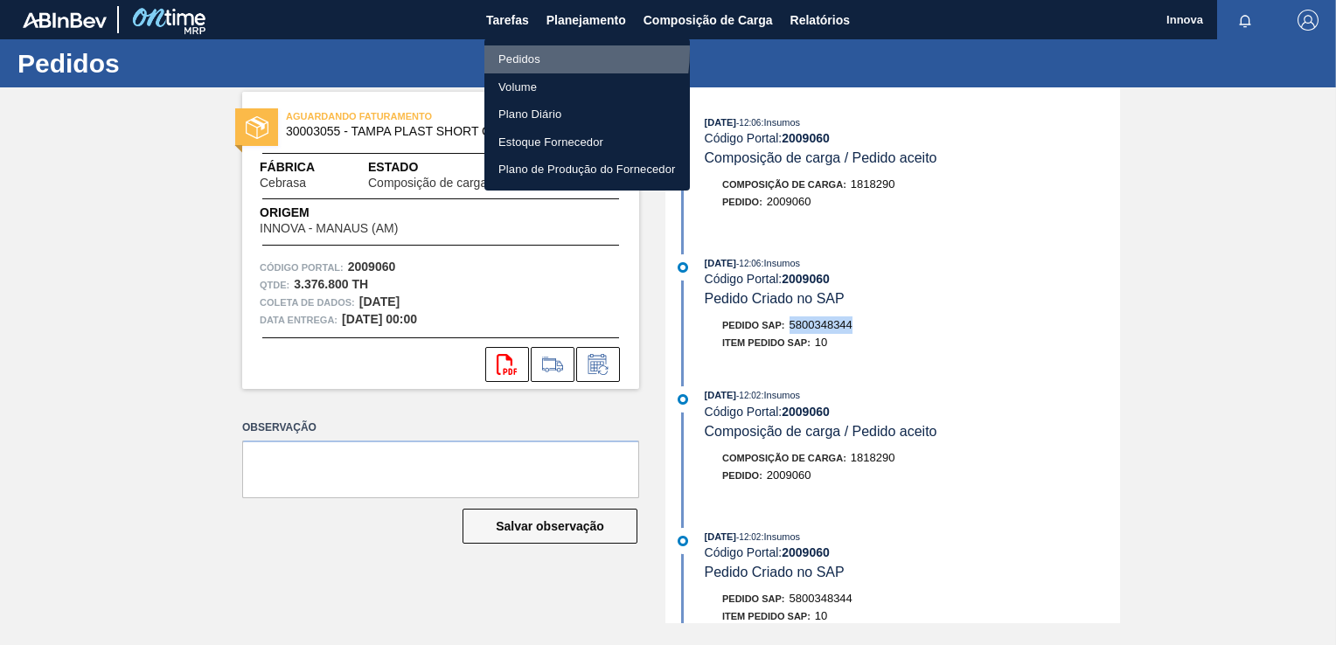
click at [510, 51] on li "Pedidos" at bounding box center [588, 59] width 206 height 28
